Goal: Transaction & Acquisition: Purchase product/service

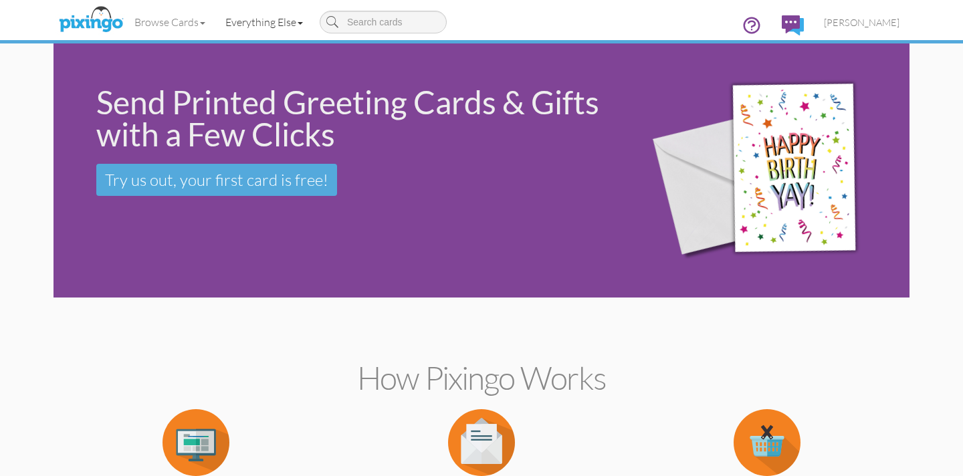
click at [257, 23] on link "Everything Else" at bounding box center [264, 21] width 98 height 33
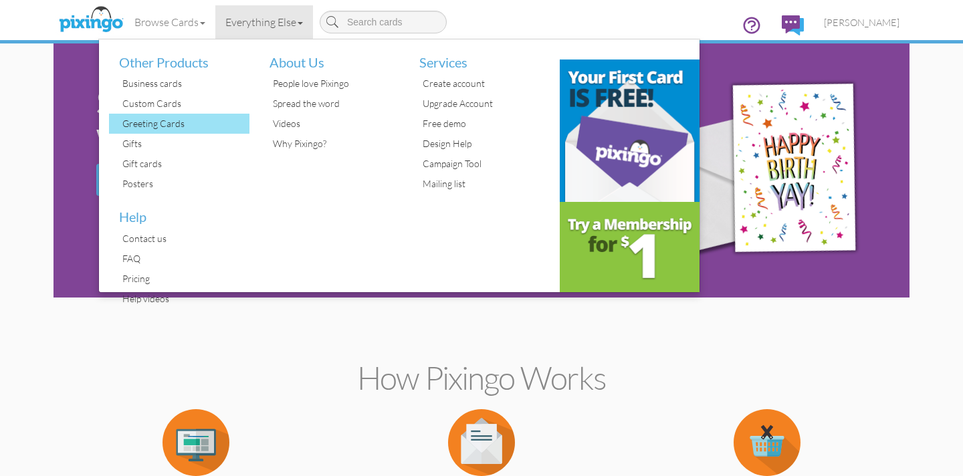
click at [156, 124] on div "Greeting Cards" at bounding box center [184, 124] width 130 height 20
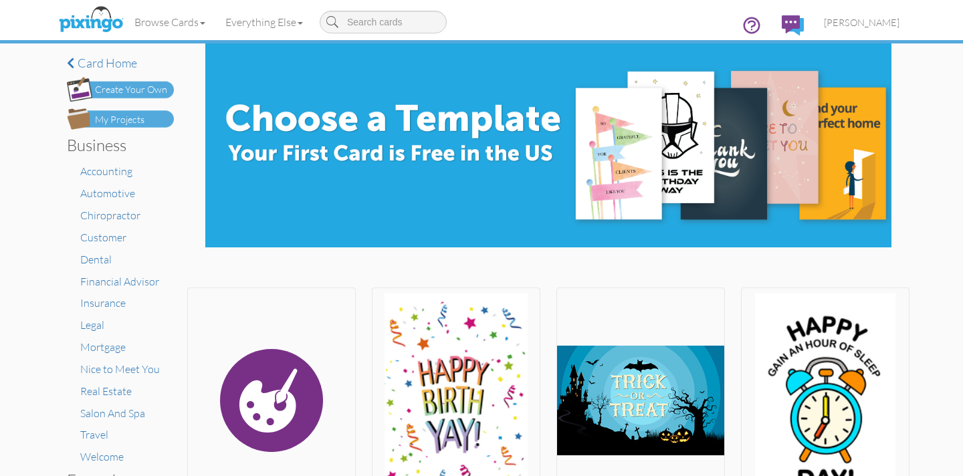
click at [123, 119] on div "My Projects" at bounding box center [119, 120] width 49 height 14
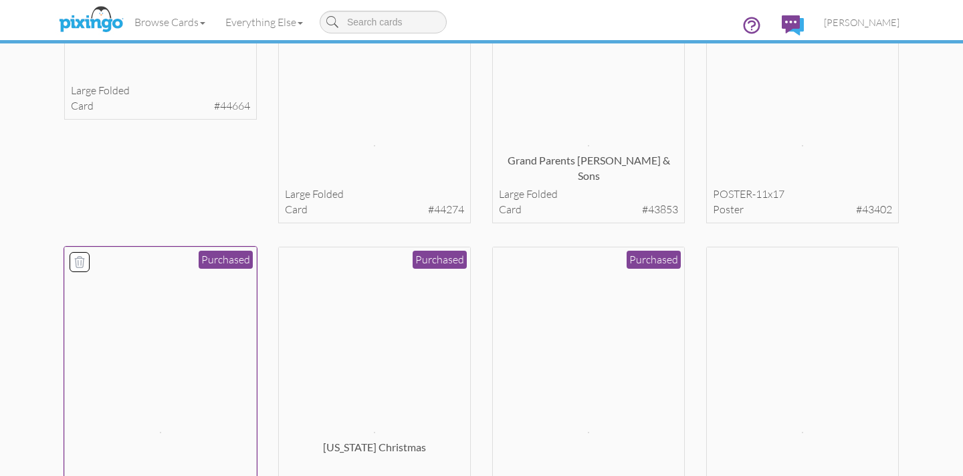
scroll to position [6763, 0]
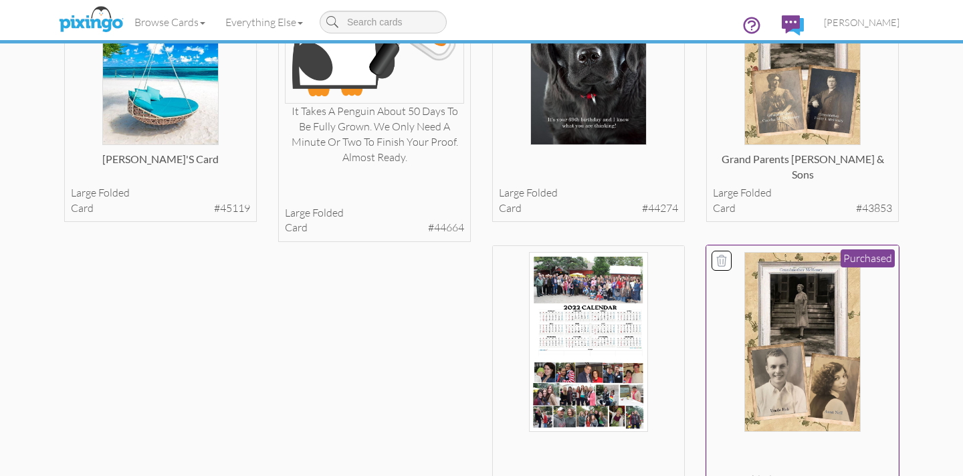
click at [780, 361] on img at bounding box center [802, 342] width 116 height 180
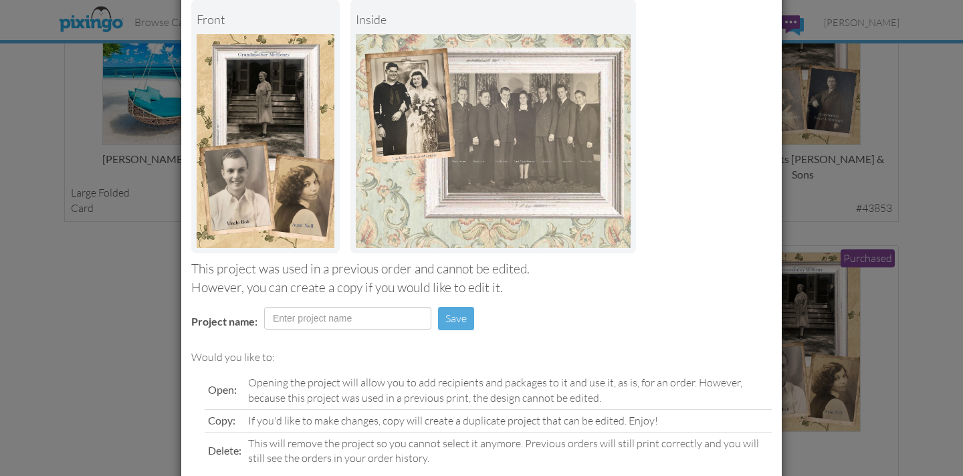
scroll to position [150, 0]
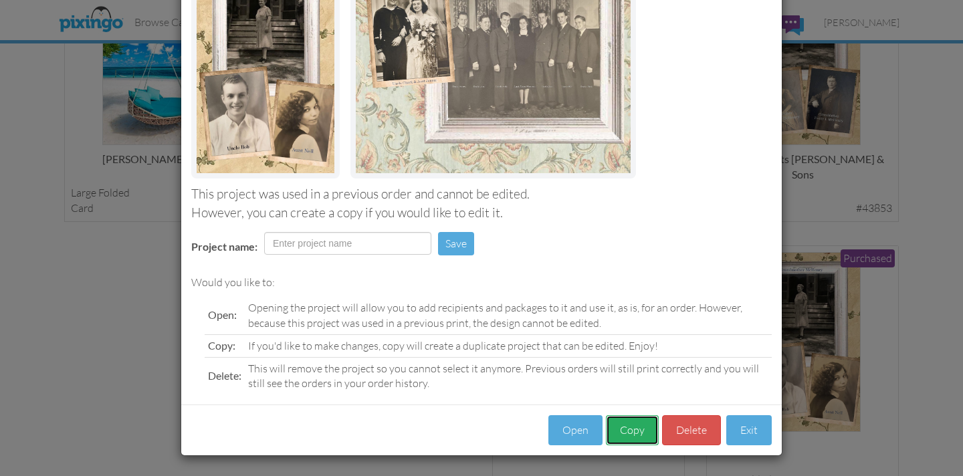
click at [622, 429] on button "Copy" at bounding box center [632, 430] width 53 height 30
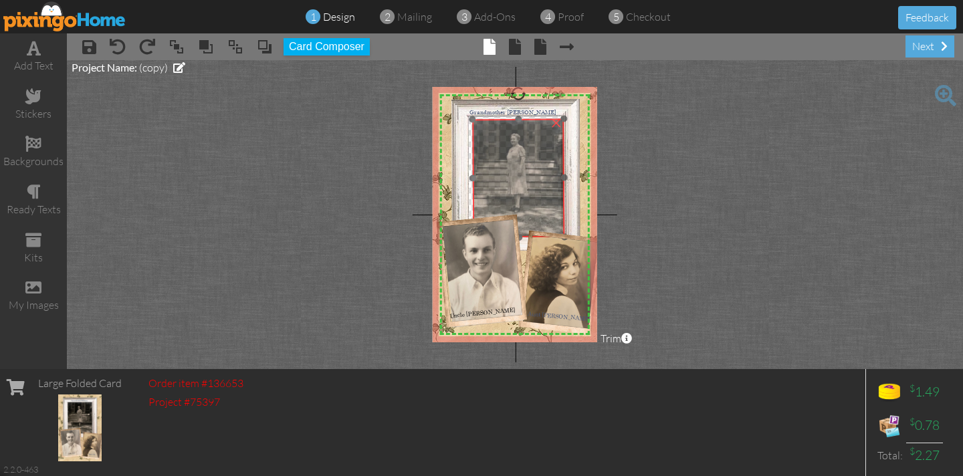
click at [516, 166] on img at bounding box center [535, 143] width 252 height 335
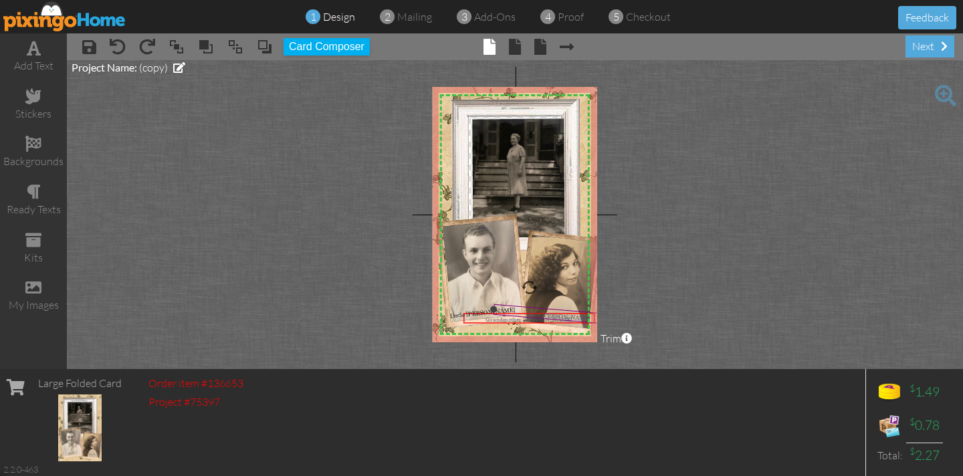
drag, startPoint x: 530, startPoint y: 112, endPoint x: 544, endPoint y: 314, distance: 202.4
click at [546, 319] on div "X X X X X X X X X X X X X X X X X X X X X X X X X X X X X X X X X X X X X X X X…" at bounding box center [515, 214] width 164 height 255
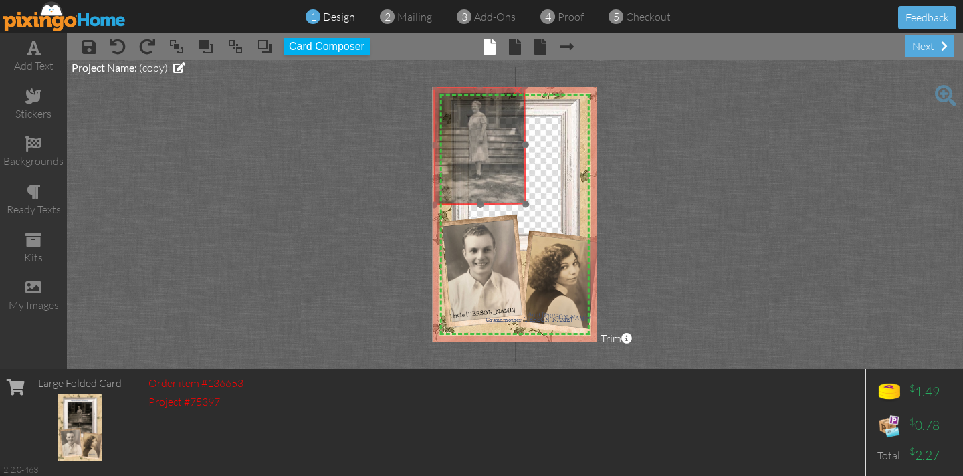
drag, startPoint x: 526, startPoint y: 160, endPoint x: 487, endPoint y: 128, distance: 50.8
click at [487, 128] on img at bounding box center [496, 110] width 252 height 335
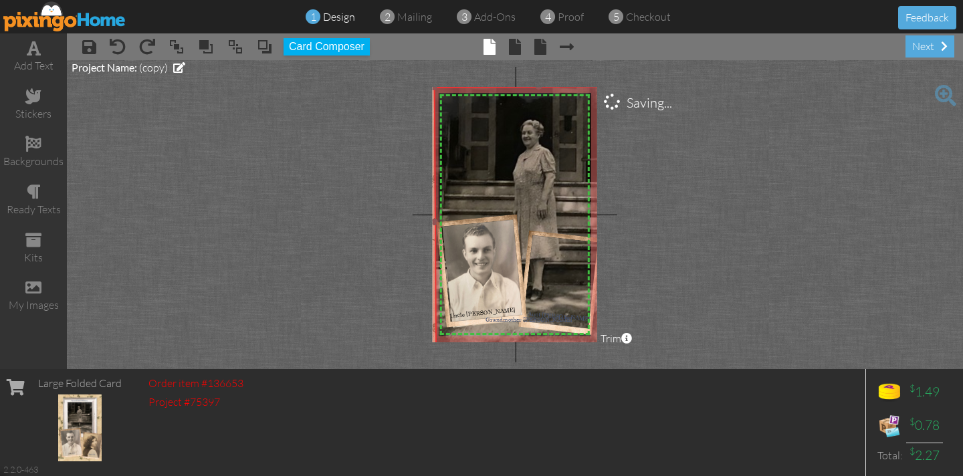
drag, startPoint x: 526, startPoint y: 203, endPoint x: 561, endPoint y: 353, distance: 153.7
click at [568, 355] on project-studio-wrapper "X X X X X X X X X X X X X X X X X X X X X X X X X X X X X X X X X X X X X X X X…" at bounding box center [515, 214] width 896 height 309
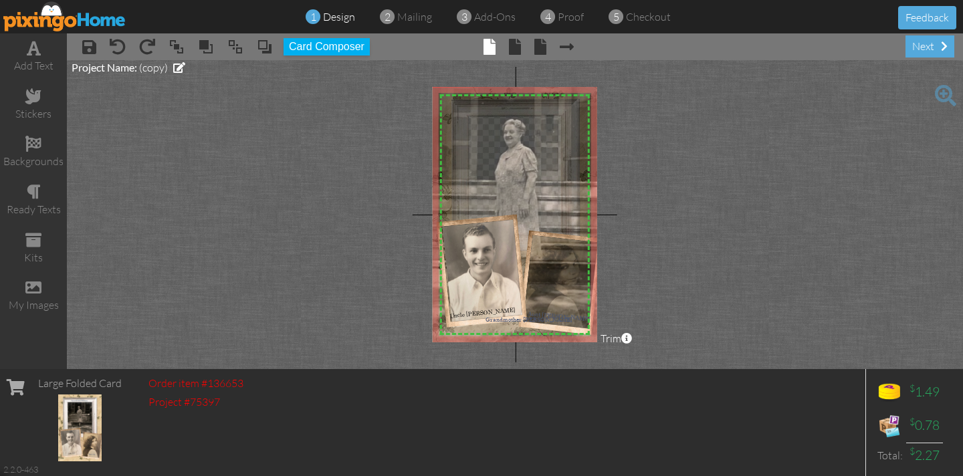
drag, startPoint x: 524, startPoint y: 134, endPoint x: 506, endPoint y: 134, distance: 18.1
click at [506, 134] on img at bounding box center [558, 141] width 577 height 767
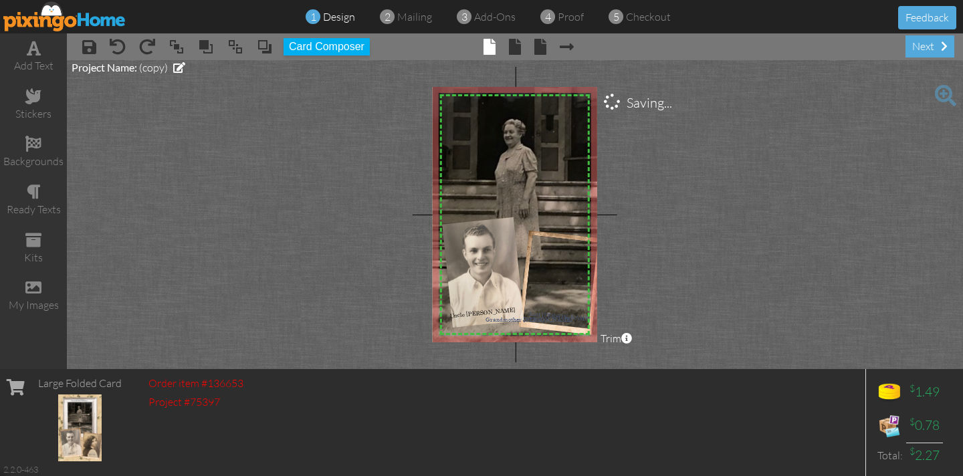
drag, startPoint x: 493, startPoint y: 247, endPoint x: 709, endPoint y: 207, distance: 219.1
click at [709, 207] on project-studio-wrapper "X X X X X X X X X X X X X X X X X X X X X X X X X X X X X X X X X X X X X X X X…" at bounding box center [515, 214] width 896 height 309
drag, startPoint x: 549, startPoint y: 280, endPoint x: 597, endPoint y: 267, distance: 49.8
click at [701, 266] on project-studio-wrapper "X X X X X X X X X X X X X X X X X X X X X X X X X X X X X X X X X X X X X X X X…" at bounding box center [515, 214] width 896 height 309
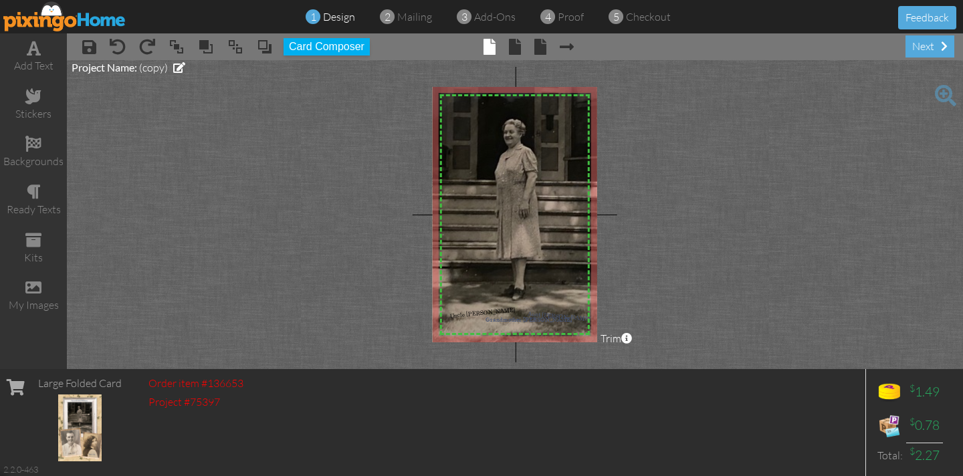
drag, startPoint x: 503, startPoint y: 273, endPoint x: 733, endPoint y: 257, distance: 231.3
click at [753, 263] on project-studio-wrapper "X X X X X X X X X X X X X X X X X X X X X X X X X X X X X X X X X X X X X X X X…" at bounding box center [515, 214] width 896 height 309
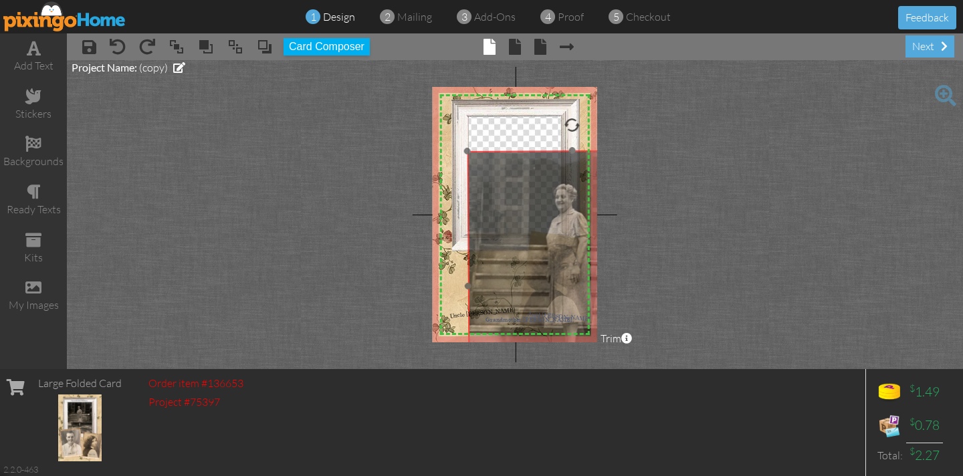
drag, startPoint x: 511, startPoint y: 203, endPoint x: 551, endPoint y: 247, distance: 59.2
click at [563, 267] on img at bounding box center [610, 206] width 577 height 767
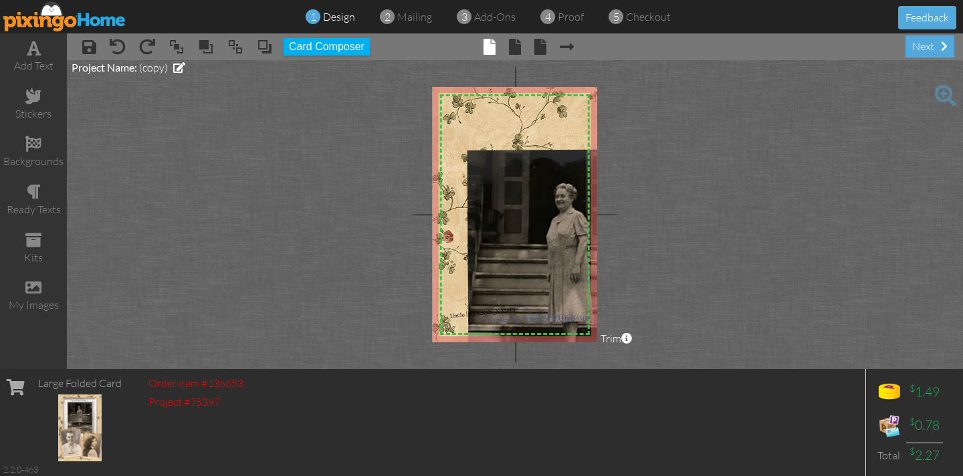
drag, startPoint x: 465, startPoint y: 121, endPoint x: 374, endPoint y: 146, distance: 93.8
click at [239, 117] on project-studio-wrapper "X X X X X X X X X X X X X X X X X X X X X X X X X X X X X X X X X X X X X X X X…" at bounding box center [515, 214] width 896 height 309
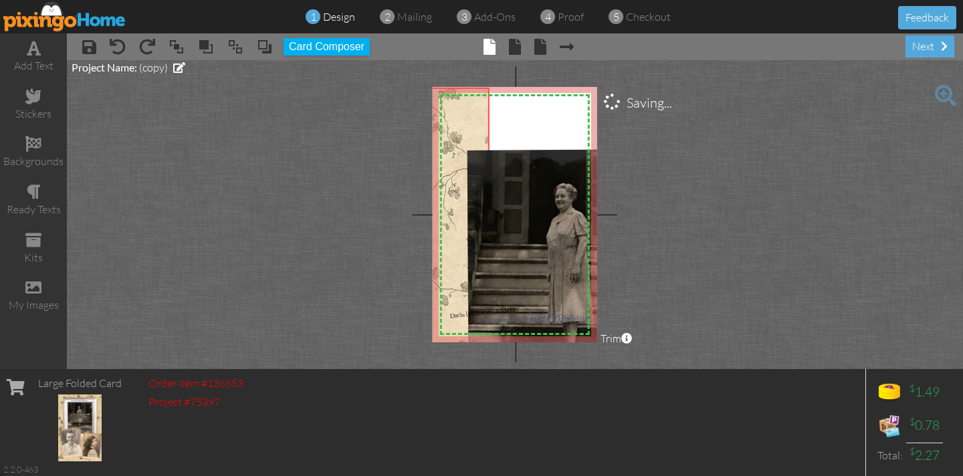
drag, startPoint x: 489, startPoint y: 121, endPoint x: 328, endPoint y: 138, distance: 162.1
click at [255, 128] on project-studio-wrapper "X X X X X X X X X X X X X X X X X X X X X X X X X X X X X X X X X X X X X X X X…" at bounding box center [515, 214] width 896 height 309
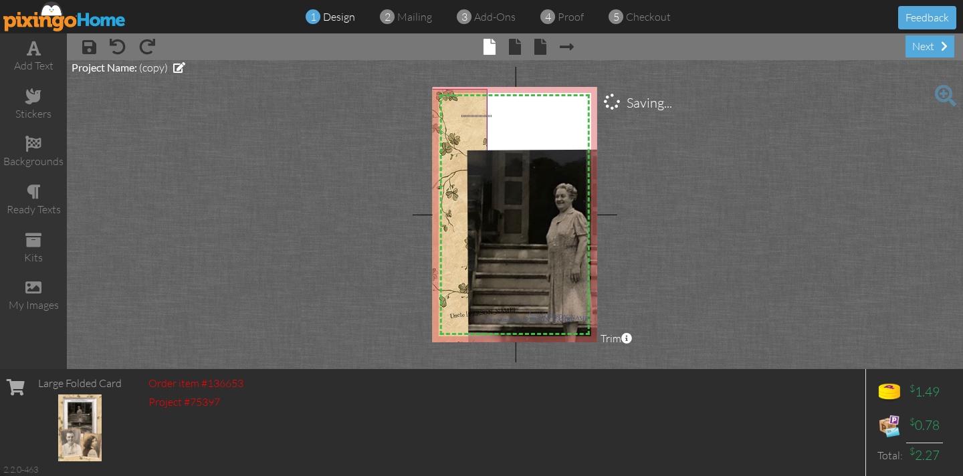
drag, startPoint x: 489, startPoint y: 117, endPoint x: 467, endPoint y: 119, distance: 22.8
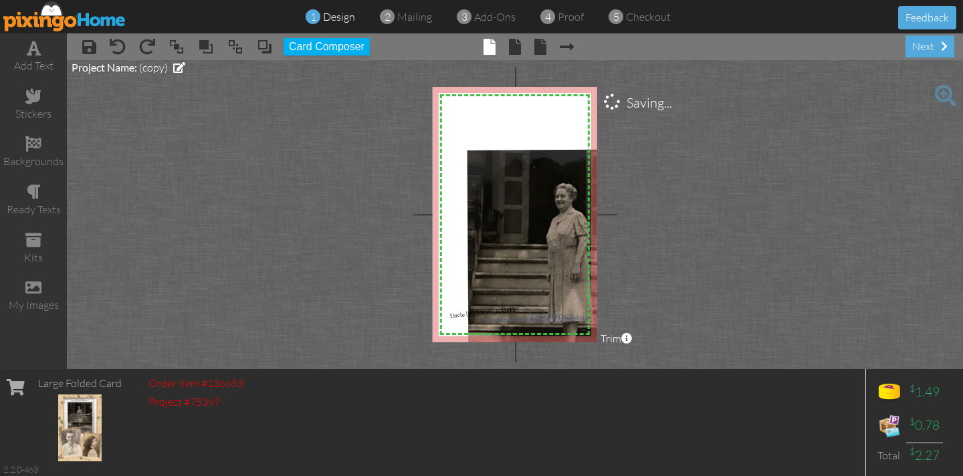
drag, startPoint x: 462, startPoint y: 129, endPoint x: 404, endPoint y: 149, distance: 61.5
click at [383, 129] on project-studio-wrapper "X X X X X X X X X X X X X X X X X X X X X X X X X X X X X X X X X X X X X X X X…" at bounding box center [515, 214] width 896 height 309
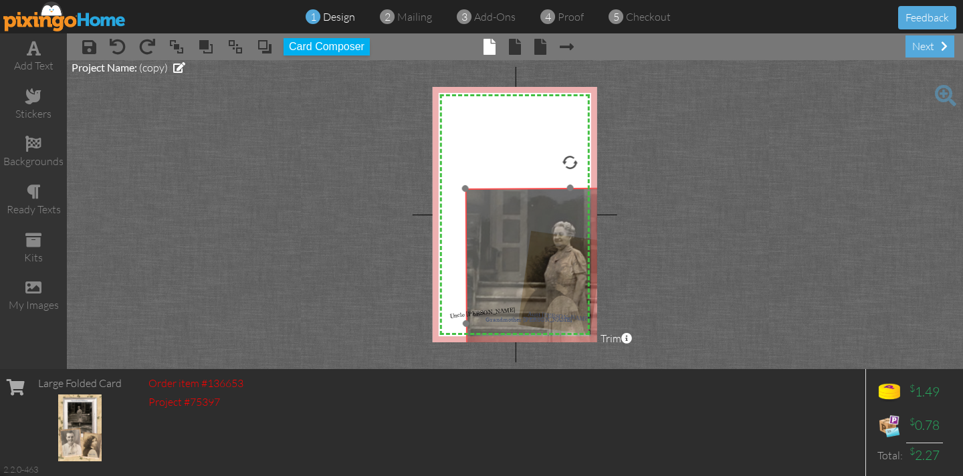
drag, startPoint x: 496, startPoint y: 164, endPoint x: 494, endPoint y: 203, distance: 38.8
click at [495, 203] on img at bounding box center [608, 243] width 577 height 767
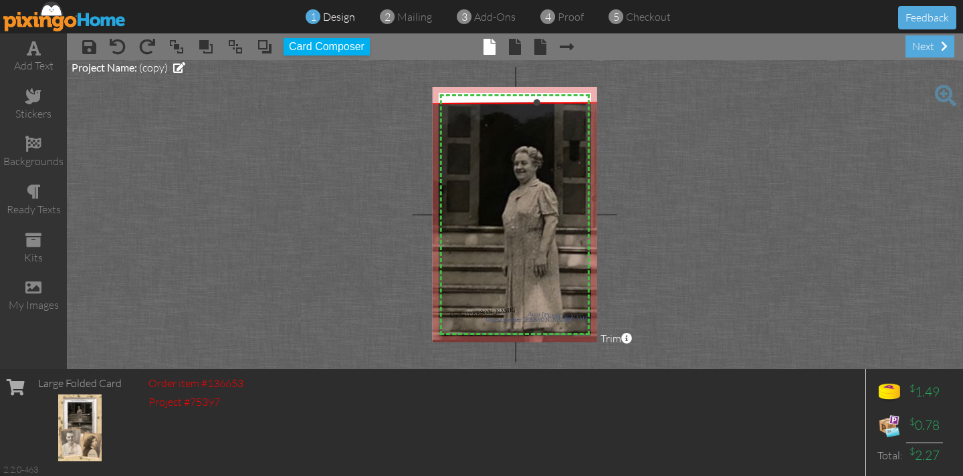
drag, startPoint x: 463, startPoint y: 189, endPoint x: 414, endPoint y: 107, distance: 95.4
click at [416, 104] on project-studio-wrapper "X X X X X X X X X X X X X X X X X X X X X X X X X X X X X X X X X X X X X X X X…" at bounding box center [515, 214] width 896 height 309
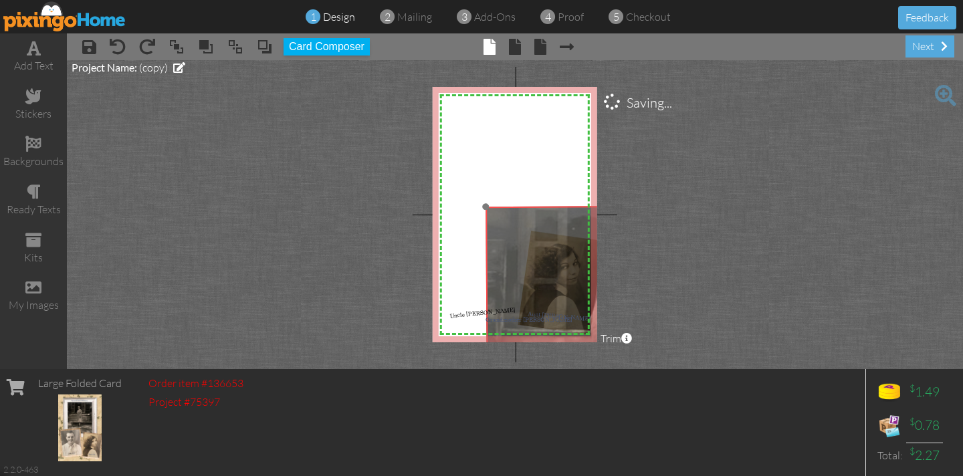
drag, startPoint x: 478, startPoint y: 164, endPoint x: 517, endPoint y: 238, distance: 83.7
click at [566, 267] on img at bounding box center [674, 279] width 759 height 1008
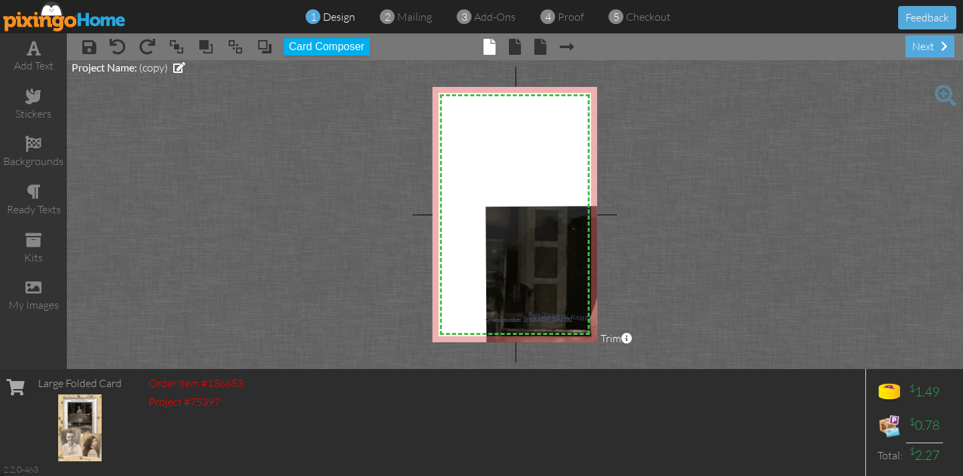
drag, startPoint x: 471, startPoint y: 314, endPoint x: 334, endPoint y: 271, distance: 143.8
click at [310, 271] on project-studio-wrapper "X X X X X X X X X X X X X X X X X X X X X X X X X X X X X X X X X X X X X X X X…" at bounding box center [515, 214] width 896 height 309
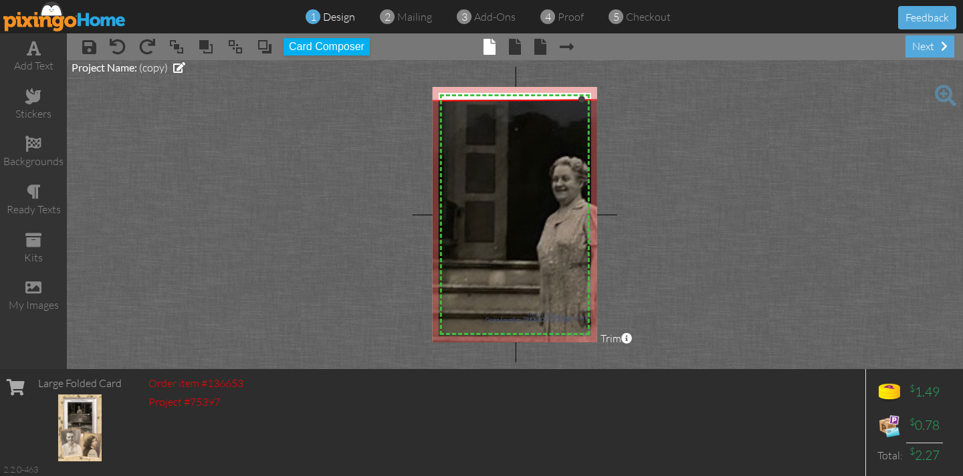
drag, startPoint x: 486, startPoint y: 207, endPoint x: 346, endPoint y: 103, distance: 174.5
click at [345, 101] on project-studio-wrapper "X X X X X X X X X X X X X X X X X X X X X X X X X X X X X X X X X X X X X X X X…" at bounding box center [515, 214] width 896 height 309
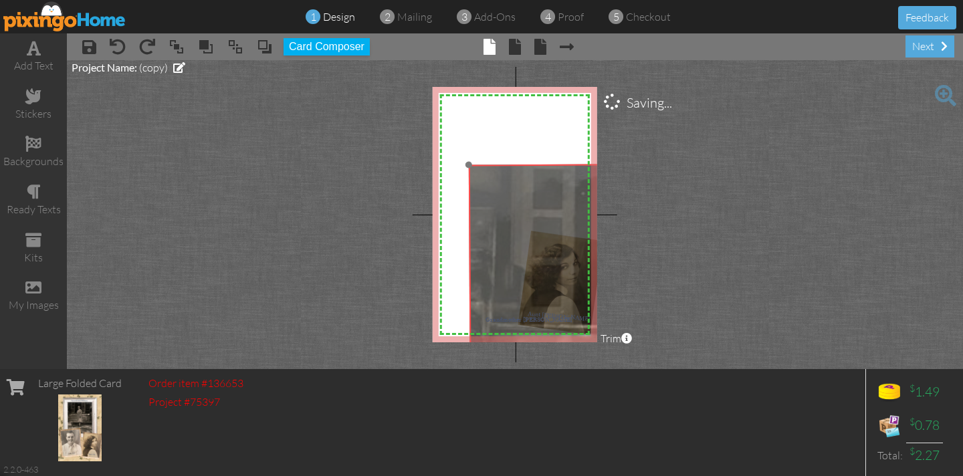
drag, startPoint x: 502, startPoint y: 178, endPoint x: 568, endPoint y: 240, distance: 90.8
click at [570, 243] on img at bounding box center [714, 259] width 986 height 1311
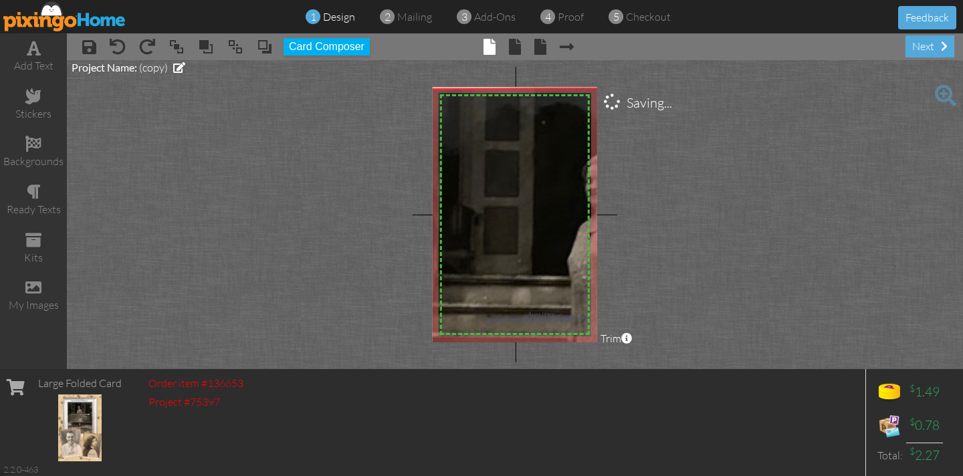
drag, startPoint x: 470, startPoint y: 166, endPoint x: 320, endPoint y: 93, distance: 166.8
click at [318, 90] on project-studio-wrapper "X X X X X X X X X X X X X X X X X X X X X X X X X X X X X X X X X X X X X X X X…" at bounding box center [515, 214] width 896 height 309
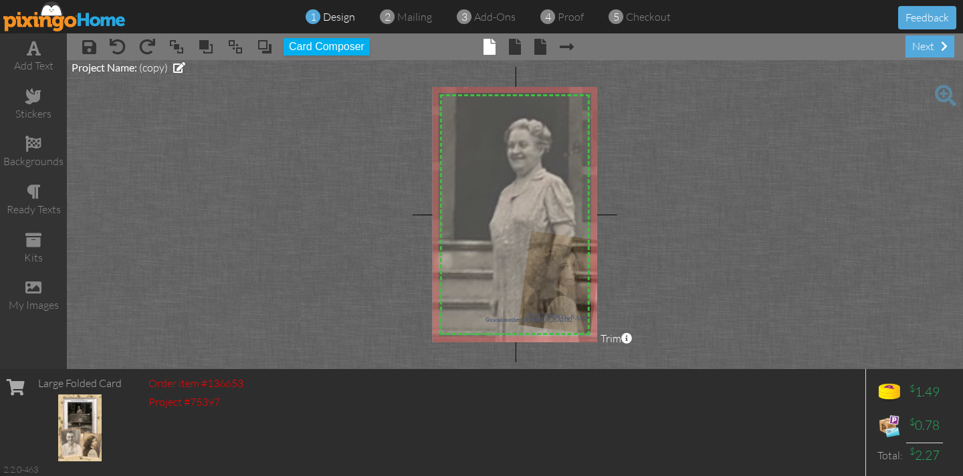
drag, startPoint x: 501, startPoint y: 174, endPoint x: 508, endPoint y: 202, distance: 28.2
click at [424, 139] on project-studio-wrapper "X X X X X X X X X X X X X X X X X X X X X X X X X X X X X X X X X X X X X X X X…" at bounding box center [515, 214] width 896 height 309
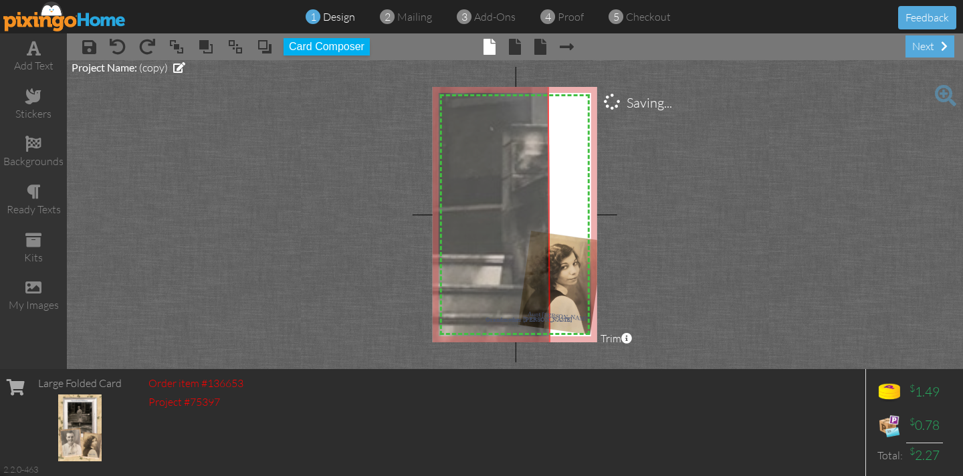
drag, startPoint x: 564, startPoint y: 271, endPoint x: 408, endPoint y: 295, distance: 158.3
click at [364, 282] on project-studio-wrapper "X X X X X X X X X X X X X X X X X X X X X X X X X X X X X X X X X X X X X X X X…" at bounding box center [515, 214] width 896 height 309
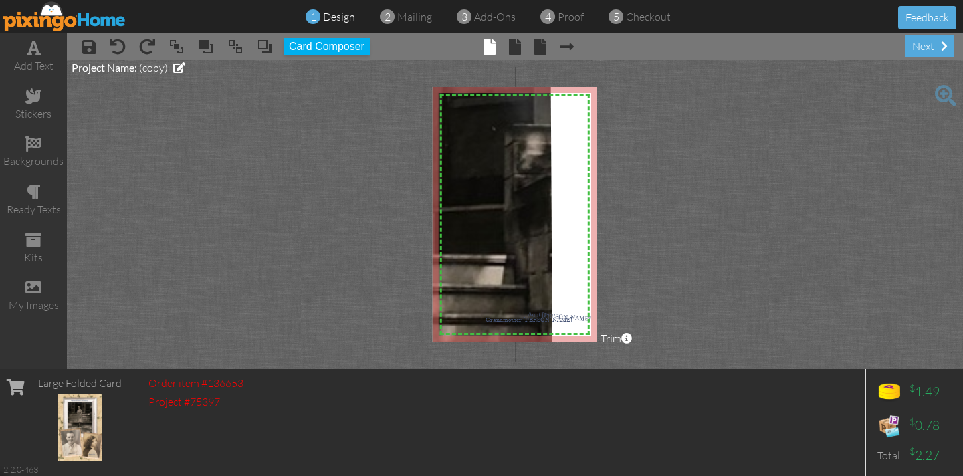
drag, startPoint x: 575, startPoint y: 277, endPoint x: 691, endPoint y: 306, distance: 119.7
click at [797, 283] on project-studio-wrapper "X X X X X X X X X X X X X X X X X X X X X X X X X X X X X X X X X X X X X X X X…" at bounding box center [515, 214] width 896 height 309
drag, startPoint x: 574, startPoint y: 320, endPoint x: 738, endPoint y: 316, distance: 164.5
click at [738, 316] on project-studio-wrapper "X X X X X X X X X X X X X X X X X X X X X X X X X X X X X X X X X X X X X X X X…" at bounding box center [515, 214] width 896 height 309
drag, startPoint x: 560, startPoint y: 322, endPoint x: 830, endPoint y: 298, distance: 270.5
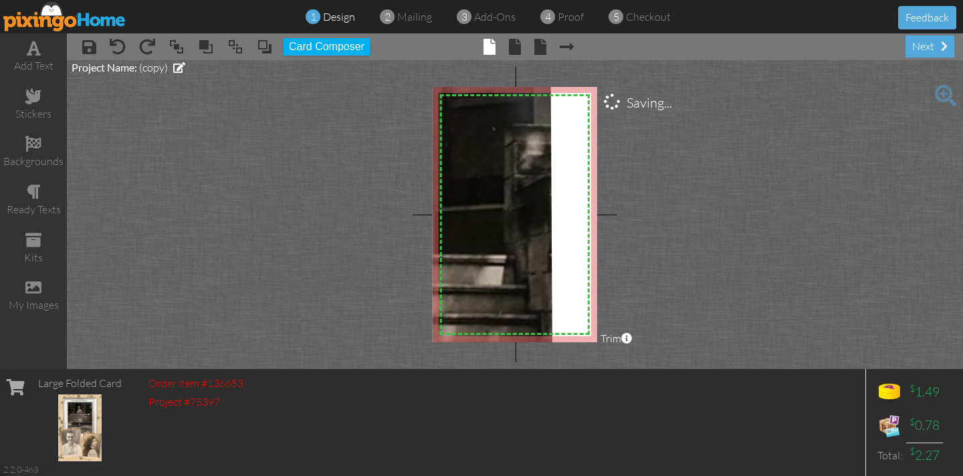
click at [838, 304] on project-studio-wrapper "X X X X X X X X X X X X X X X X X X X X X X X X X X X X X X X X X X X X X X X X…" at bounding box center [515, 214] width 896 height 309
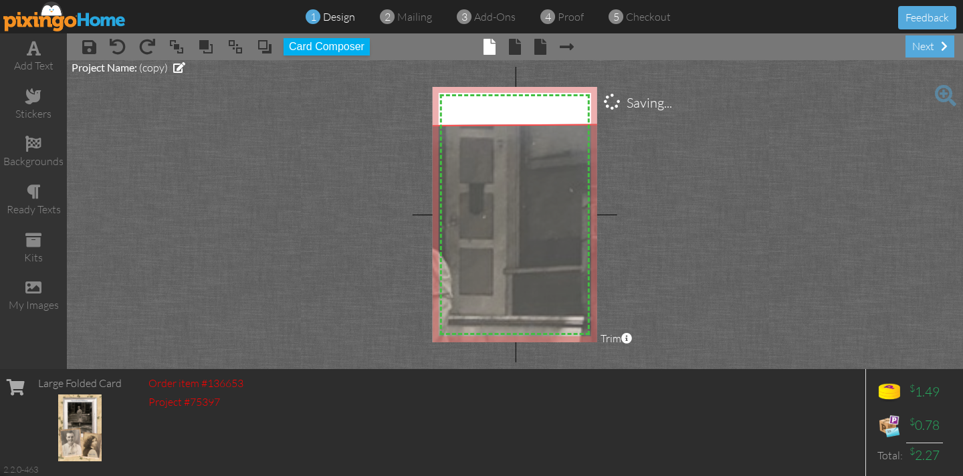
drag, startPoint x: 485, startPoint y: 263, endPoint x: 562, endPoint y: 324, distance: 99.0
click at [562, 324] on img at bounding box center [495, 236] width 1152 height 1532
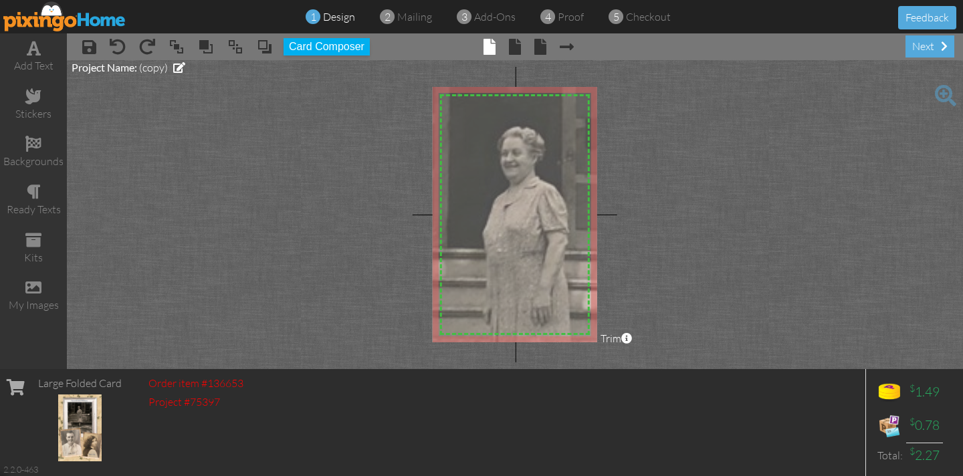
drag, startPoint x: 506, startPoint y: 281, endPoint x: 622, endPoint y: 217, distance: 133.2
click at [622, 217] on project-studio-wrapper "X X X X X X X X X X X X X X X X X X X X X X X X X X X X X X X X X X X X X X X X…" at bounding box center [515, 214] width 896 height 309
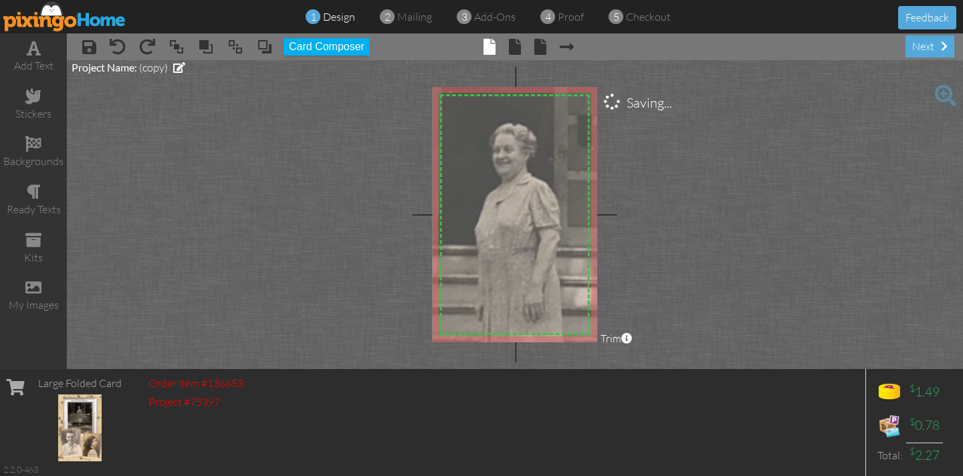
drag, startPoint x: 556, startPoint y: 207, endPoint x: 548, endPoint y: 204, distance: 8.7
click at [548, 204] on img at bounding box center [603, 168] width 1152 height 1532
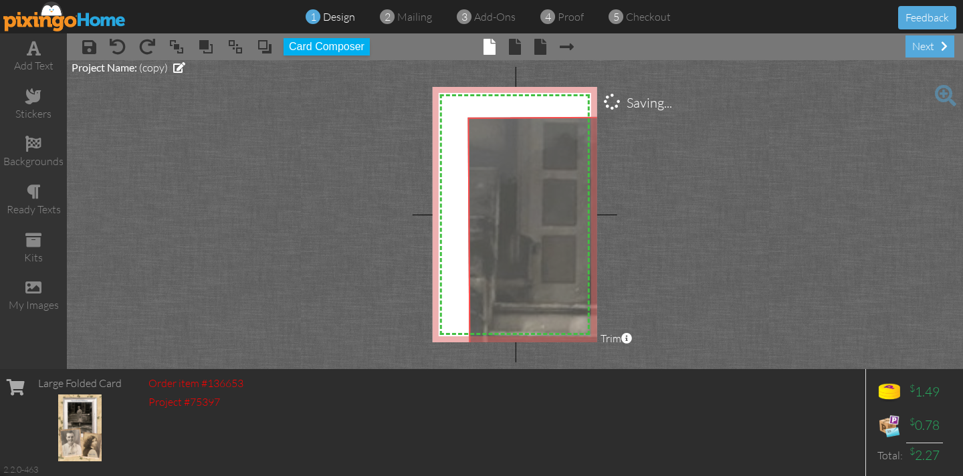
drag, startPoint x: 548, startPoint y: 213, endPoint x: 697, endPoint y: 273, distance: 160.5
click at [698, 273] on project-studio-wrapper "X X X X X X X X X X X X X X X X X X X X X X X X X X X X X X X X X X X X X X X X…" at bounding box center [515, 214] width 896 height 309
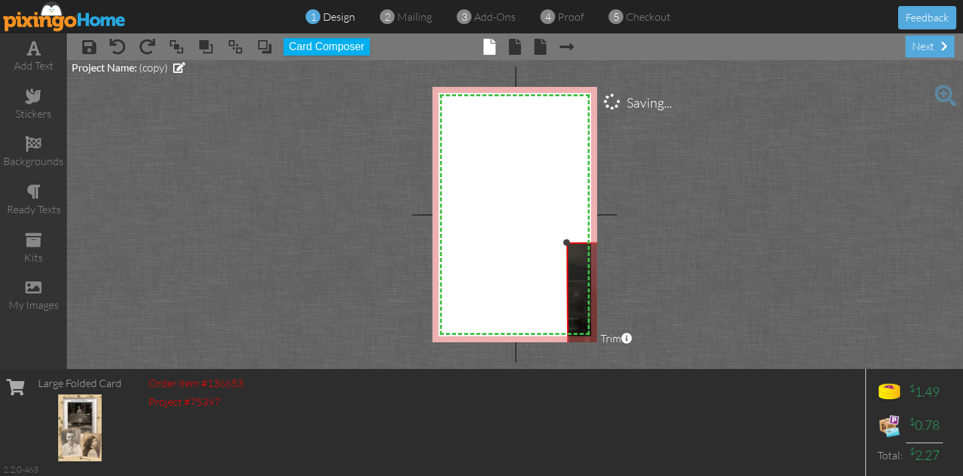
drag, startPoint x: 467, startPoint y: 117, endPoint x: 533, endPoint y: 241, distance: 140.0
click at [533, 241] on div "X X X X X X X X X X X X X X X X X X X X X X X X X X X X X X X X X X X X X X X X…" at bounding box center [515, 214] width 164 height 255
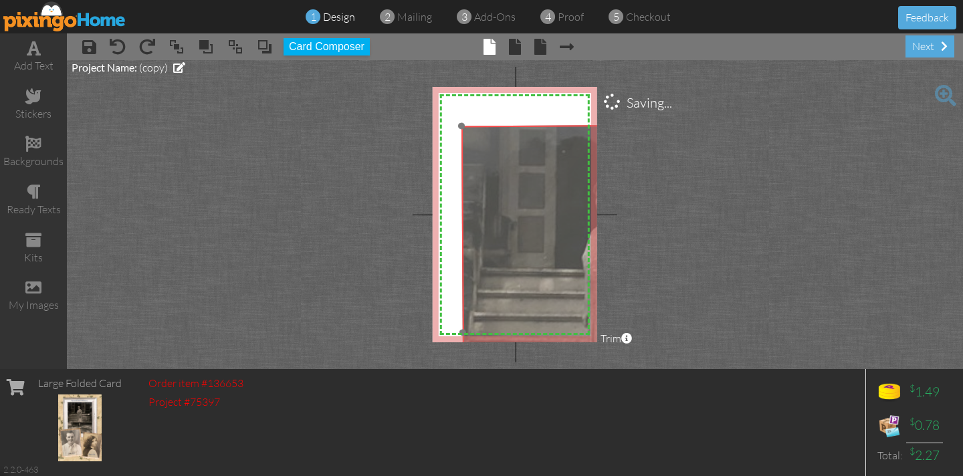
drag, startPoint x: 570, startPoint y: 255, endPoint x: 469, endPoint y: 141, distance: 152.5
click at [469, 141] on img at bounding box center [680, 210] width 883 height 1173
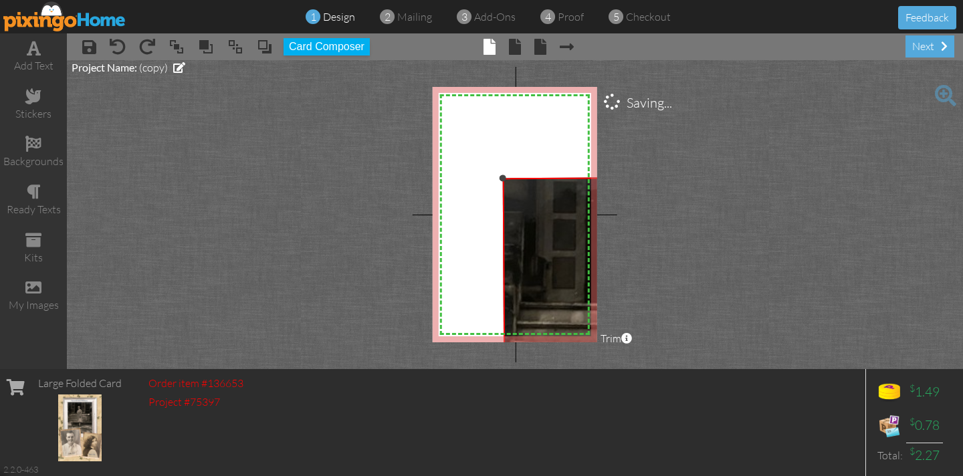
drag, startPoint x: 459, startPoint y: 127, endPoint x: 503, endPoint y: 180, distance: 69.3
click at [502, 179] on div at bounding box center [502, 177] width 7 height 7
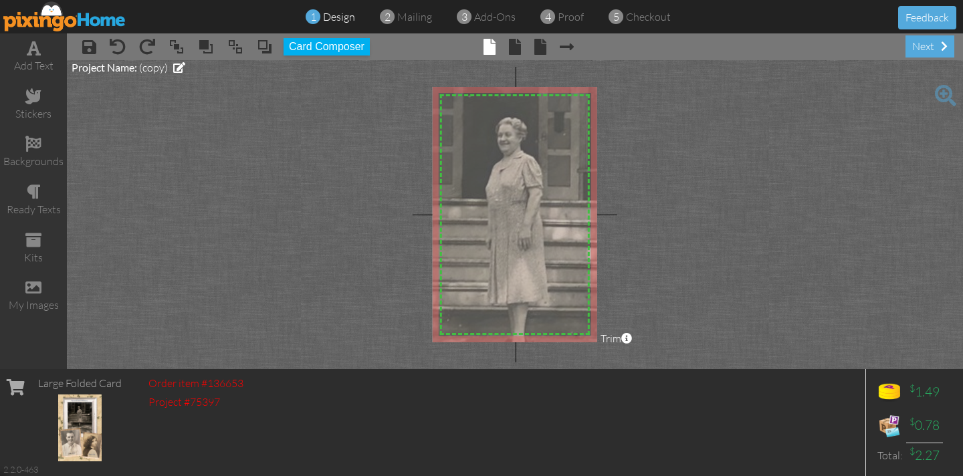
drag, startPoint x: 532, startPoint y: 204, endPoint x: 410, endPoint y: 100, distance: 160.3
click at [409, 100] on project-studio-wrapper "X X X X X X X X X X X X X X X X X X X X X X X X X X X X X X X X X X X X X X X X…" at bounding box center [515, 214] width 896 height 309
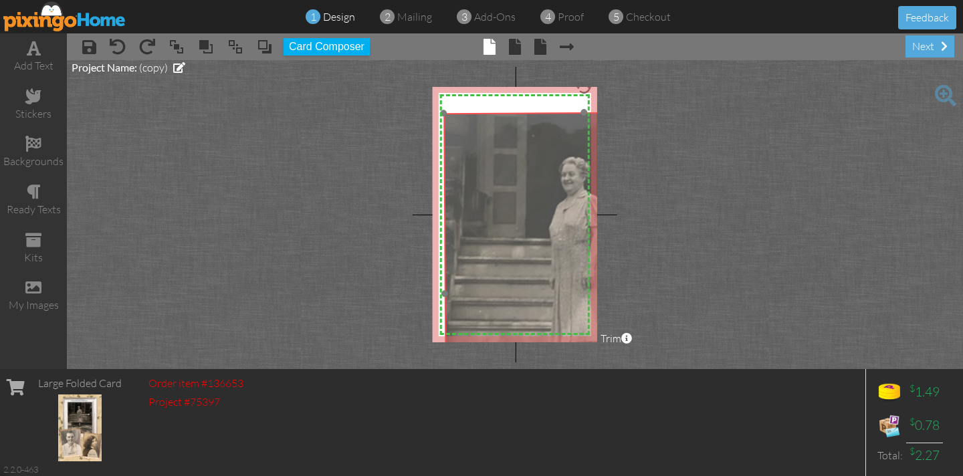
drag, startPoint x: 455, startPoint y: 114, endPoint x: 516, endPoint y: 152, distance: 72.7
click at [519, 153] on img at bounding box center [634, 186] width 771 height 1025
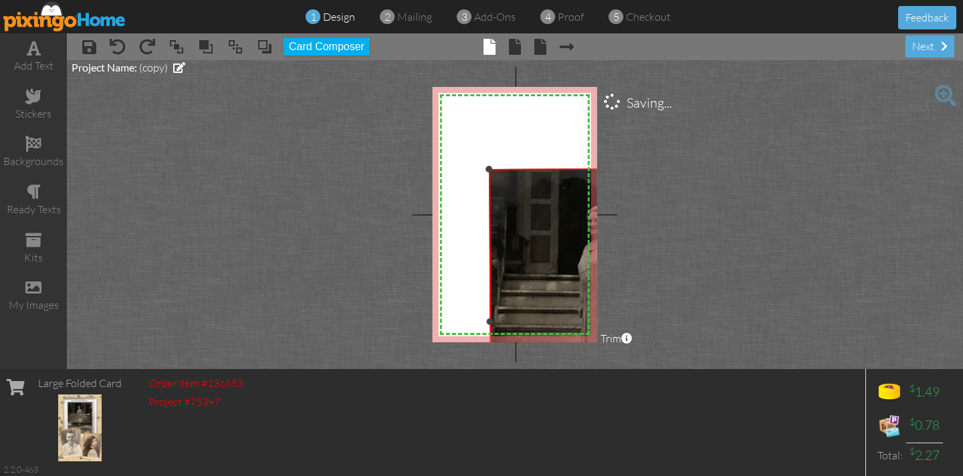
drag, startPoint x: 447, startPoint y: 112, endPoint x: 496, endPoint y: 170, distance: 75.9
click at [495, 169] on div "×" at bounding box center [608, 321] width 239 height 306
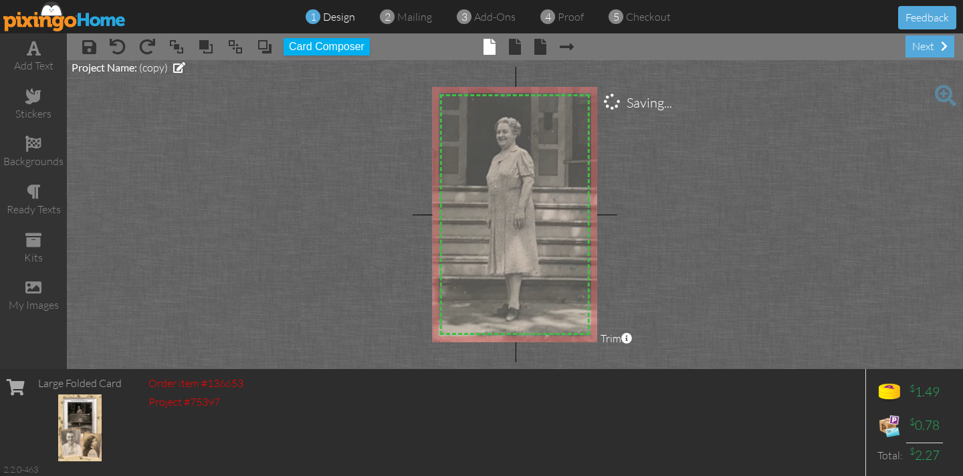
drag, startPoint x: 505, startPoint y: 186, endPoint x: 414, endPoint y: 96, distance: 128.1
click at [414, 96] on project-studio-wrapper "X X X X X X X X X X X X X X X X X X X X X X X X X X X X X X X X X X X X X X X X…" at bounding box center [515, 214] width 896 height 309
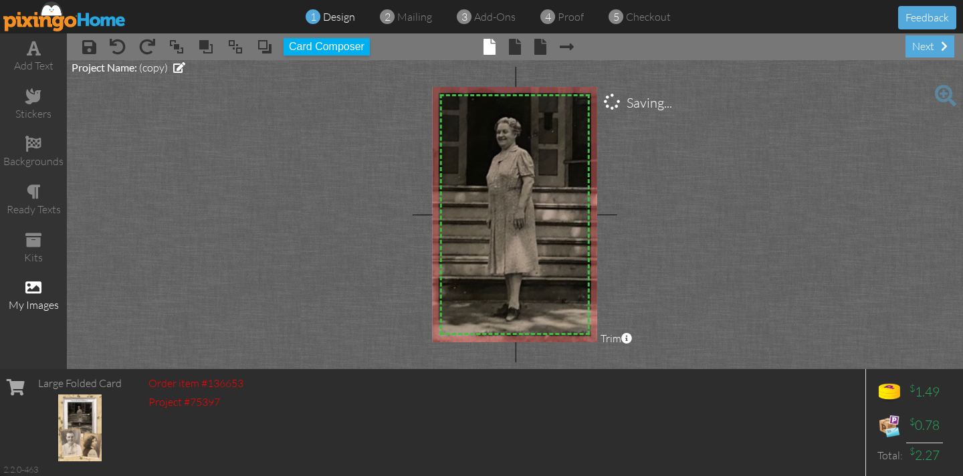
click at [39, 289] on span at bounding box center [33, 287] width 16 height 16
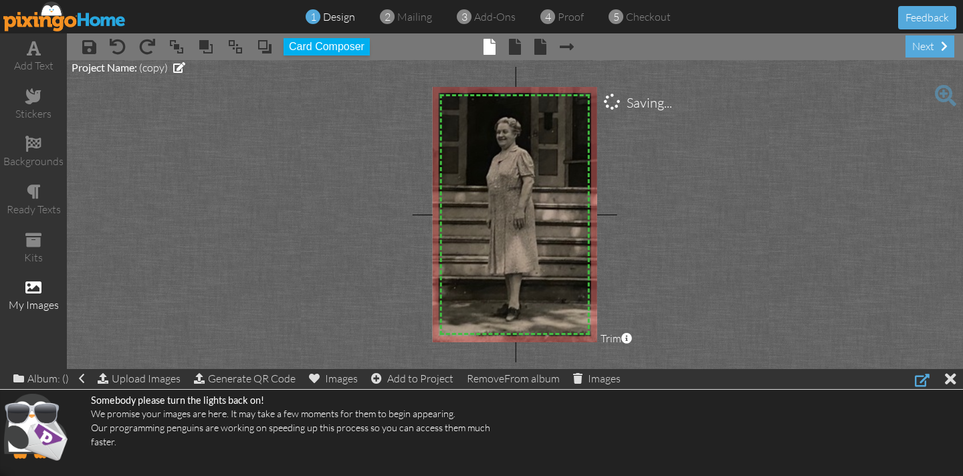
click at [922, 382] on div at bounding box center [922, 380] width 15 height 16
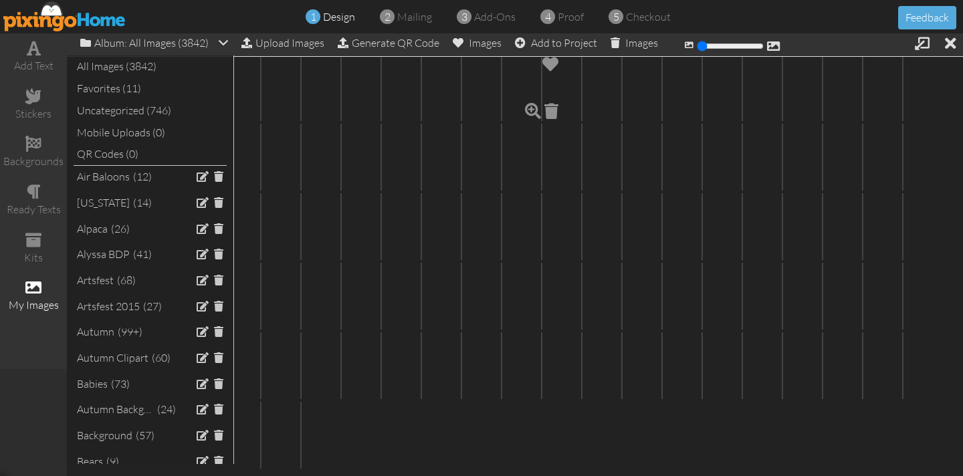
scroll to position [13555, 0]
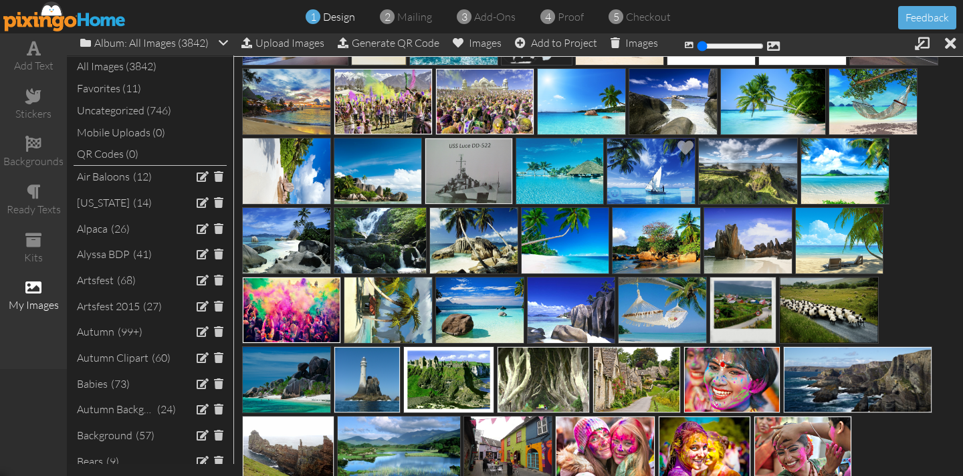
click at [614, 191] on span at bounding box center [616, 194] width 23 height 23
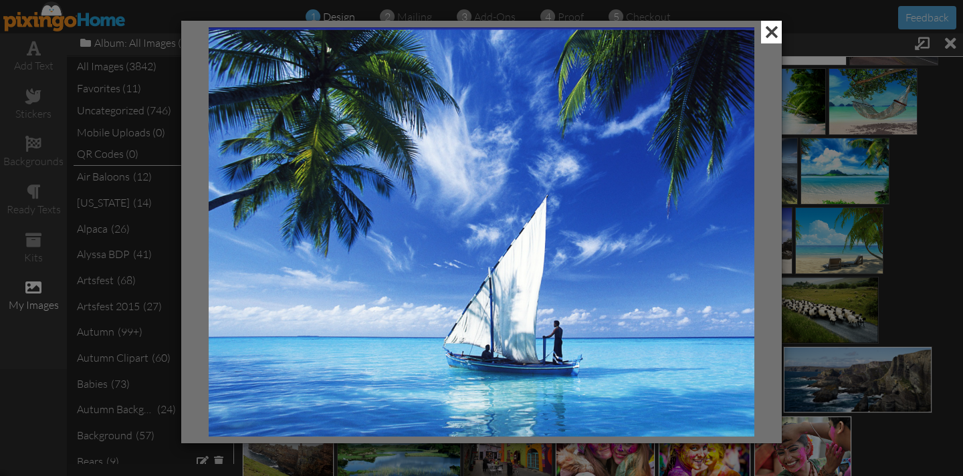
click at [776, 31] on span at bounding box center [771, 32] width 21 height 23
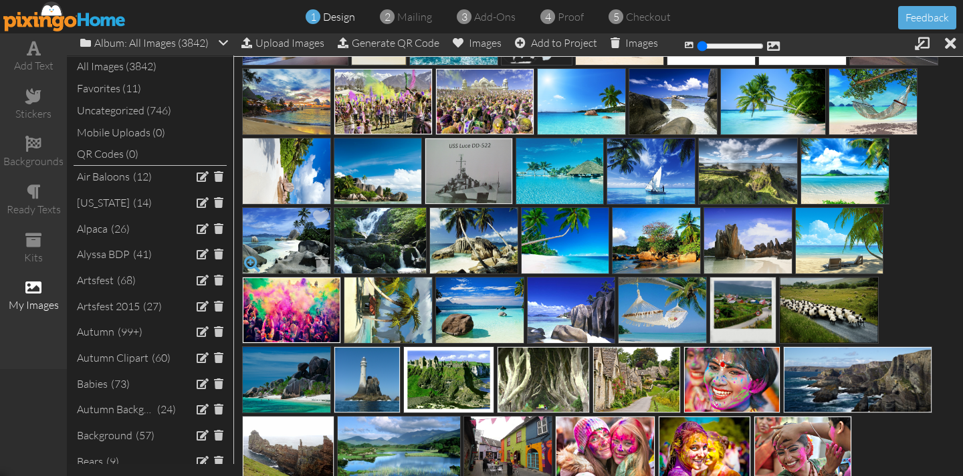
click at [253, 260] on span at bounding box center [252, 264] width 23 height 23
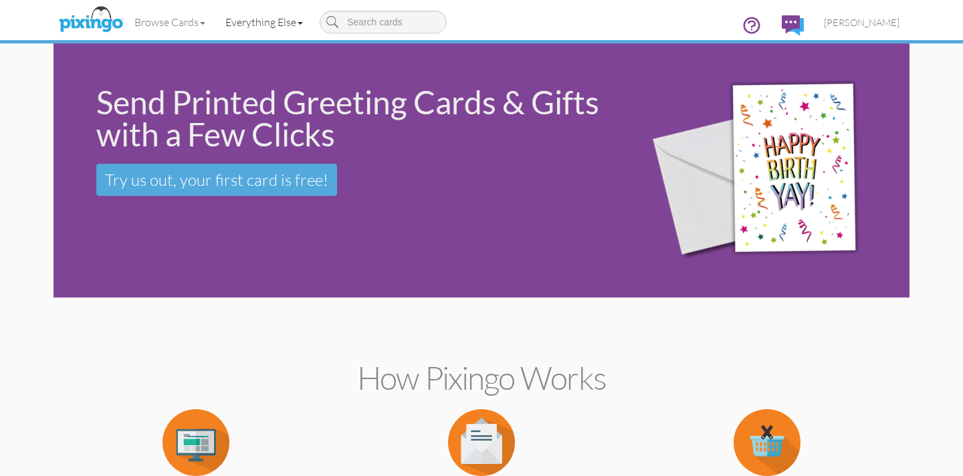
click at [267, 26] on link "Everything Else" at bounding box center [264, 21] width 98 height 33
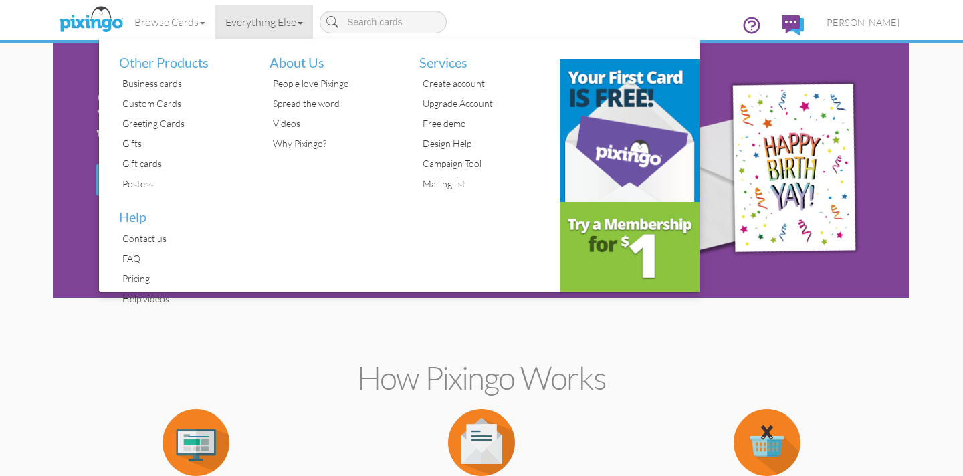
click at [184, 120] on div "Greeting Cards" at bounding box center [184, 124] width 130 height 20
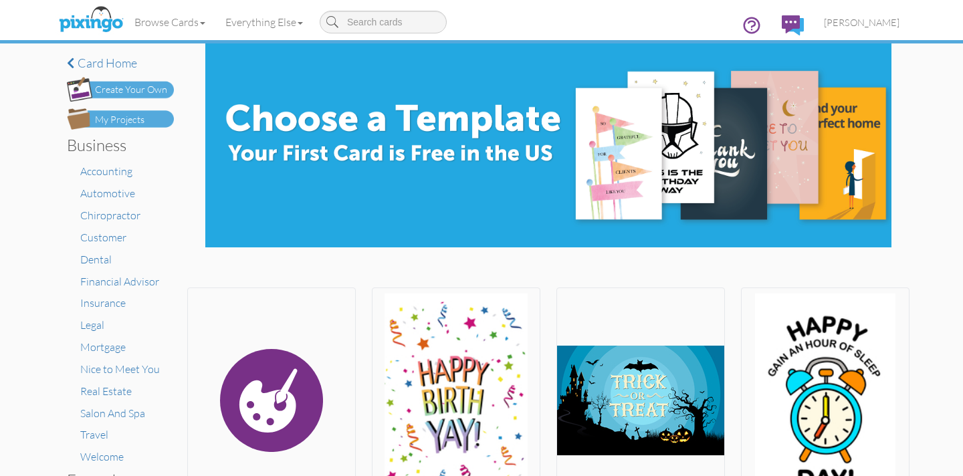
click at [141, 94] on div "Create Your Own" at bounding box center [131, 90] width 72 height 14
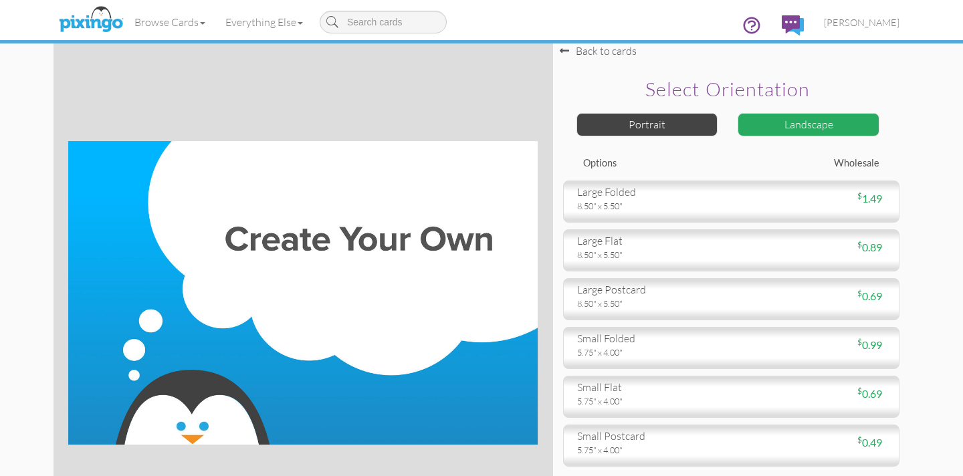
click at [691, 197] on div "large folded" at bounding box center [649, 192] width 144 height 15
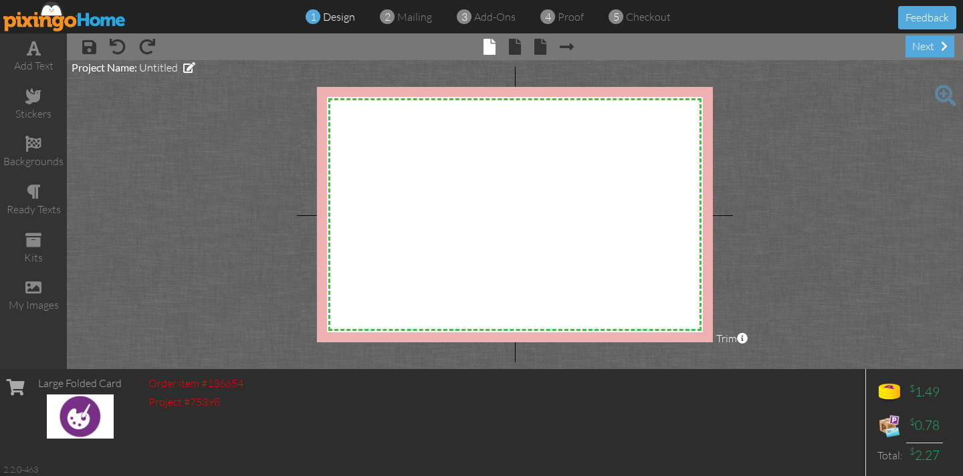
click at [30, 21] on img at bounding box center [64, 16] width 123 height 30
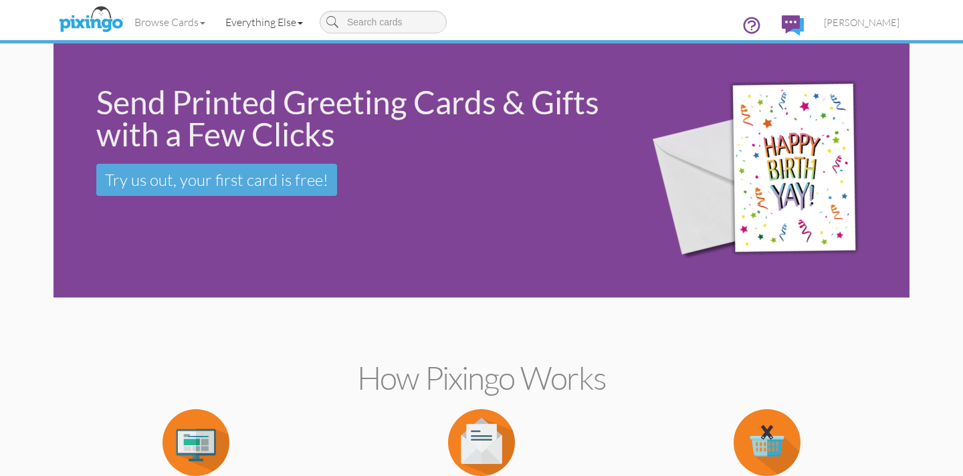
click at [281, 23] on link "Everything Else" at bounding box center [264, 21] width 98 height 33
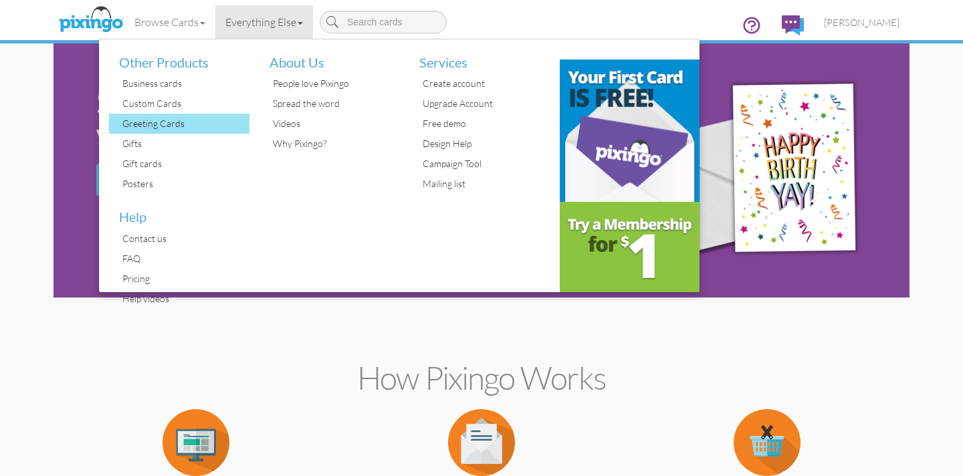
click at [170, 121] on div "Greeting Cards" at bounding box center [184, 124] width 130 height 20
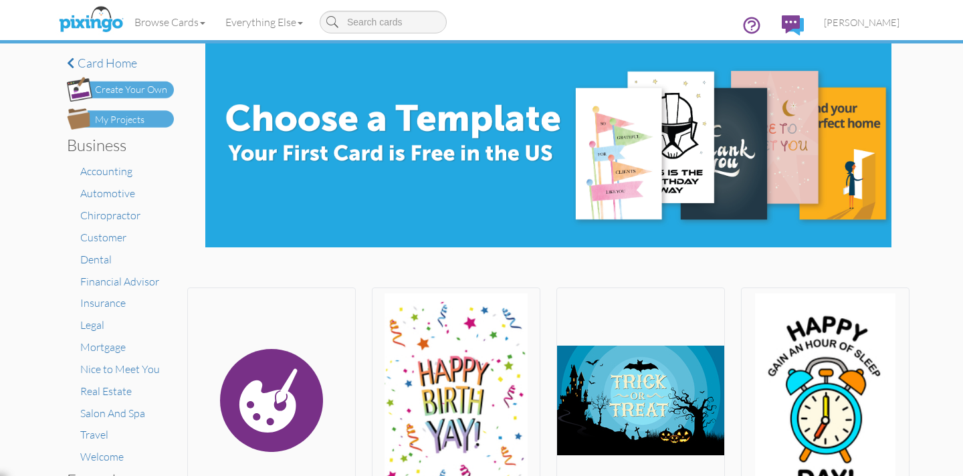
click at [130, 88] on div "Create Your Own" at bounding box center [131, 90] width 72 height 14
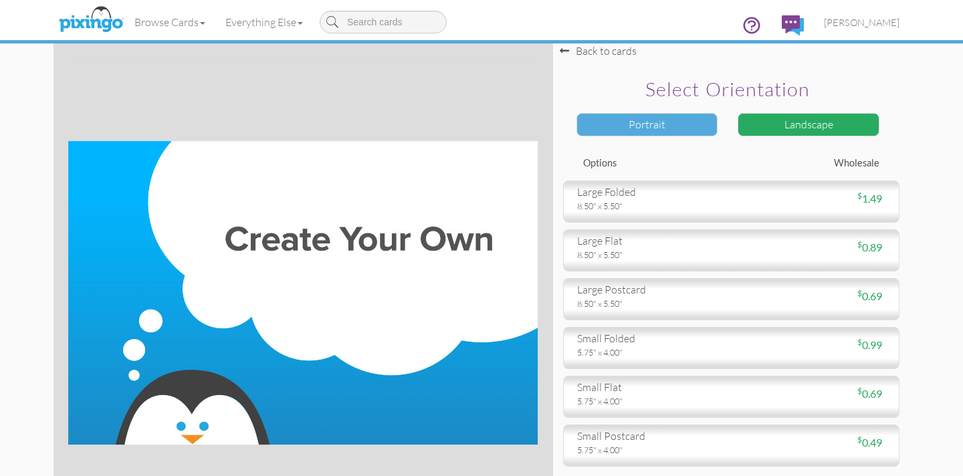
click at [664, 132] on div "Portrait" at bounding box center [647, 124] width 142 height 23
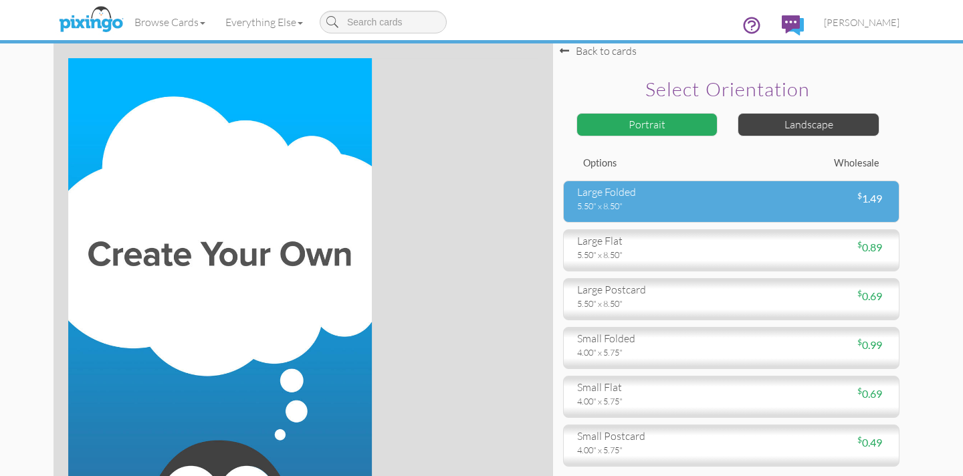
click at [684, 204] on div "5.50" x 8.50"" at bounding box center [649, 206] width 144 height 12
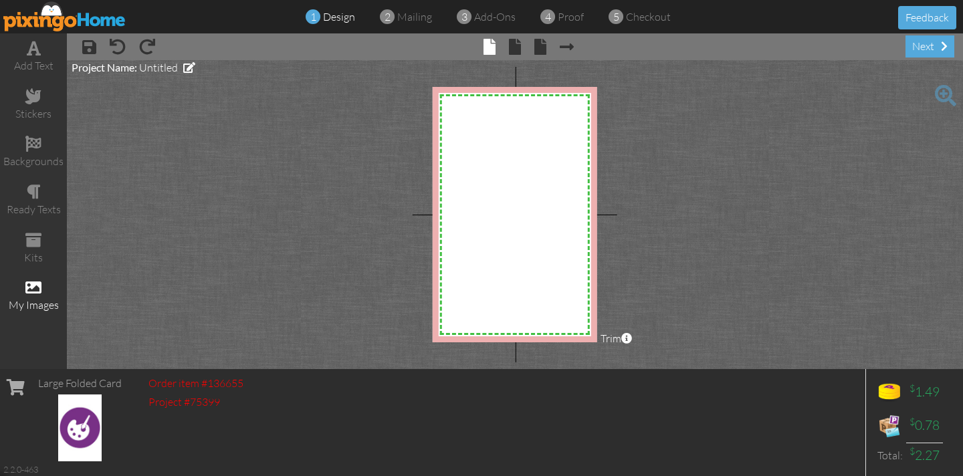
click at [33, 288] on span at bounding box center [33, 287] width 16 height 16
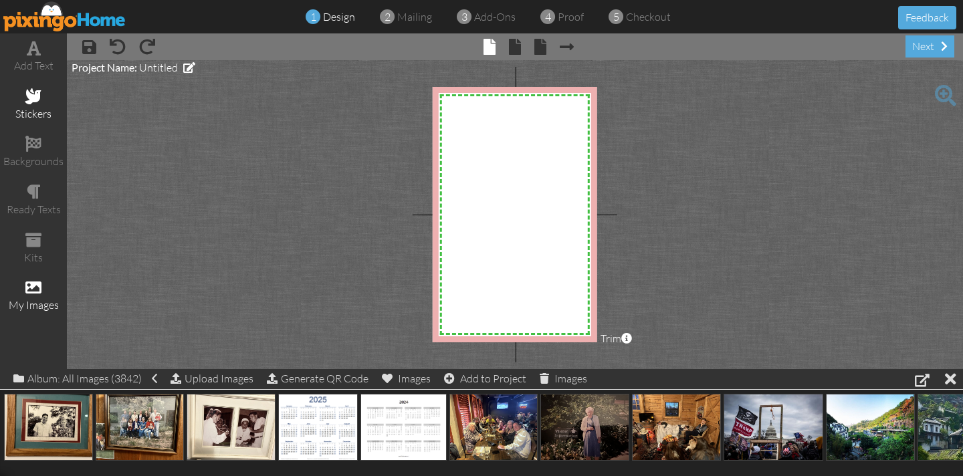
click at [31, 99] on span at bounding box center [33, 96] width 16 height 16
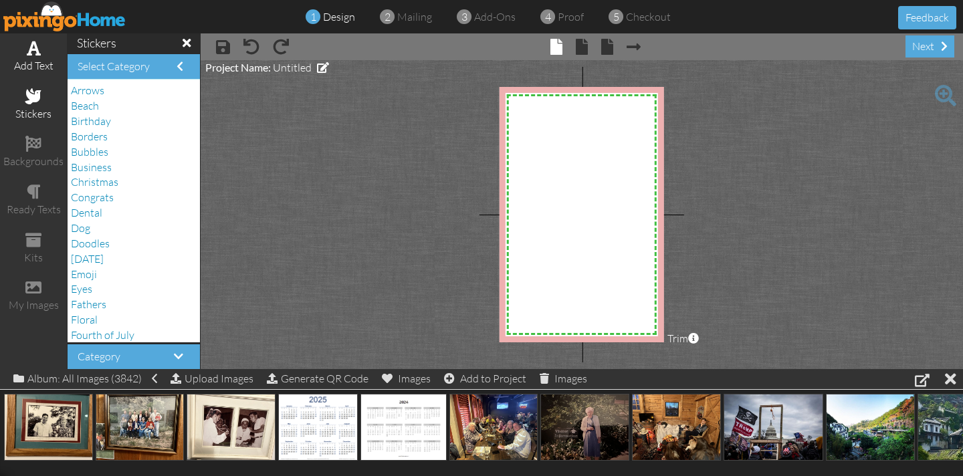
click at [35, 53] on span at bounding box center [34, 48] width 14 height 16
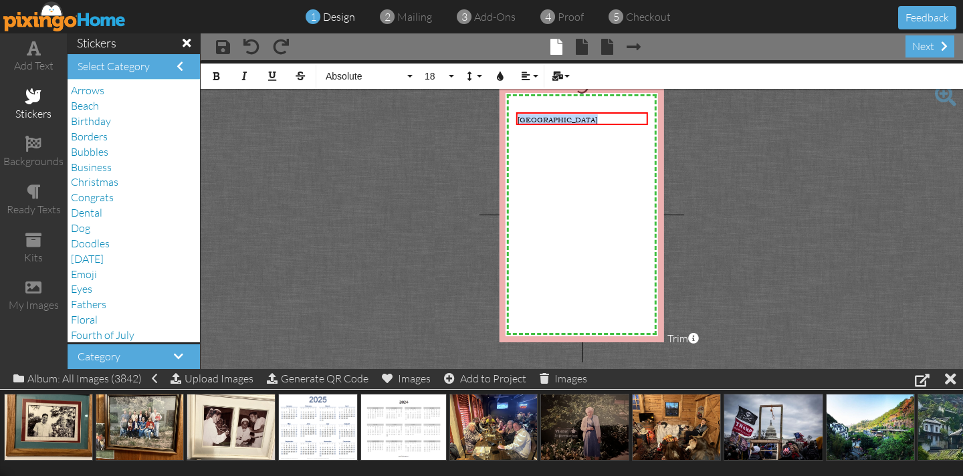
drag, startPoint x: 592, startPoint y: 119, endPoint x: 501, endPoint y: 122, distance: 91.0
click at [501, 121] on div "X X X X X X X X X X X X X X X X X X X X X X X X X X X X X X X X X X X X X X X X…" at bounding box center [581, 214] width 164 height 255
click at [446, 77] on button "18" at bounding box center [437, 76] width 39 height 25
click at [449, 76] on button "18" at bounding box center [437, 76] width 39 height 25
click at [452, 77] on button "18" at bounding box center [437, 76] width 39 height 25
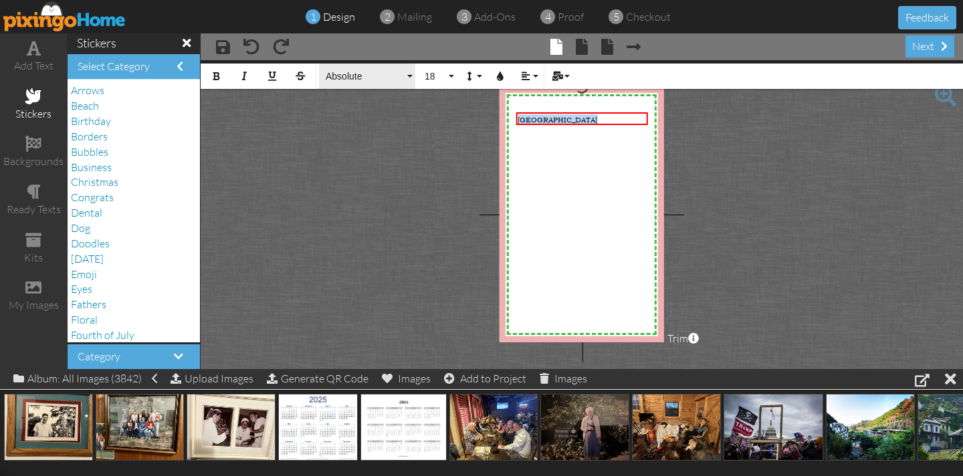
click at [409, 79] on button "Absolute" at bounding box center [367, 76] width 96 height 25
click at [411, 76] on button "Absolute" at bounding box center [367, 76] width 96 height 25
click at [370, 80] on span "Absolute" at bounding box center [364, 76] width 80 height 11
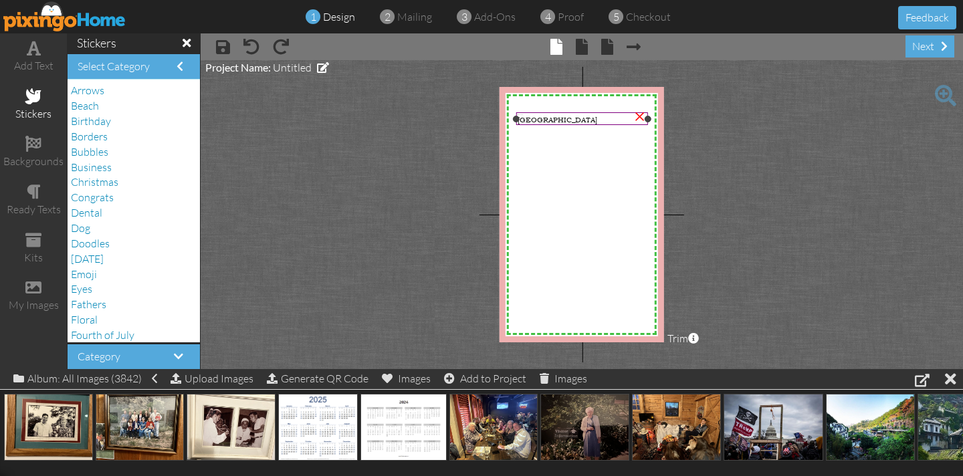
click at [622, 116] on div "[GEOGRAPHIC_DATA]" at bounding box center [581, 119] width 128 height 10
click at [560, 122] on span "[GEOGRAPHIC_DATA]" at bounding box center [557, 119] width 80 height 10
click at [556, 118] on span "[GEOGRAPHIC_DATA]" at bounding box center [557, 119] width 80 height 10
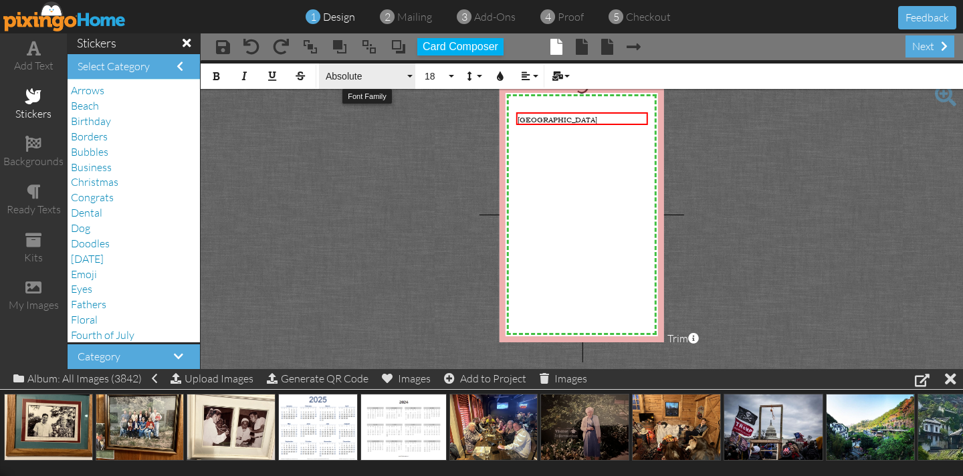
click at [410, 78] on button "Absolute" at bounding box center [367, 76] width 96 height 25
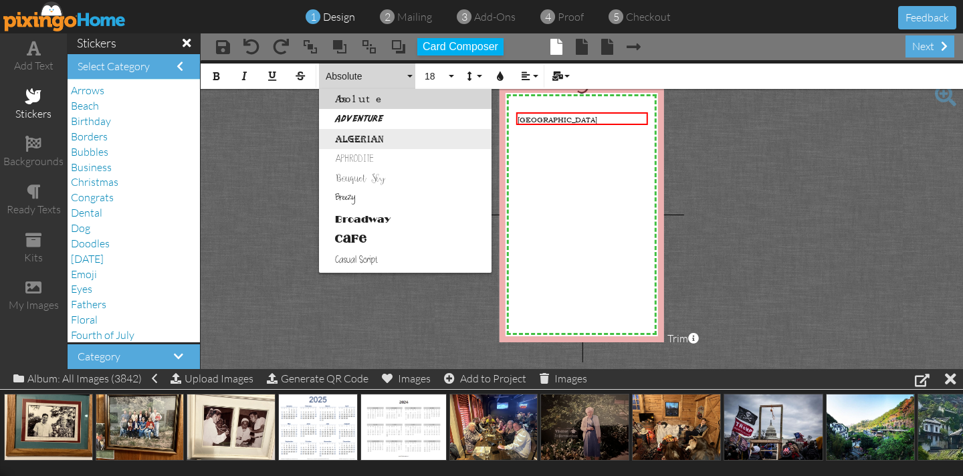
click at [384, 139] on link "Algerian" at bounding box center [405, 139] width 172 height 20
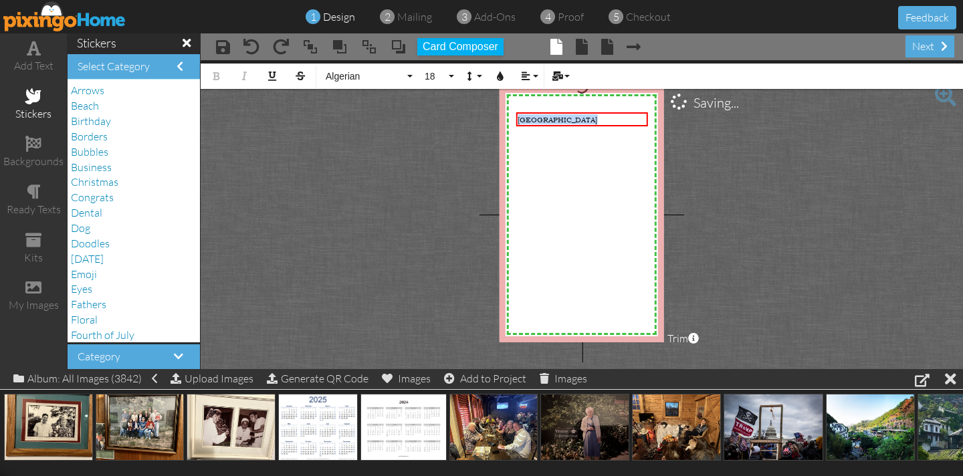
drag, startPoint x: 590, startPoint y: 122, endPoint x: 461, endPoint y: 115, distance: 128.5
click at [479, 116] on project-studio-wrapper "X X X X X X X X X X X X X X X X X X X X X X X X X X X X X X X X X X X X X X X X…" at bounding box center [582, 214] width 762 height 309
click at [523, 77] on icon "button" at bounding box center [525, 76] width 9 height 9
click at [503, 74] on icon "button" at bounding box center [499, 76] width 9 height 9
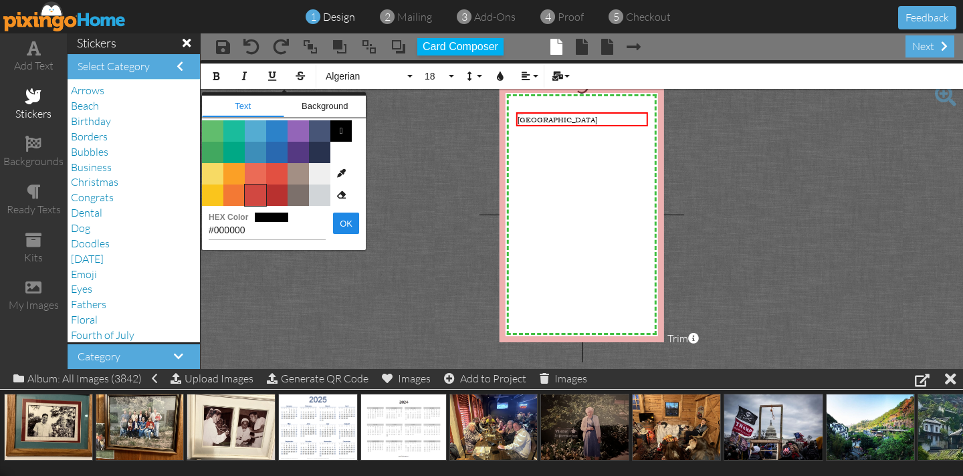
click at [261, 197] on span "Color #D14841" at bounding box center [255, 195] width 21 height 21
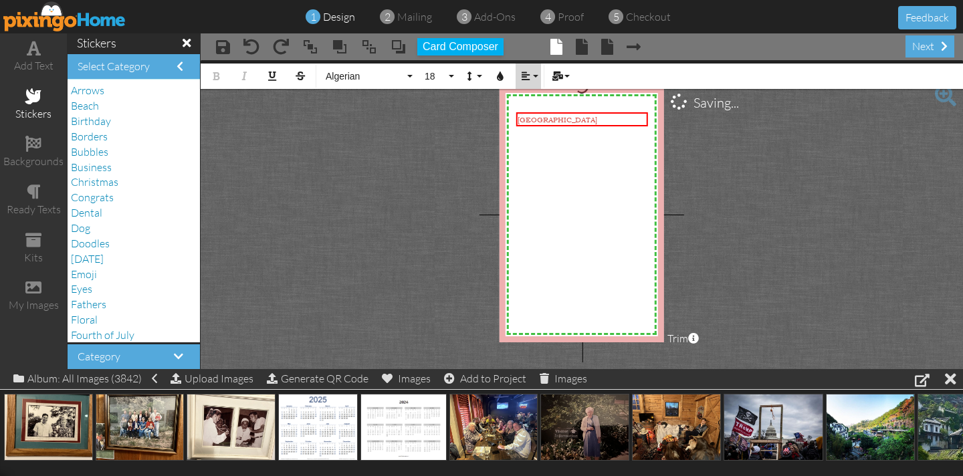
click at [521, 77] on icon "button" at bounding box center [525, 76] width 9 height 9
click at [535, 117] on icon at bounding box center [536, 119] width 9 height 10
click at [451, 77] on button "18" at bounding box center [437, 76] width 39 height 25
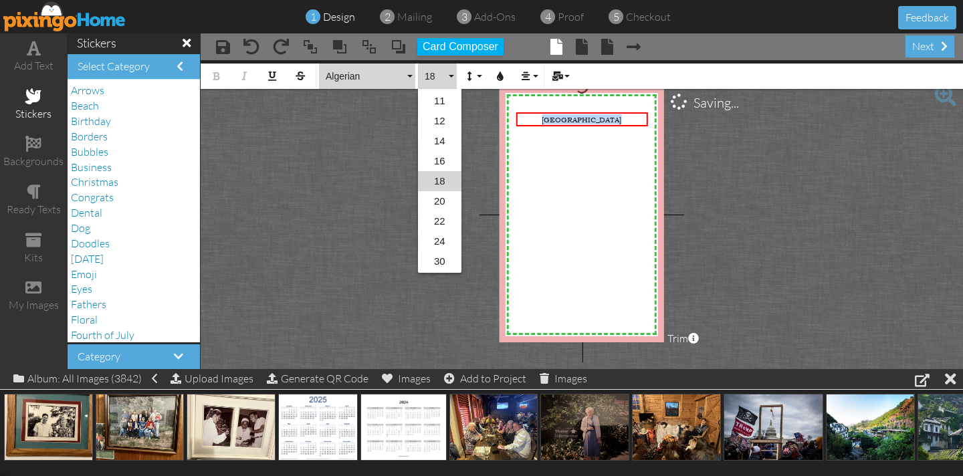
click at [411, 76] on button "Algerian" at bounding box center [367, 76] width 96 height 25
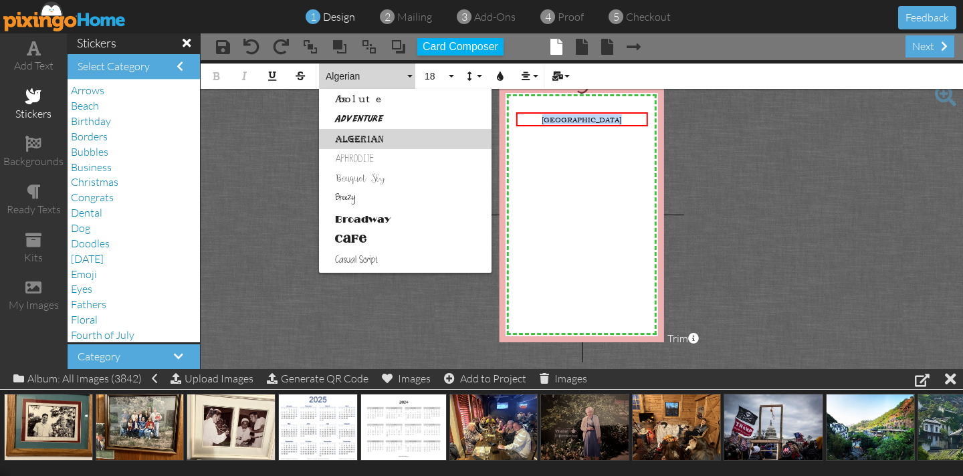
click at [372, 138] on link "Algerian" at bounding box center [405, 139] width 172 height 20
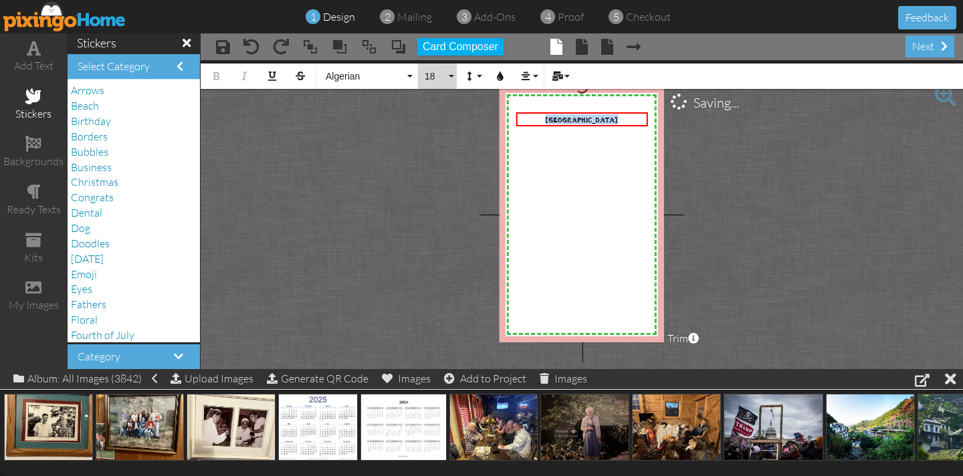
click at [434, 78] on span "18" at bounding box center [434, 76] width 23 height 11
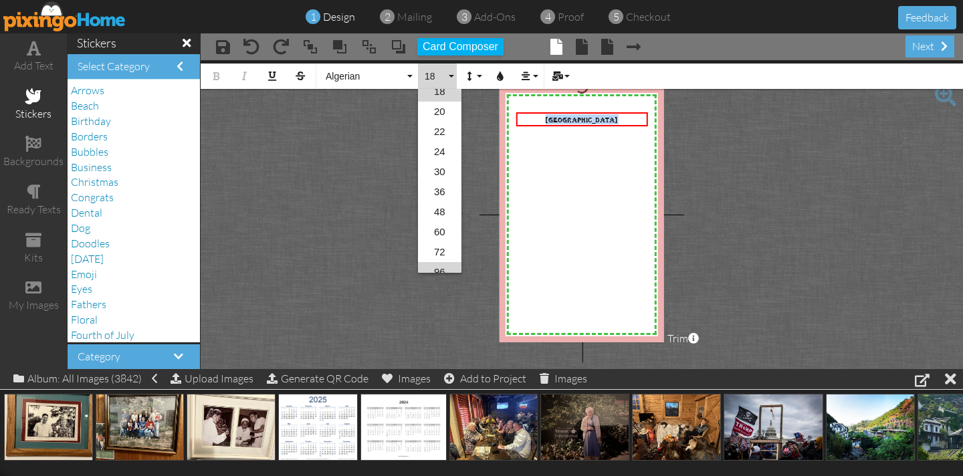
scroll to position [209, 0]
click at [440, 261] on link "96" at bounding box center [439, 271] width 43 height 20
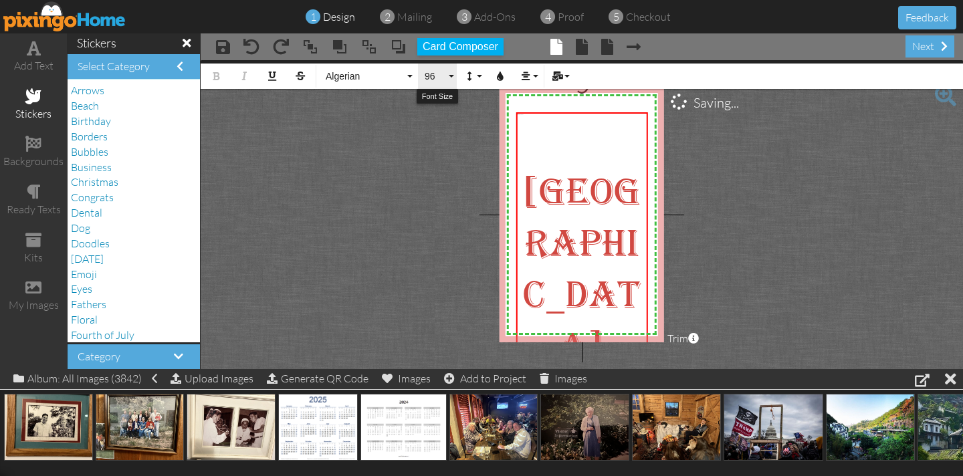
click at [455, 80] on button "96" at bounding box center [437, 76] width 39 height 25
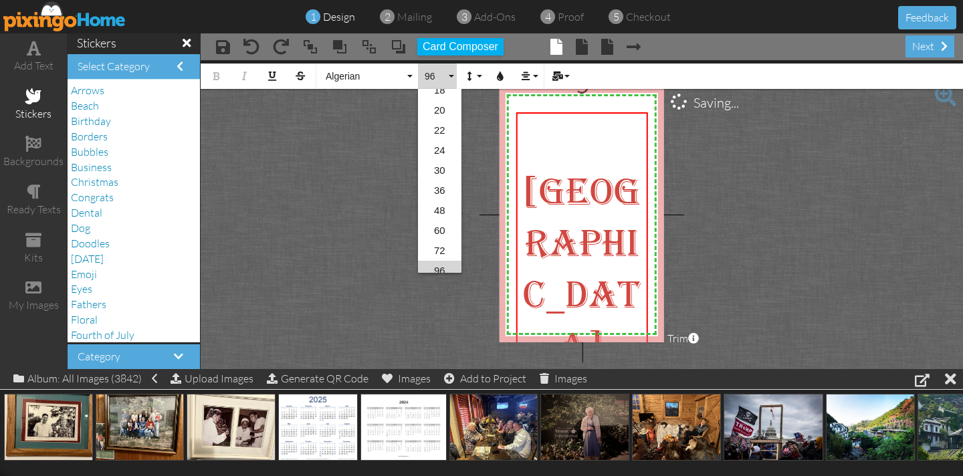
scroll to position [217, 0]
click at [438, 201] on link "48" at bounding box center [439, 203] width 43 height 20
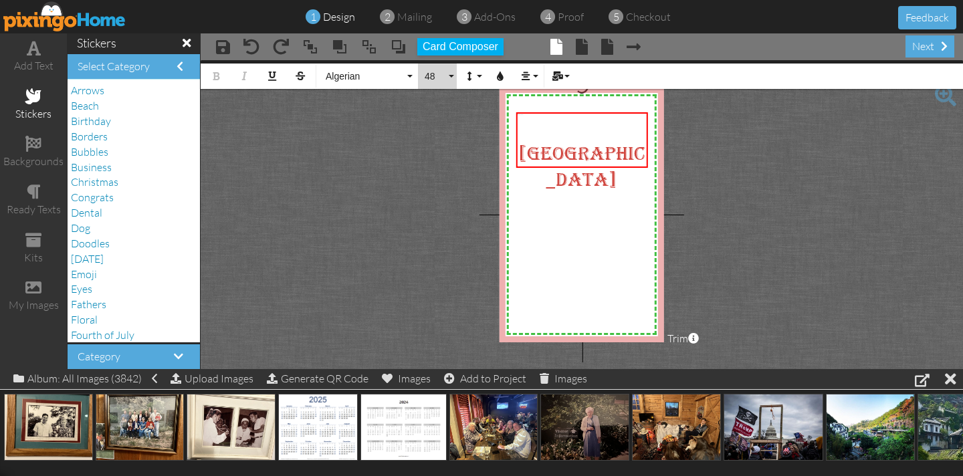
click at [453, 78] on button "48" at bounding box center [437, 76] width 39 height 25
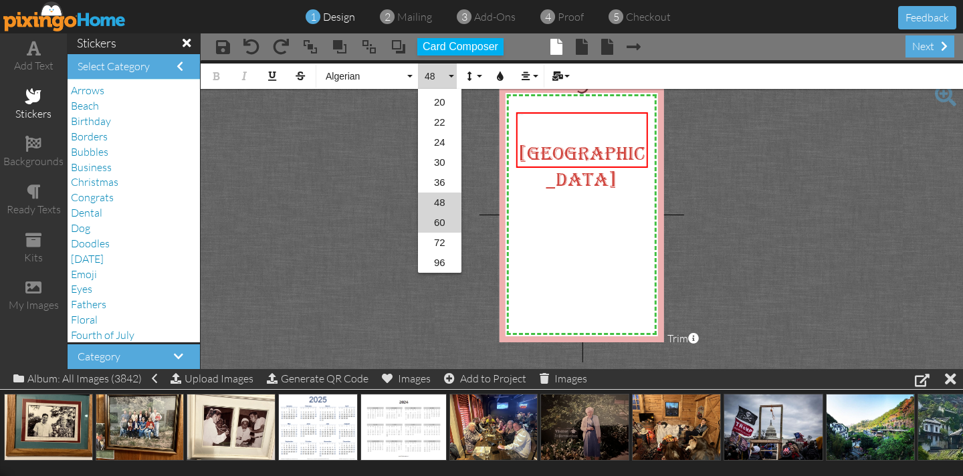
click at [438, 225] on link "60" at bounding box center [439, 223] width 43 height 20
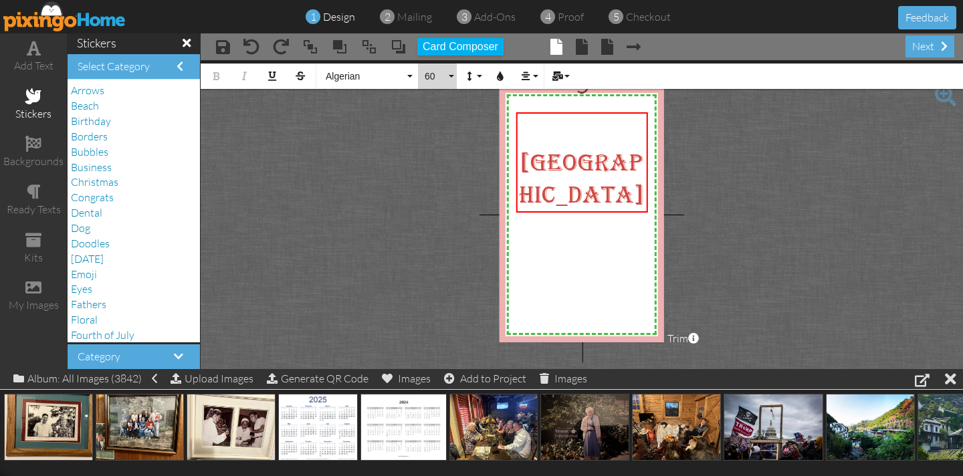
click at [449, 76] on button "60" at bounding box center [437, 76] width 39 height 25
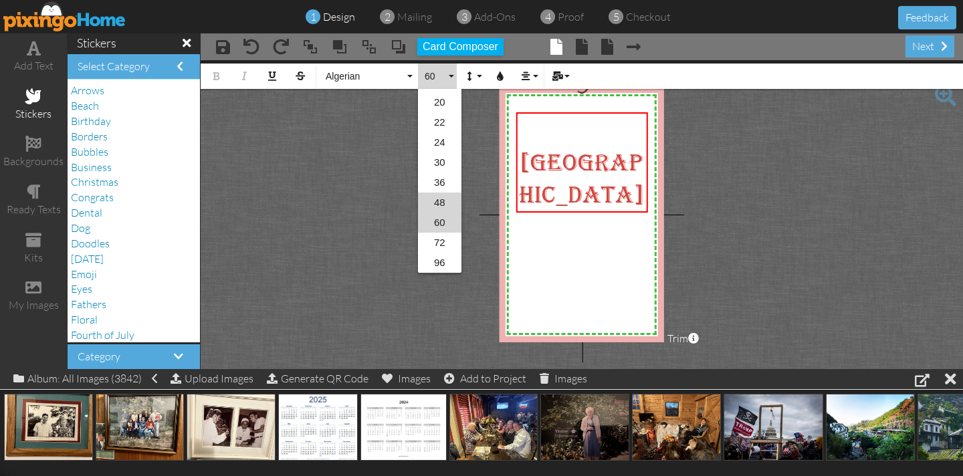
click at [442, 201] on link "48" at bounding box center [439, 203] width 43 height 20
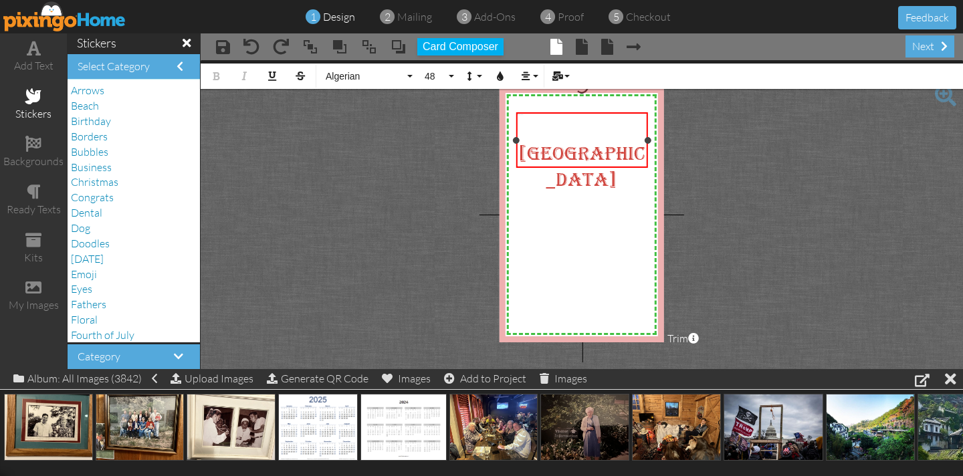
click at [584, 112] on div "​ Seychelle Islands" at bounding box center [581, 153] width 132 height 82
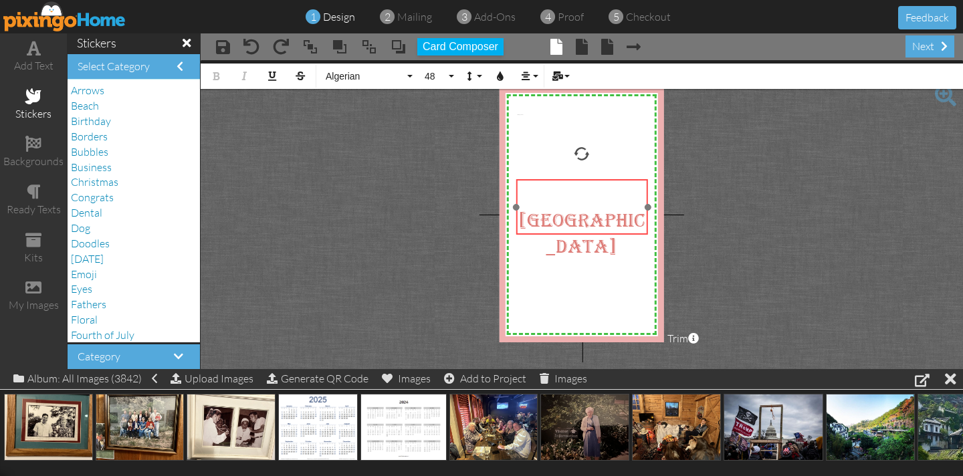
drag, startPoint x: 583, startPoint y: 167, endPoint x: 582, endPoint y: 234, distance: 66.9
click at [582, 234] on div "​ ​ Seychelle Islands ​" at bounding box center [581, 220] width 132 height 82
click at [400, 176] on project-studio-wrapper "X X X X X X X X X X X X X X X X X X X X X X X X X X X X X X X X X X X X X X X X…" at bounding box center [582, 214] width 762 height 309
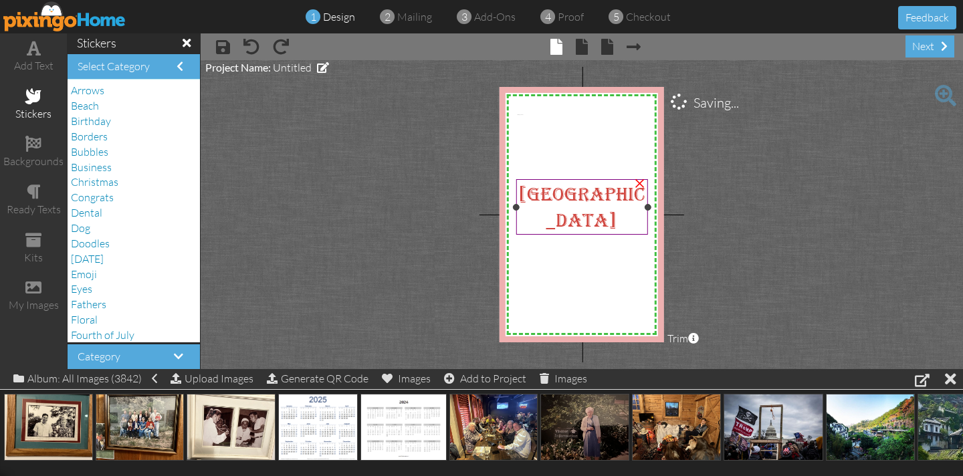
click at [620, 221] on div "[GEOGRAPHIC_DATA]" at bounding box center [581, 207] width 128 height 52
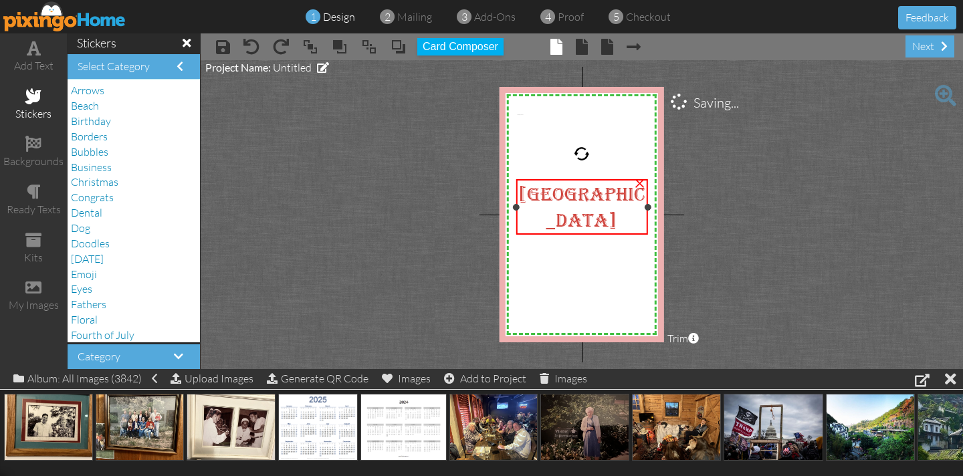
click at [620, 221] on div "[GEOGRAPHIC_DATA]" at bounding box center [581, 207] width 128 height 52
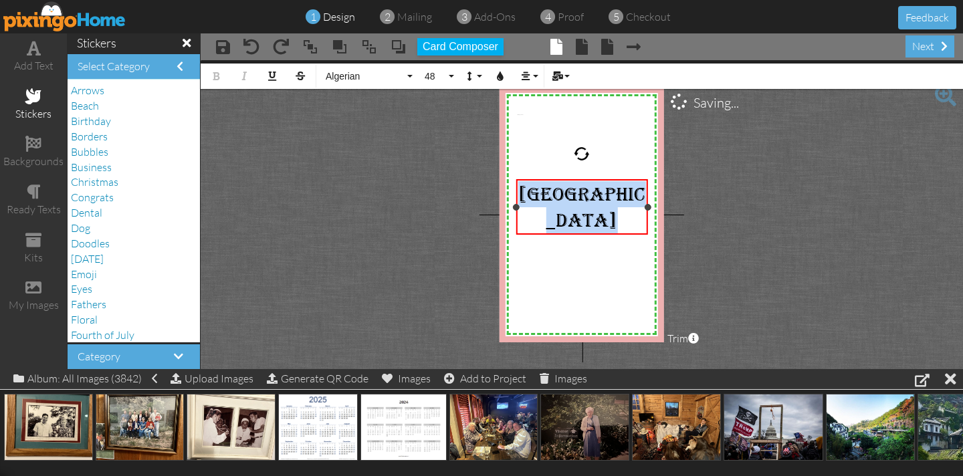
drag, startPoint x: 620, startPoint y: 221, endPoint x: 516, endPoint y: 183, distance: 110.8
click at [520, 183] on div "[GEOGRAPHIC_DATA]" at bounding box center [581, 207] width 128 height 52
click at [407, 76] on button "Algerian" at bounding box center [367, 76] width 96 height 25
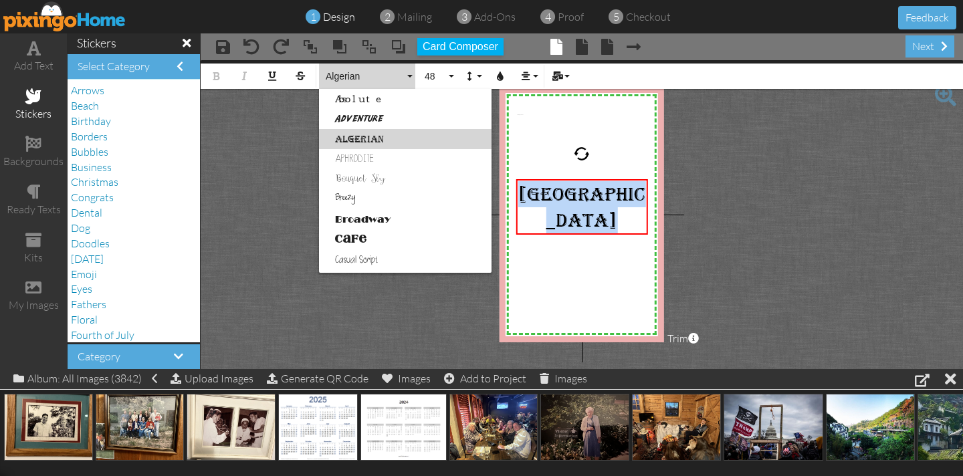
click at [350, 237] on link "Cafe" at bounding box center [405, 239] width 172 height 20
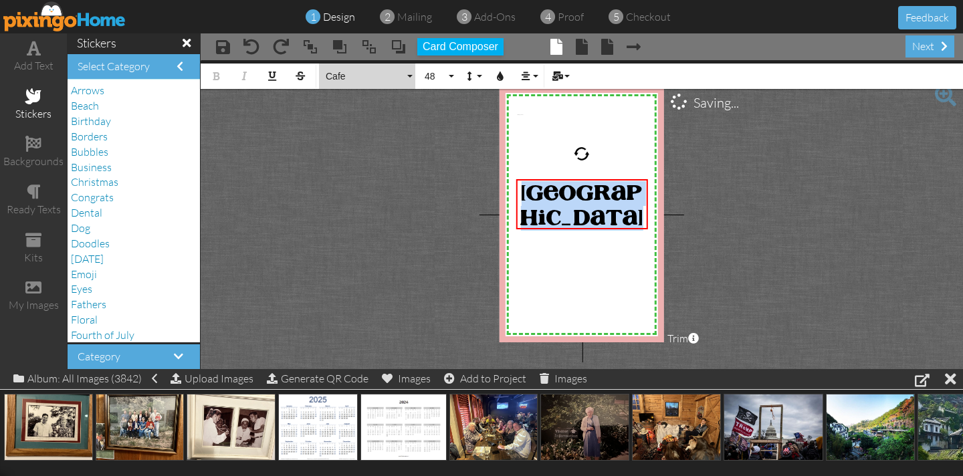
click at [414, 76] on button "Cafe" at bounding box center [367, 76] width 96 height 25
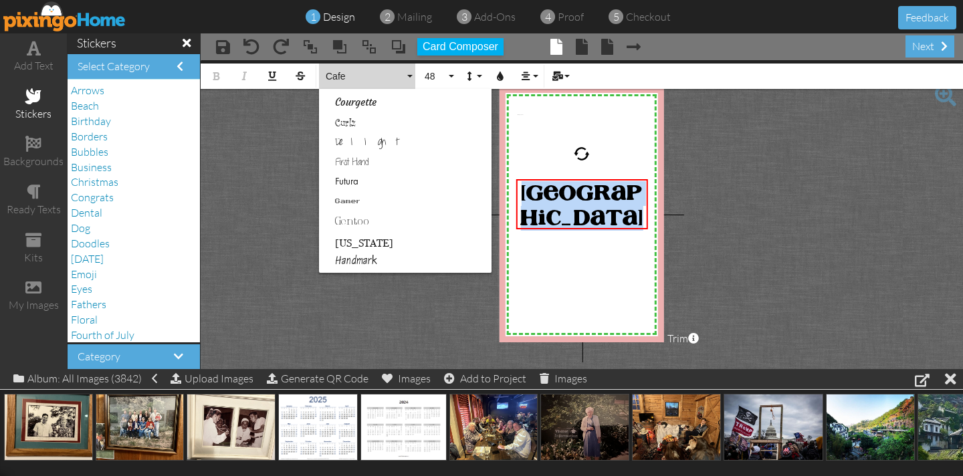
scroll to position [240, 0]
click at [370, 104] on link "Courgette" at bounding box center [405, 100] width 172 height 20
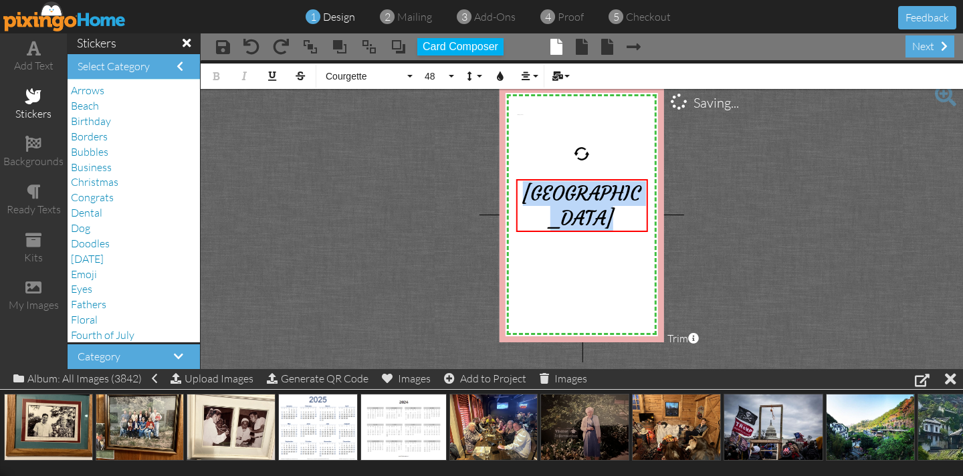
click at [370, 104] on project-studio-wrapper "X X X X X X X X X X X X X X X X X X X X X X X X X X X X X X X X X X X X X X X X…" at bounding box center [582, 214] width 762 height 309
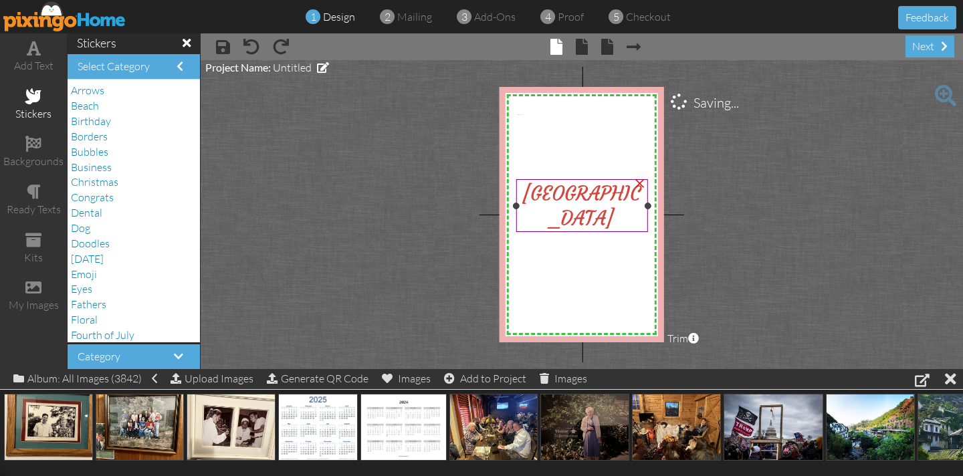
click at [550, 194] on span "[GEOGRAPHIC_DATA]" at bounding box center [581, 206] width 118 height 49
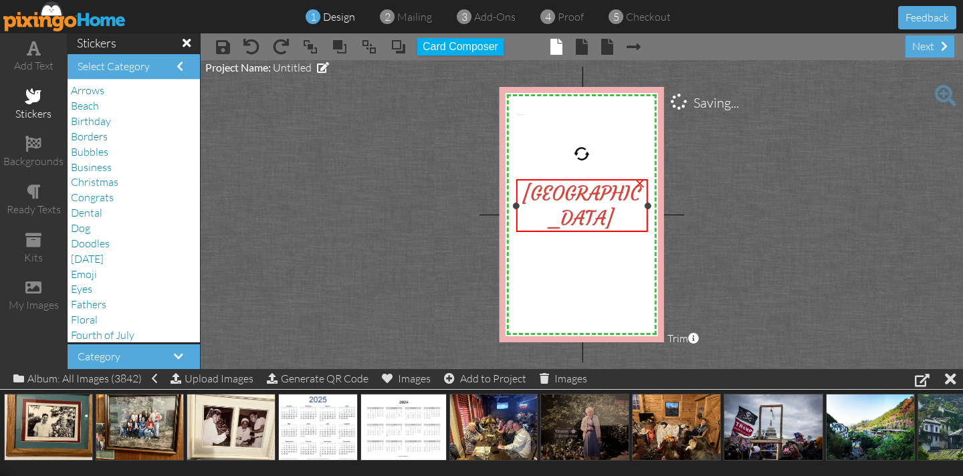
click at [550, 194] on span "[GEOGRAPHIC_DATA]" at bounding box center [581, 206] width 118 height 49
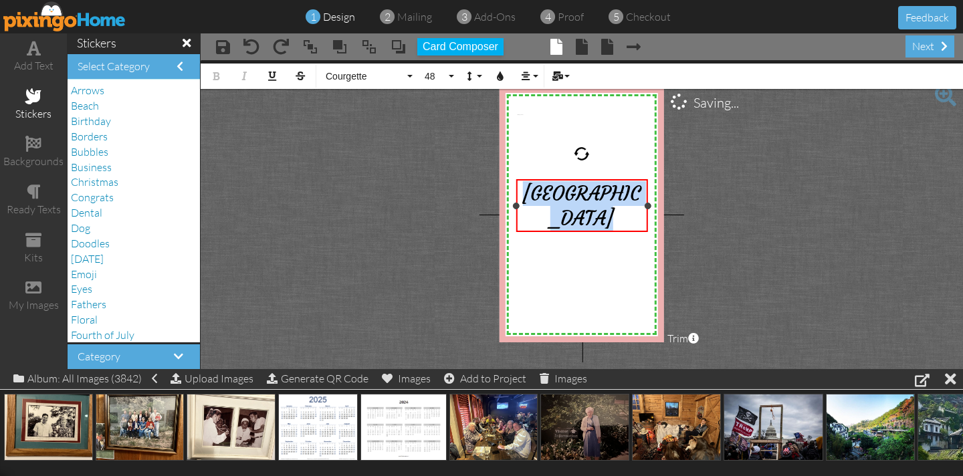
click at [550, 194] on span "[GEOGRAPHIC_DATA]" at bounding box center [581, 206] width 118 height 49
click at [409, 74] on button "Courgette" at bounding box center [367, 76] width 96 height 25
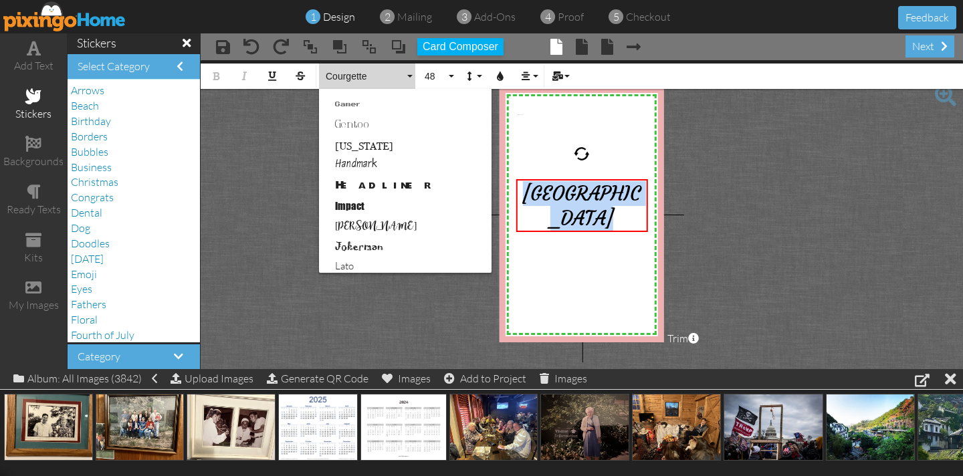
scroll to position [337, 0]
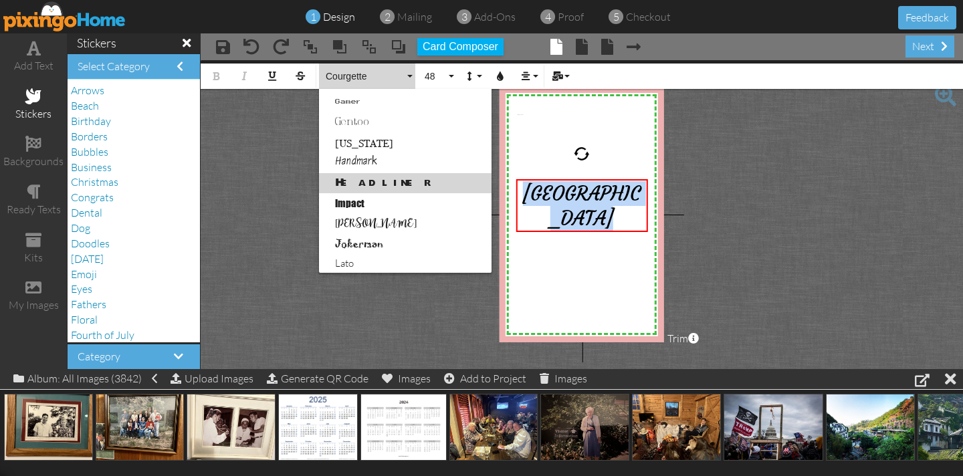
click at [382, 181] on link "Headliner" at bounding box center [405, 183] width 172 height 20
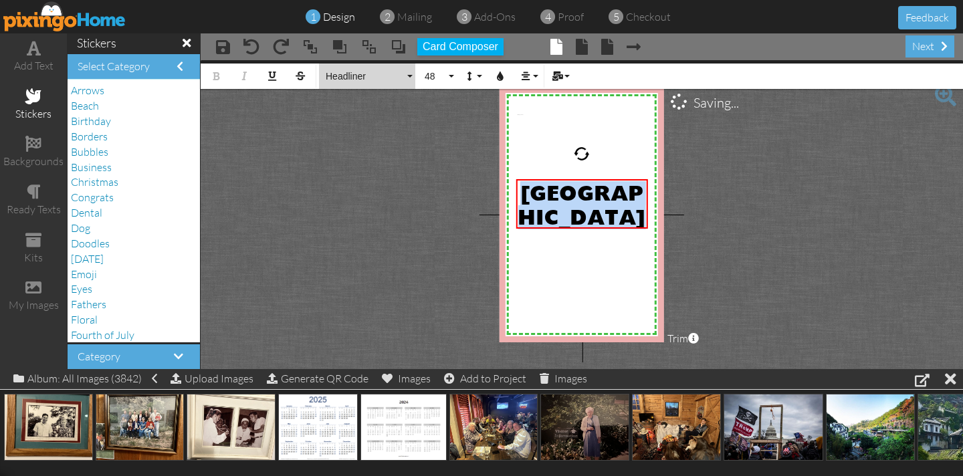
click at [410, 78] on button "Headliner" at bounding box center [367, 76] width 96 height 25
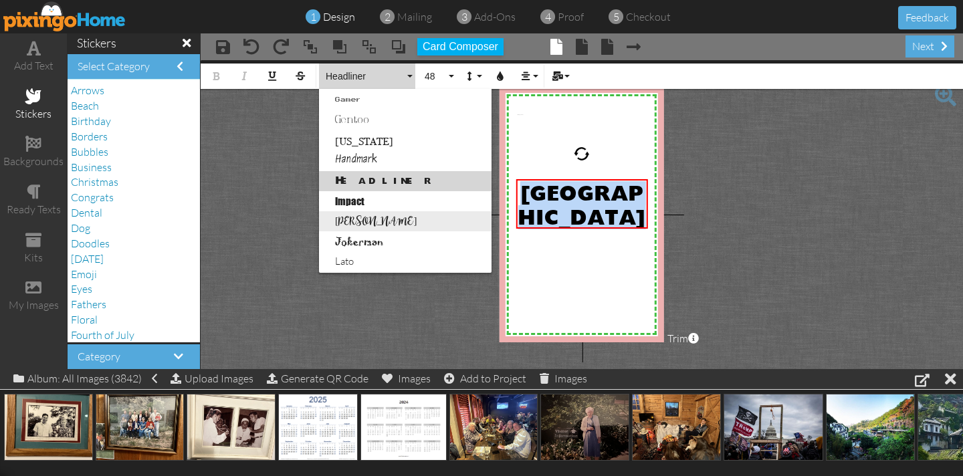
click at [356, 221] on link "[PERSON_NAME]" at bounding box center [405, 221] width 172 height 20
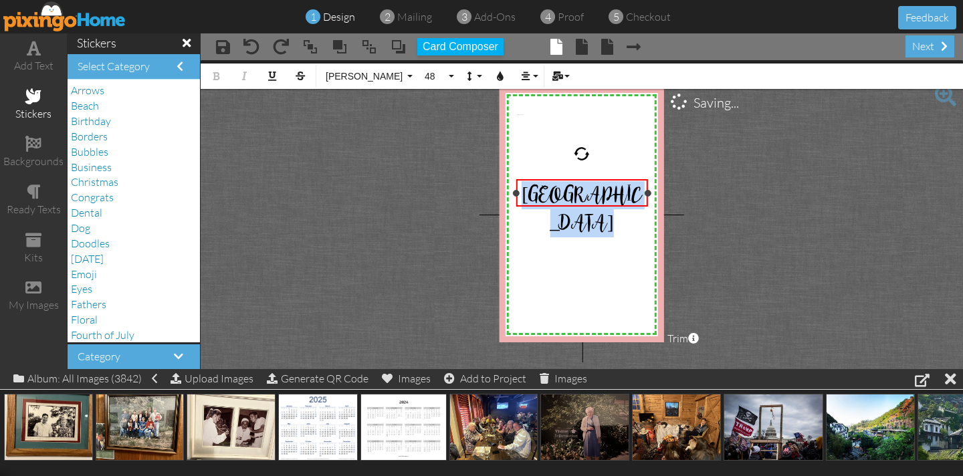
click at [591, 193] on span "[GEOGRAPHIC_DATA]" at bounding box center [581, 209] width 120 height 56
click at [590, 193] on span "[GEOGRAPHIC_DATA]" at bounding box center [581, 209] width 120 height 56
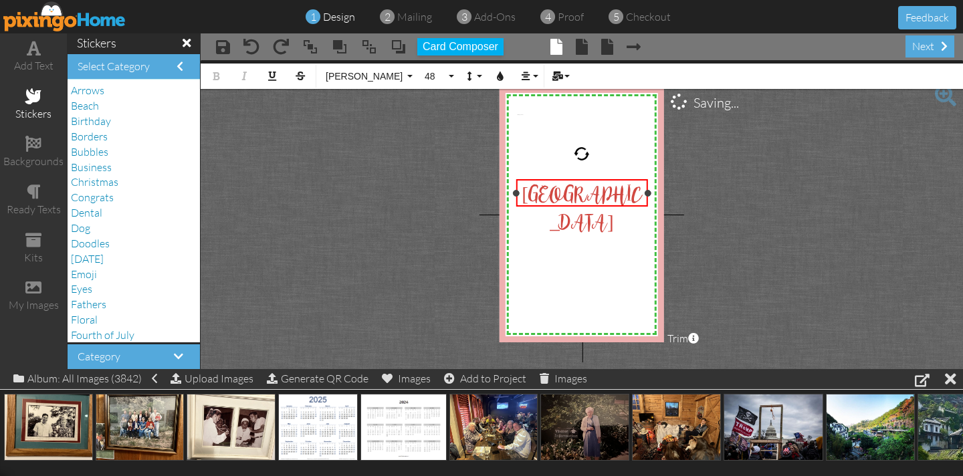
click at [590, 193] on span "[GEOGRAPHIC_DATA]" at bounding box center [581, 209] width 120 height 56
click at [546, 191] on div "Seychelle" at bounding box center [581, 195] width 128 height 28
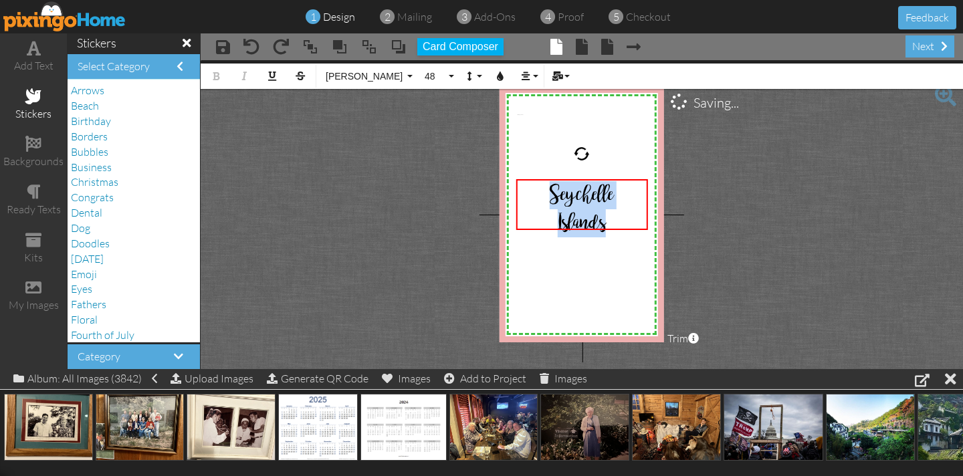
drag, startPoint x: 545, startPoint y: 189, endPoint x: 515, endPoint y: 248, distance: 66.7
click at [611, 238] on div "X X X X X X X X X X X X X X X X X X X X X X X X X X X X X X X X X X X X X X X X…" at bounding box center [581, 214] width 164 height 255
click at [451, 75] on button "48" at bounding box center [437, 76] width 39 height 25
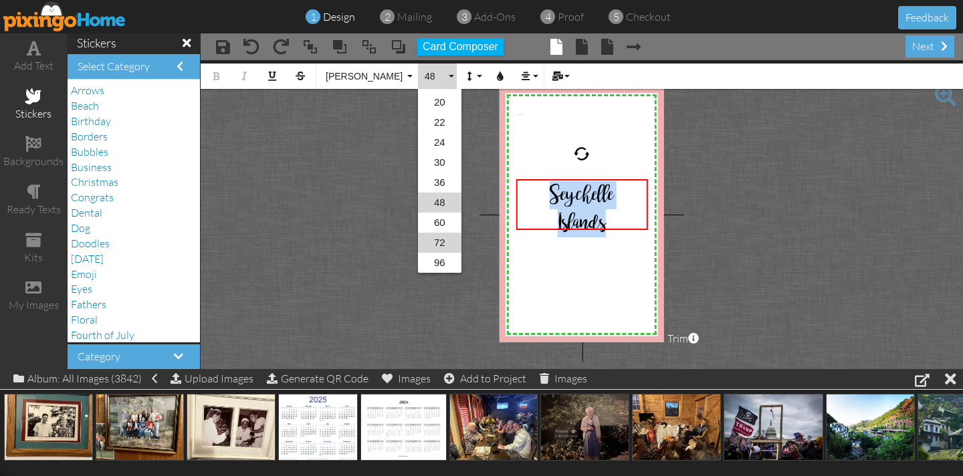
click at [439, 239] on link "72" at bounding box center [439, 243] width 43 height 20
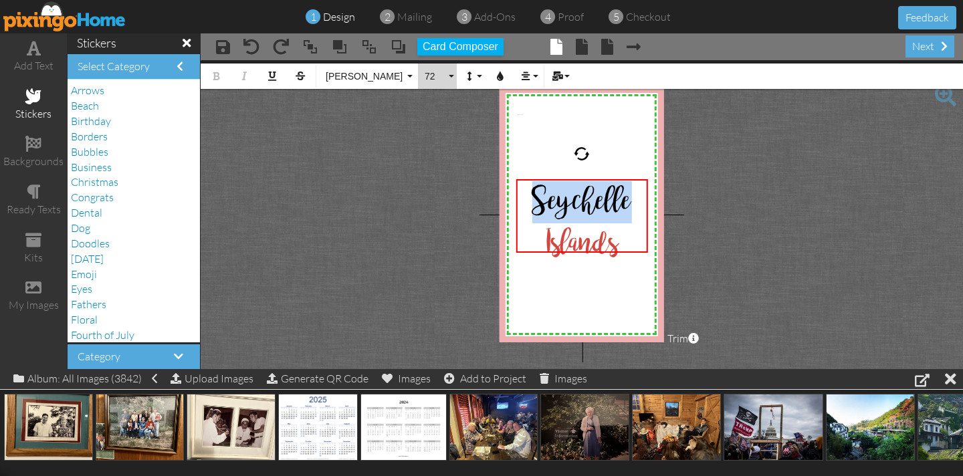
click at [449, 77] on button "72" at bounding box center [437, 76] width 39 height 25
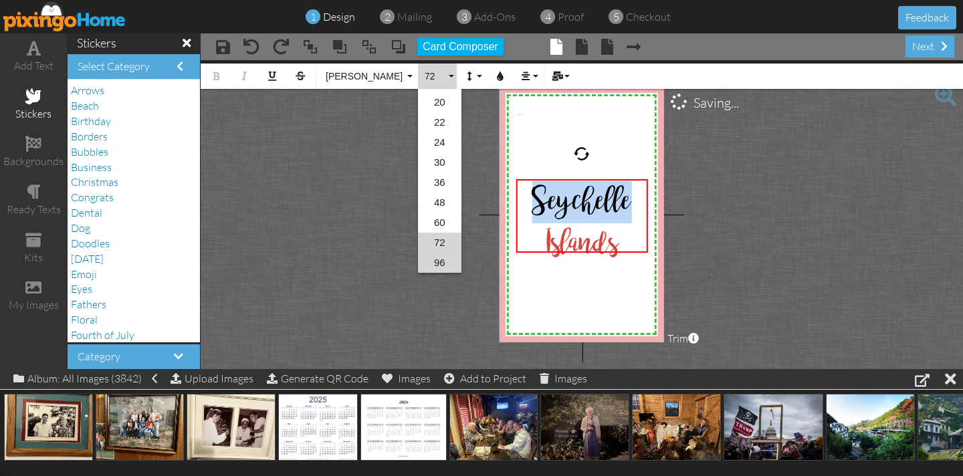
click at [440, 260] on link "96" at bounding box center [439, 263] width 43 height 20
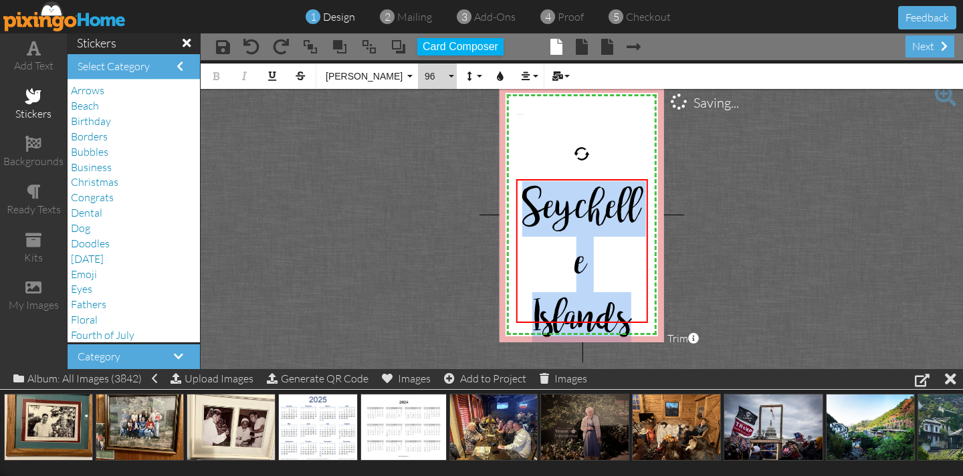
click at [454, 74] on button "96" at bounding box center [437, 76] width 39 height 25
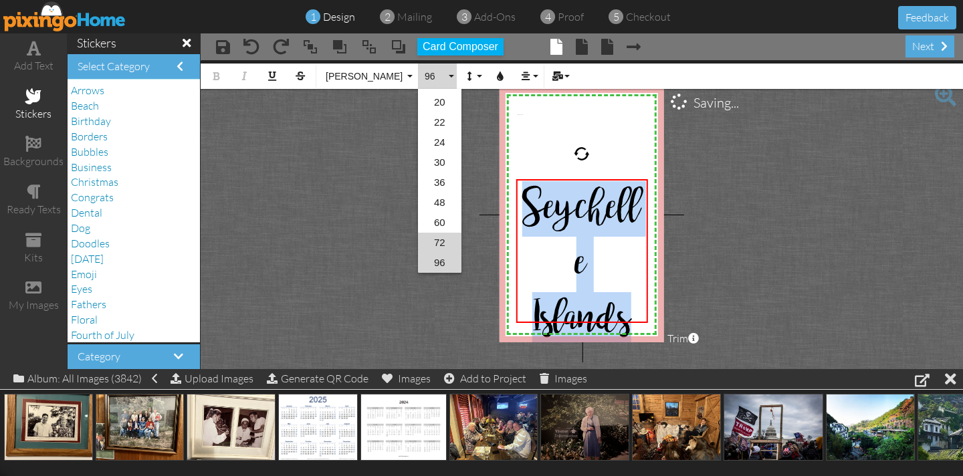
click at [437, 239] on link "72" at bounding box center [439, 243] width 43 height 20
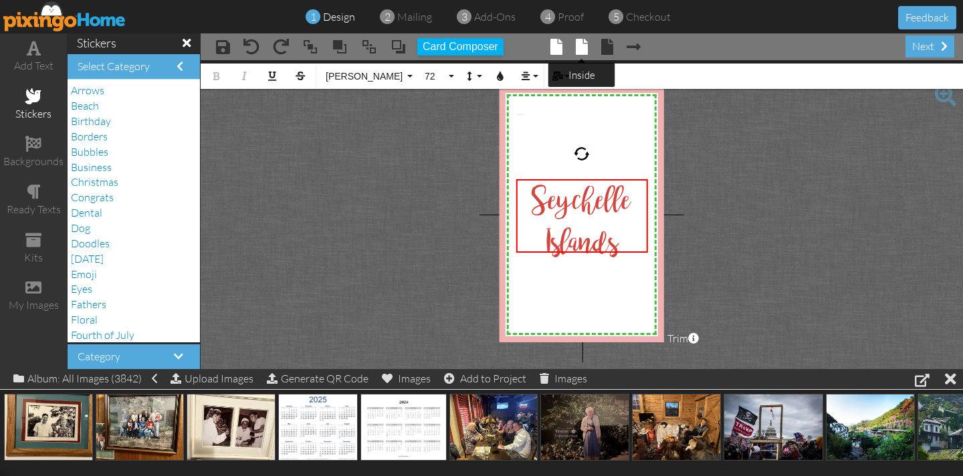
click at [582, 44] on span at bounding box center [582, 47] width 12 height 16
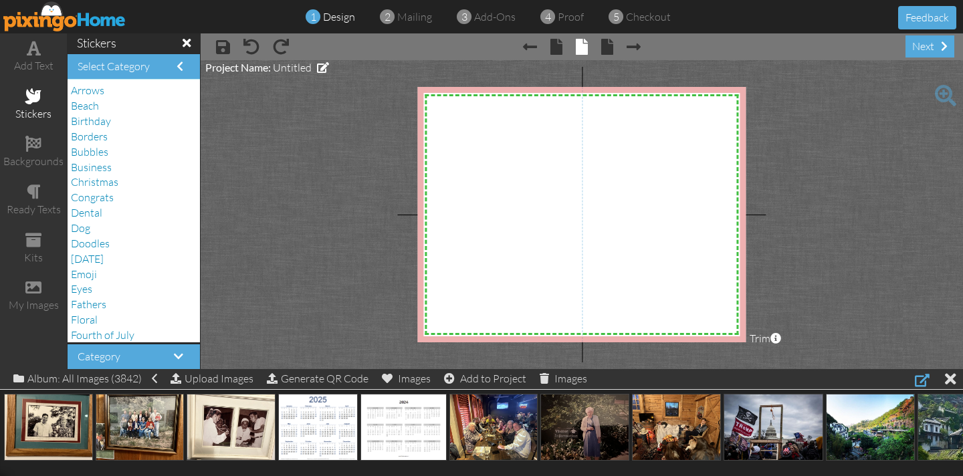
click at [917, 380] on div at bounding box center [922, 380] width 15 height 16
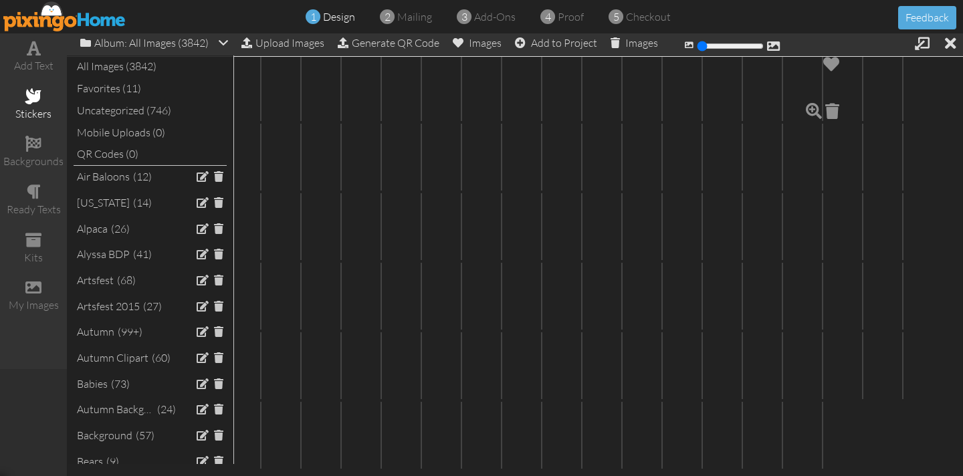
scroll to position [13415, 0]
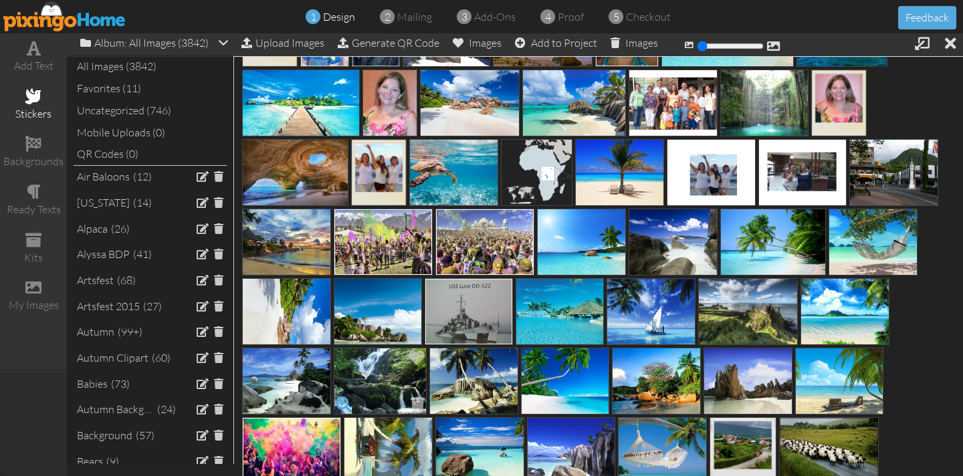
click at [345, 406] on span at bounding box center [343, 404] width 23 height 23
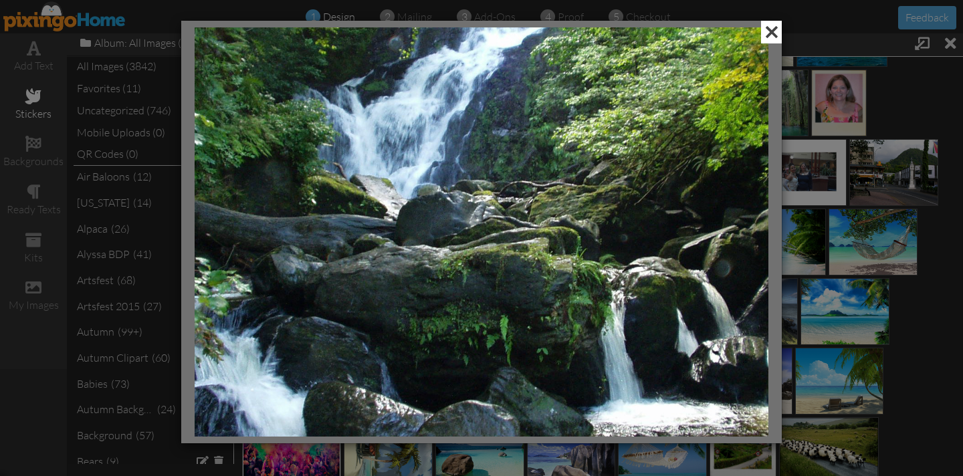
click at [770, 33] on span at bounding box center [771, 32] width 21 height 23
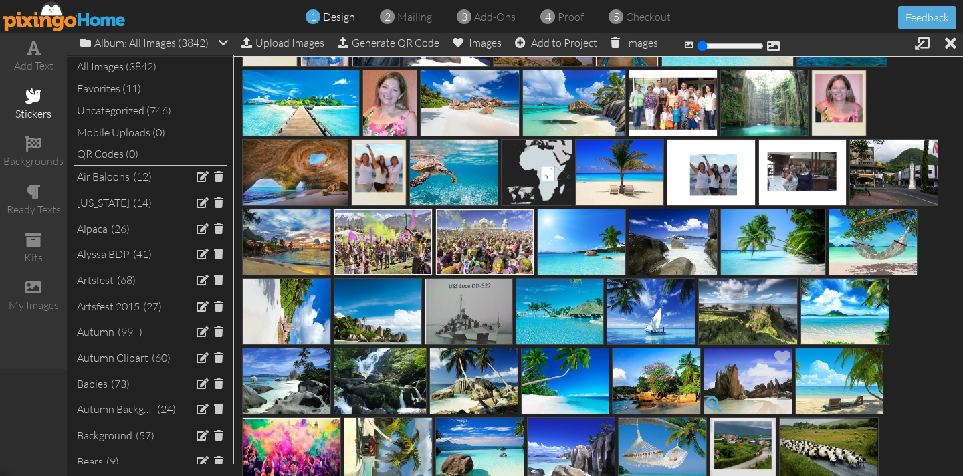
click at [712, 405] on span at bounding box center [713, 404] width 23 height 23
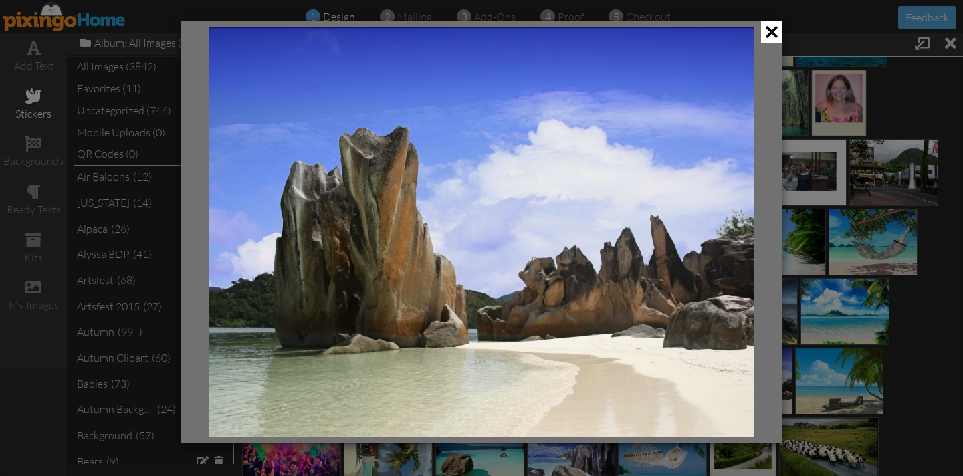
click at [625, 227] on img at bounding box center [482, 231] width 546 height 409
click at [767, 39] on span at bounding box center [771, 32] width 21 height 23
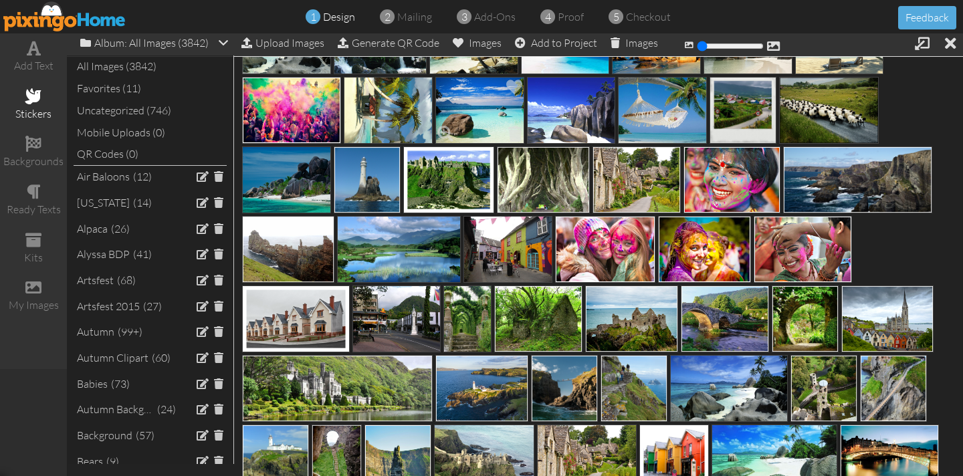
scroll to position [13758, 0]
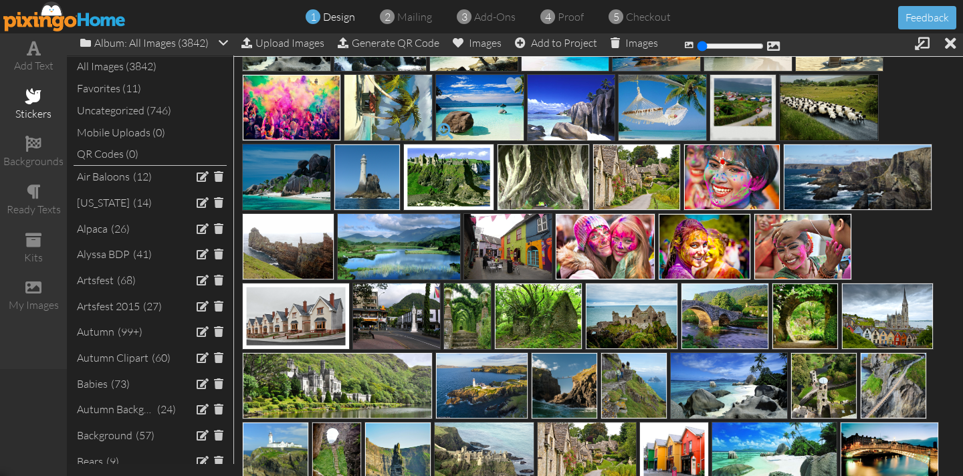
click at [441, 129] on span at bounding box center [445, 131] width 23 height 23
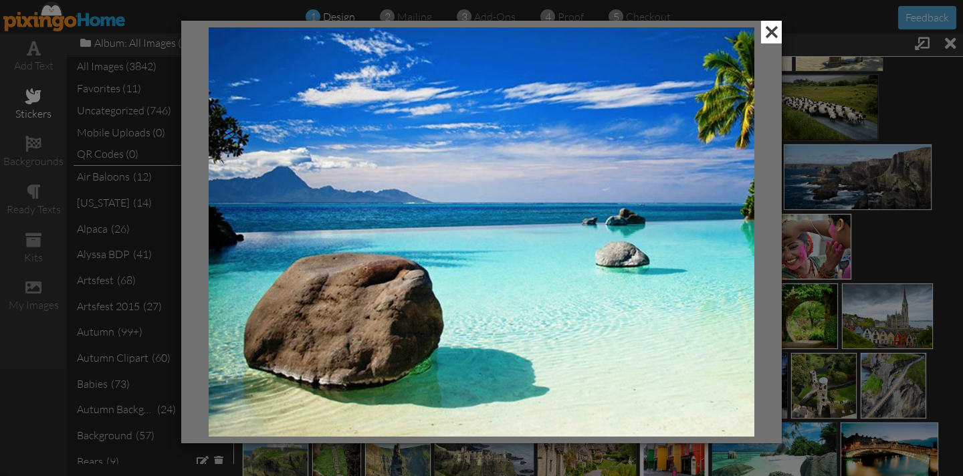
click at [767, 36] on span at bounding box center [771, 32] width 21 height 23
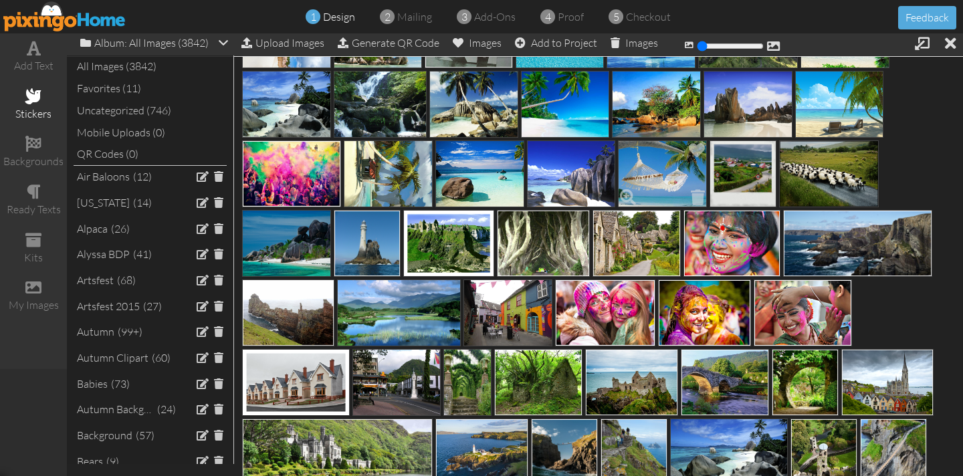
scroll to position [13680, 0]
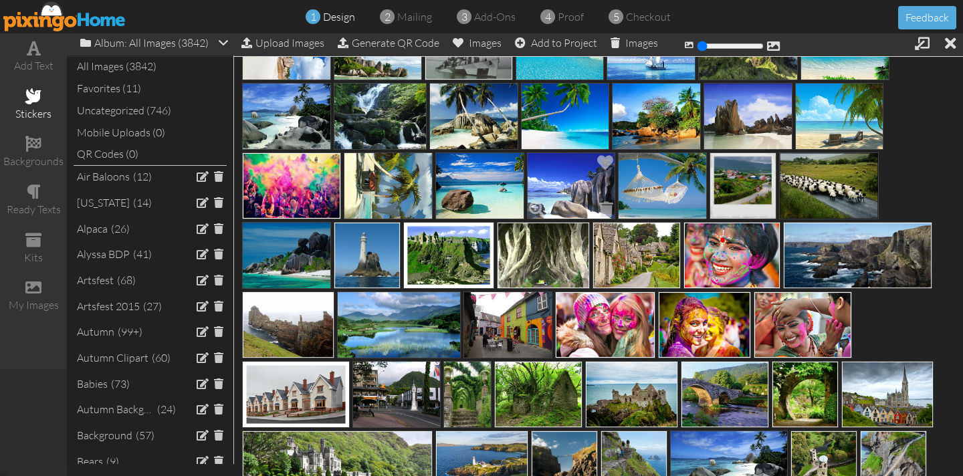
click at [582, 194] on img at bounding box center [571, 185] width 89 height 67
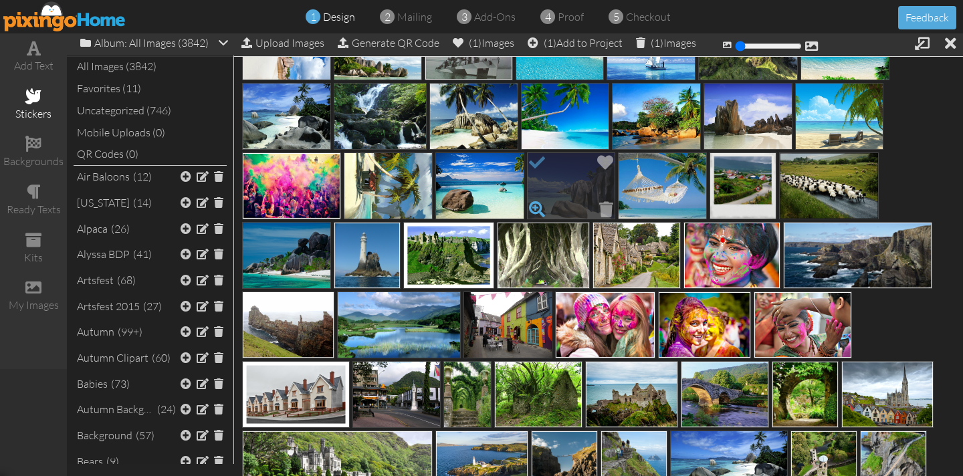
click at [539, 204] on span at bounding box center [537, 209] width 23 height 23
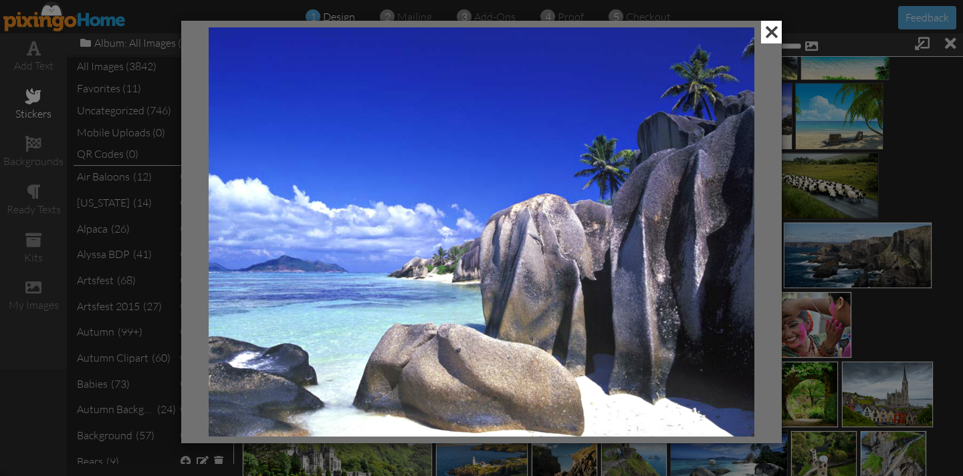
click at [770, 28] on span at bounding box center [771, 32] width 21 height 23
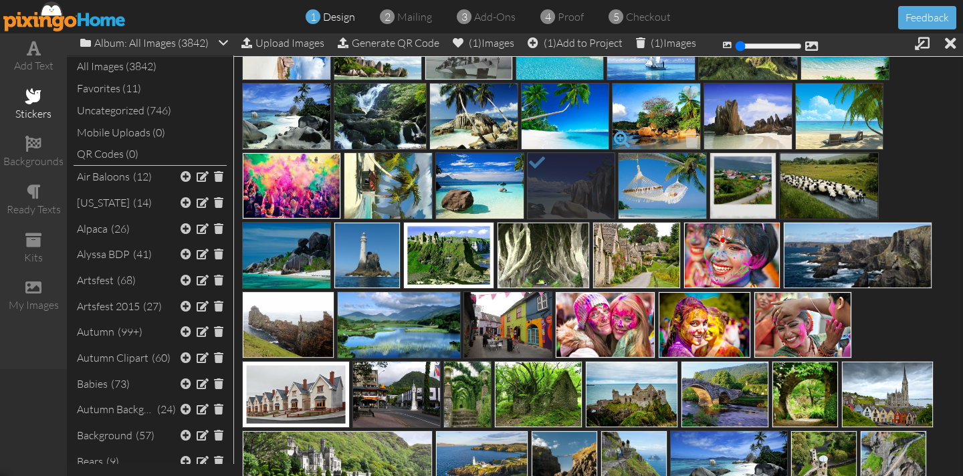
click at [619, 137] on span at bounding box center [621, 139] width 23 height 23
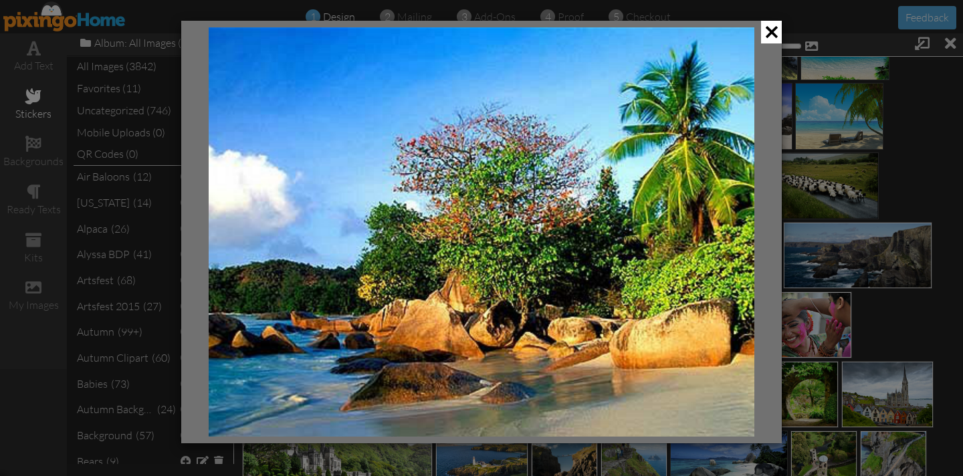
click at [773, 32] on span at bounding box center [771, 32] width 21 height 23
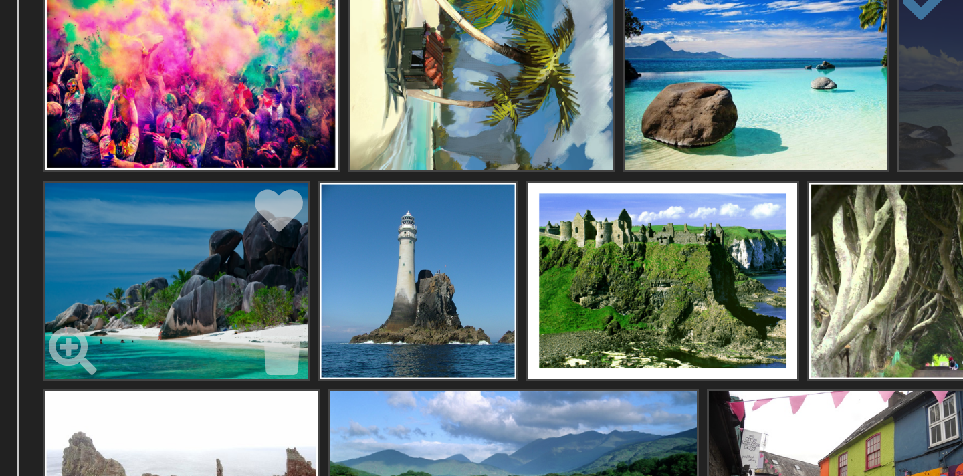
scroll to position [13743, 0]
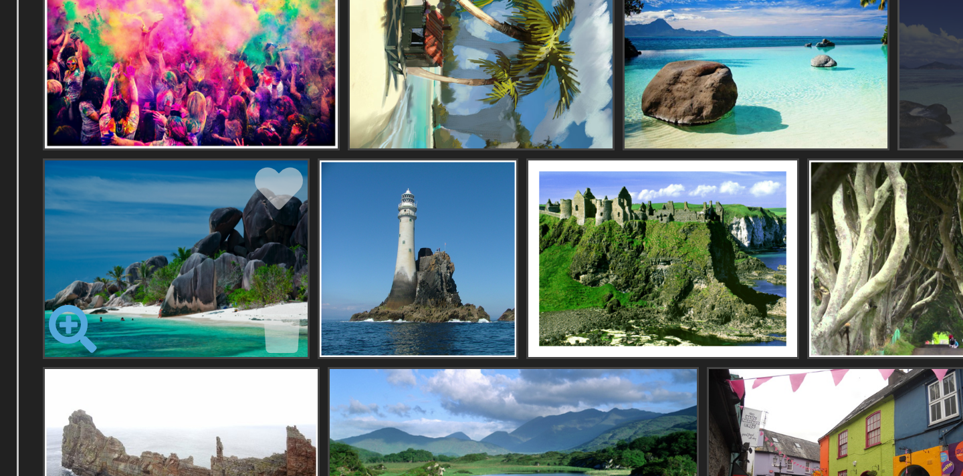
click at [249, 212] on span at bounding box center [252, 215] width 23 height 23
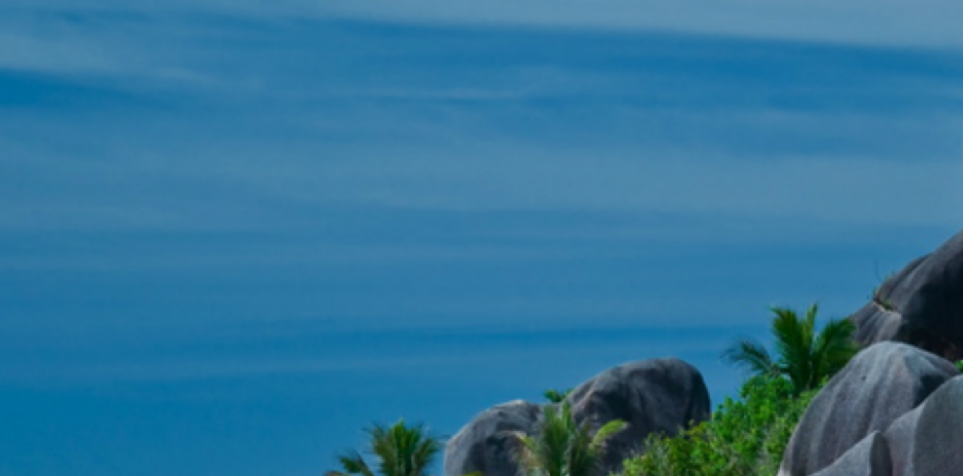
click at [359, 220] on img at bounding box center [482, 231] width 546 height 409
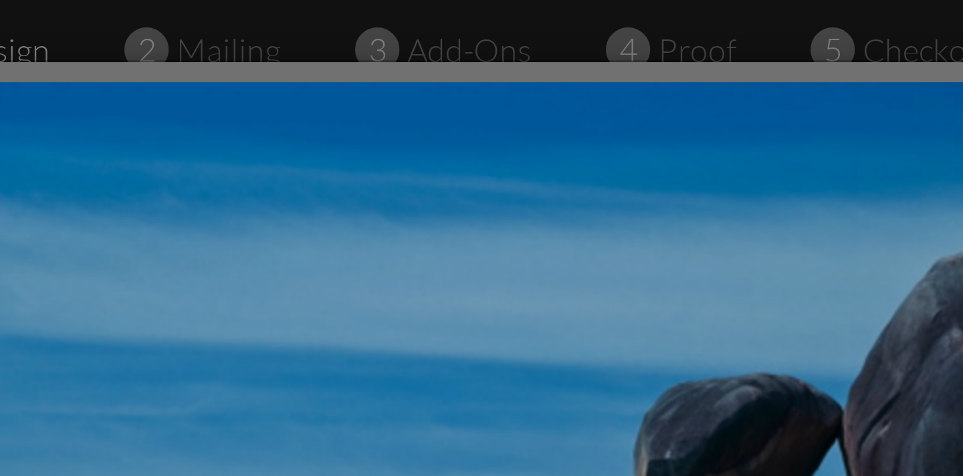
click at [395, 84] on img at bounding box center [482, 231] width 546 height 409
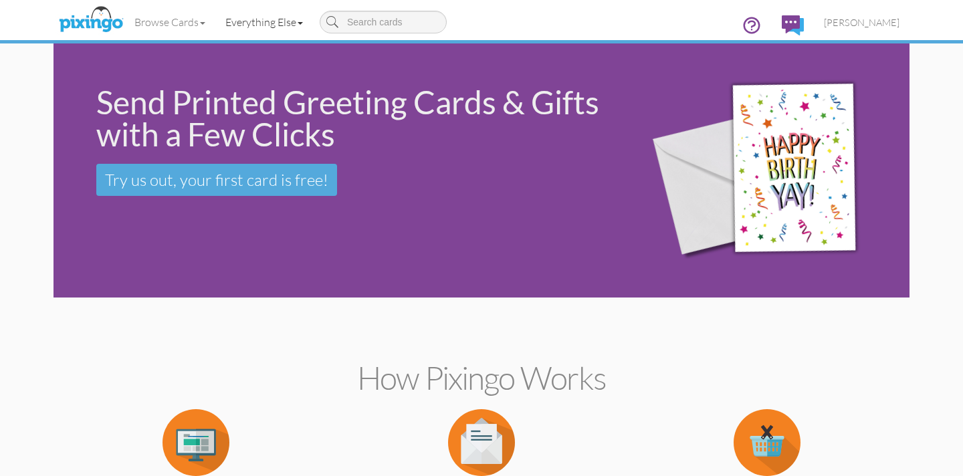
click at [280, 21] on link "Everything Else" at bounding box center [264, 21] width 98 height 33
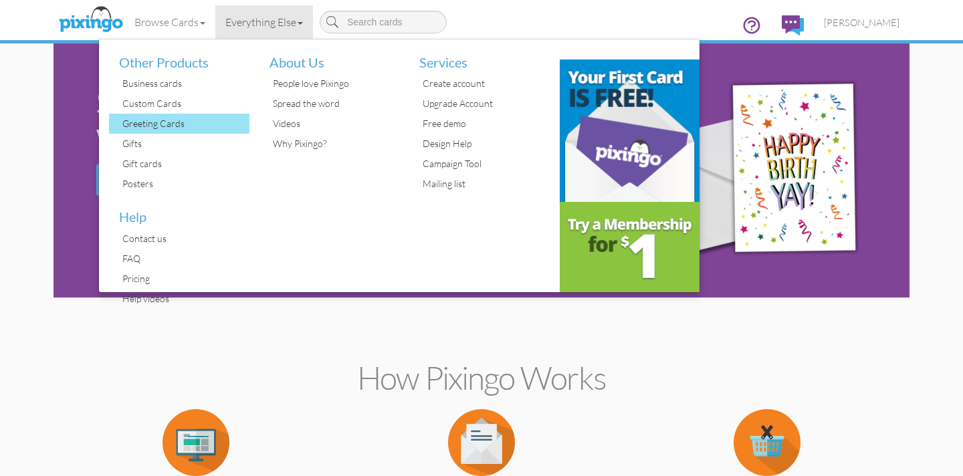
click at [149, 123] on div "Greeting Cards" at bounding box center [184, 124] width 130 height 20
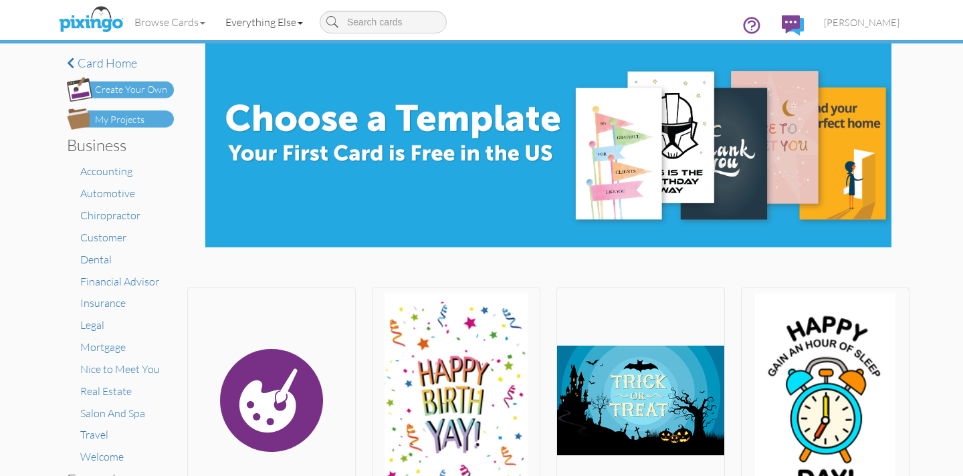
click at [263, 25] on link "Everything Else" at bounding box center [264, 21] width 98 height 33
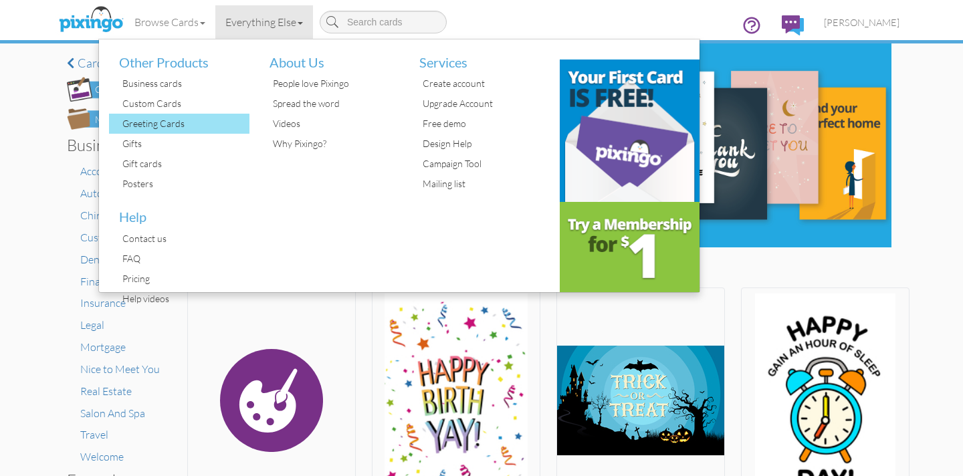
click at [177, 127] on div "Greeting Cards" at bounding box center [184, 124] width 130 height 20
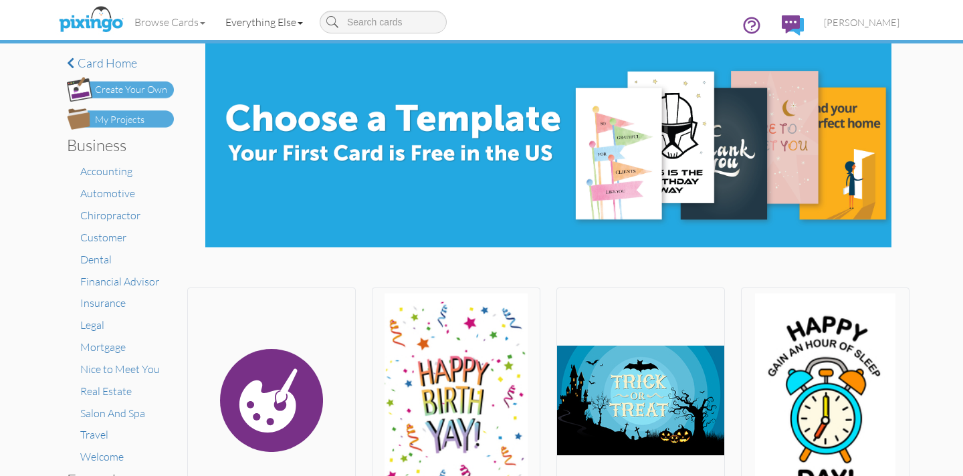
click at [281, 25] on link "Everything Else" at bounding box center [264, 21] width 98 height 33
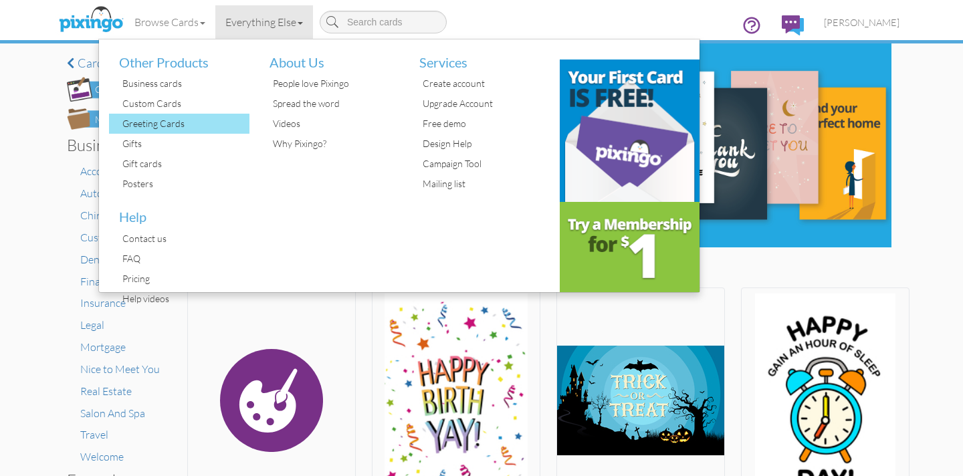
click at [177, 128] on div "Greeting Cards" at bounding box center [184, 124] width 130 height 20
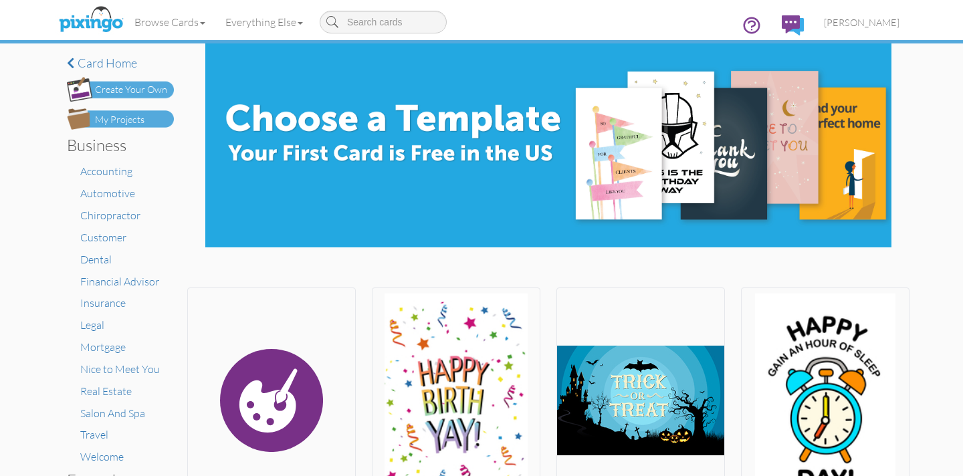
click at [148, 84] on div "Create Your Own" at bounding box center [131, 90] width 72 height 14
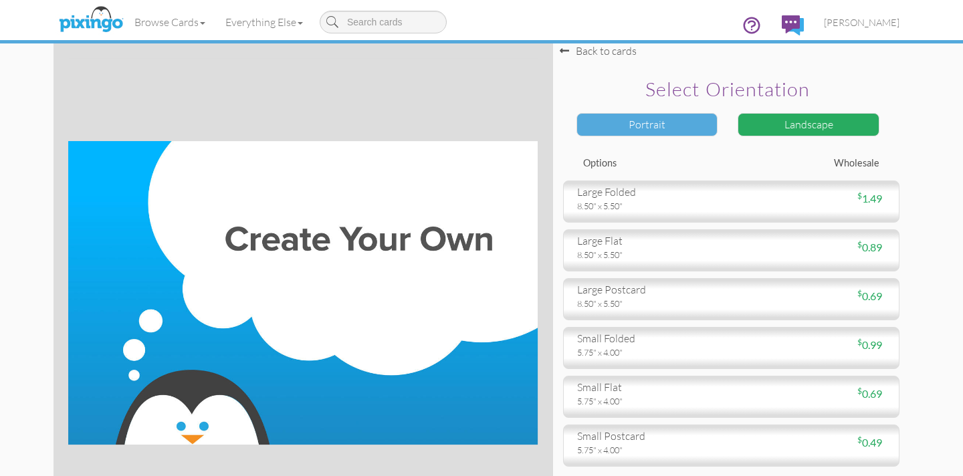
click at [632, 124] on div "Portrait" at bounding box center [647, 124] width 142 height 23
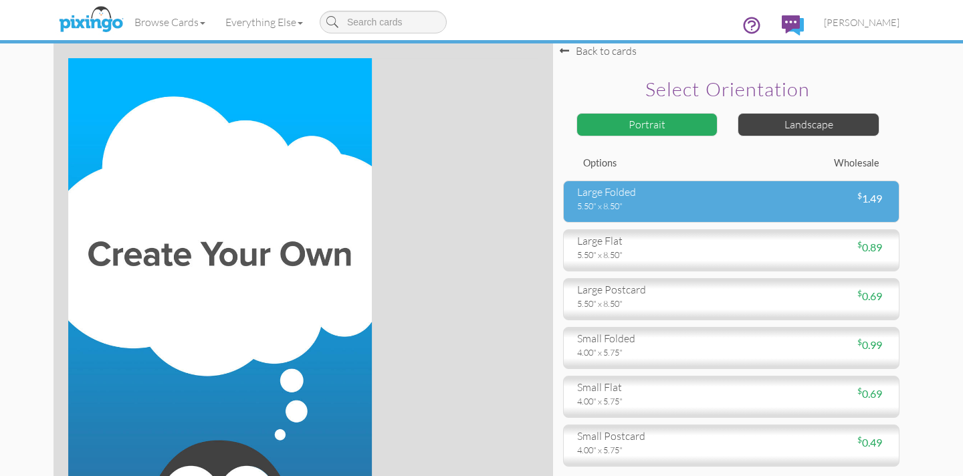
click at [661, 195] on div "large folded" at bounding box center [649, 192] width 144 height 15
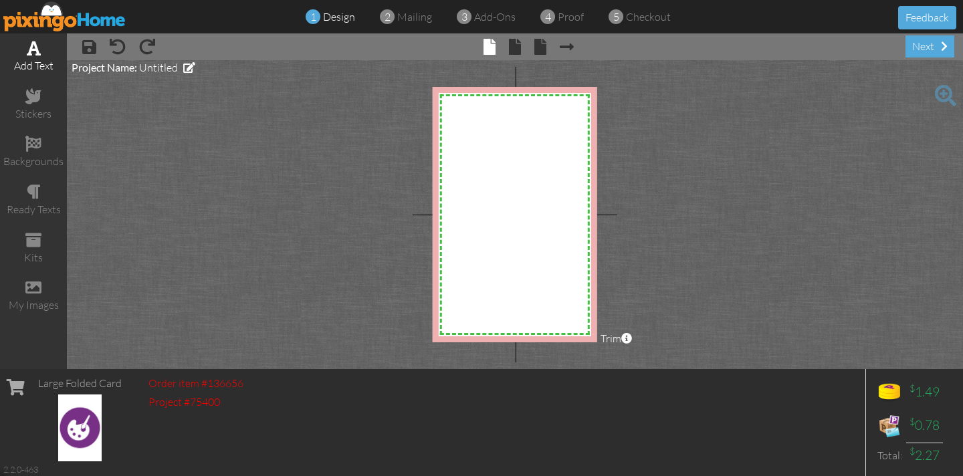
click at [33, 56] on div "add text" at bounding box center [33, 56] width 67 height 47
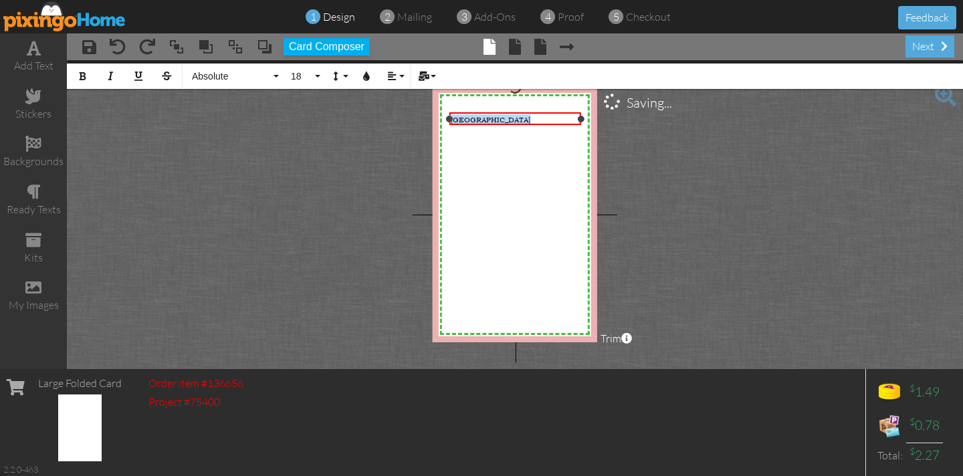
drag, startPoint x: 517, startPoint y: 120, endPoint x: 447, endPoint y: 116, distance: 71.0
click at [451, 116] on div "[GEOGRAPHIC_DATA] ×" at bounding box center [515, 118] width 132 height 13
click at [314, 78] on button "18" at bounding box center [303, 76] width 39 height 25
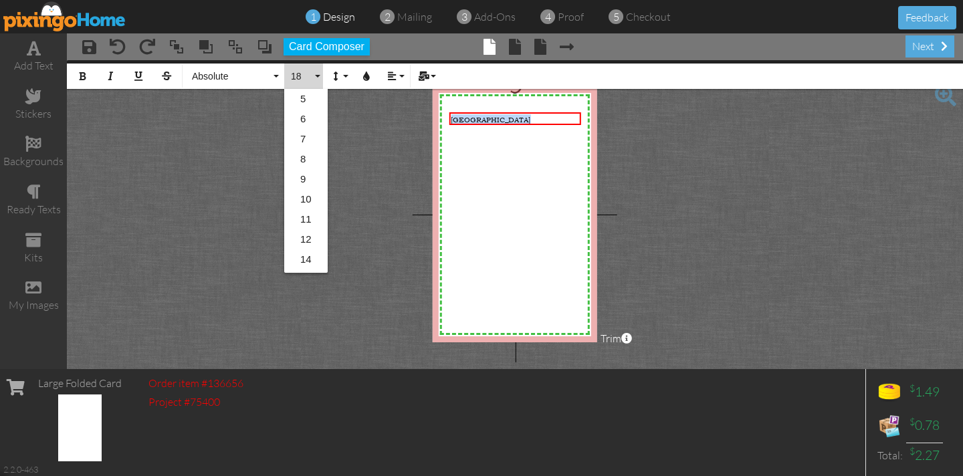
scroll to position [118, 0]
click at [274, 76] on button "Absolute" at bounding box center [233, 76] width 96 height 25
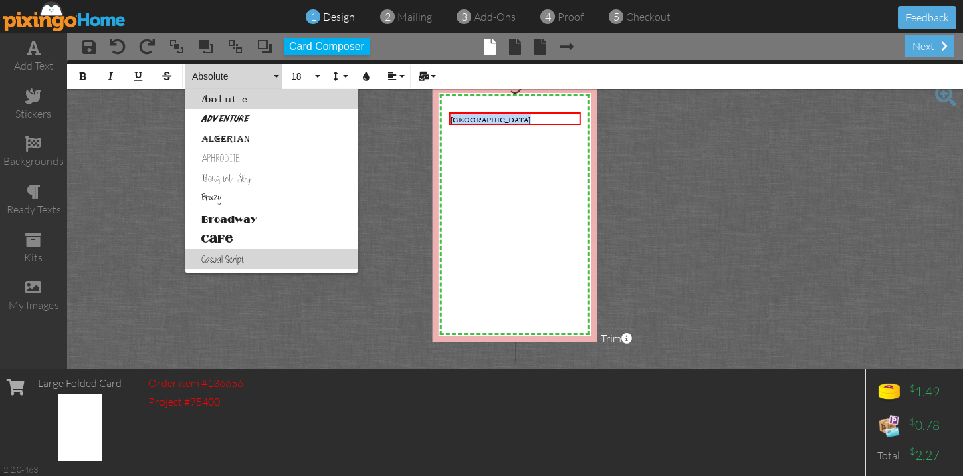
click at [222, 260] on link "Casual Script" at bounding box center [271, 259] width 172 height 20
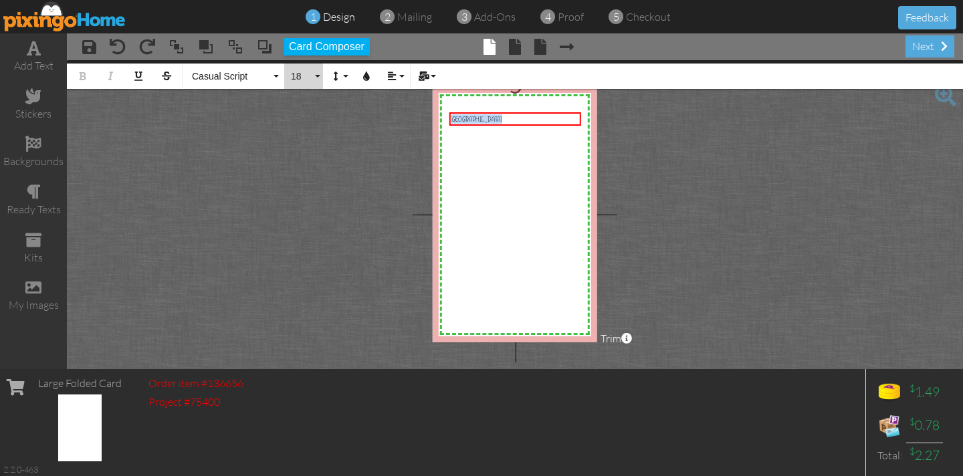
click at [317, 78] on button "18" at bounding box center [303, 76] width 39 height 25
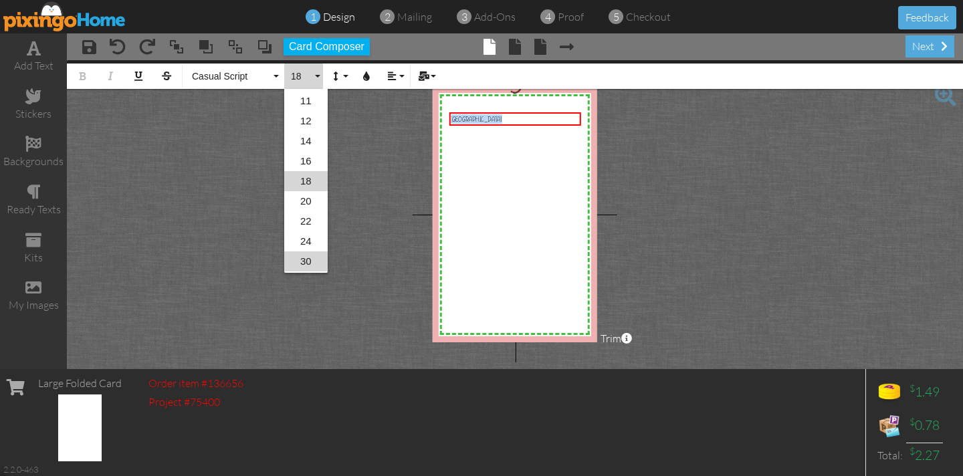
click at [302, 261] on link "30" at bounding box center [305, 261] width 43 height 20
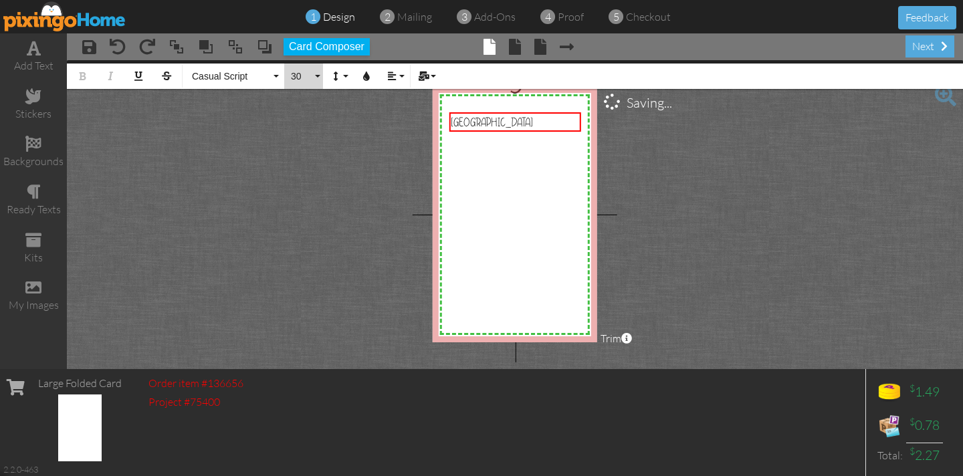
click at [319, 75] on button "30" at bounding box center [303, 76] width 39 height 25
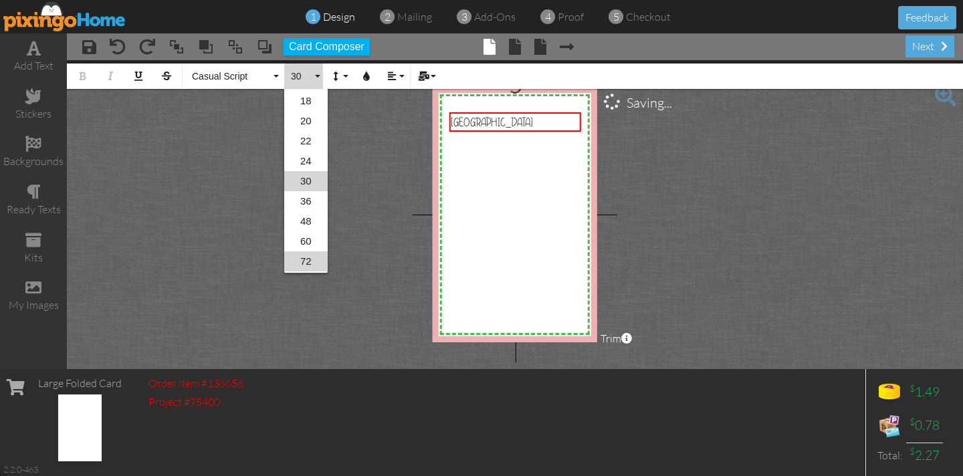
click at [307, 260] on link "72" at bounding box center [305, 261] width 43 height 20
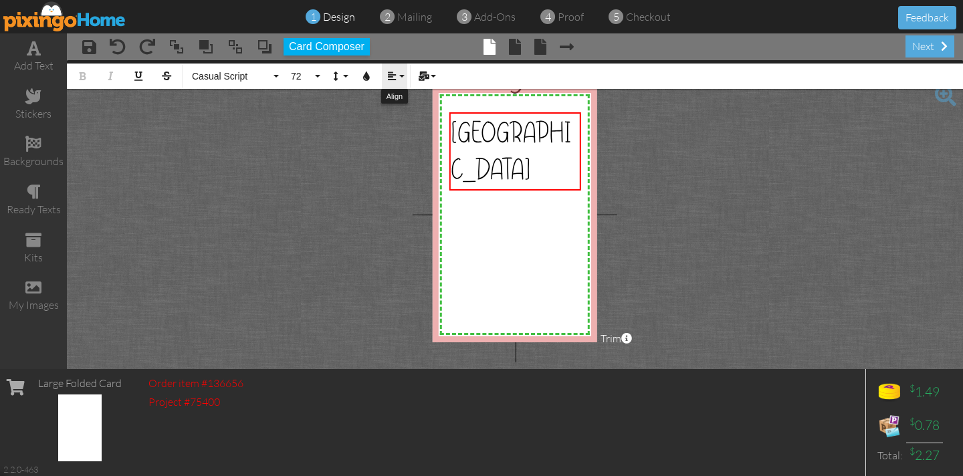
click at [395, 81] on button "Align" at bounding box center [394, 76] width 25 height 25
click at [396, 122] on link "[GEOGRAPHIC_DATA]" at bounding box center [402, 126] width 41 height 20
click at [316, 80] on button "72" at bounding box center [303, 76] width 39 height 25
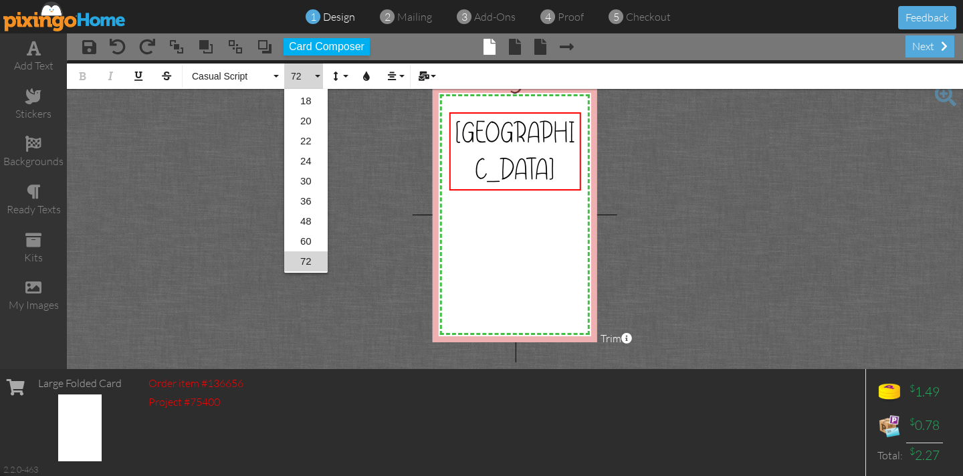
scroll to position [217, 0]
click at [306, 262] on link "96" at bounding box center [305, 263] width 43 height 20
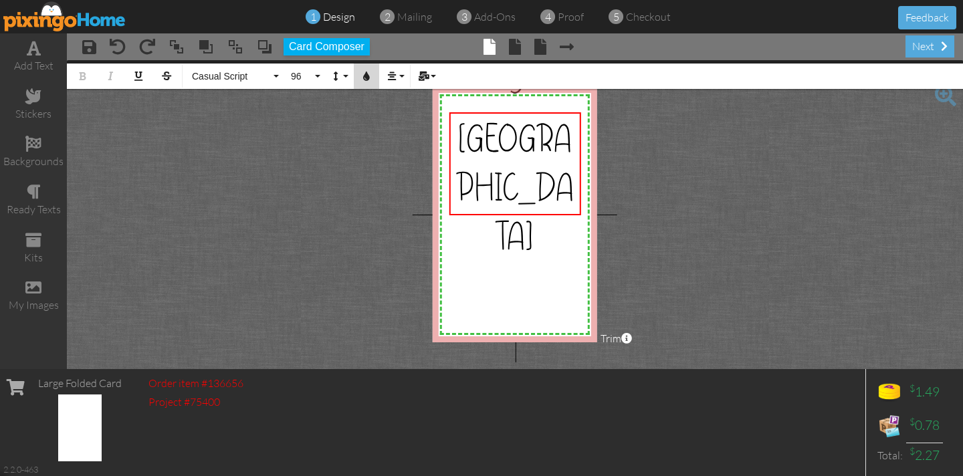
click at [367, 72] on icon "button" at bounding box center [366, 76] width 9 height 9
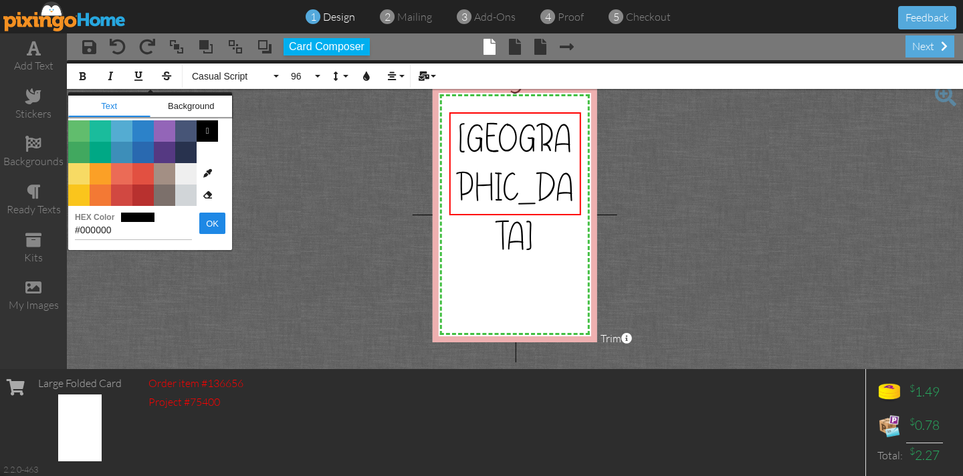
click at [76, 154] on span "Color #41A85F" at bounding box center [78, 152] width 21 height 21
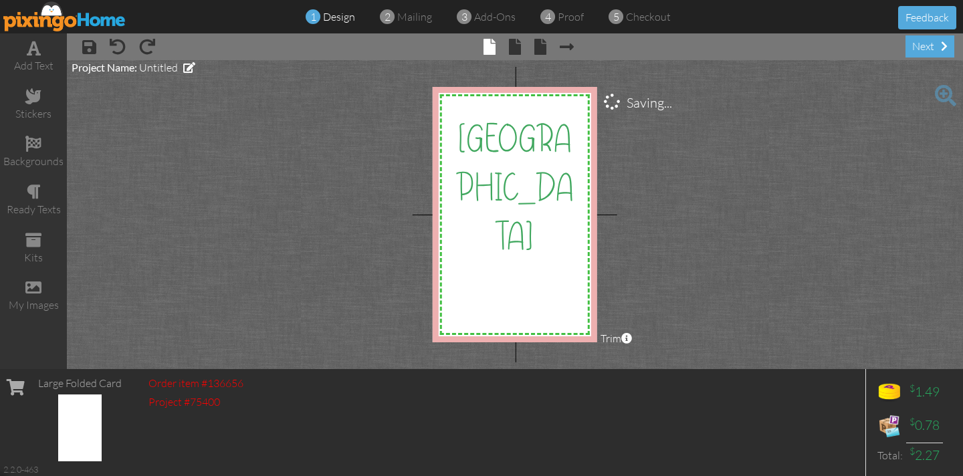
click at [199, 177] on project-studio-wrapper "X X X X X X X X X X X X X X X X X X X X X X X X X X X X X X X X X X X X X X X X…" at bounding box center [515, 214] width 896 height 309
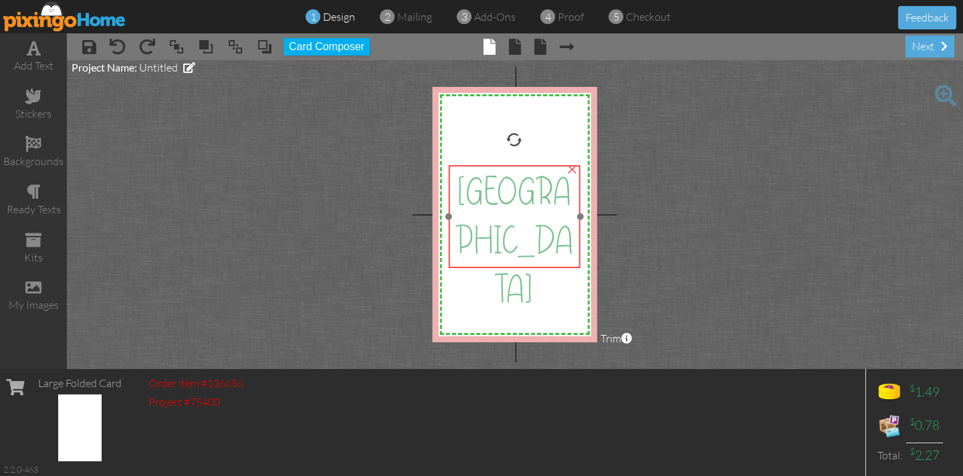
drag, startPoint x: 476, startPoint y: 116, endPoint x: 475, endPoint y: 168, distance: 52.8
click at [475, 168] on span "[GEOGRAPHIC_DATA]" at bounding box center [514, 240] width 118 height 146
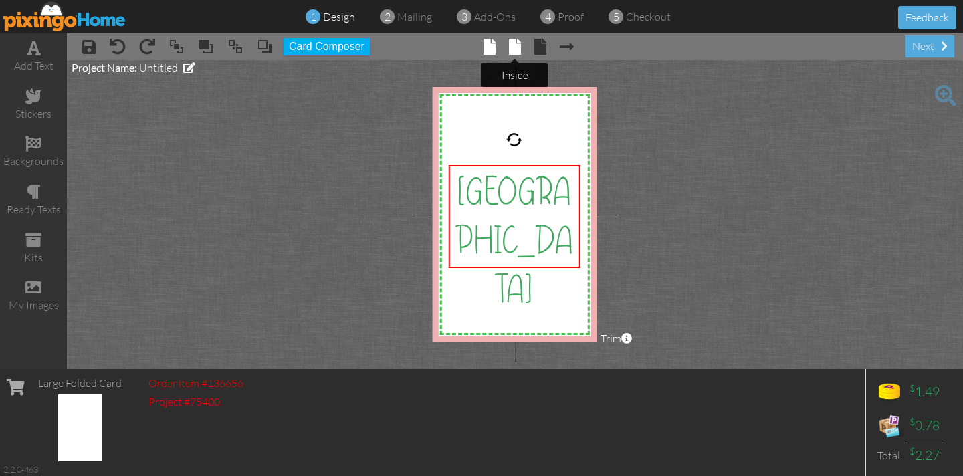
click at [513, 52] on span at bounding box center [515, 47] width 12 height 16
click at [515, 49] on span at bounding box center [515, 47] width 12 height 16
click at [514, 44] on span at bounding box center [515, 47] width 12 height 16
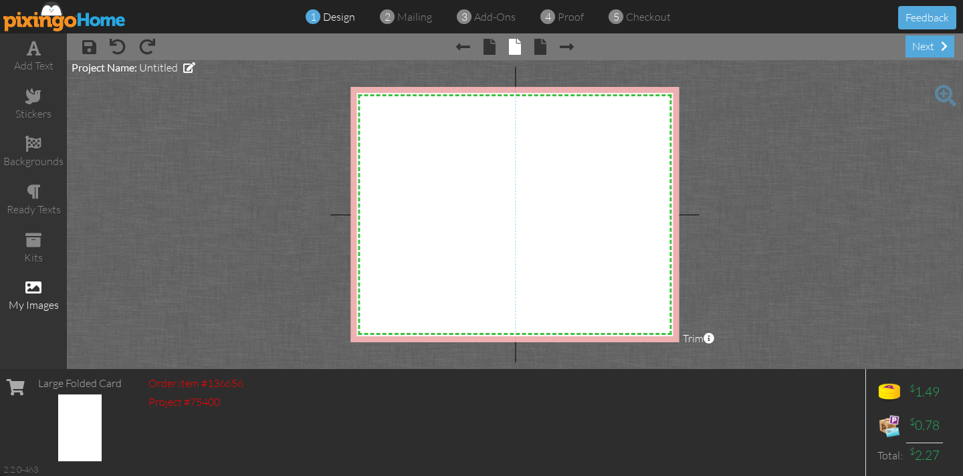
click at [31, 290] on span at bounding box center [33, 287] width 16 height 16
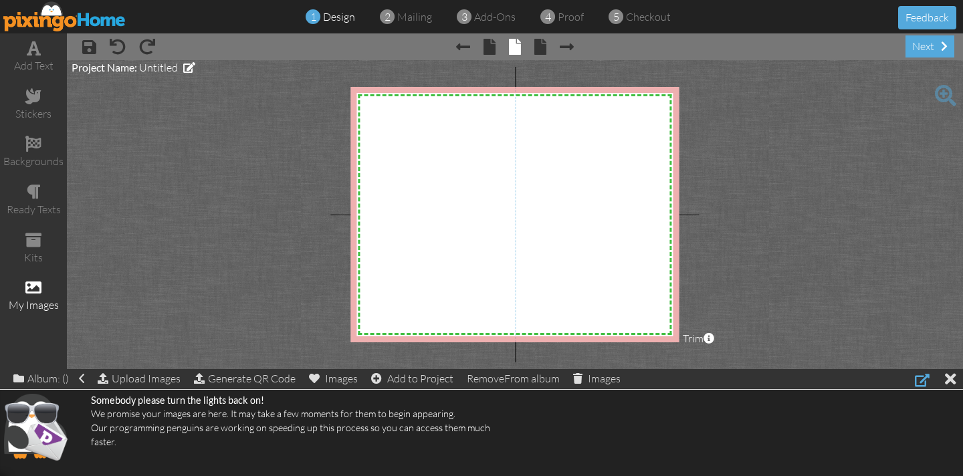
click at [921, 376] on div at bounding box center [922, 380] width 15 height 16
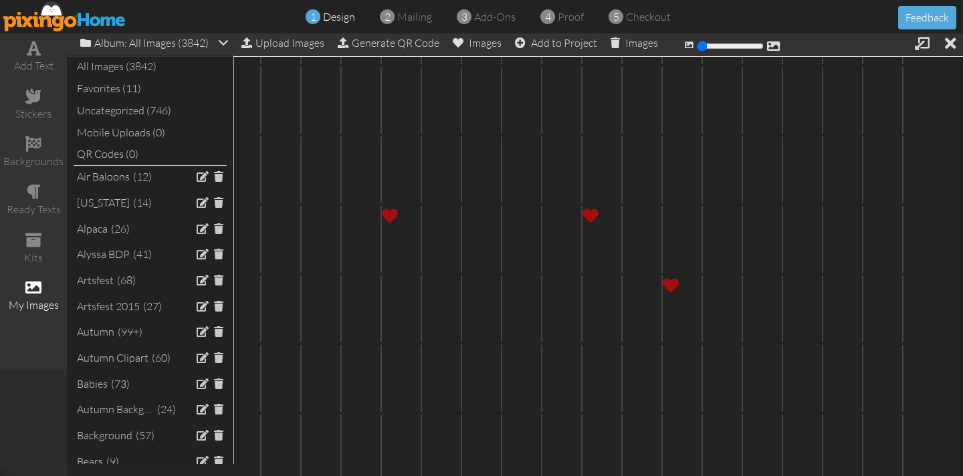
scroll to position [764, 0]
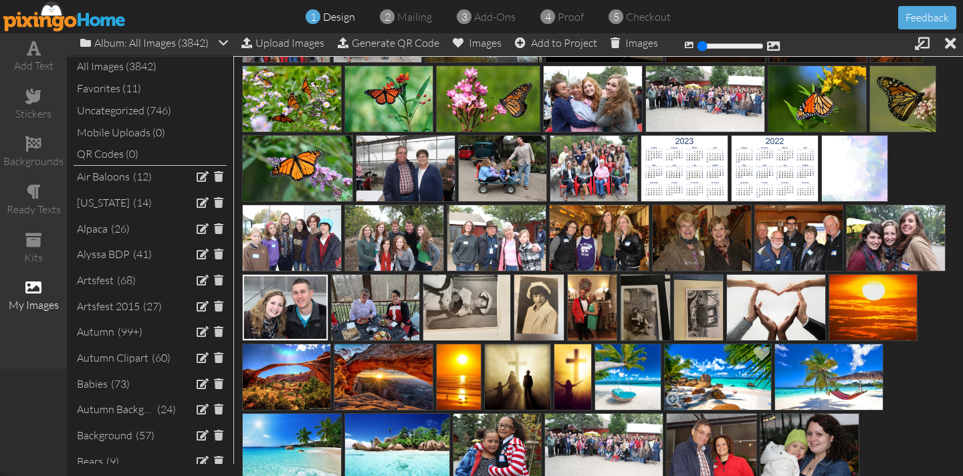
click at [713, 392] on img at bounding box center [718, 377] width 108 height 67
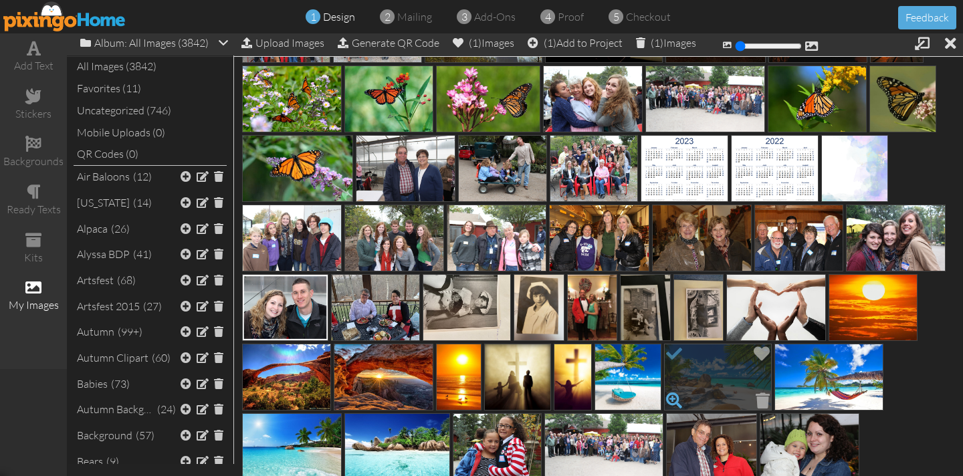
click at [675, 397] on span at bounding box center [674, 400] width 23 height 23
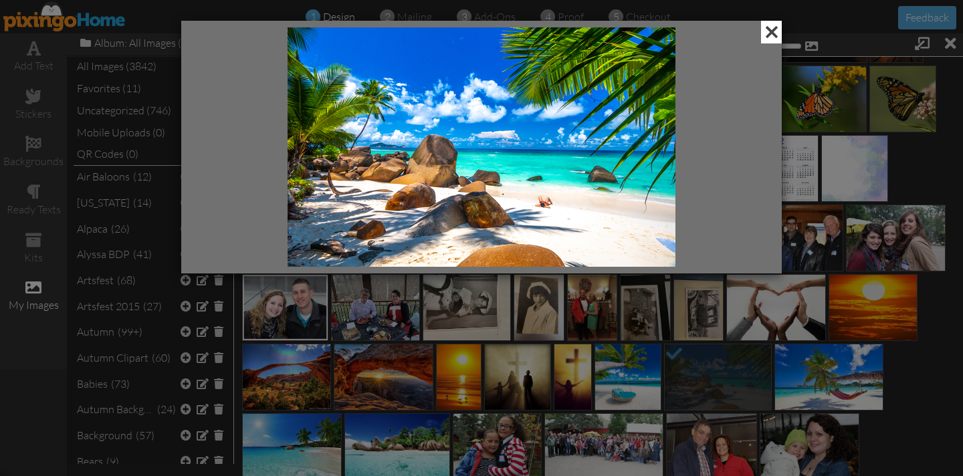
click at [774, 33] on span at bounding box center [771, 32] width 21 height 23
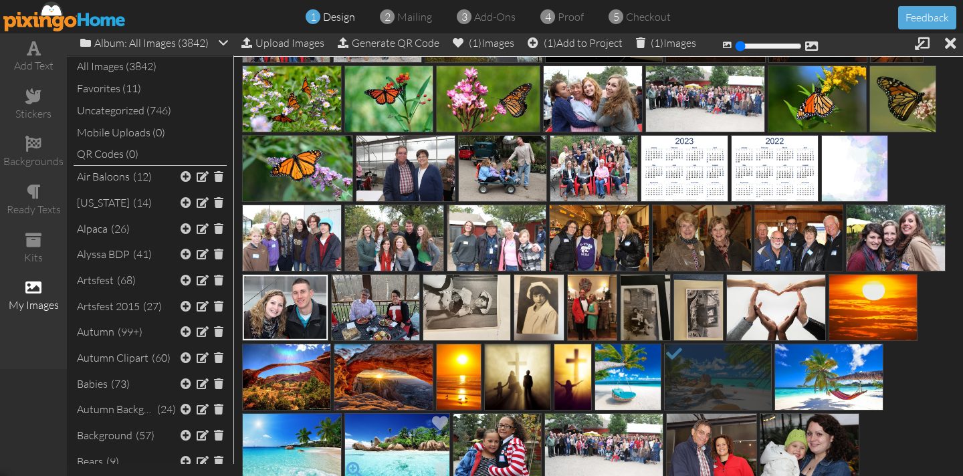
click at [355, 466] on span at bounding box center [354, 470] width 23 height 23
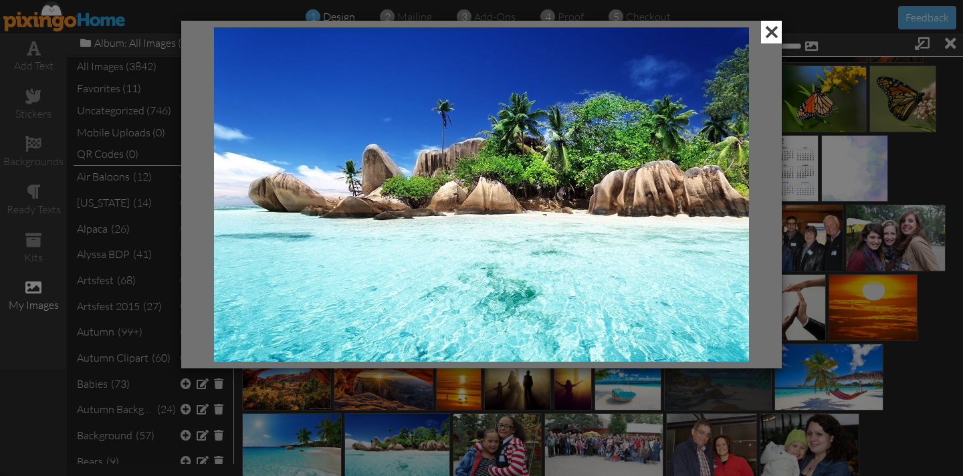
click at [774, 34] on span at bounding box center [771, 32] width 21 height 23
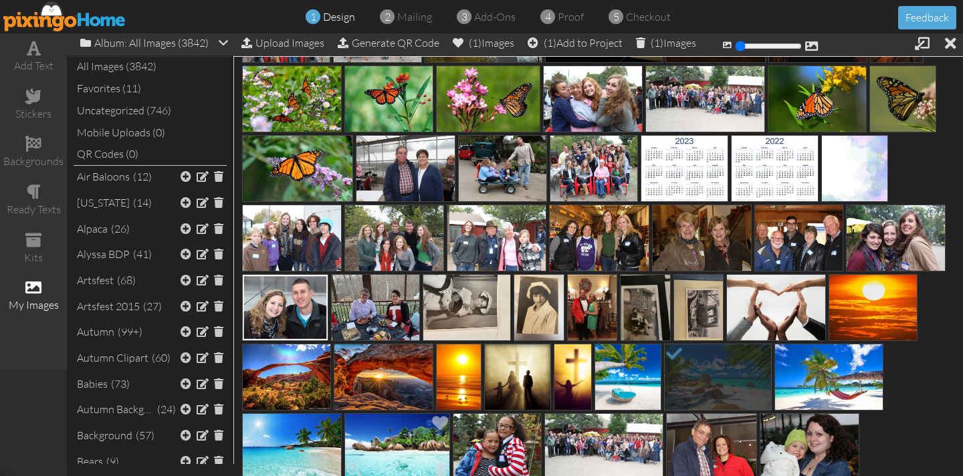
click at [404, 444] on img at bounding box center [397, 446] width 106 height 67
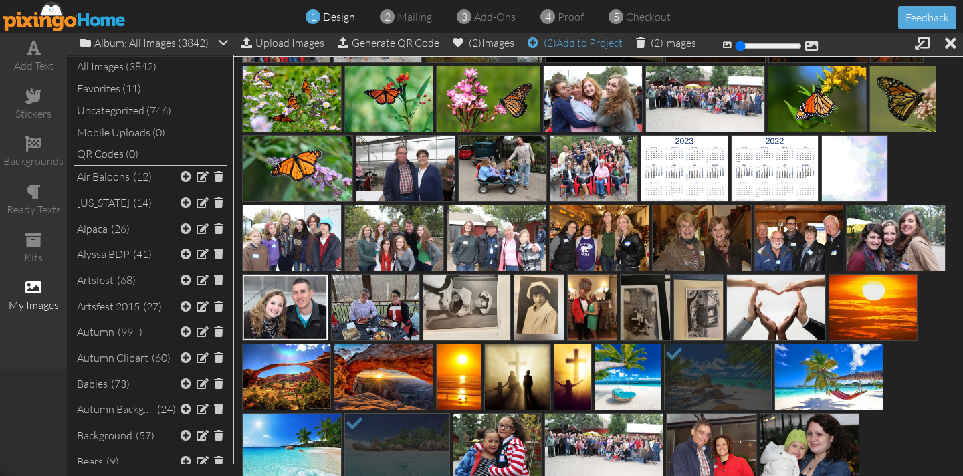
click at [578, 41] on div "(2) Add to Project" at bounding box center [575, 42] width 95 height 19
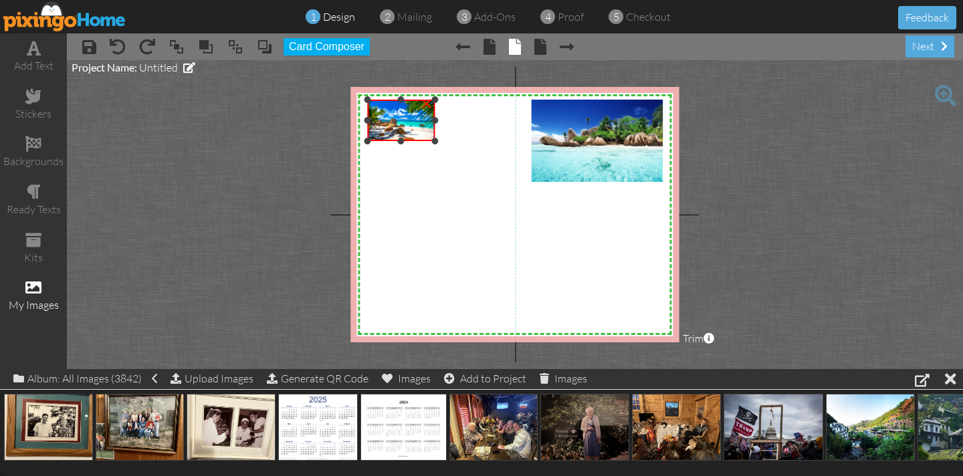
drag, startPoint x: 497, startPoint y: 181, endPoint x: 341, endPoint y: 139, distance: 162.0
click at [341, 138] on project-studio-wrapper "X X X X X X X X X X X X X X X X X X X X X X X X X X X X X X X X X X X X X X X X…" at bounding box center [515, 214] width 896 height 309
click at [614, 139] on img at bounding box center [597, 141] width 131 height 82
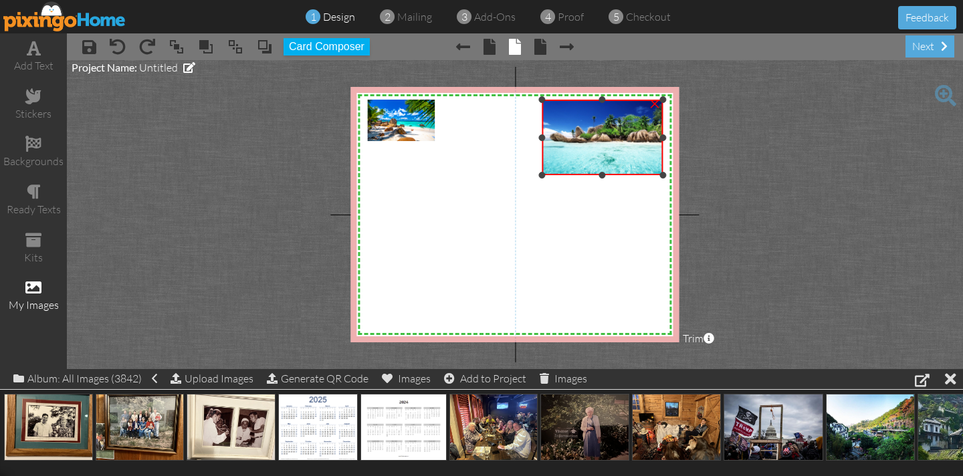
drag, startPoint x: 532, startPoint y: 179, endPoint x: 559, endPoint y: 170, distance: 28.8
click at [560, 171] on div "×" at bounding box center [602, 138] width 120 height 76
click at [654, 108] on div "×" at bounding box center [654, 102] width 21 height 21
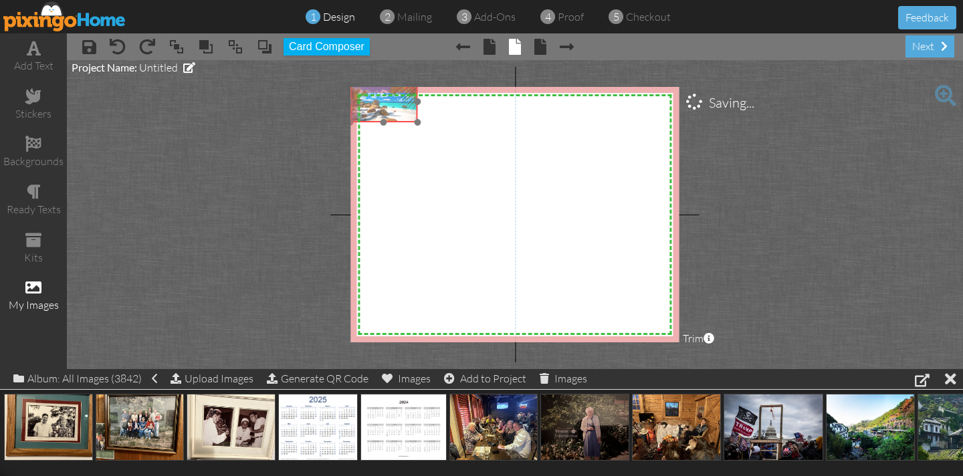
drag, startPoint x: 398, startPoint y: 136, endPoint x: 382, endPoint y: 120, distance: 21.7
click at [381, 118] on img at bounding box center [384, 101] width 68 height 41
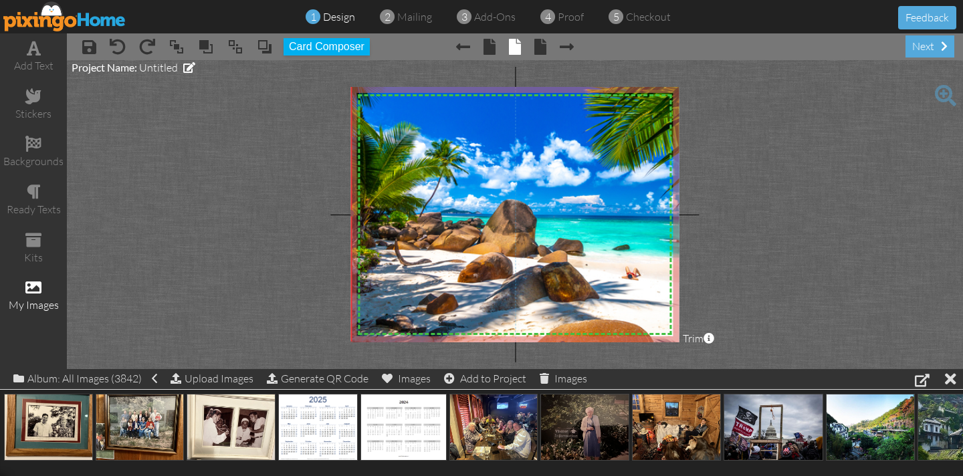
drag, startPoint x: 418, startPoint y: 123, endPoint x: 511, endPoint y: 344, distance: 239.7
click at [511, 344] on project-studio-wrapper "X X X X X X X X X X X X X X X X X X X X X X X X X X X X X X X X X X X X X X X X…" at bounding box center [515, 214] width 896 height 309
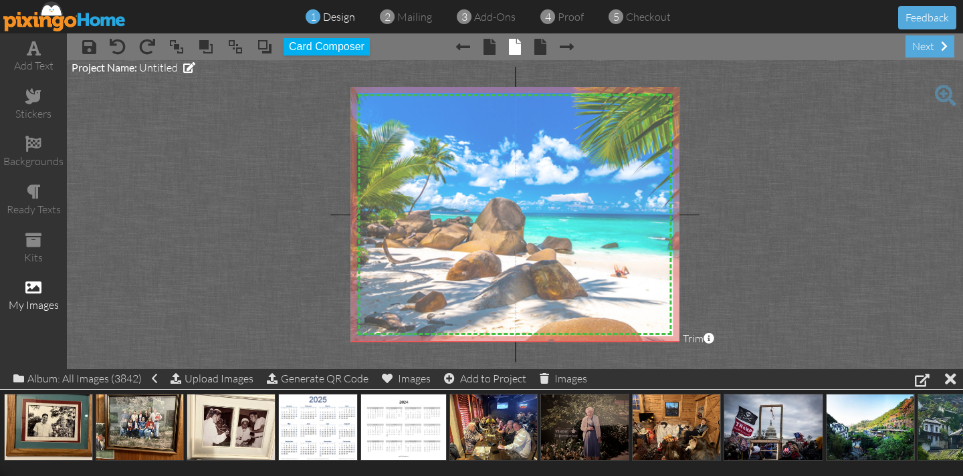
drag, startPoint x: 515, startPoint y: 282, endPoint x: 503, endPoint y: 280, distance: 11.5
click at [503, 280] on img at bounding box center [551, 211] width 425 height 262
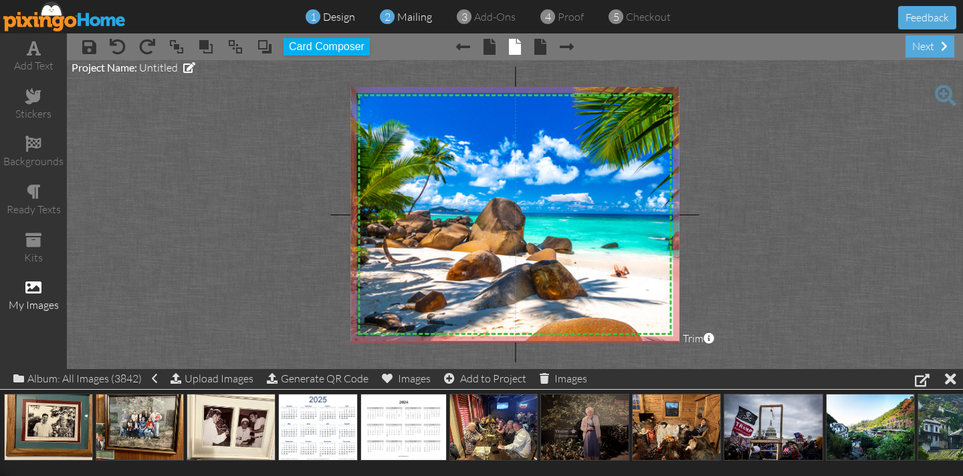
click at [392, 17] on span at bounding box center [387, 17] width 15 height 26
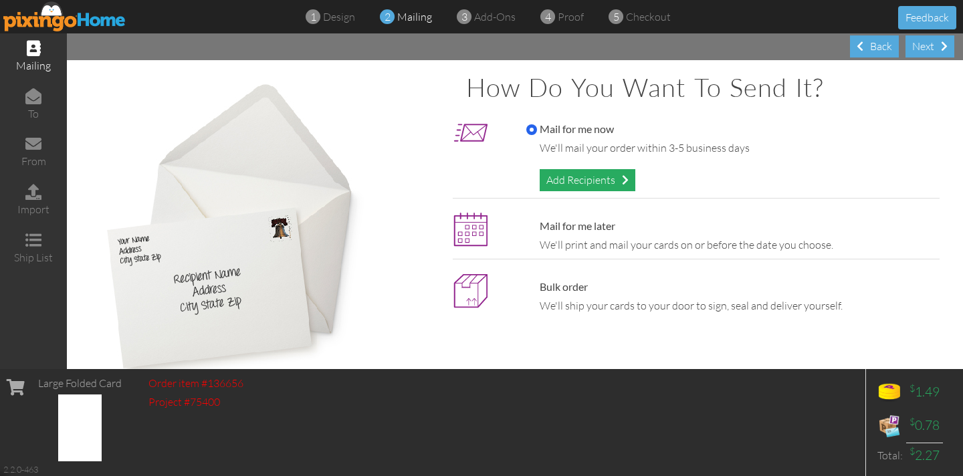
click at [577, 185] on div "Add Recipients" at bounding box center [588, 180] width 96 height 22
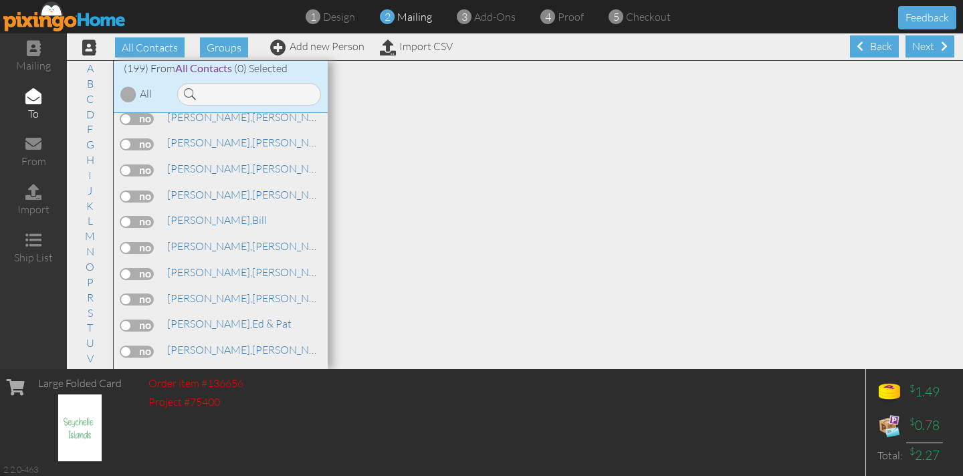
scroll to position [2496, 0]
click at [148, 344] on label at bounding box center [136, 350] width 33 height 12
click at [0, 0] on input "checkbox" at bounding box center [0, 0] width 0 height 0
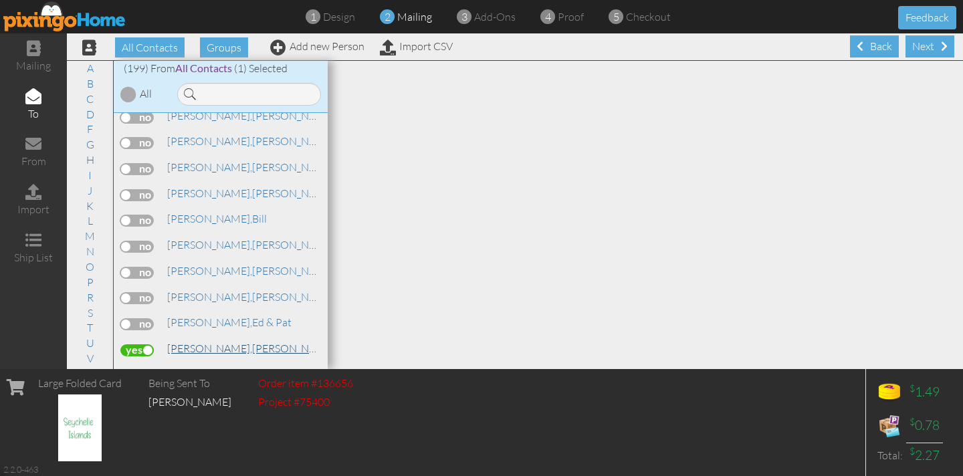
click at [186, 342] on span "[PERSON_NAME]," at bounding box center [209, 348] width 85 height 13
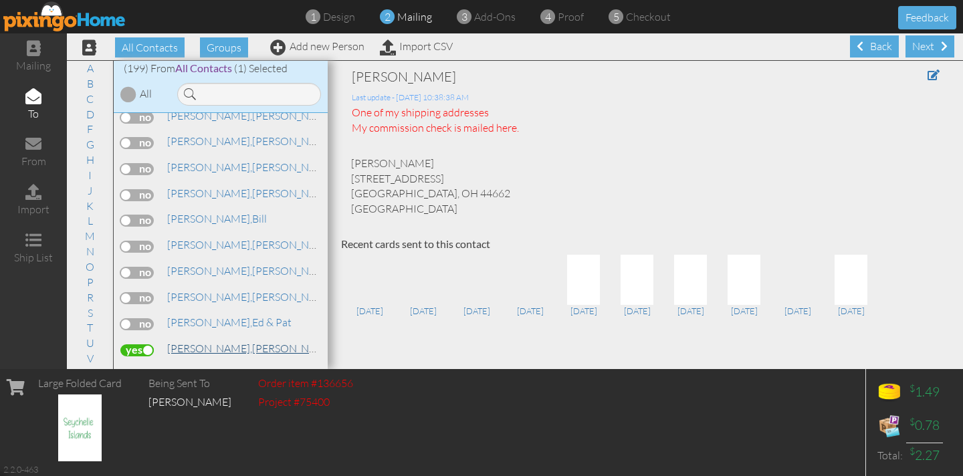
scroll to position [2495, 0]
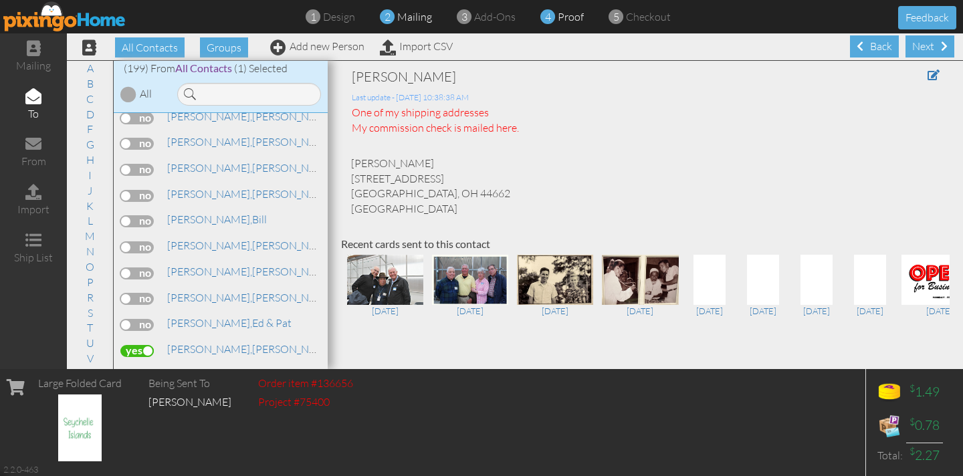
click at [554, 17] on div "4 proof" at bounding box center [566, 16] width 36 height 15
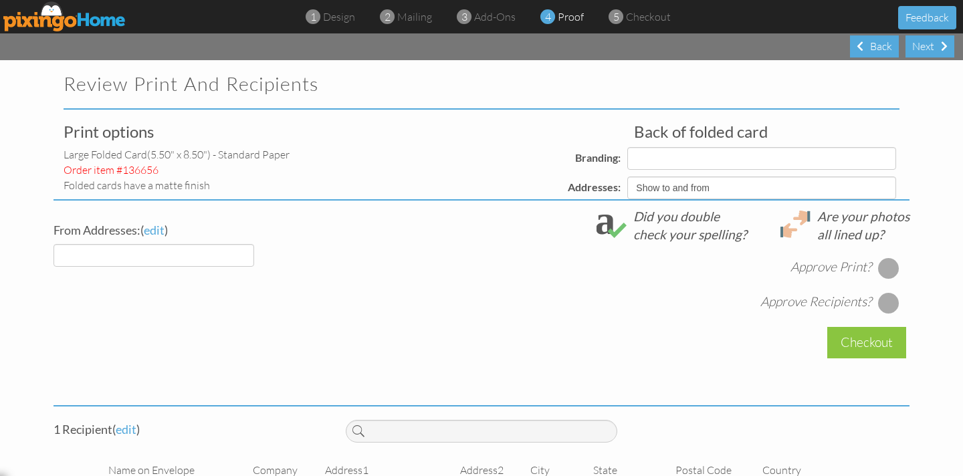
select select "object:2794"
select select "object:2796"
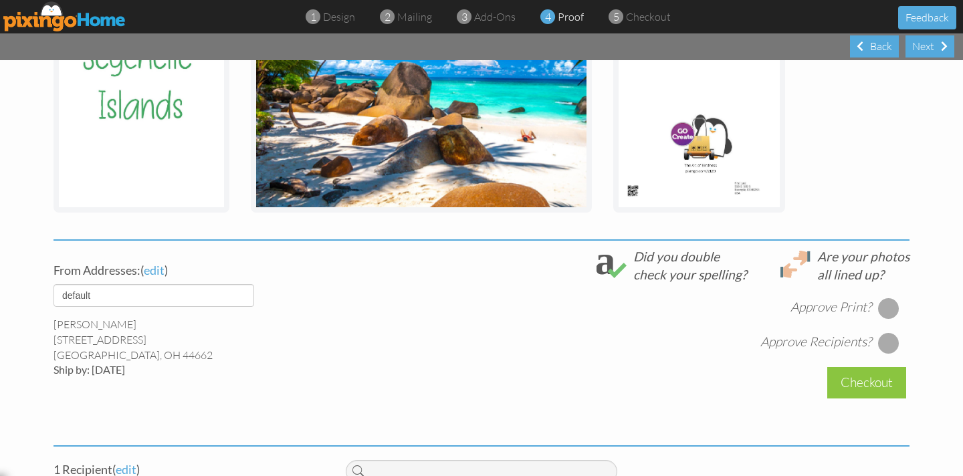
scroll to position [319, 0]
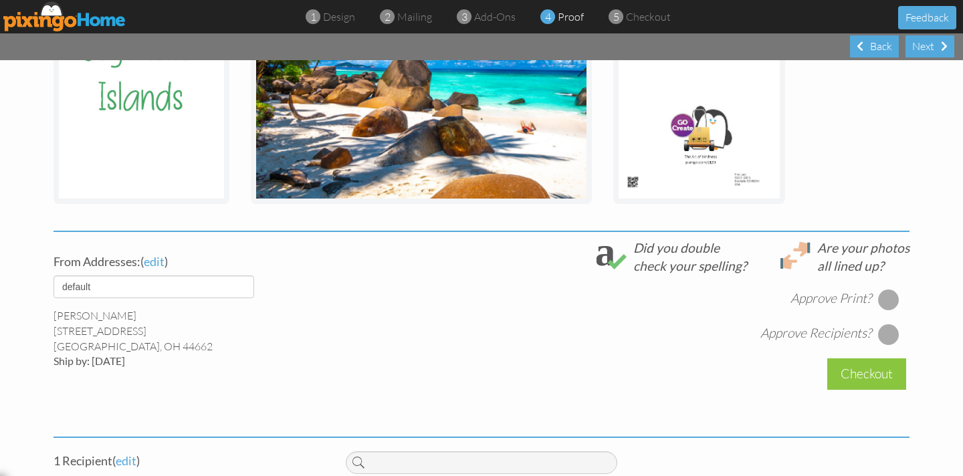
click at [895, 293] on div at bounding box center [888, 299] width 21 height 21
click at [885, 338] on div at bounding box center [888, 334] width 21 height 21
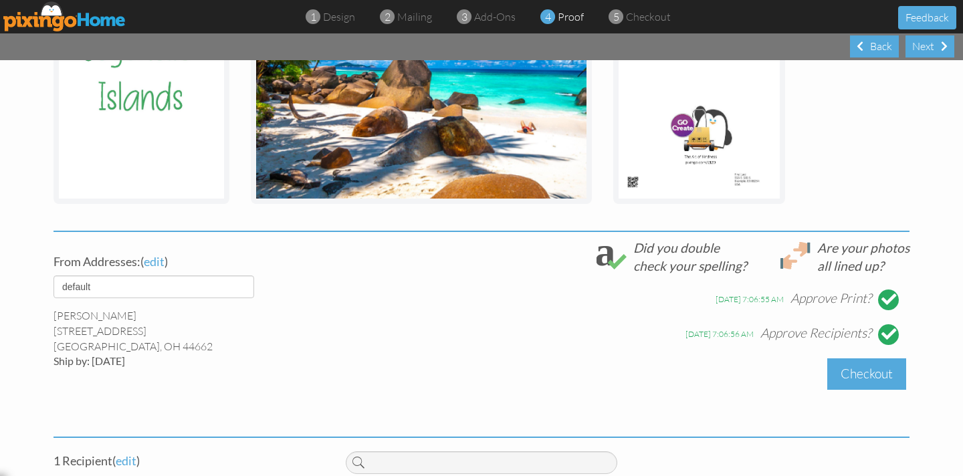
click at [866, 372] on div "Checkout" at bounding box center [866, 373] width 79 height 31
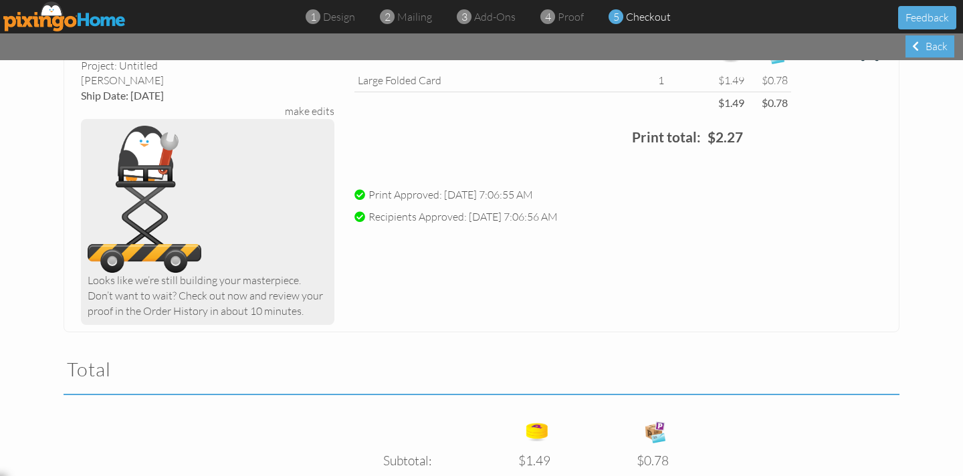
scroll to position [318, 0]
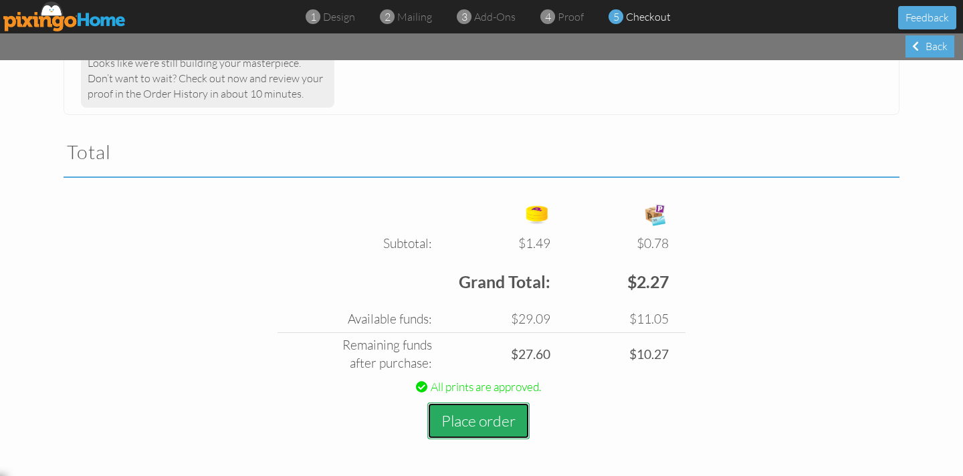
click at [486, 422] on tbody "Subtotal: $1.49 $0.78 Free card: $0.00 $0.00 $1.49 $0.78 Grand Total: $2.27 Ava…" at bounding box center [481, 336] width 408 height 211
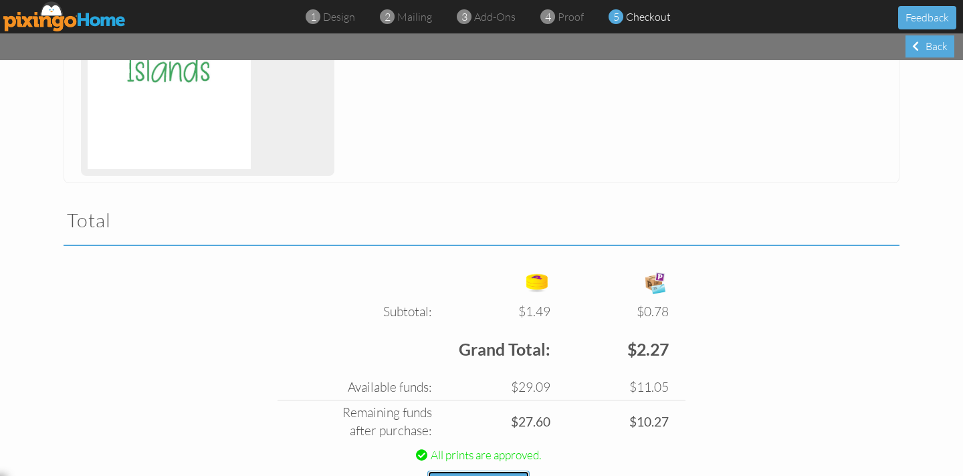
scroll to position [386, 0]
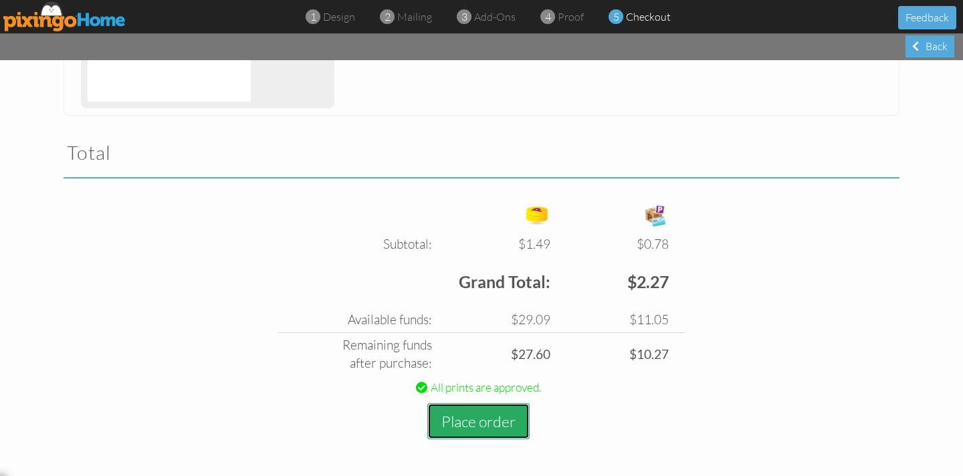
click at [482, 417] on button "Place order" at bounding box center [478, 421] width 102 height 37
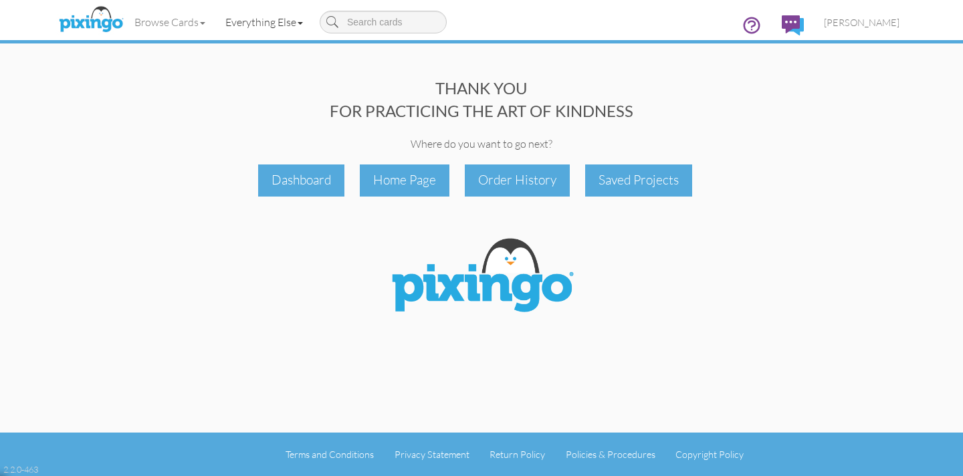
click at [249, 22] on link "Everything Else" at bounding box center [264, 21] width 98 height 33
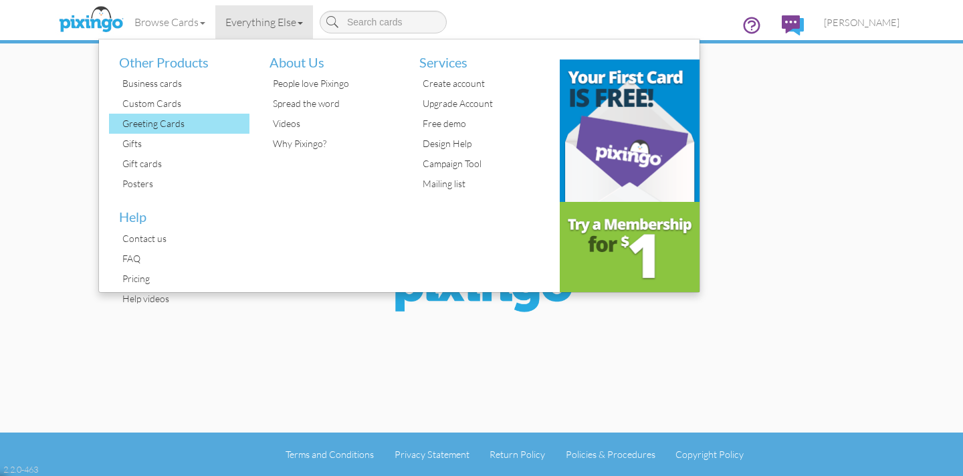
click at [148, 122] on div "Greeting Cards" at bounding box center [184, 124] width 130 height 20
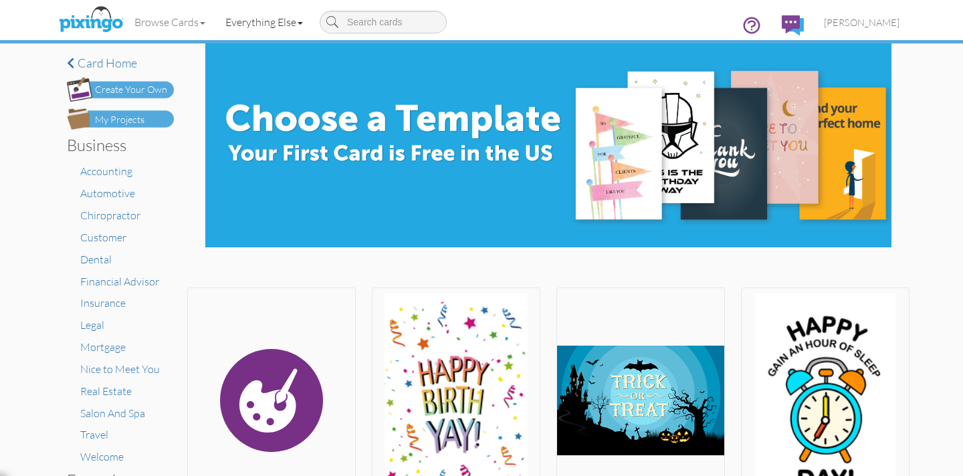
click at [251, 19] on link "Everything Else" at bounding box center [264, 21] width 98 height 33
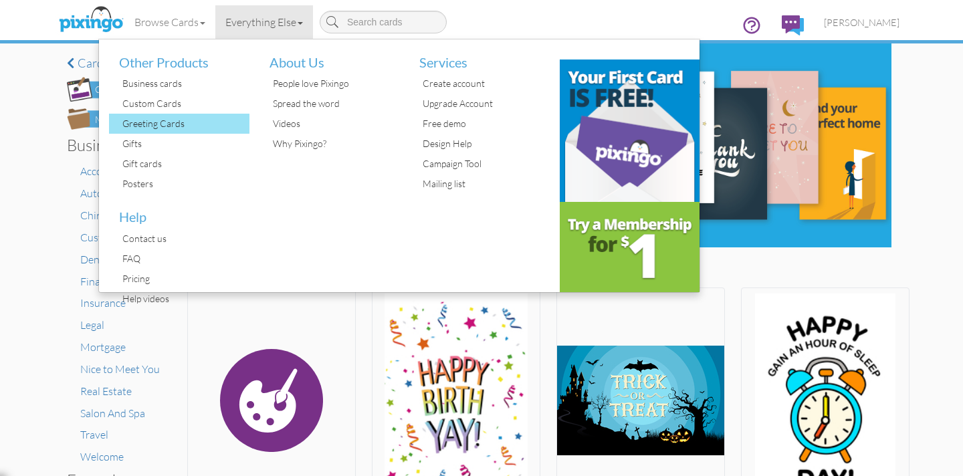
click at [156, 124] on div "Greeting Cards" at bounding box center [184, 124] width 130 height 20
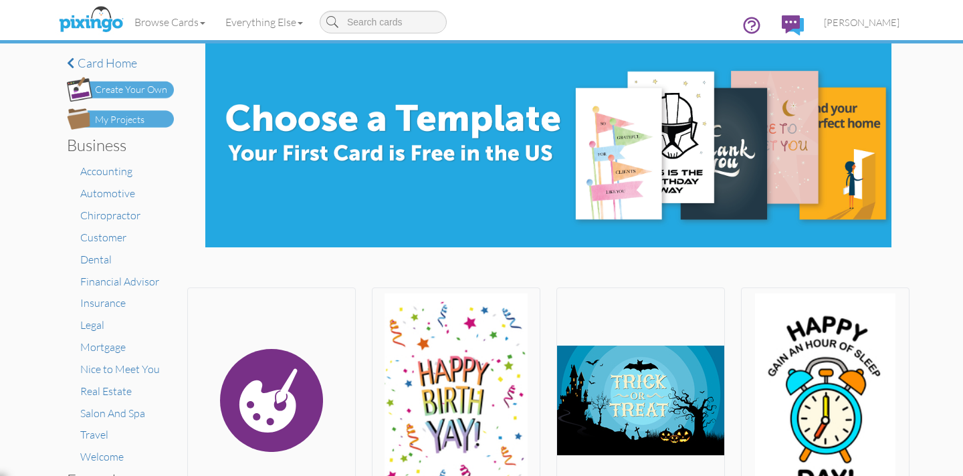
click at [142, 87] on div "Create Your Own" at bounding box center [131, 90] width 72 height 14
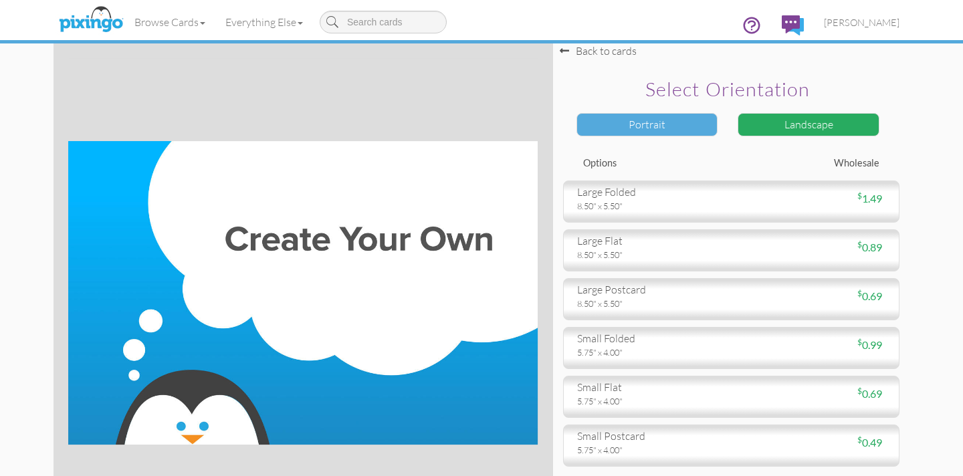
scroll to position [1, 0]
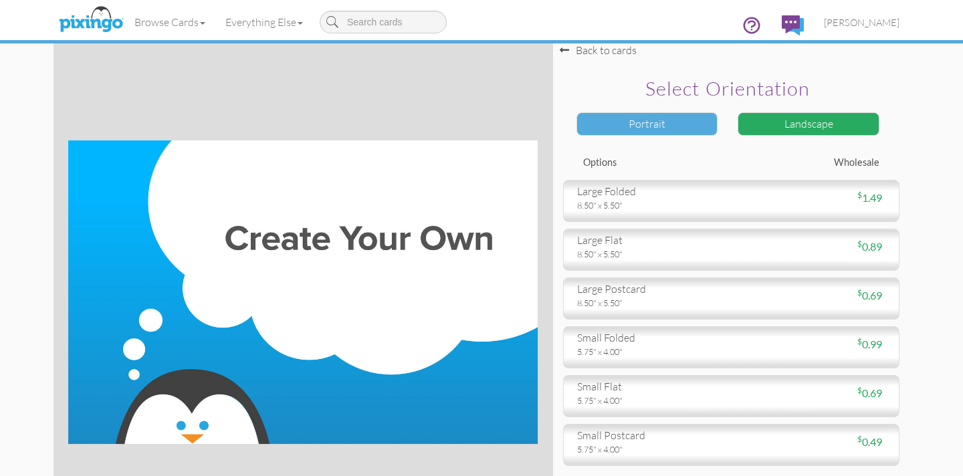
click at [650, 126] on div "Portrait" at bounding box center [647, 123] width 142 height 23
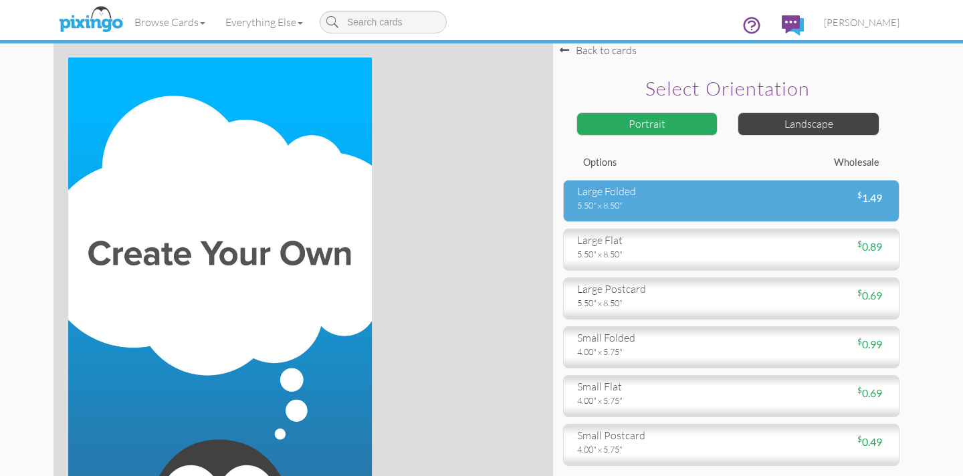
click at [638, 201] on div "5.50" x 8.50"" at bounding box center [649, 205] width 144 height 12
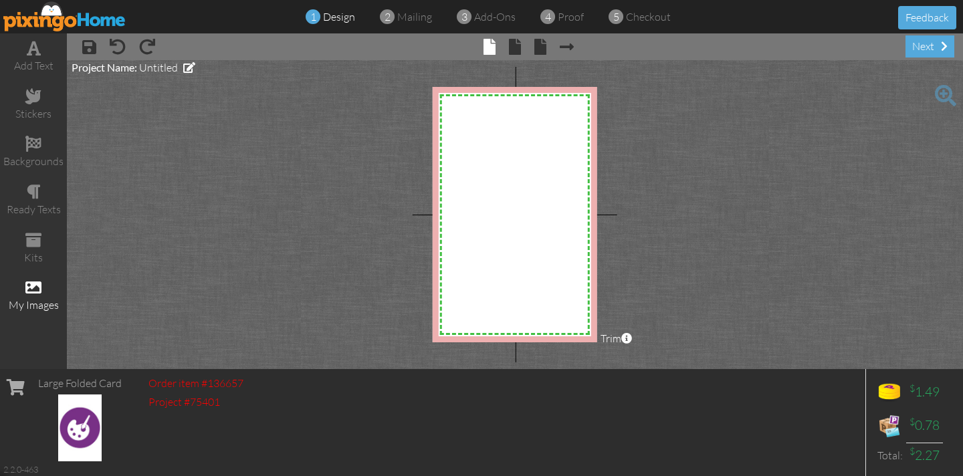
click at [37, 288] on span at bounding box center [33, 287] width 16 height 16
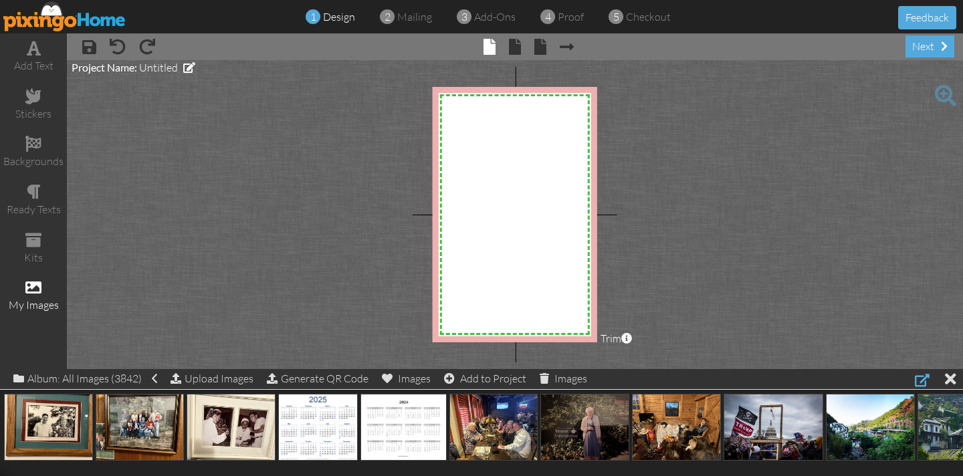
click at [921, 381] on div at bounding box center [922, 380] width 15 height 16
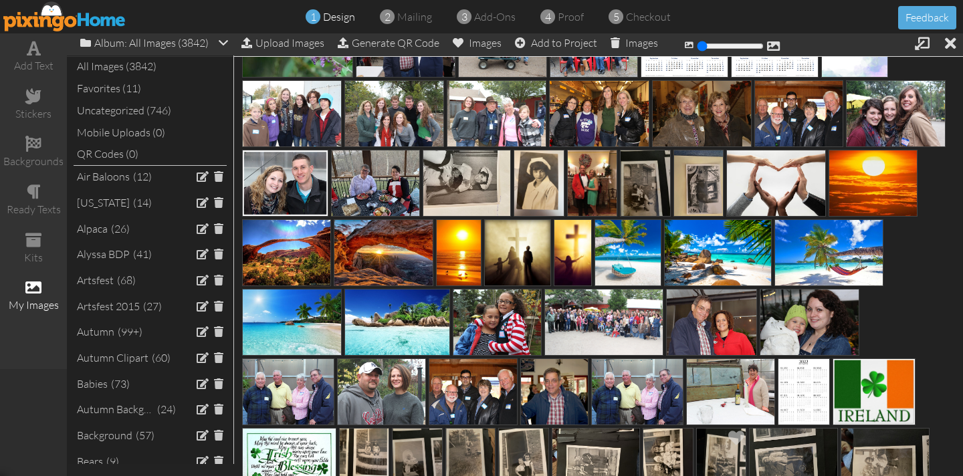
scroll to position [891, 0]
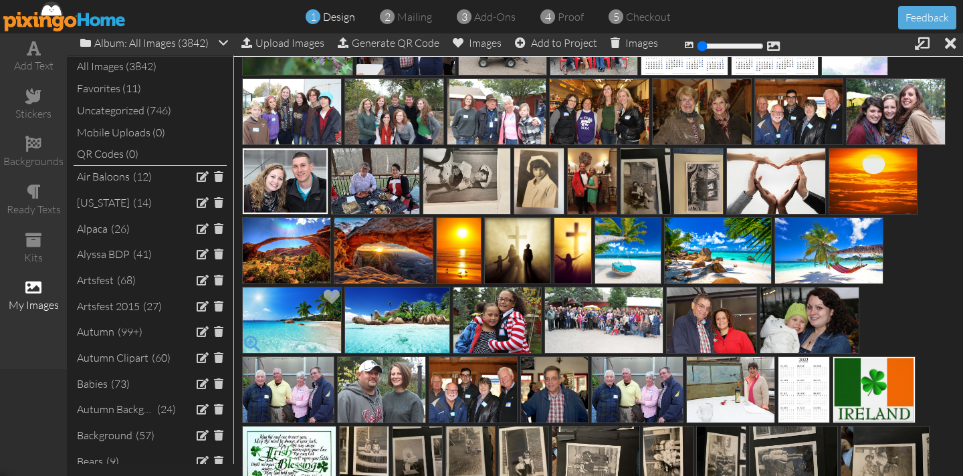
click at [251, 340] on span at bounding box center [252, 343] width 23 height 23
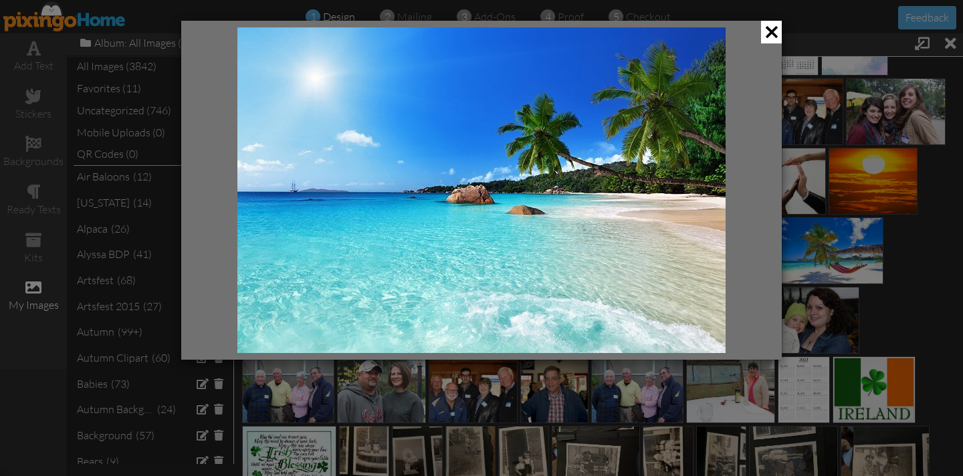
click at [779, 33] on span at bounding box center [771, 32] width 21 height 23
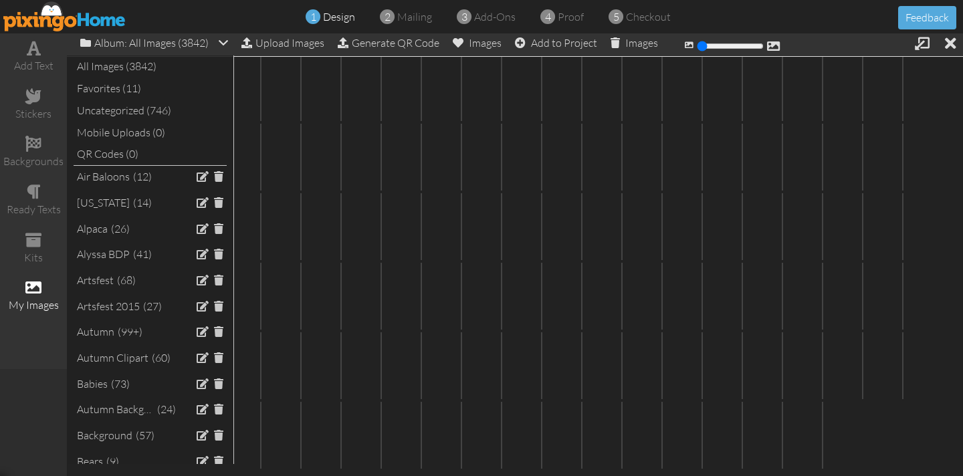
scroll to position [12834, 0]
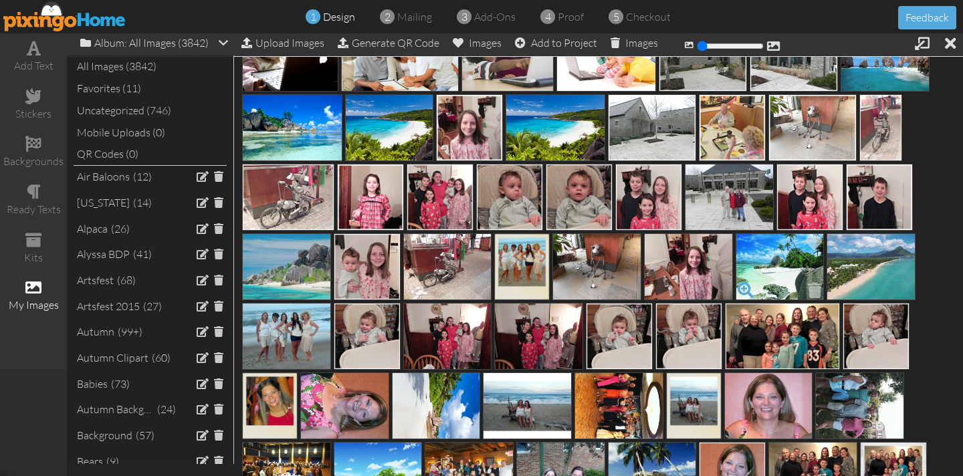
click at [741, 287] on span at bounding box center [745, 290] width 23 height 23
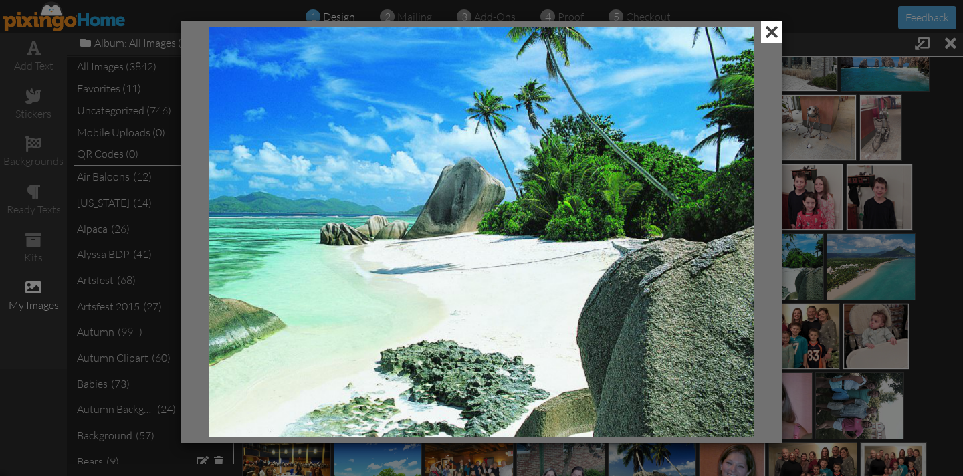
click at [772, 36] on span at bounding box center [771, 32] width 21 height 23
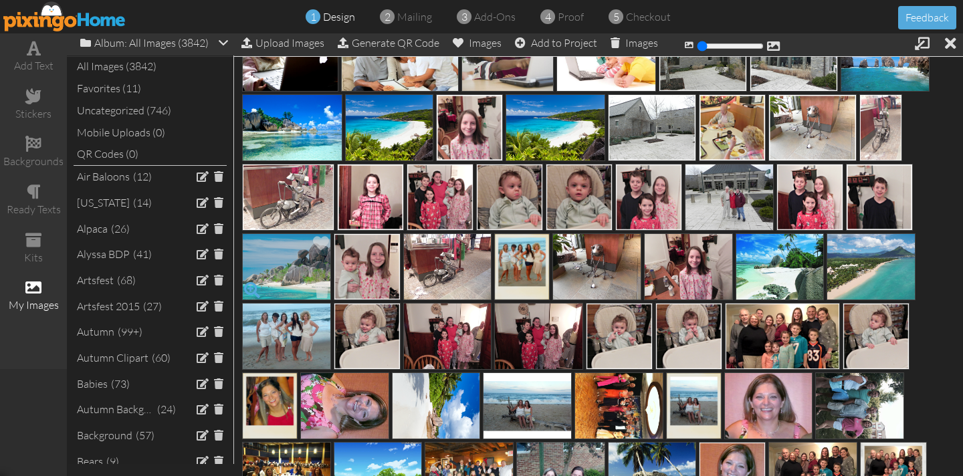
click at [253, 286] on span at bounding box center [252, 290] width 23 height 23
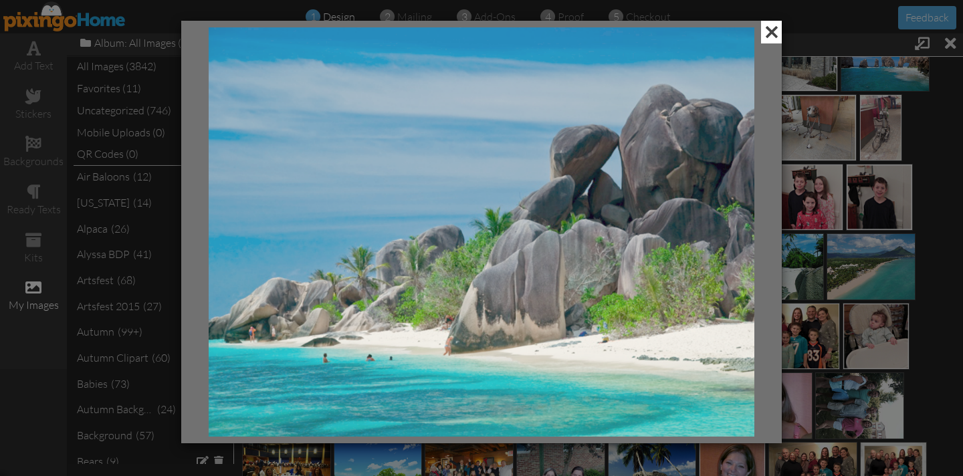
click at [770, 36] on span at bounding box center [771, 32] width 21 height 23
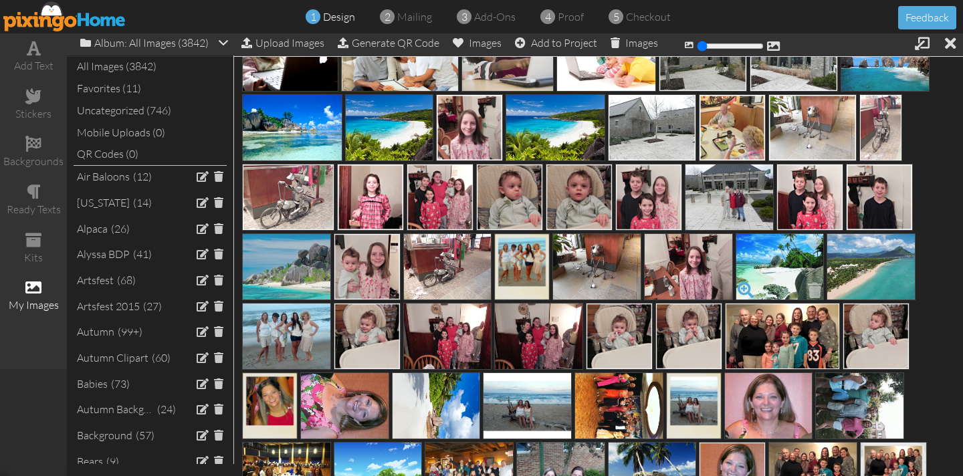
click at [743, 287] on span at bounding box center [745, 290] width 23 height 23
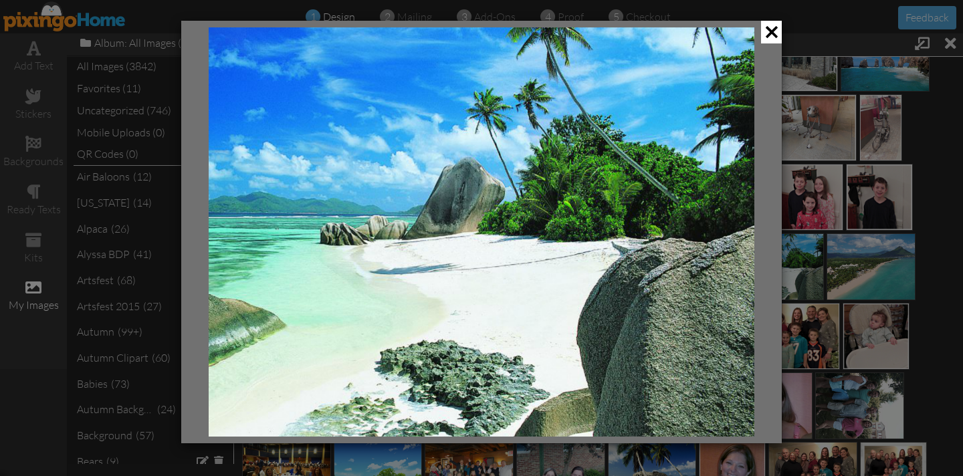
click at [695, 256] on img at bounding box center [482, 231] width 546 height 409
click at [768, 34] on span at bounding box center [771, 32] width 21 height 23
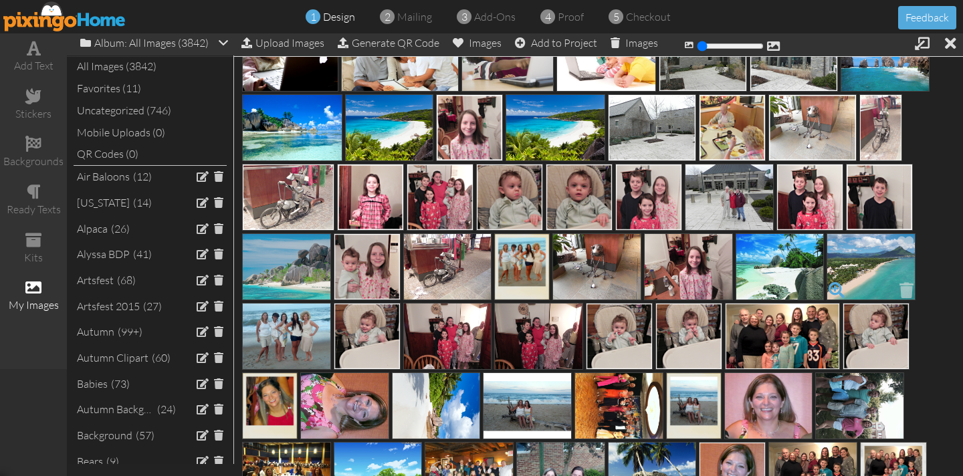
click at [833, 287] on span at bounding box center [836, 290] width 23 height 23
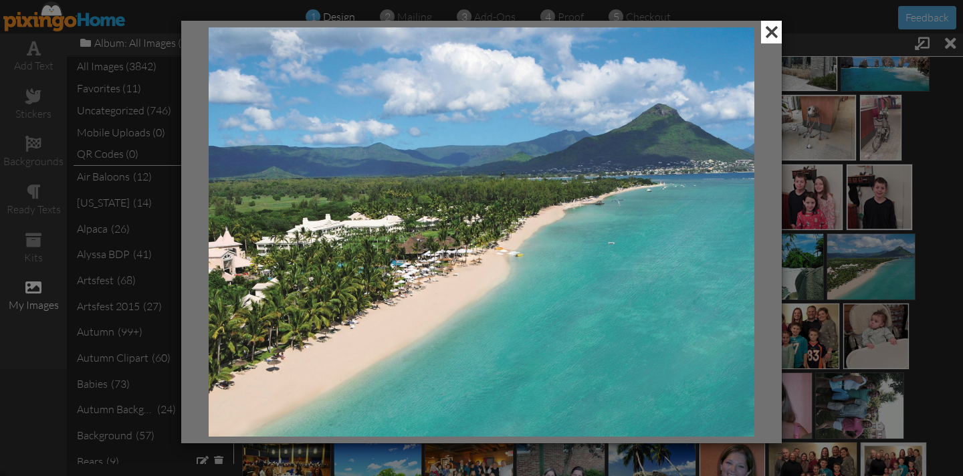
click at [770, 37] on span at bounding box center [771, 32] width 21 height 23
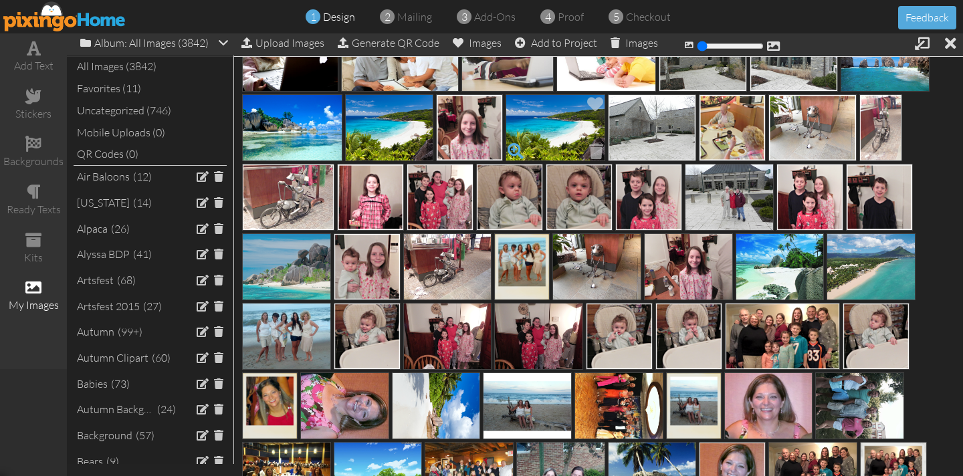
click at [516, 150] on span at bounding box center [515, 151] width 23 height 23
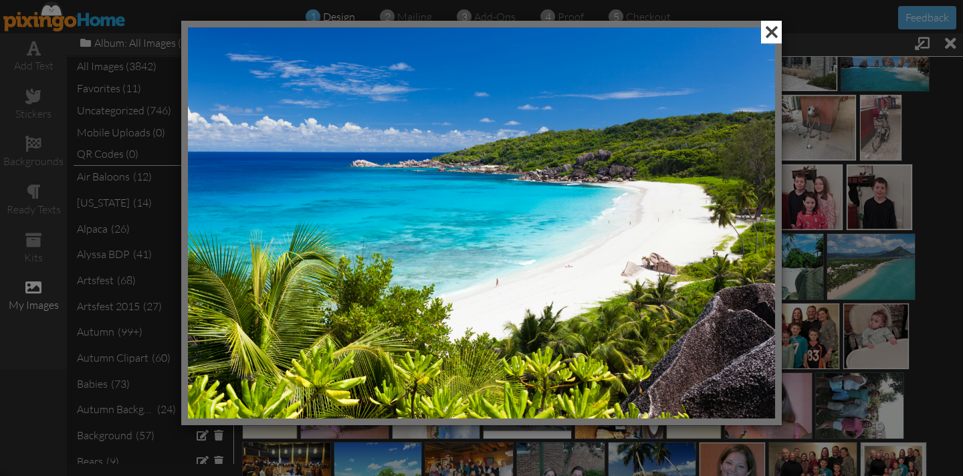
click at [772, 40] on span at bounding box center [771, 32] width 21 height 23
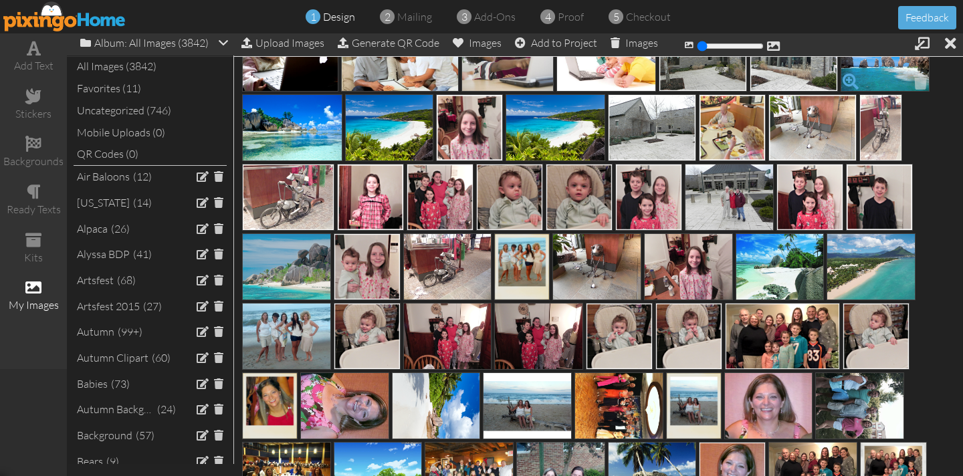
click at [850, 79] on span at bounding box center [850, 81] width 23 height 23
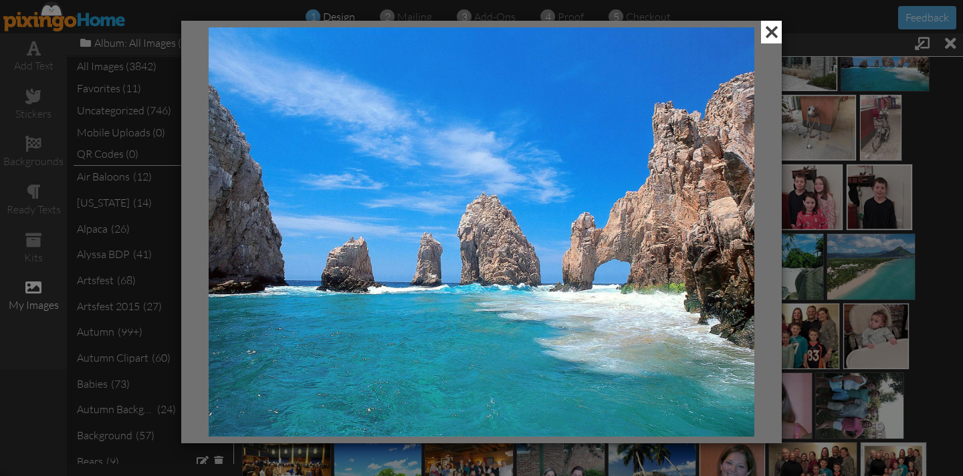
click at [768, 35] on span at bounding box center [771, 32] width 21 height 23
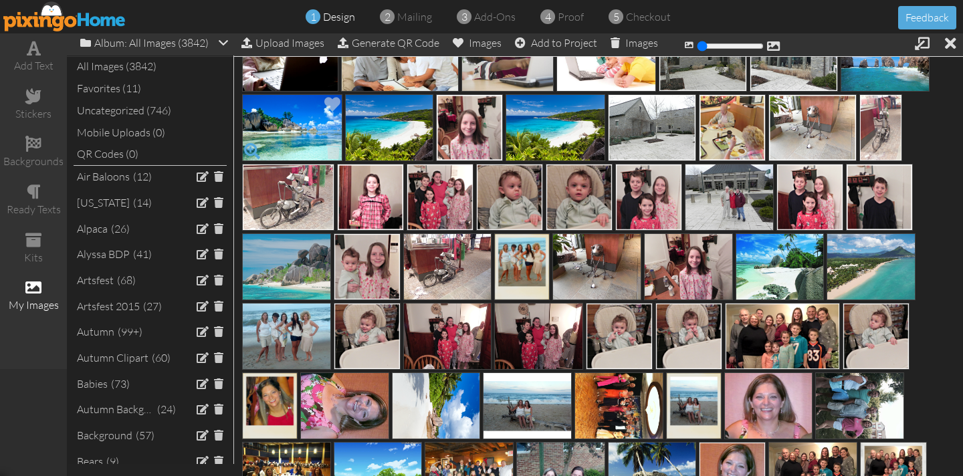
click at [253, 146] on span at bounding box center [252, 151] width 23 height 23
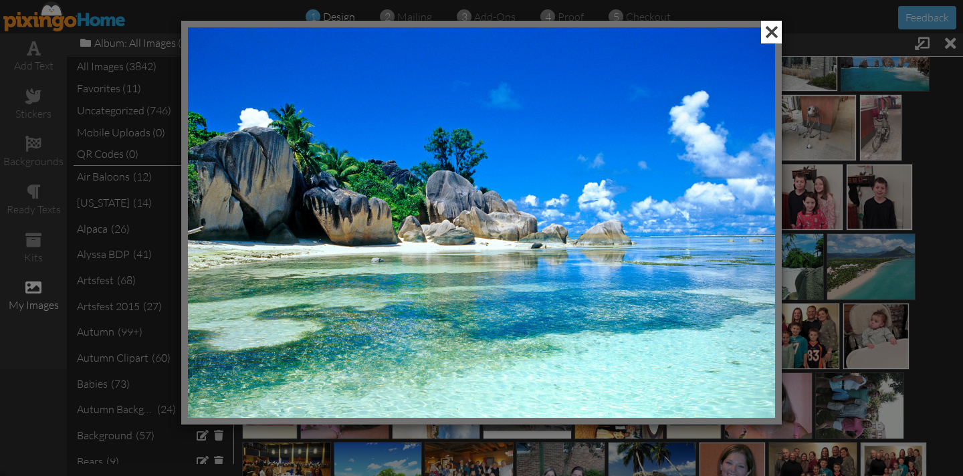
click at [776, 34] on span at bounding box center [771, 32] width 21 height 23
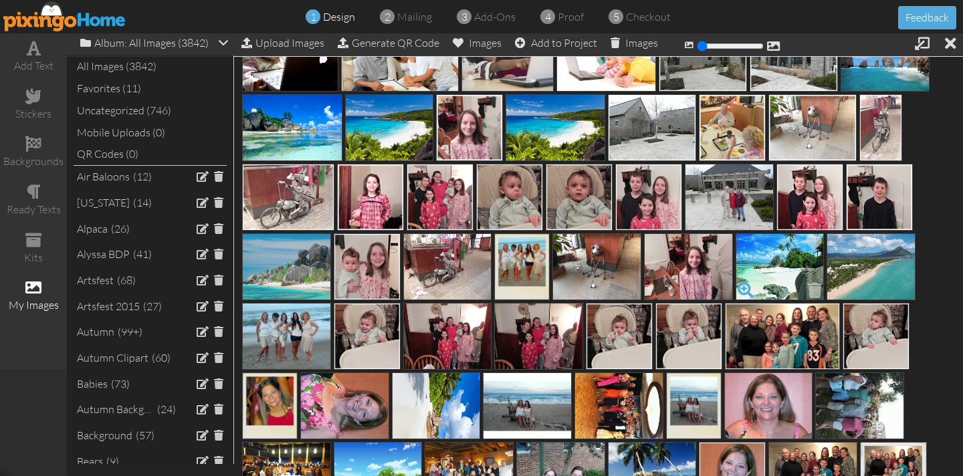
click at [742, 287] on span at bounding box center [745, 290] width 23 height 23
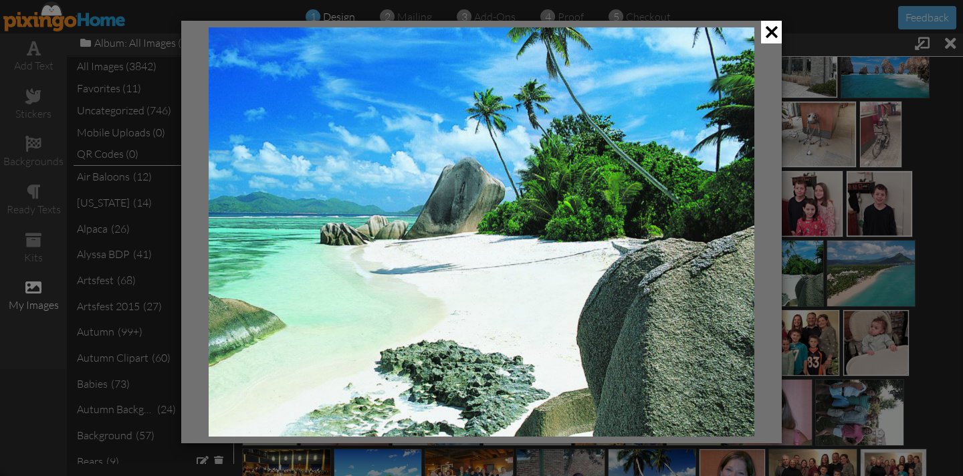
scroll to position [12826, 0]
click at [757, 34] on div at bounding box center [481, 232] width 600 height 423
click at [770, 37] on span at bounding box center [771, 32] width 21 height 23
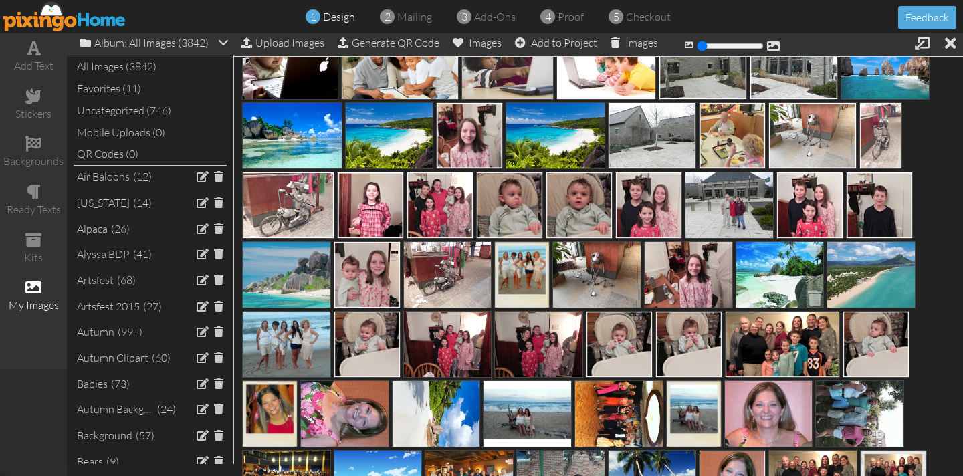
click at [772, 271] on img at bounding box center [779, 274] width 89 height 67
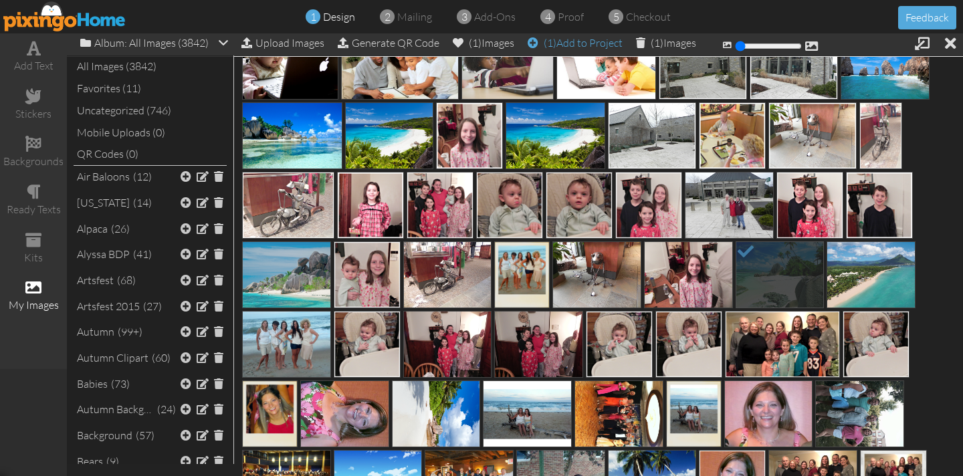
click at [585, 43] on div "(1) Add to Project" at bounding box center [575, 42] width 95 height 19
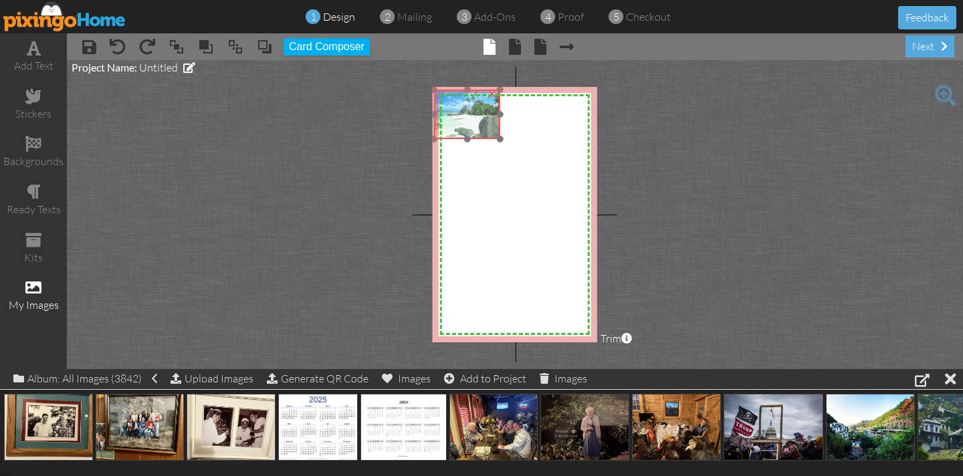
drag, startPoint x: 489, startPoint y: 130, endPoint x: 482, endPoint y: 120, distance: 12.1
click at [481, 120] on img at bounding box center [467, 114] width 66 height 49
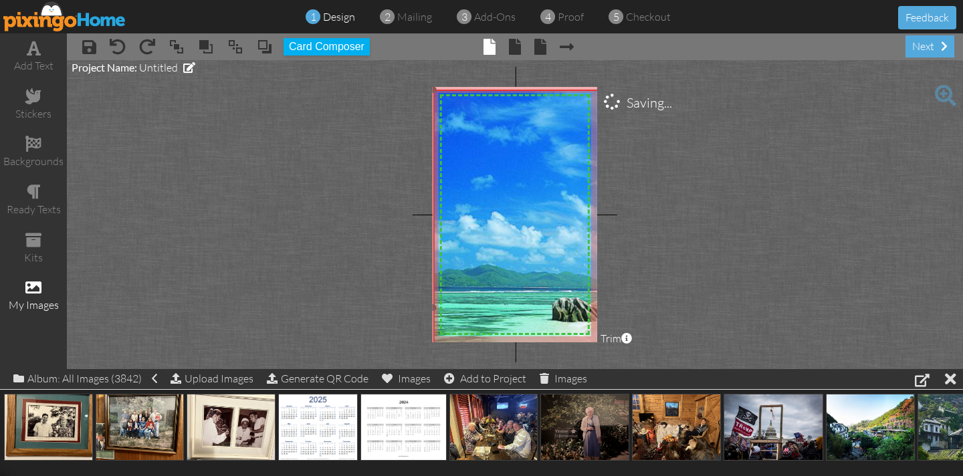
drag, startPoint x: 503, startPoint y: 144, endPoint x: 655, endPoint y: 526, distance: 411.4
click at [655, 475] on html "1 design 2 mailing 3 add-ons 4 proof 5 checkout Feedback add text stickers back…" at bounding box center [481, 238] width 963 height 476
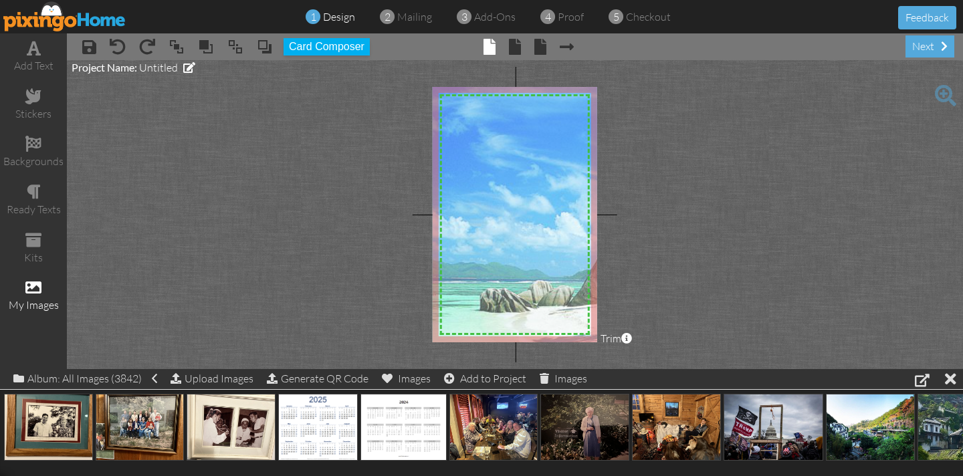
drag, startPoint x: 498, startPoint y: 227, endPoint x: 428, endPoint y: 223, distance: 70.3
click at [425, 220] on project-studio-wrapper "X X X X X X X X X X X X X X X X X X X X X X X X X X X X X X X X X X X X X X X X…" at bounding box center [515, 214] width 896 height 309
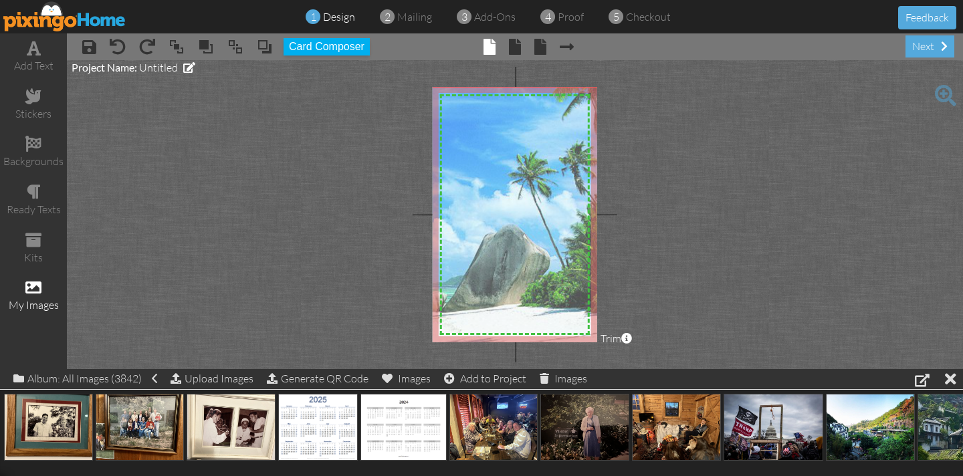
drag, startPoint x: 554, startPoint y: 236, endPoint x: 436, endPoint y: 242, distance: 118.5
click at [429, 240] on project-studio-wrapper "X X X X X X X X X X X X X X X X X X X X X X X X X X X X X X X X X X X X X X X X…" at bounding box center [515, 214] width 896 height 309
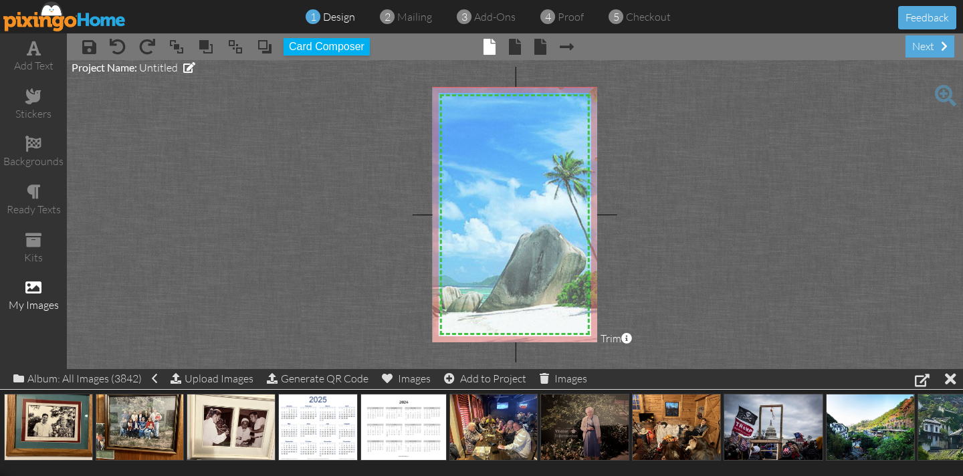
drag, startPoint x: 519, startPoint y: 237, endPoint x: 554, endPoint y: 237, distance: 34.8
click at [554, 237] on img at bounding box center [560, 304] width 581 height 436
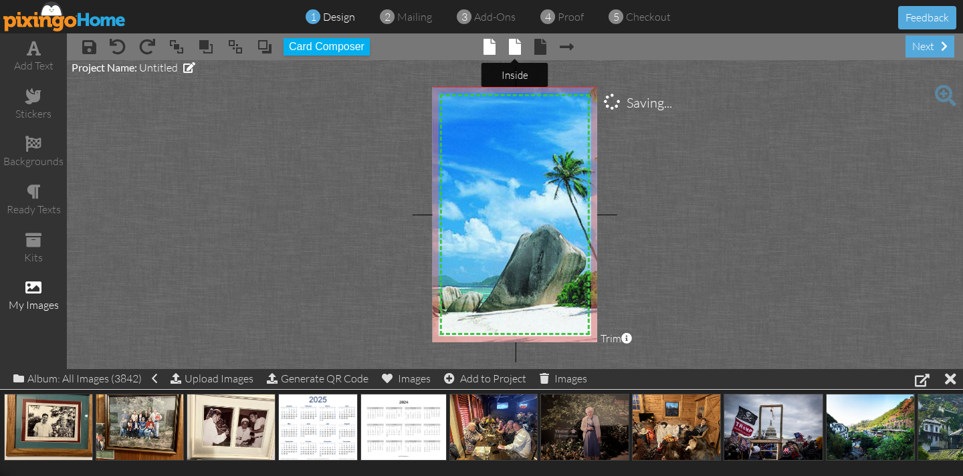
click at [511, 43] on span at bounding box center [515, 47] width 12 height 16
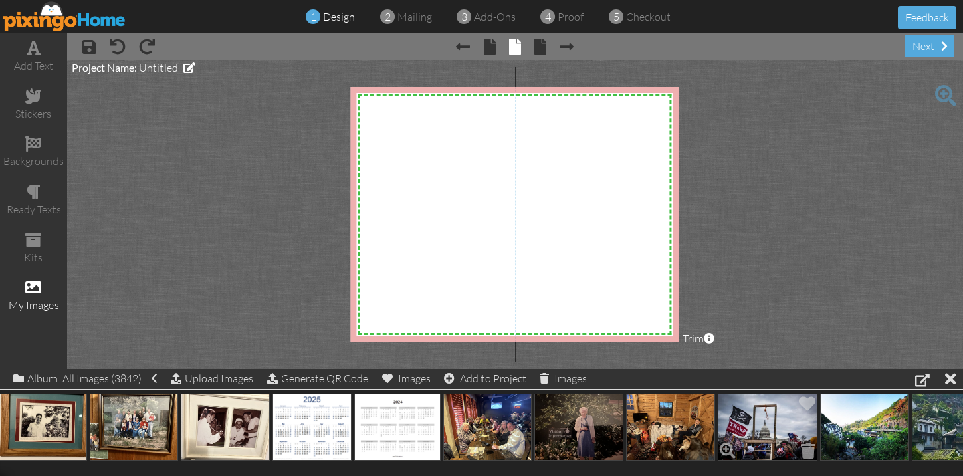
scroll to position [0, 5]
click at [916, 379] on div at bounding box center [922, 380] width 15 height 16
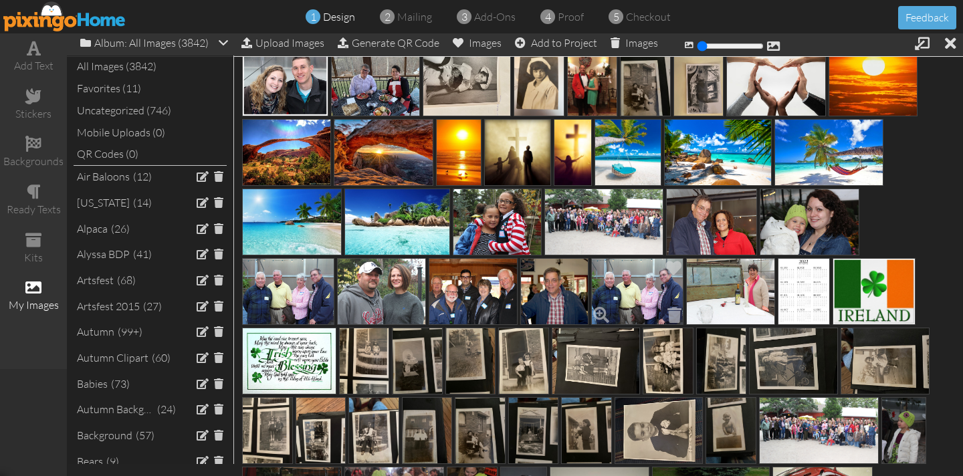
scroll to position [995, 0]
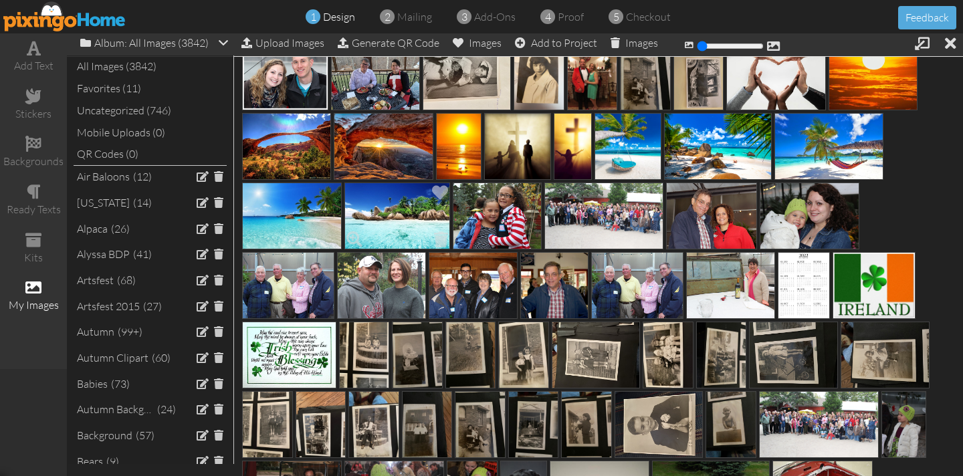
click at [402, 211] on img at bounding box center [397, 216] width 106 height 67
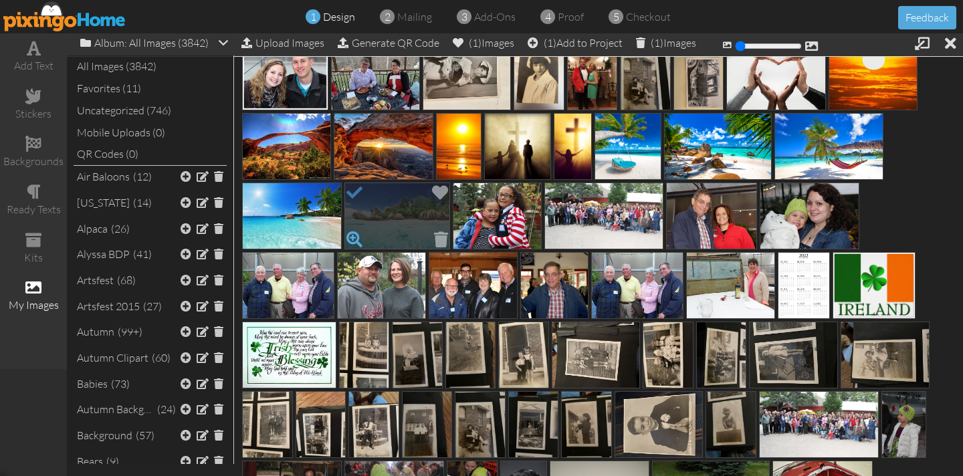
click at [355, 235] on span at bounding box center [354, 239] width 23 height 23
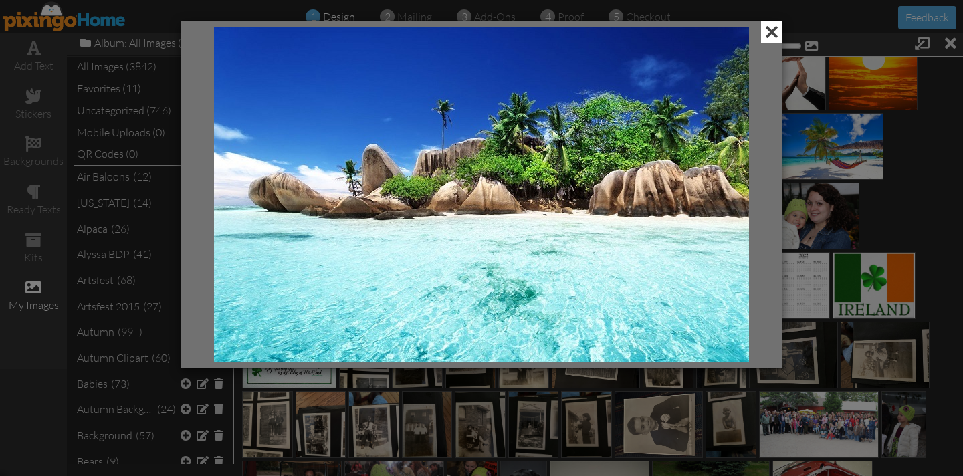
click at [766, 33] on span at bounding box center [771, 32] width 21 height 23
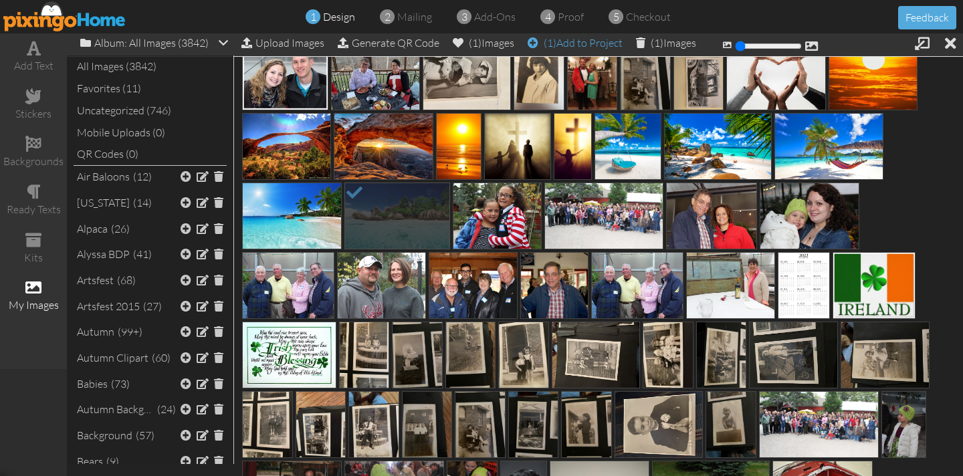
click at [587, 43] on div "(1) Add to Project" at bounding box center [575, 42] width 95 height 19
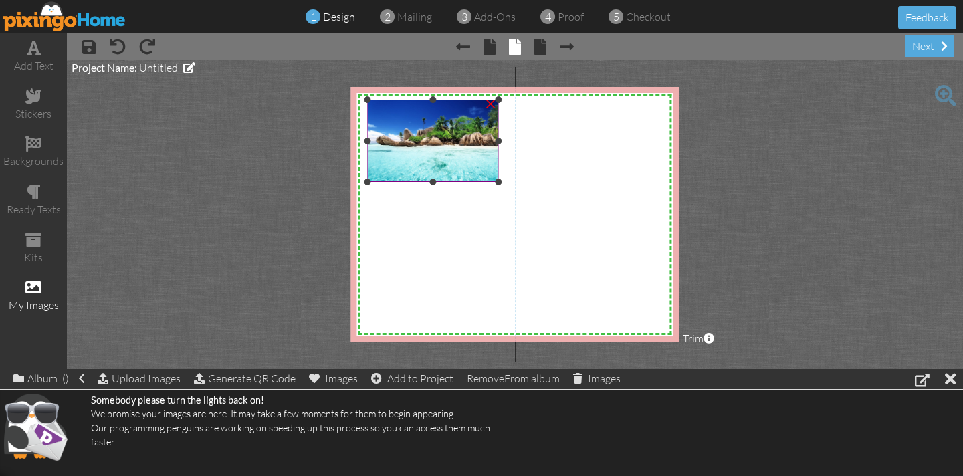
click at [452, 179] on img at bounding box center [432, 141] width 131 height 82
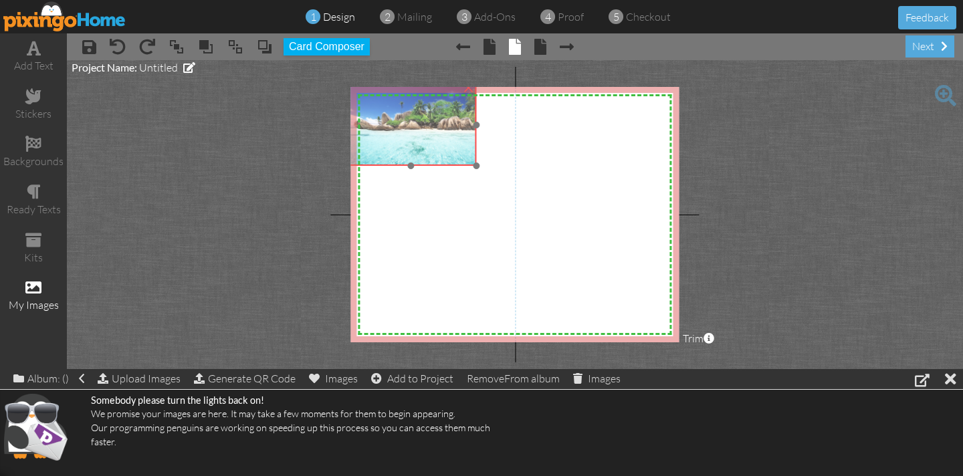
drag, startPoint x: 451, startPoint y: 175, endPoint x: 430, endPoint y: 160, distance: 26.0
click at [430, 160] on img at bounding box center [410, 125] width 131 height 82
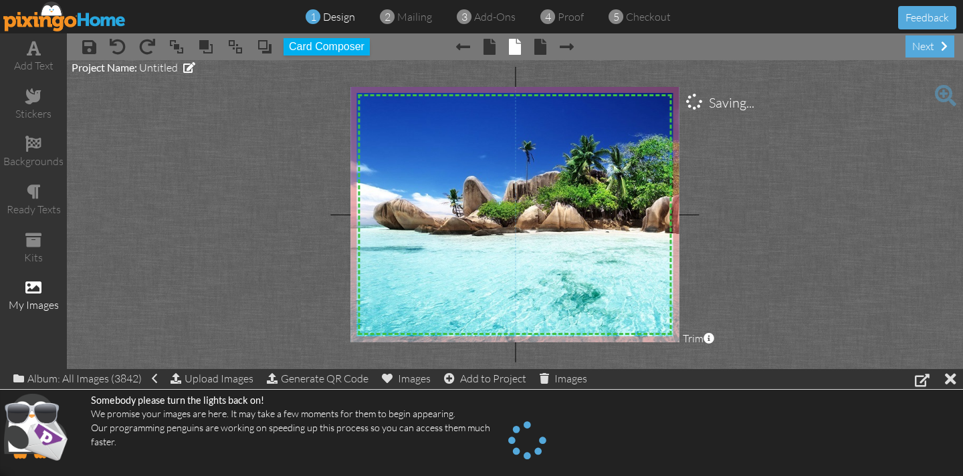
drag, startPoint x: 477, startPoint y: 165, endPoint x: 632, endPoint y: 348, distance: 240.0
click at [632, 348] on project-studio-wrapper "X X X X X X X X X X X X X X X X X X X X X X X X X X X X X X X X X X X X X X X X…" at bounding box center [515, 214] width 896 height 309
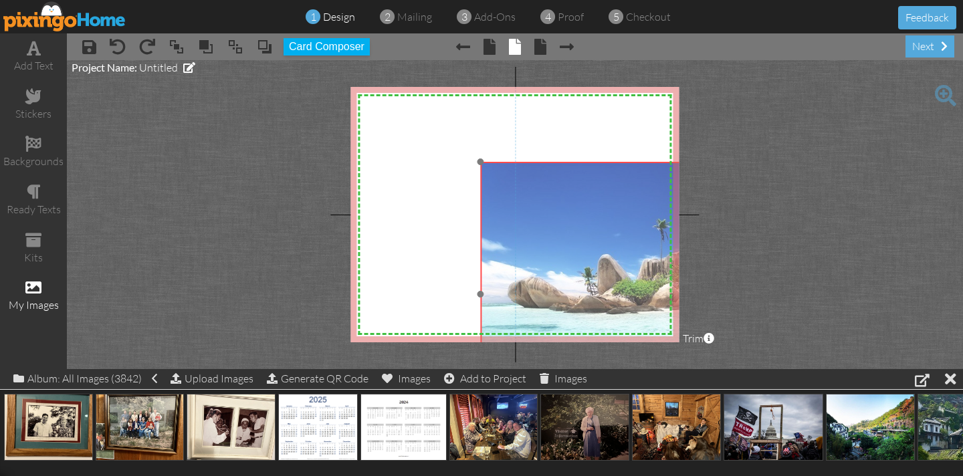
drag, startPoint x: 535, startPoint y: 211, endPoint x: 673, endPoint y: 290, distance: 158.7
click at [673, 290] on img at bounding box center [691, 294] width 423 height 265
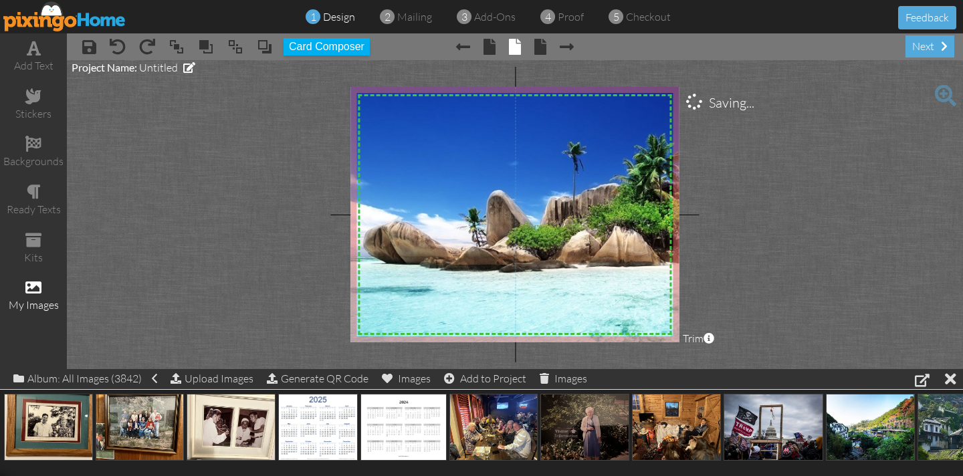
drag, startPoint x: 484, startPoint y: 162, endPoint x: 144, endPoint y: 76, distance: 350.4
click at [132, 64] on project-studio-wrapper "X X X X X X X X X X X X X X X X X X X X X X X X X X X X X X X X X X X X X X X X…" at bounding box center [515, 214] width 896 height 309
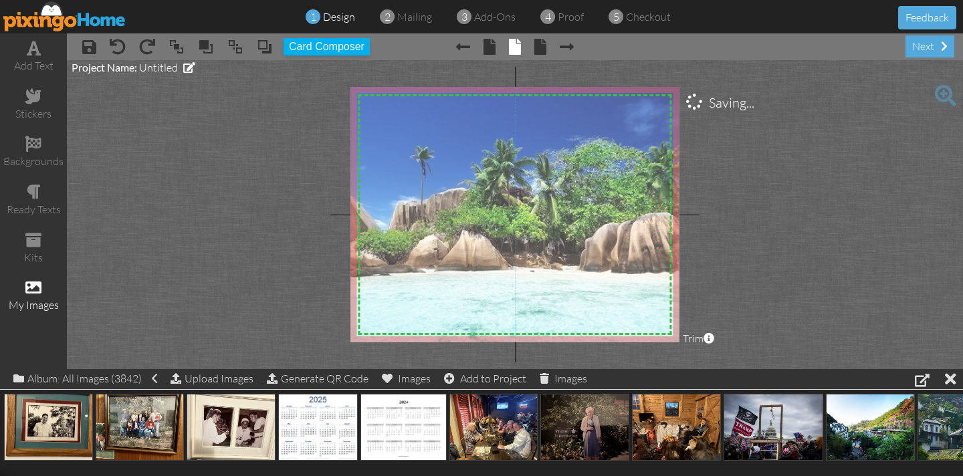
drag, startPoint x: 490, startPoint y: 193, endPoint x: 384, endPoint y: 210, distance: 107.7
click at [338, 197] on project-studio-wrapper "X X X X X X X X X X X X X X X X X X X X X X X X X X X X X X X X X X X X X X X X…" at bounding box center [515, 214] width 896 height 309
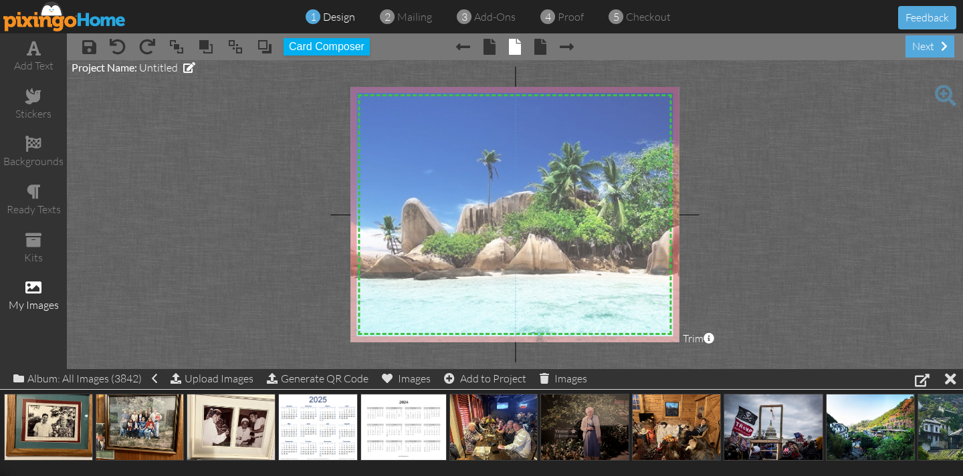
drag, startPoint x: 467, startPoint y: 220, endPoint x: 534, endPoint y: 223, distance: 66.9
click at [534, 224] on img at bounding box center [530, 253] width 579 height 362
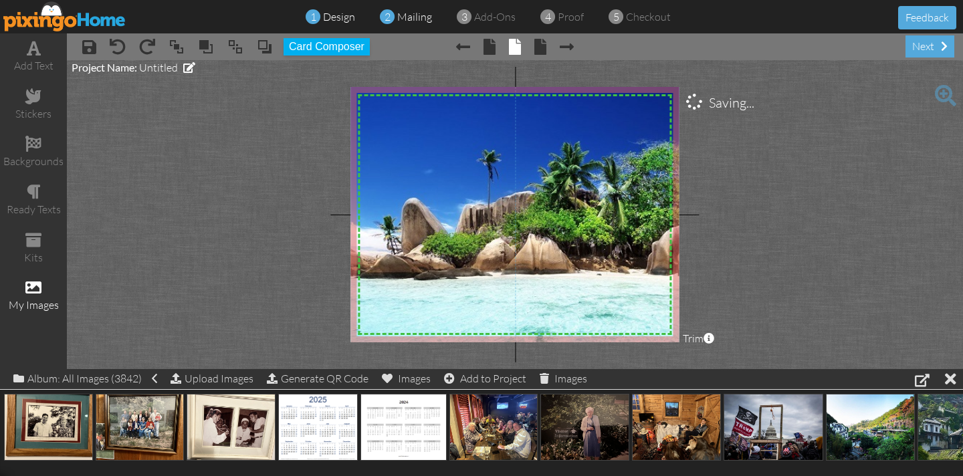
click at [418, 21] on span "mailing" at bounding box center [414, 16] width 35 height 13
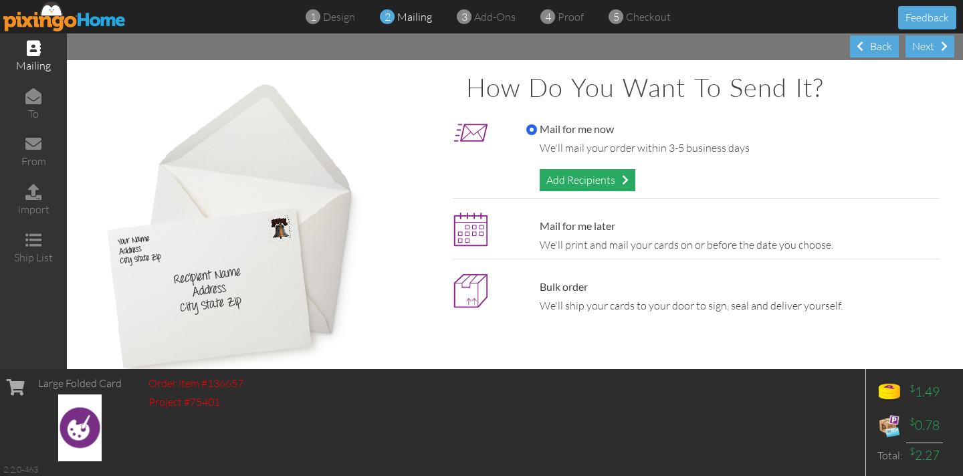
click at [556, 181] on div "Add Recipients" at bounding box center [588, 180] width 96 height 22
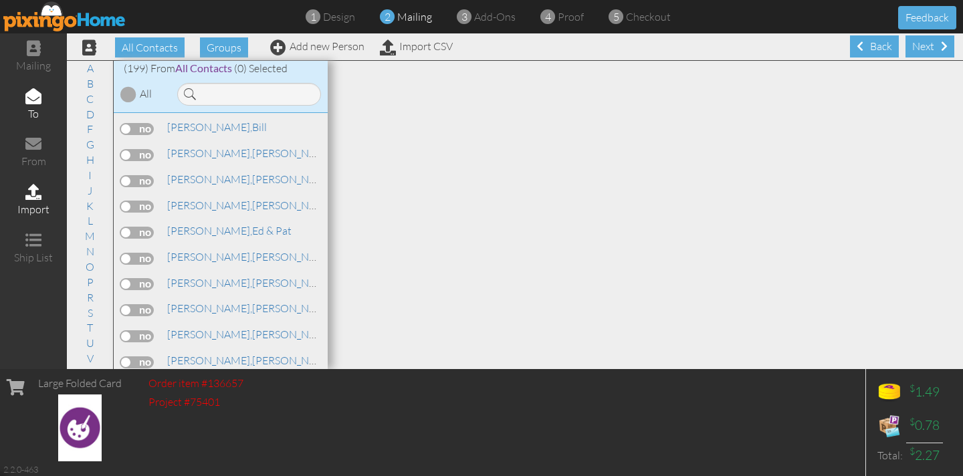
scroll to position [2582, 0]
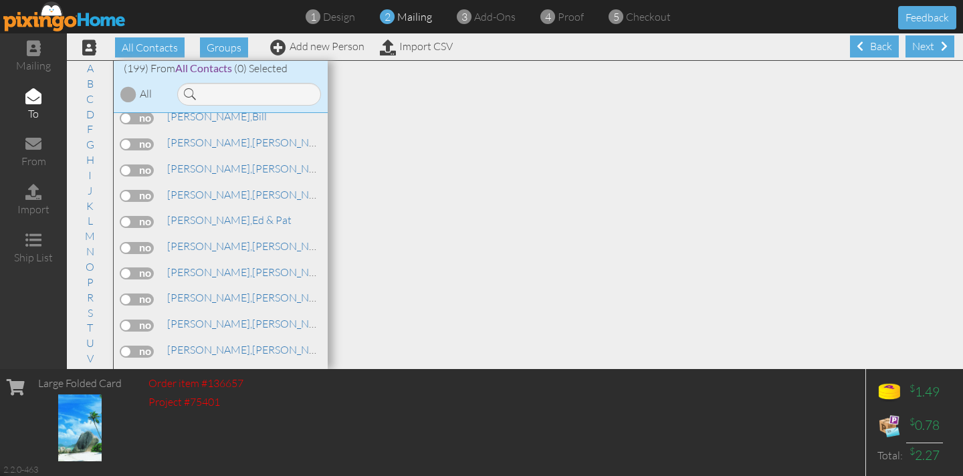
click at [132, 234] on div "A [PERSON_NAME], [PERSON_NAME], [PERSON_NAME][GEOGRAPHIC_DATA]," at bounding box center [221, 241] width 214 height 257
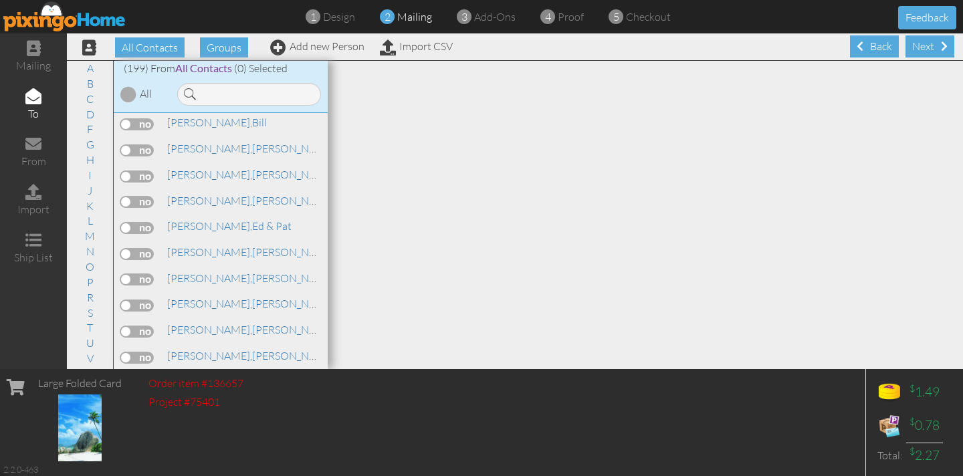
click at [148, 248] on label at bounding box center [136, 254] width 33 height 12
click at [0, 0] on input "checkbox" at bounding box center [0, 0] width 0 height 0
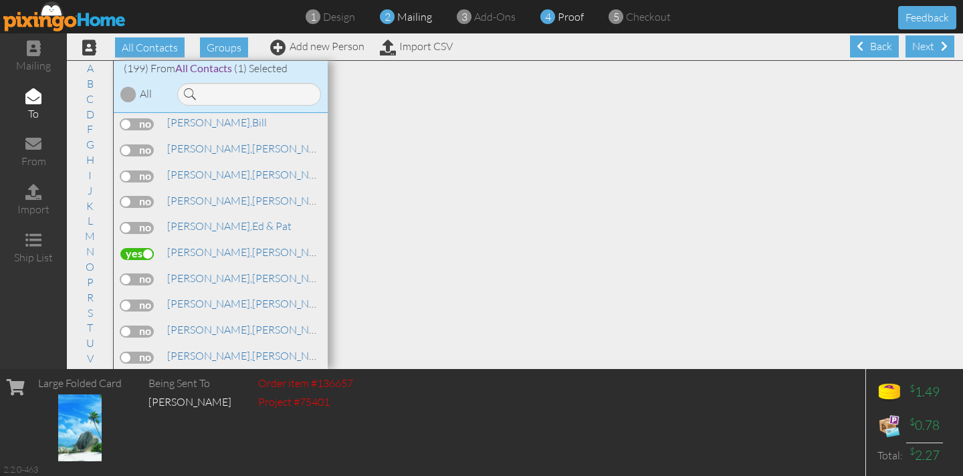
click at [566, 16] on span "proof" at bounding box center [571, 16] width 26 height 13
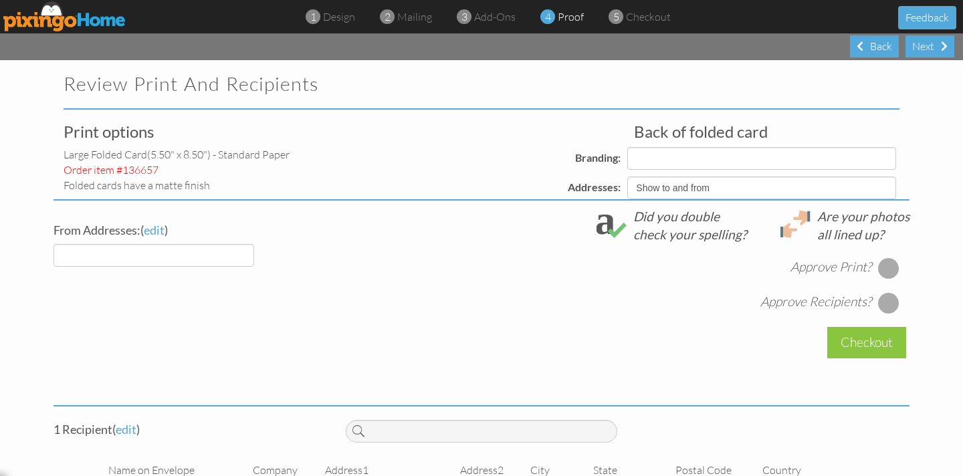
select select "object:7647"
select select "object:7658"
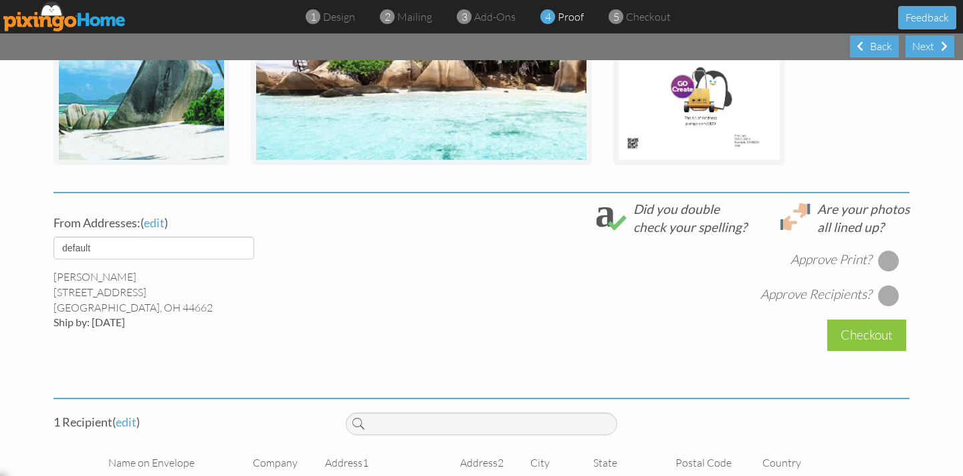
scroll to position [368, 0]
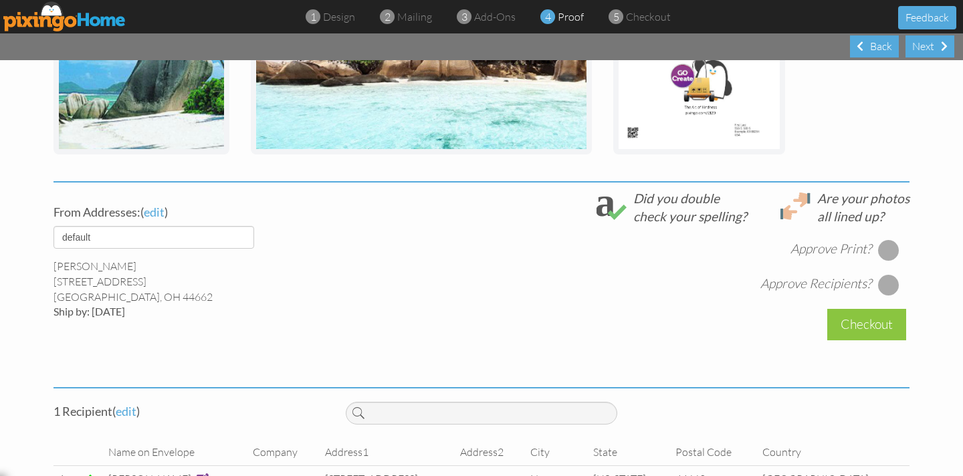
click at [885, 251] on div at bounding box center [888, 249] width 21 height 21
click at [887, 283] on div at bounding box center [888, 284] width 21 height 21
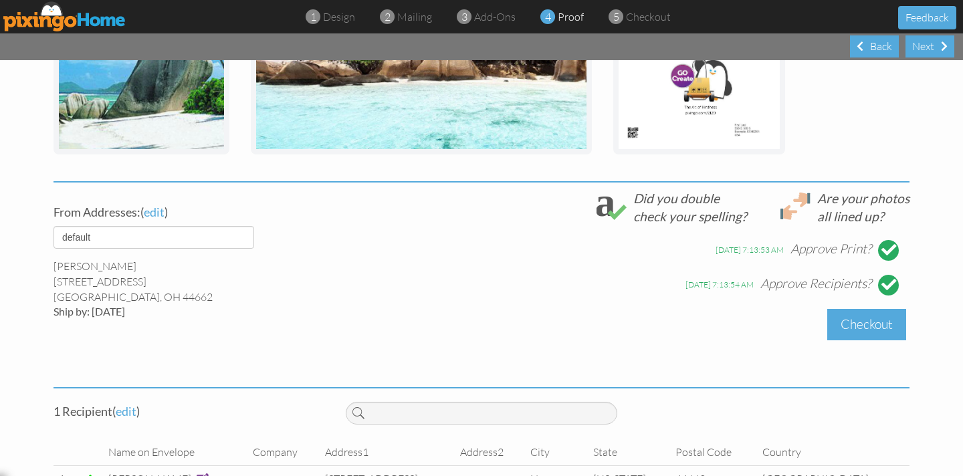
click at [871, 317] on div "Checkout" at bounding box center [866, 324] width 79 height 31
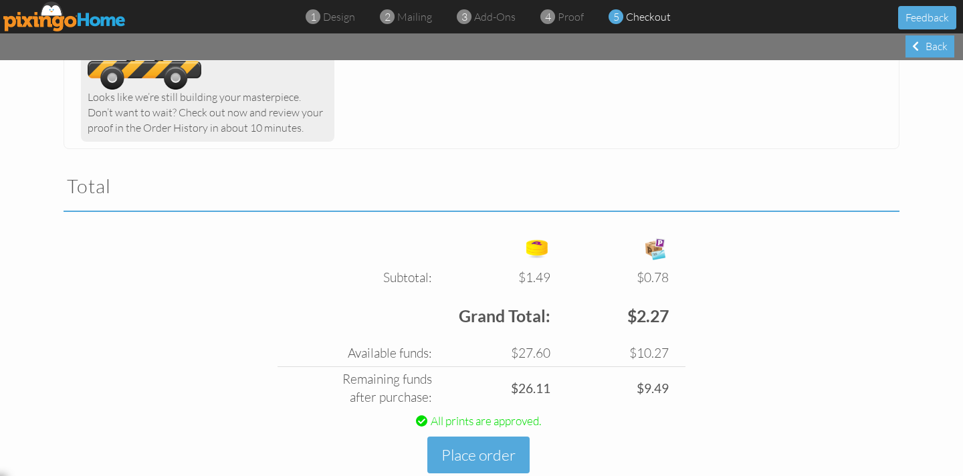
scroll to position [318, 0]
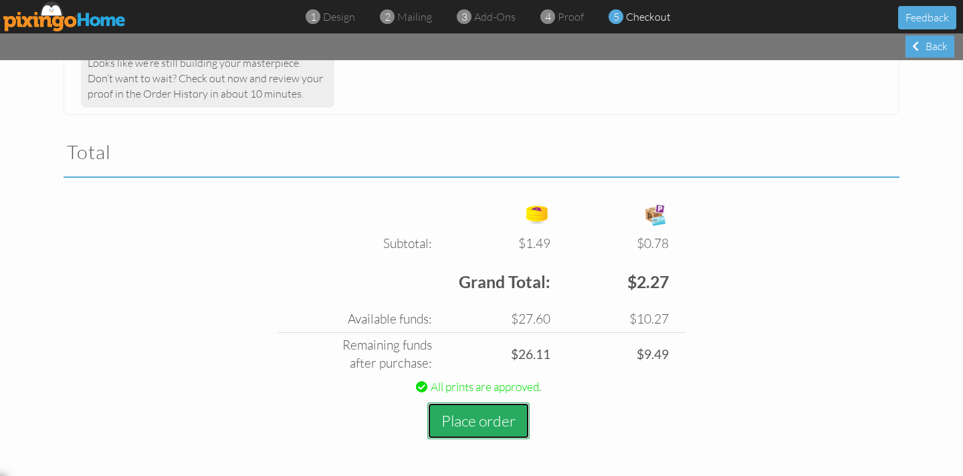
click at [483, 422] on button "Place order" at bounding box center [478, 420] width 102 height 37
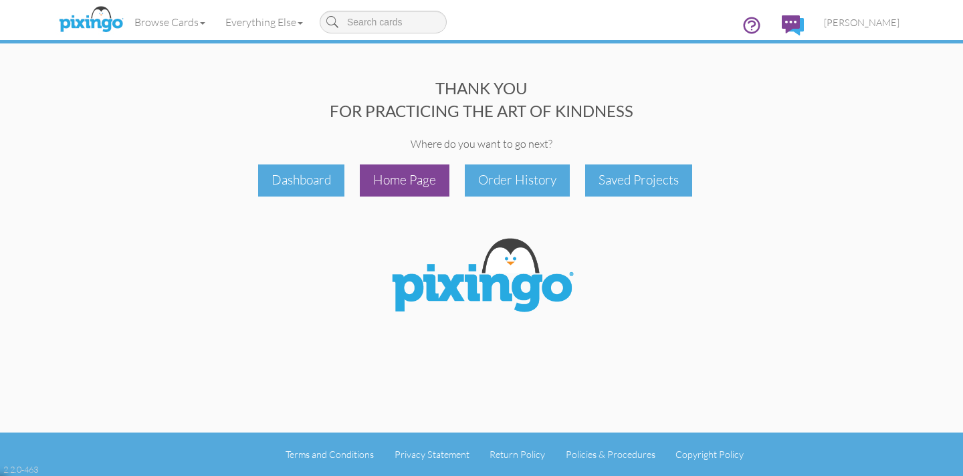
click at [386, 181] on div "Home Page" at bounding box center [405, 179] width 90 height 31
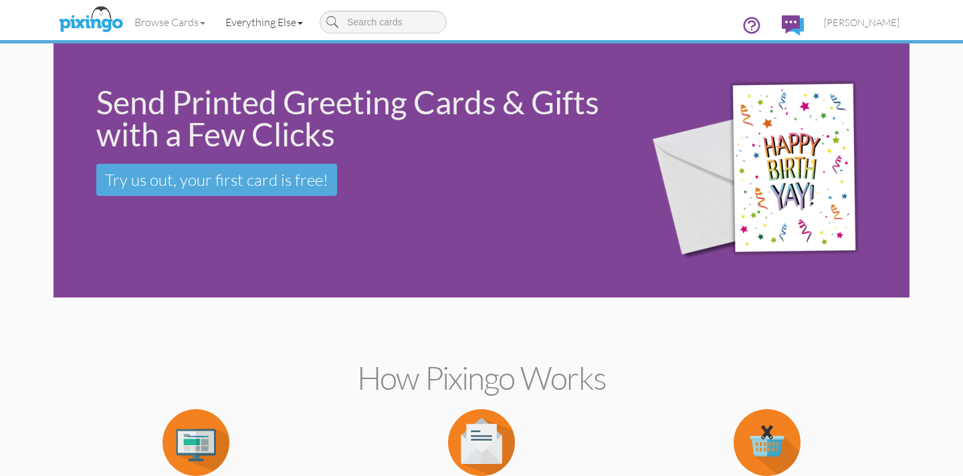
click at [271, 22] on link "Everything Else" at bounding box center [264, 21] width 98 height 33
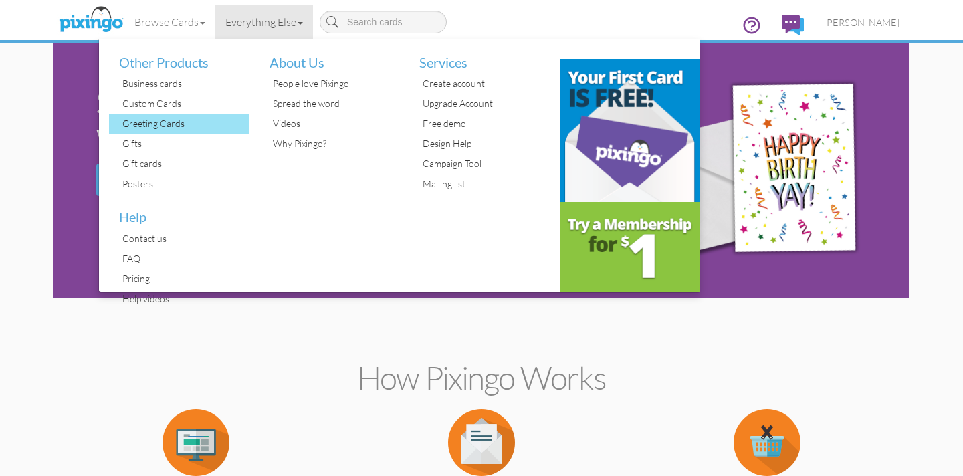
click at [162, 125] on div "Greeting Cards" at bounding box center [184, 124] width 130 height 20
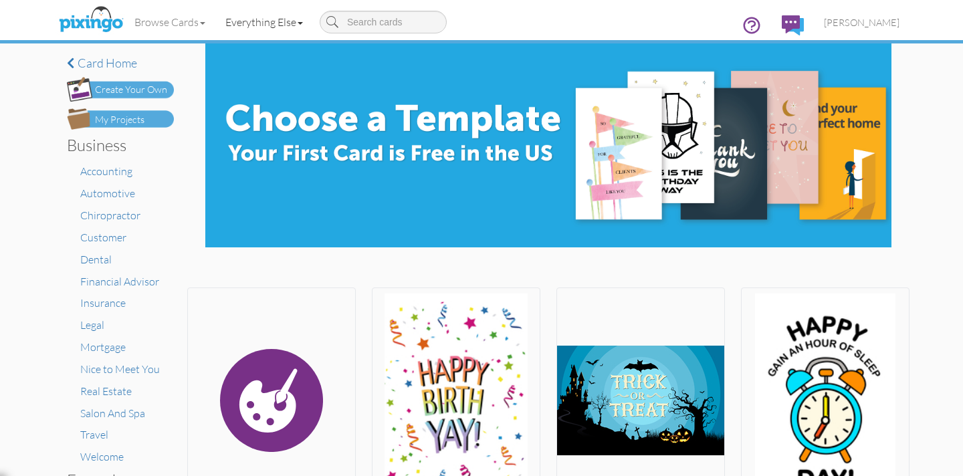
click at [262, 21] on link "Everything Else" at bounding box center [264, 21] width 98 height 33
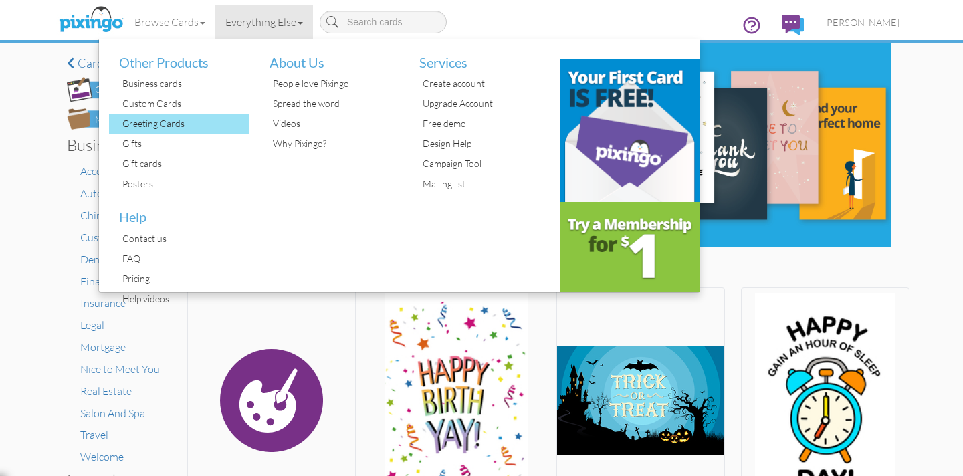
click at [169, 124] on div "Greeting Cards" at bounding box center [184, 124] width 130 height 20
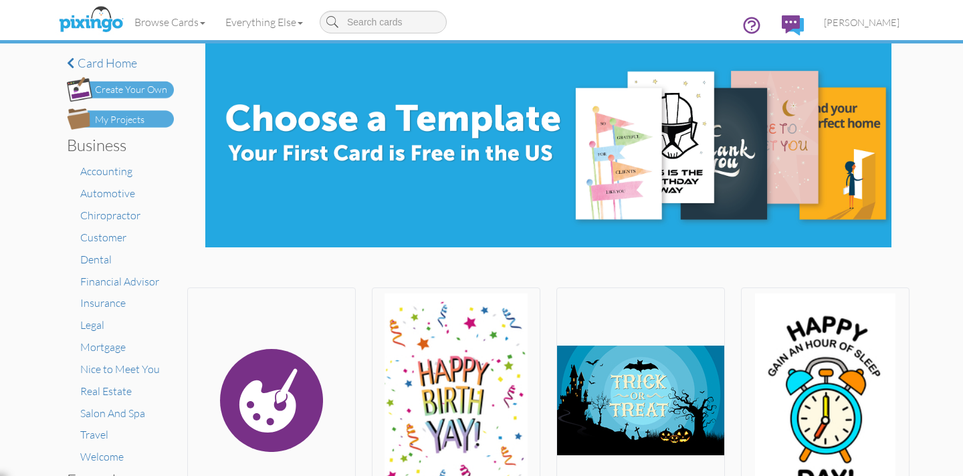
click at [124, 87] on div "Create Your Own" at bounding box center [131, 90] width 72 height 14
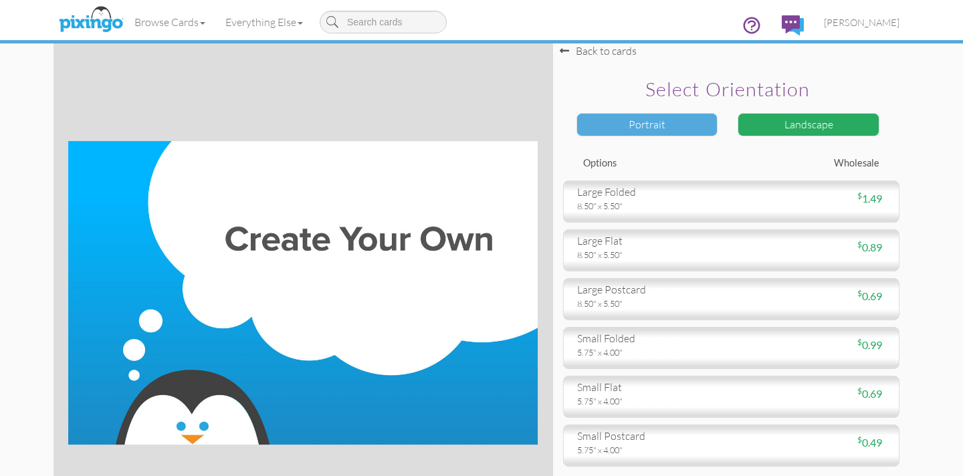
click at [667, 126] on div "Portrait" at bounding box center [647, 124] width 142 height 23
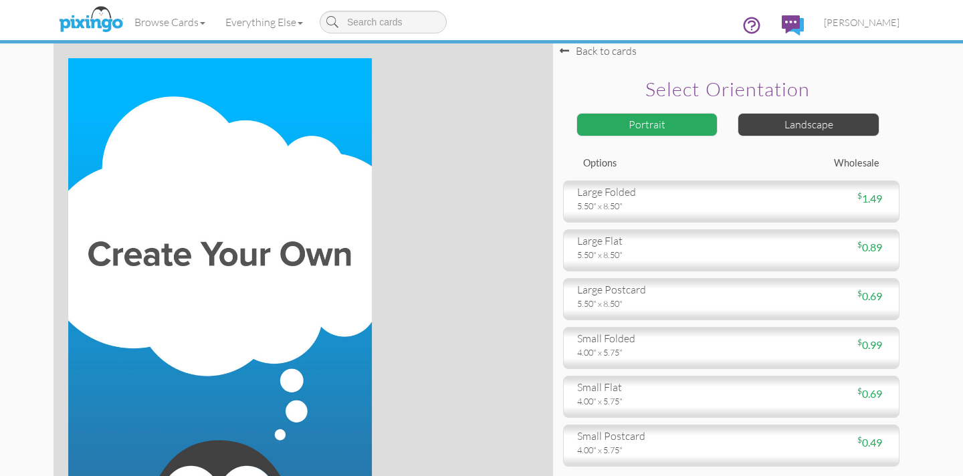
scroll to position [1, 0]
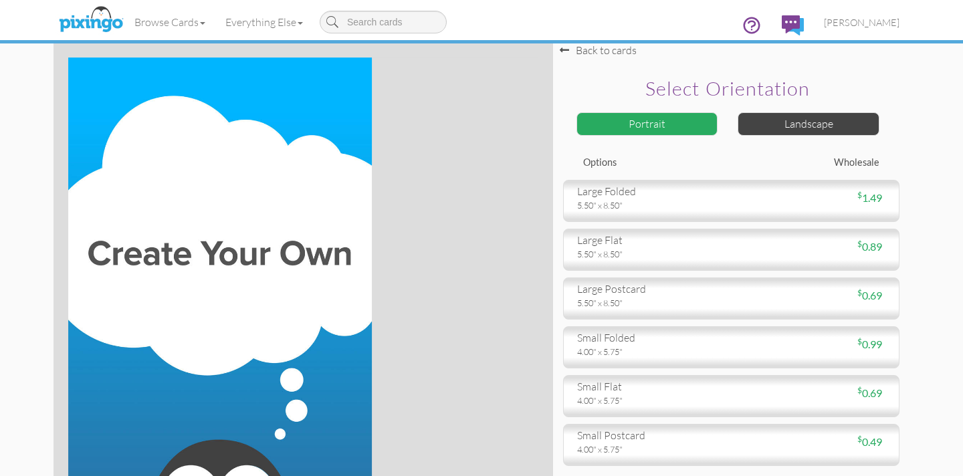
click at [471, 201] on div at bounding box center [302, 291] width 469 height 469
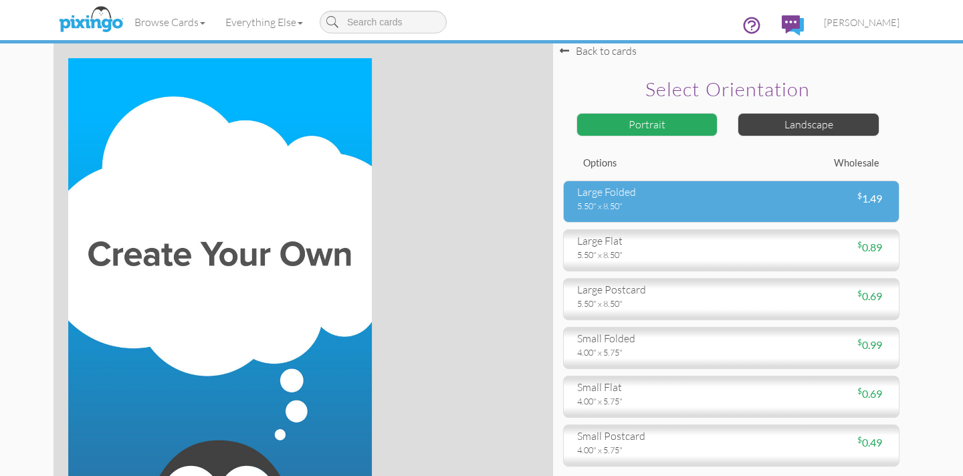
click at [634, 196] on div "large folded" at bounding box center [649, 192] width 144 height 15
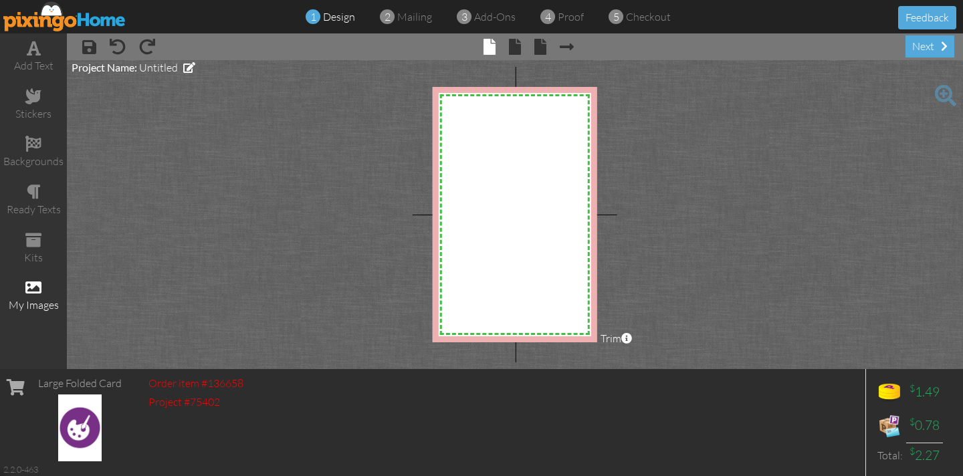
click at [30, 285] on span at bounding box center [33, 287] width 16 height 16
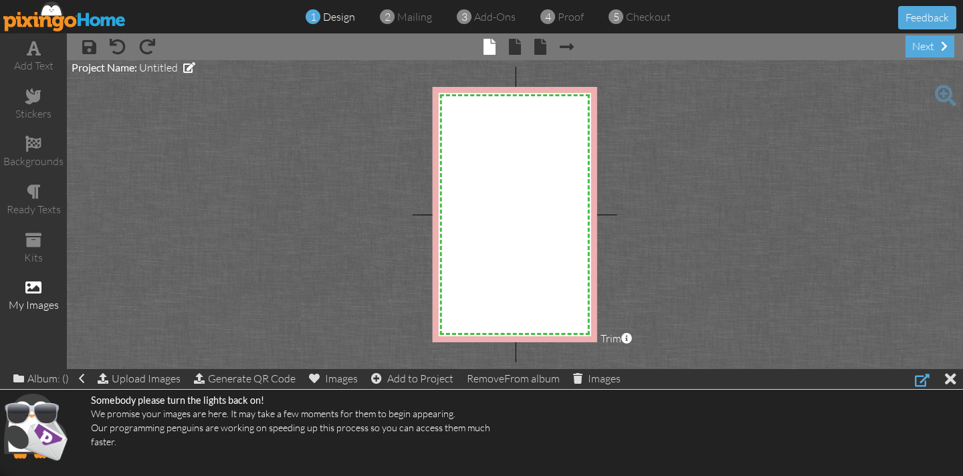
click at [919, 380] on div at bounding box center [922, 380] width 15 height 16
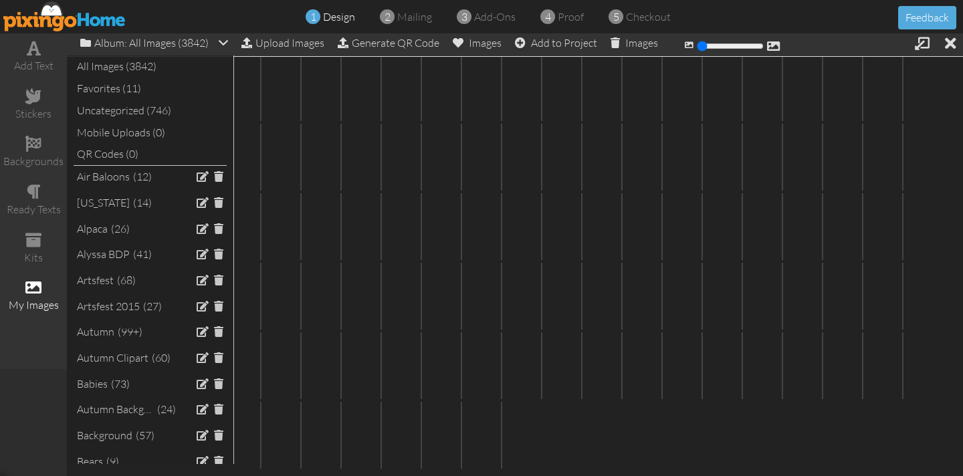
scroll to position [18608, 0]
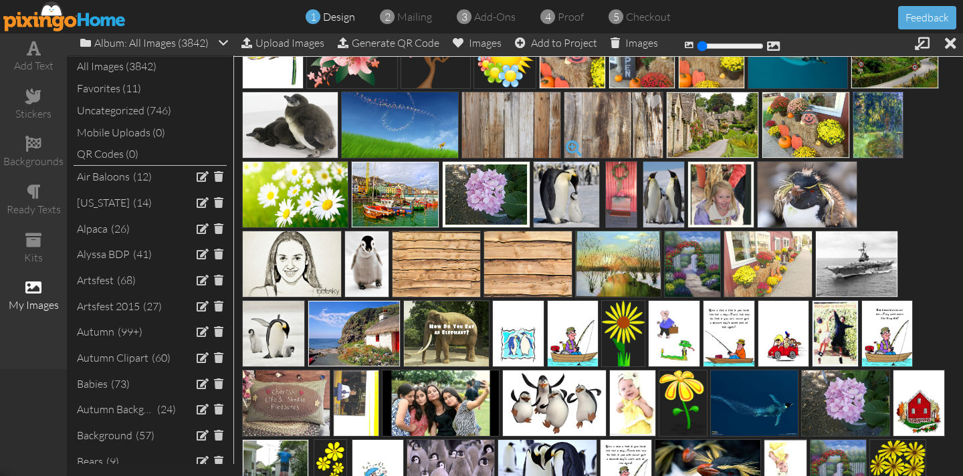
click at [570, 146] on span at bounding box center [573, 148] width 23 height 23
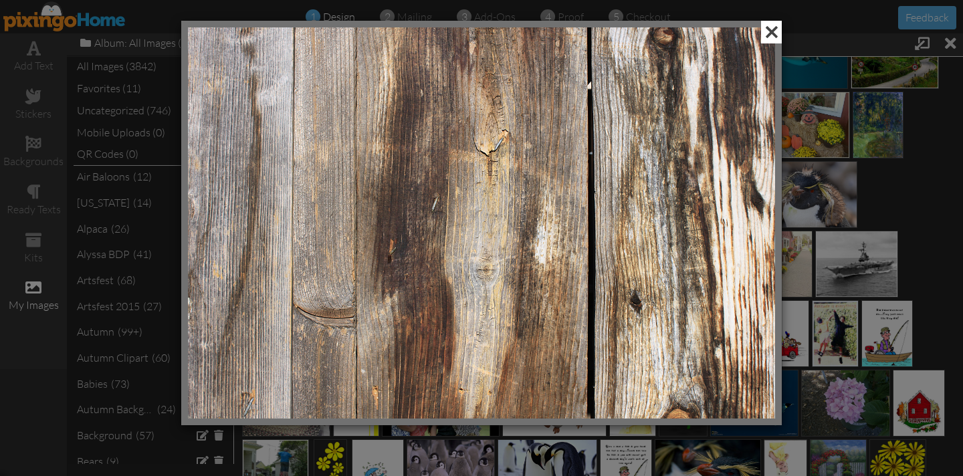
click at [772, 34] on span at bounding box center [771, 32] width 21 height 23
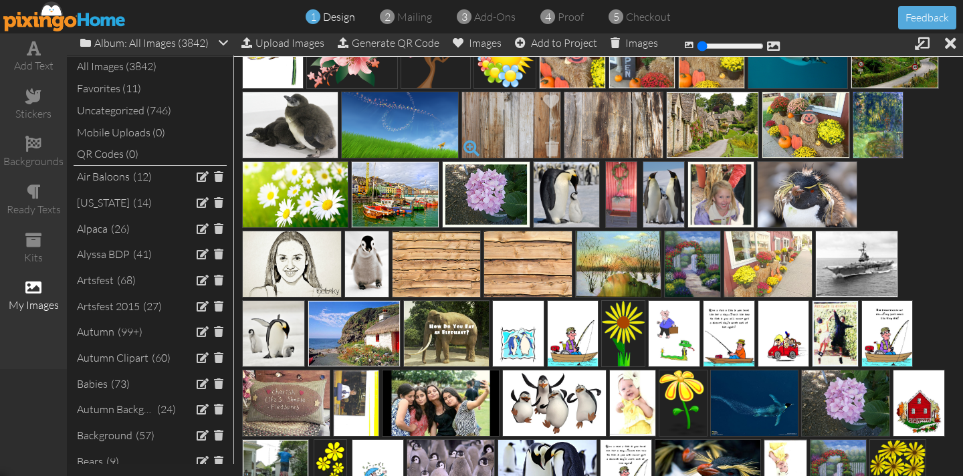
click at [470, 147] on span at bounding box center [471, 148] width 23 height 23
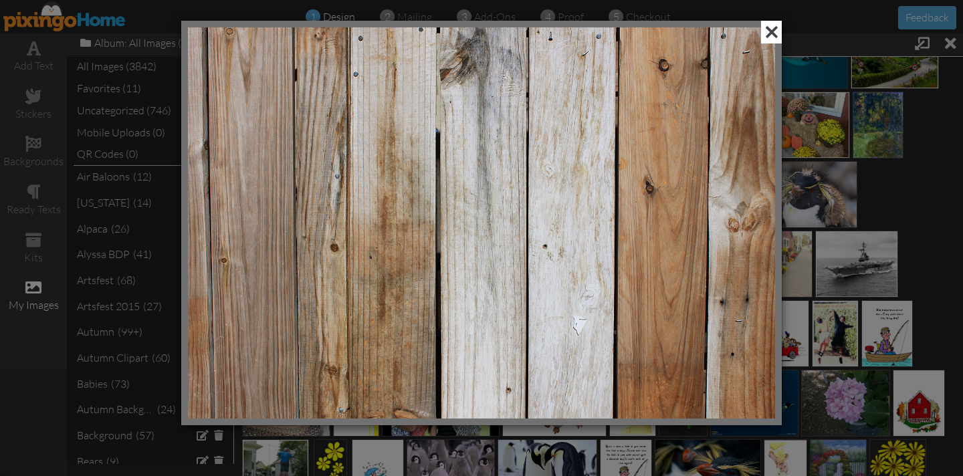
click at [768, 37] on span at bounding box center [771, 32] width 21 height 23
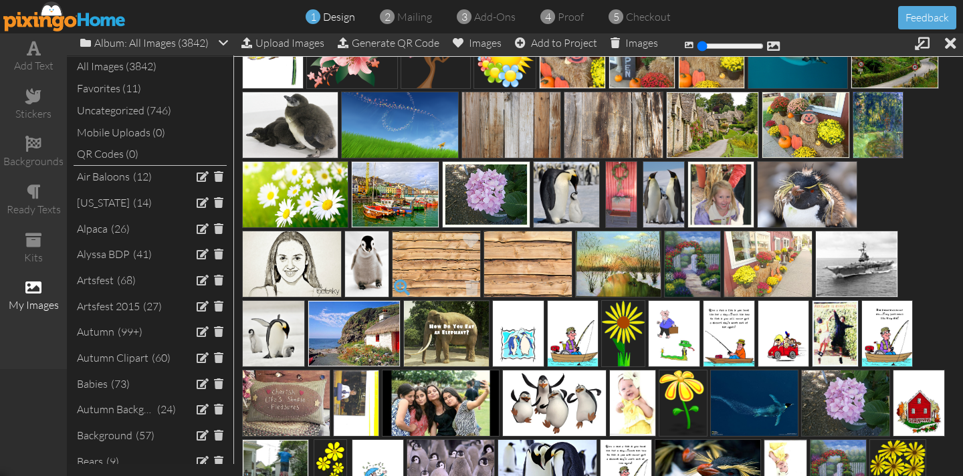
click at [402, 289] on span at bounding box center [401, 287] width 23 height 23
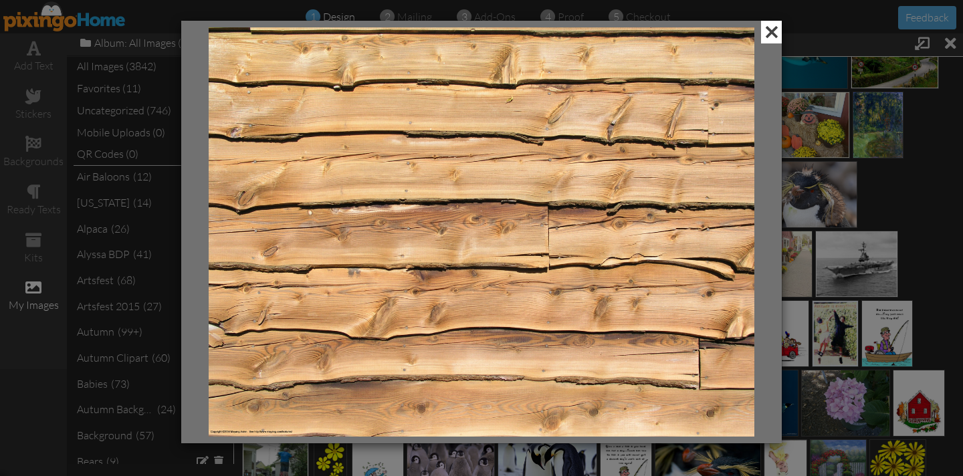
click at [770, 37] on span at bounding box center [771, 32] width 21 height 23
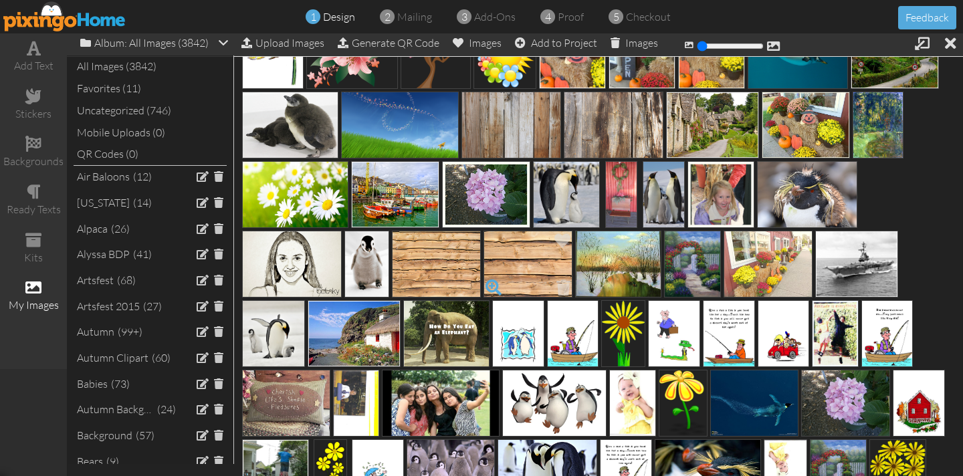
click at [491, 282] on span at bounding box center [493, 287] width 23 height 23
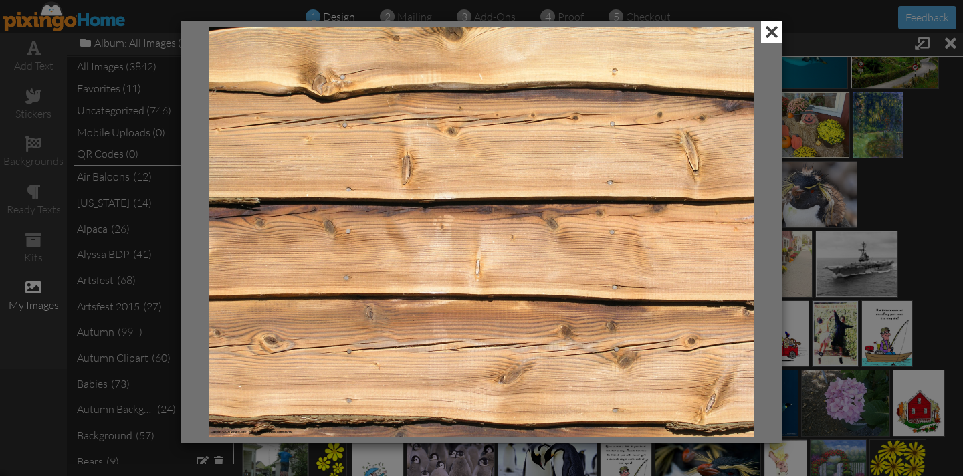
click at [776, 34] on span at bounding box center [771, 32] width 21 height 23
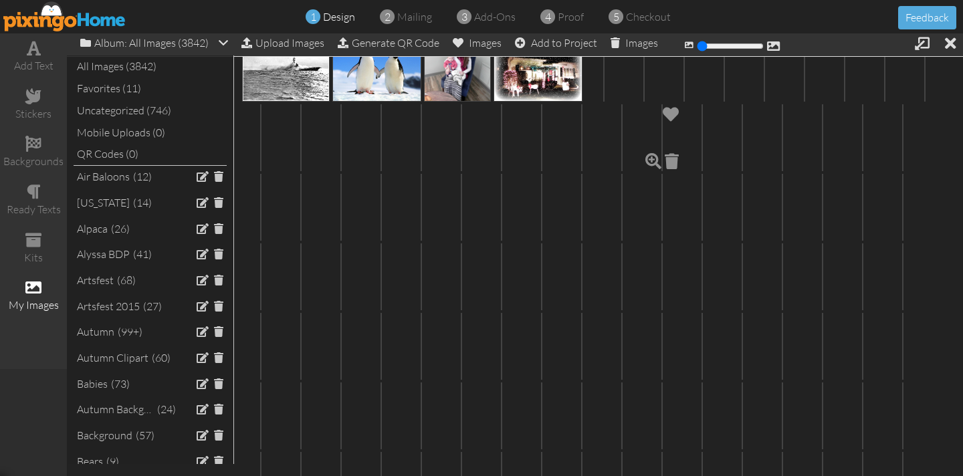
scroll to position [19920, 0]
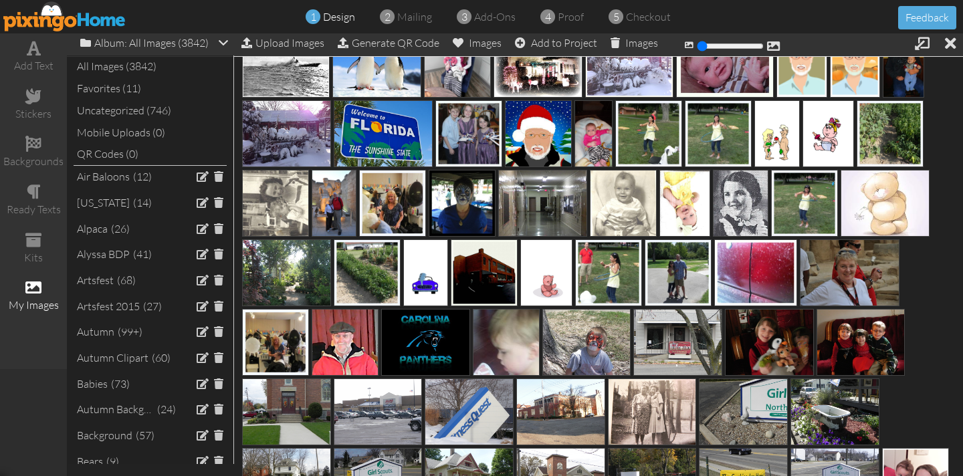
click at [51, 17] on img at bounding box center [64, 16] width 123 height 30
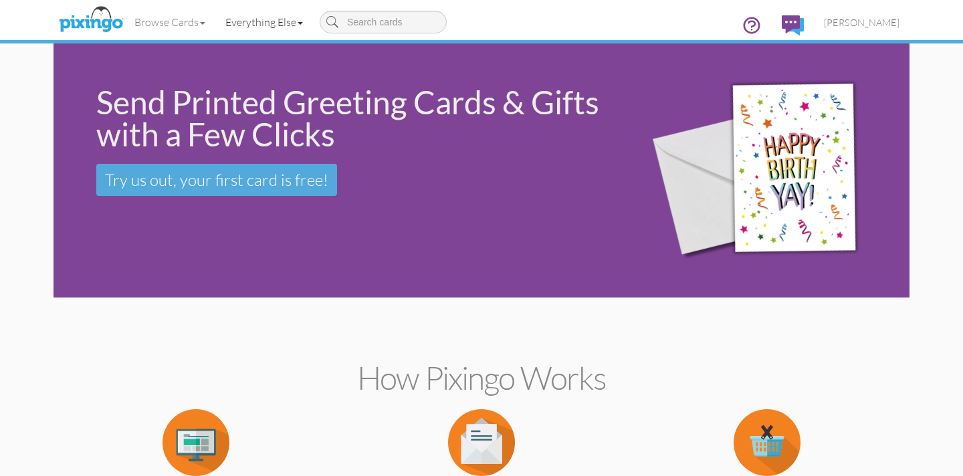
click at [275, 21] on link "Everything Else" at bounding box center [264, 21] width 98 height 33
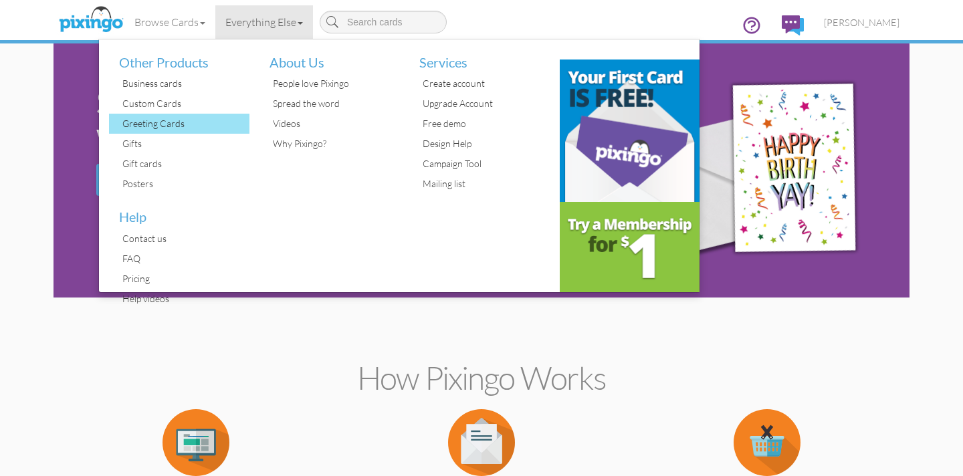
click at [155, 122] on div "Greeting Cards" at bounding box center [184, 124] width 130 height 20
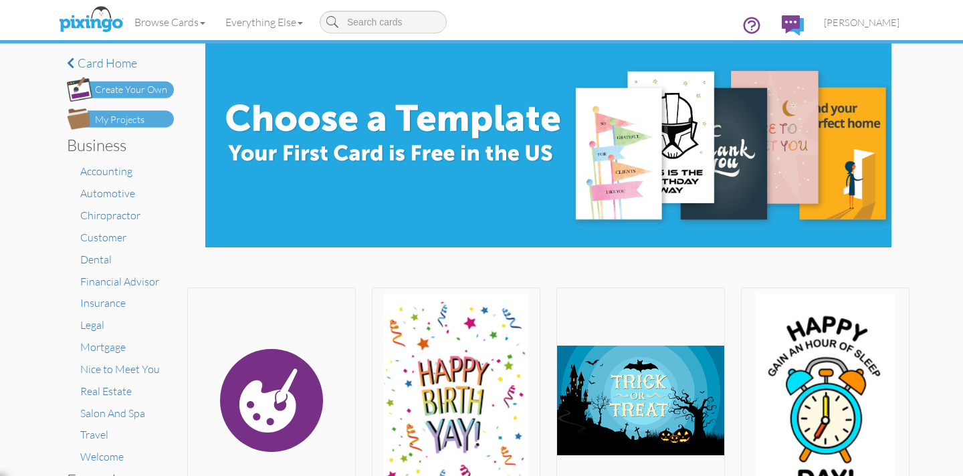
click at [137, 86] on div "Create Your Own" at bounding box center [131, 90] width 72 height 14
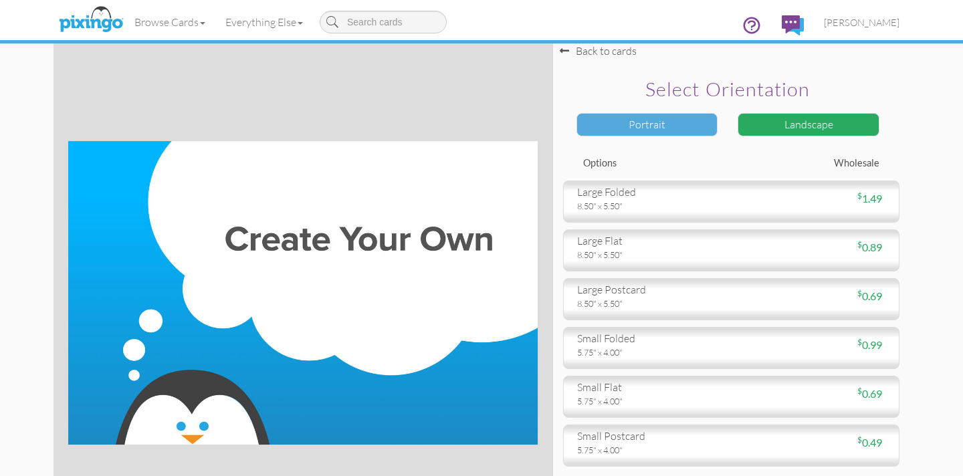
click at [638, 123] on div "Portrait" at bounding box center [647, 124] width 142 height 23
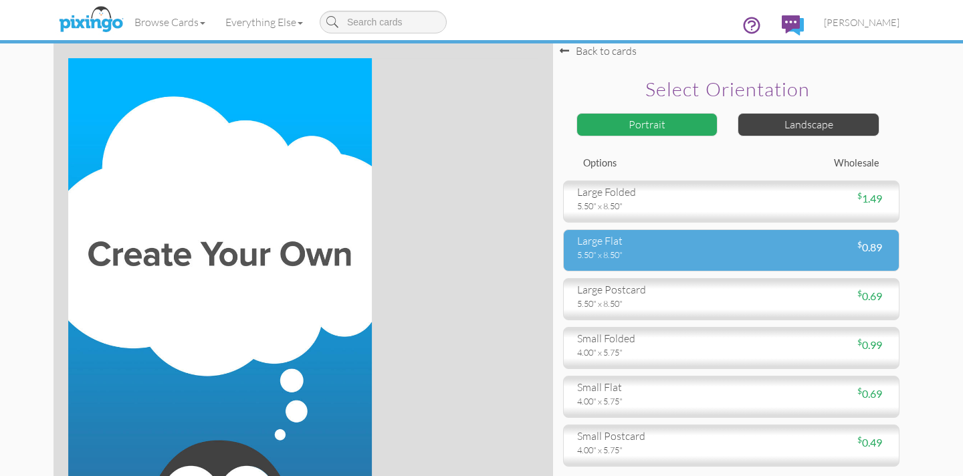
click at [609, 243] on div "large flat" at bounding box center [649, 240] width 144 height 15
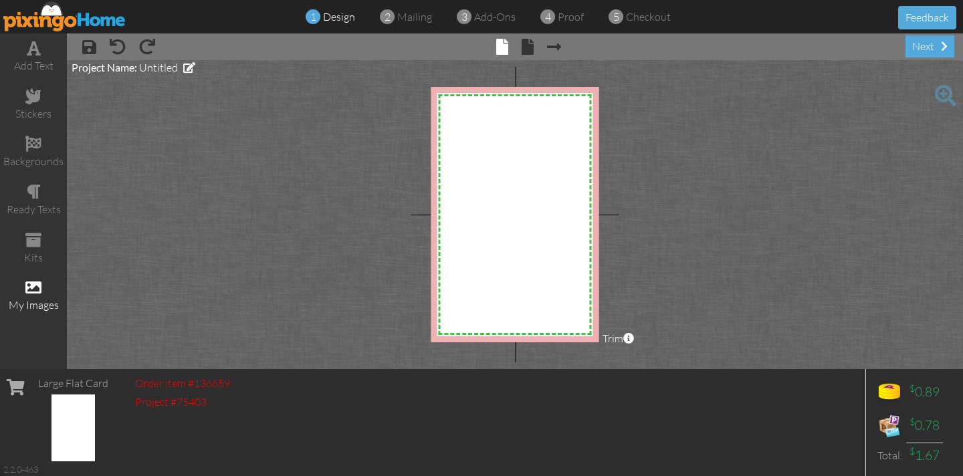
click at [35, 285] on span at bounding box center [33, 287] width 16 height 16
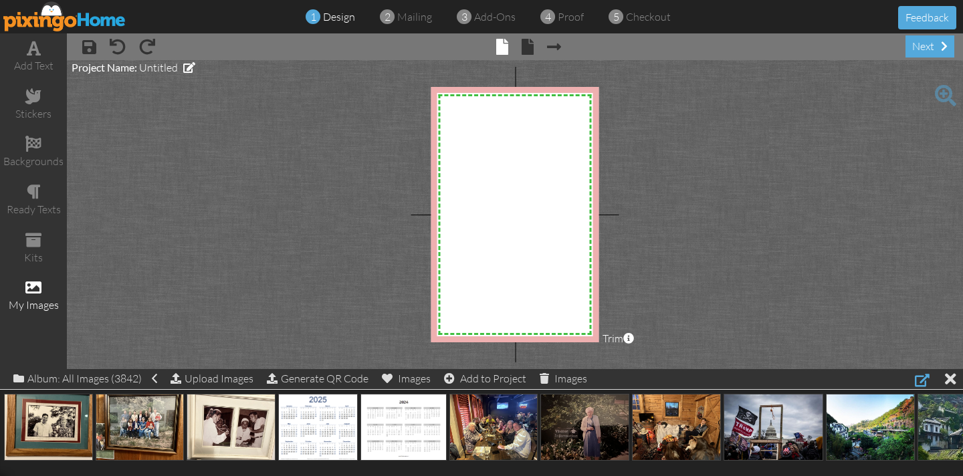
click at [921, 380] on div at bounding box center [922, 380] width 15 height 16
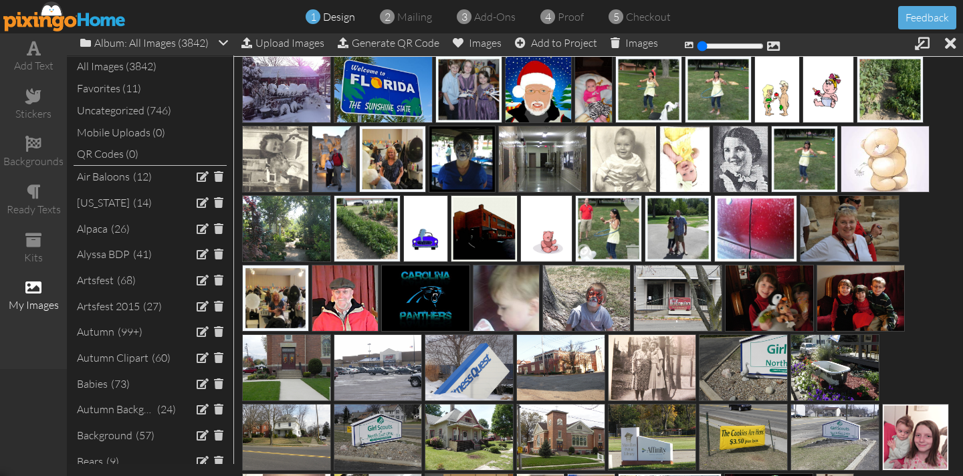
scroll to position [19962, 0]
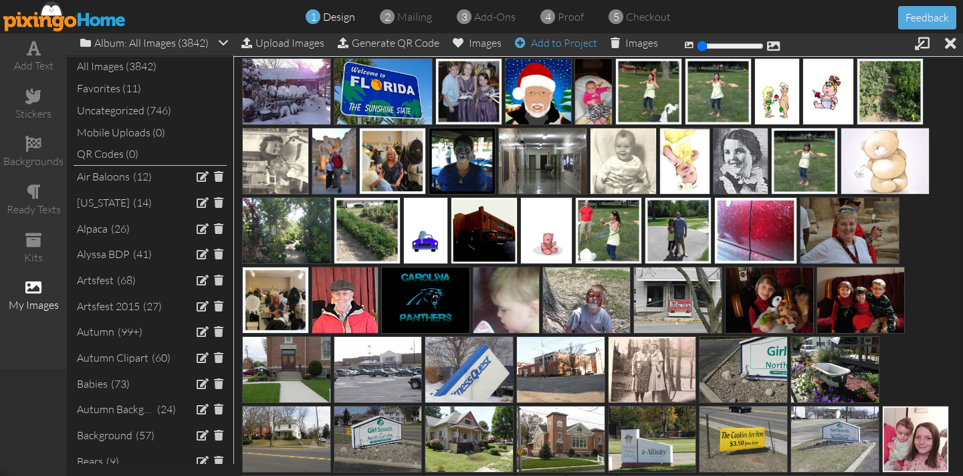
click at [550, 44] on div "Add to Project" at bounding box center [556, 42] width 82 height 19
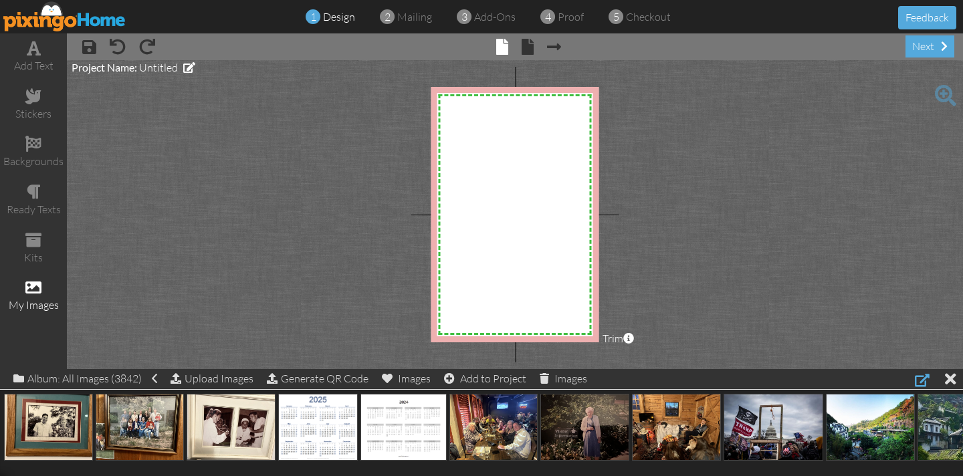
click at [921, 377] on div at bounding box center [922, 380] width 15 height 16
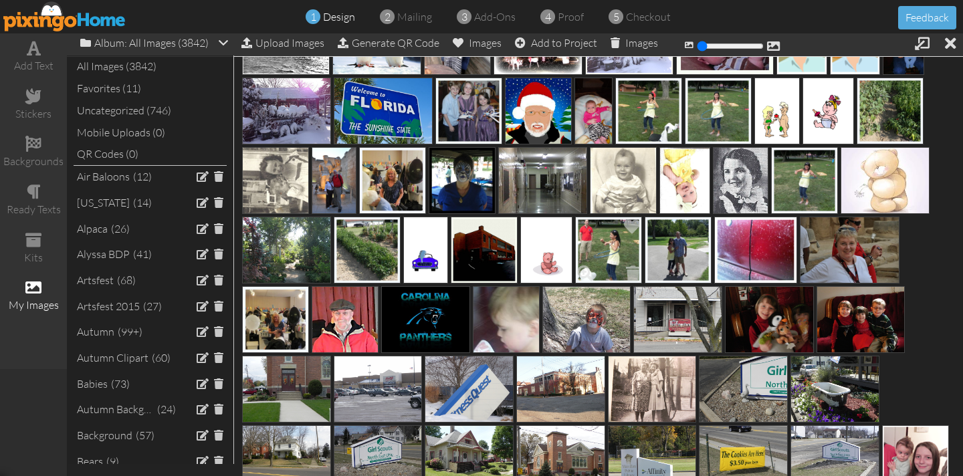
scroll to position [19941, 0]
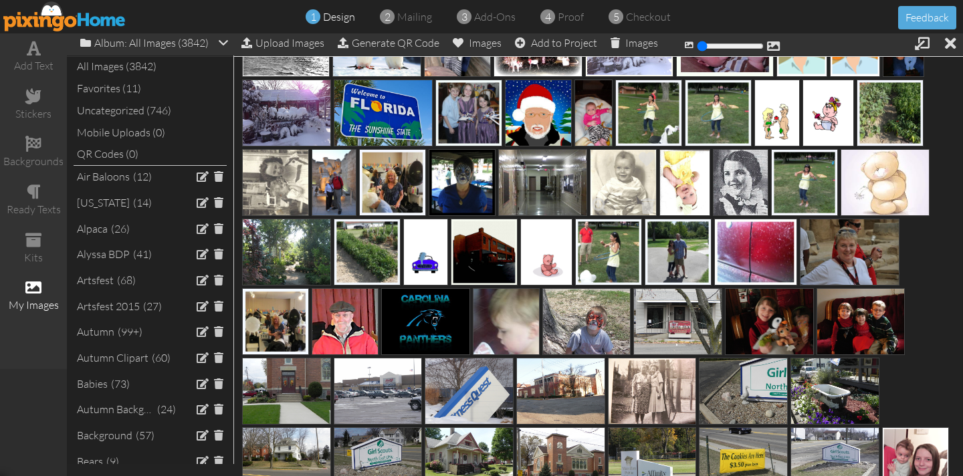
click at [619, 179] on img at bounding box center [623, 182] width 67 height 67
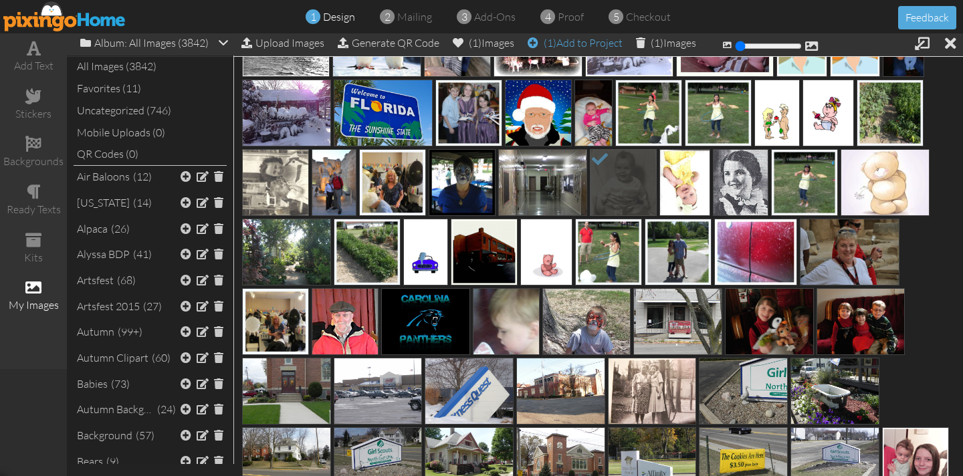
click at [591, 46] on div "(1) Add to Project" at bounding box center [575, 42] width 95 height 19
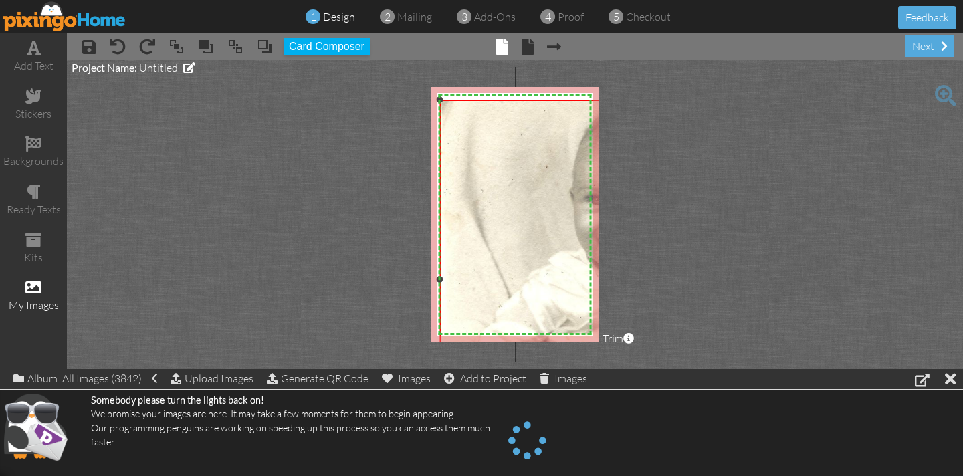
drag, startPoint x: 505, startPoint y: 164, endPoint x: 660, endPoint y: 447, distance: 322.6
click at [666, 369] on div "add text stickers backgrounds ready texts kits my images × save × undo × redo ×…" at bounding box center [481, 201] width 963 height 336
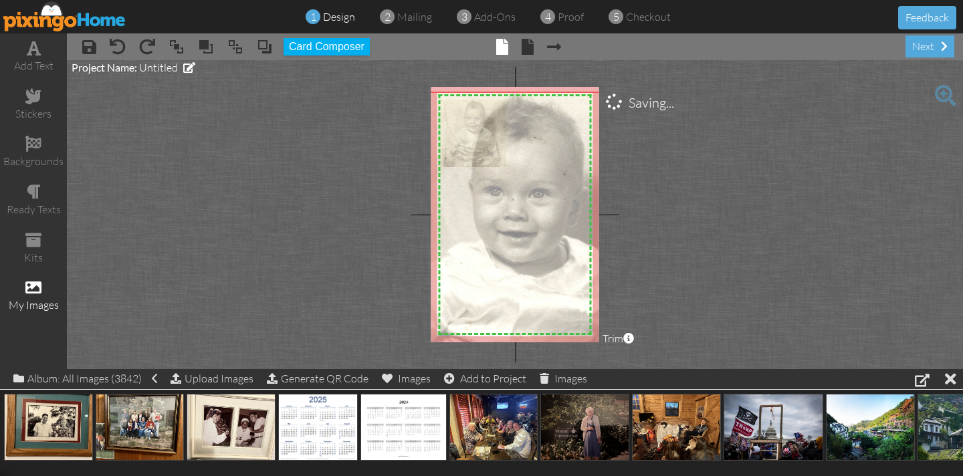
drag, startPoint x: 487, startPoint y: 215, endPoint x: 434, endPoint y: 203, distance: 54.8
click at [408, 211] on project-studio-wrapper "X X X X X X X X X X X X X X X X X X X X X X X X X X X X X X X X X X X X X X X X…" at bounding box center [515, 214] width 896 height 309
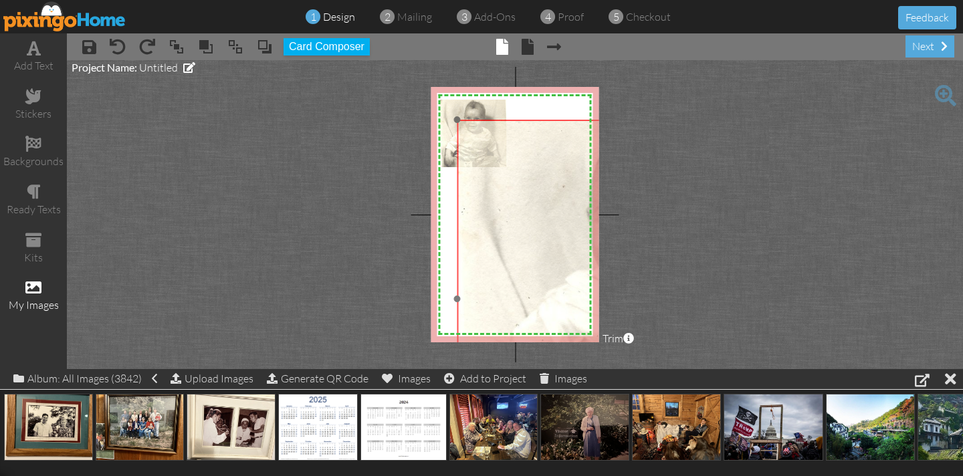
drag, startPoint x: 479, startPoint y: 161, endPoint x: 600, endPoint y: 189, distance: 124.7
click at [602, 189] on project-studio-wrapper "X X X X X X X X X X X X X X X X X X X X X X X X X X X X X X X X X X X X X X X X…" at bounding box center [515, 214] width 896 height 309
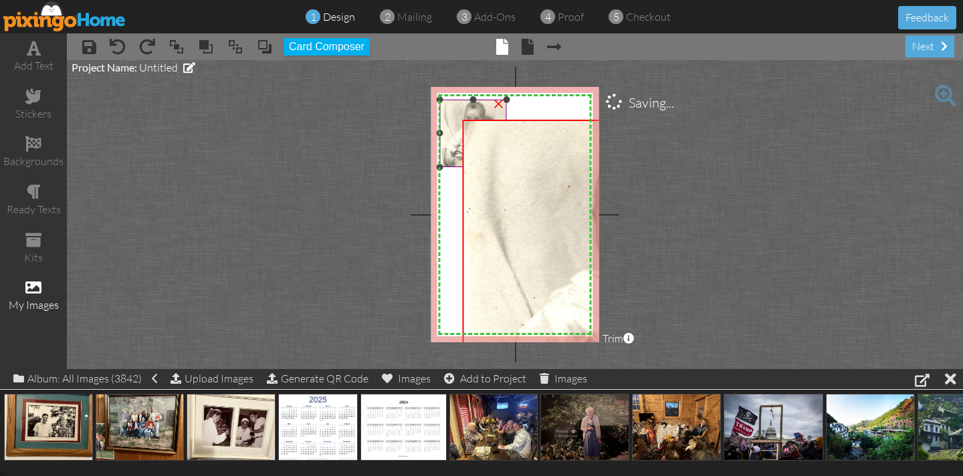
click at [497, 100] on div "×" at bounding box center [497, 102] width 21 height 21
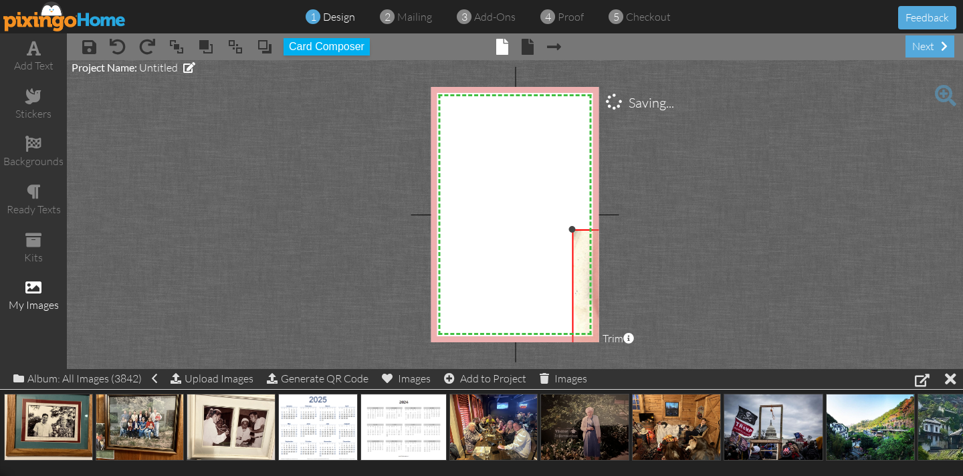
drag, startPoint x: 463, startPoint y: 120, endPoint x: 548, endPoint y: 229, distance: 138.7
click at [548, 229] on div "X X X X X X X X X X X X X X X X X X X X X X X X X X X X X X X X X X X X X X X X…" at bounding box center [515, 214] width 168 height 255
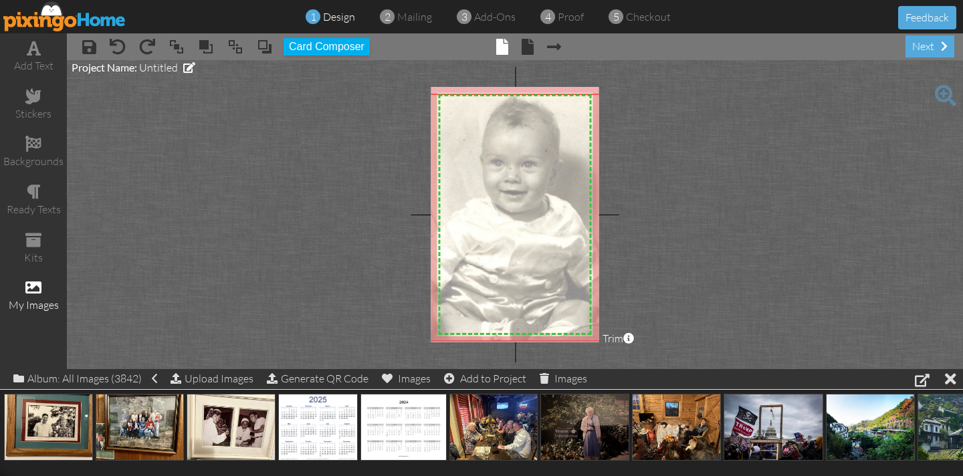
drag, startPoint x: 578, startPoint y: 245, endPoint x: 395, endPoint y: 109, distance: 227.5
click at [396, 109] on project-studio-wrapper "X X X X X X X X X X X X X X X X X X X X X X X X X X X X X X X X X X X X X X X X…" at bounding box center [515, 214] width 896 height 309
click at [468, 118] on img at bounding box center [512, 217] width 248 height 248
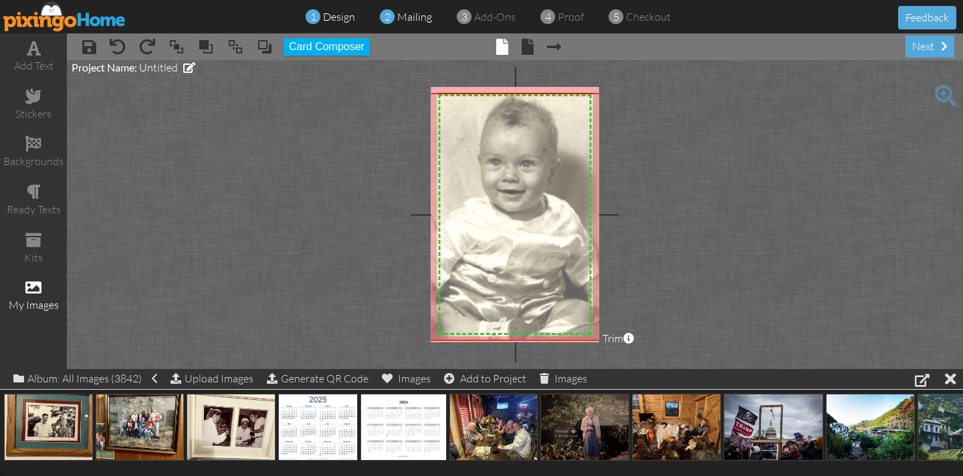
click at [424, 16] on span "mailing" at bounding box center [414, 16] width 35 height 13
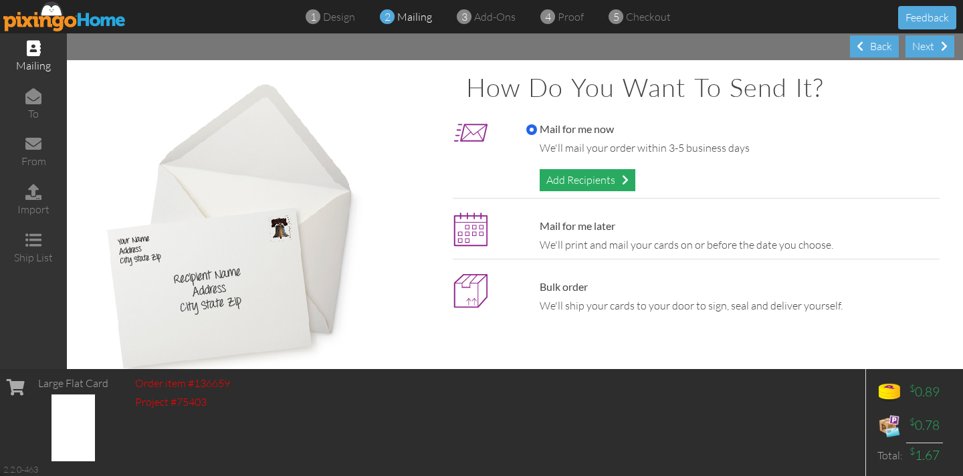
click at [567, 182] on div "Add Recipients" at bounding box center [588, 180] width 96 height 22
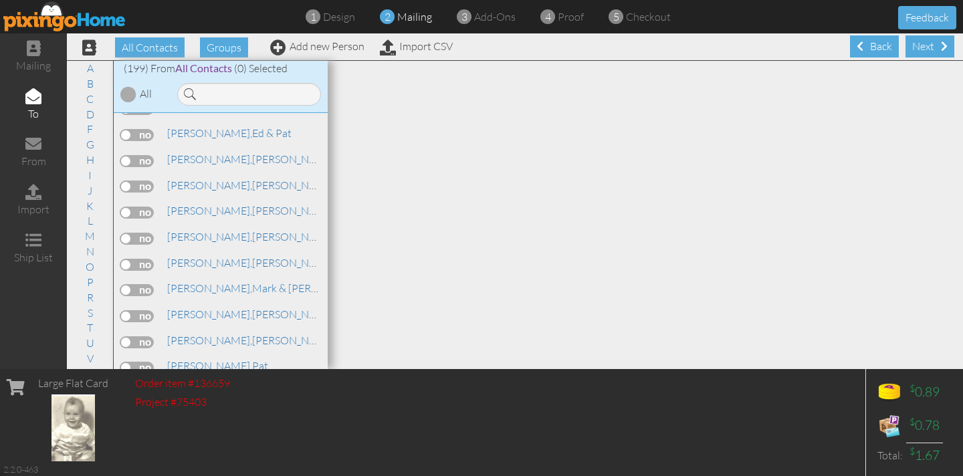
scroll to position [2680, 0]
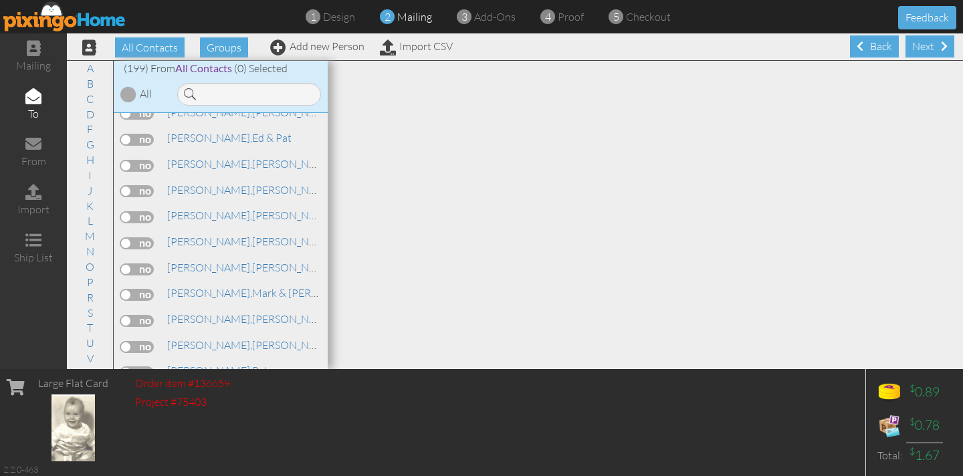
click at [130, 160] on label at bounding box center [136, 166] width 33 height 12
click at [0, 0] on input "checkbox" at bounding box center [0, 0] width 0 height 0
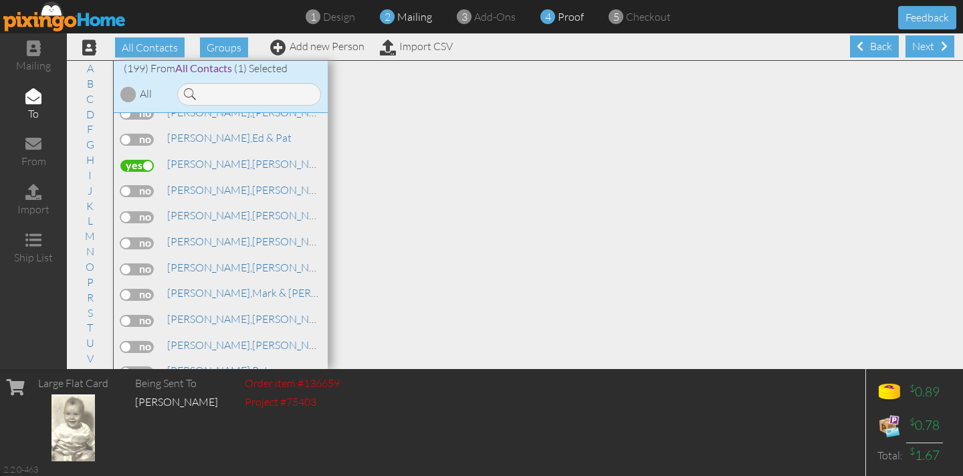
click at [548, 18] on span "4" at bounding box center [548, 16] width 6 height 15
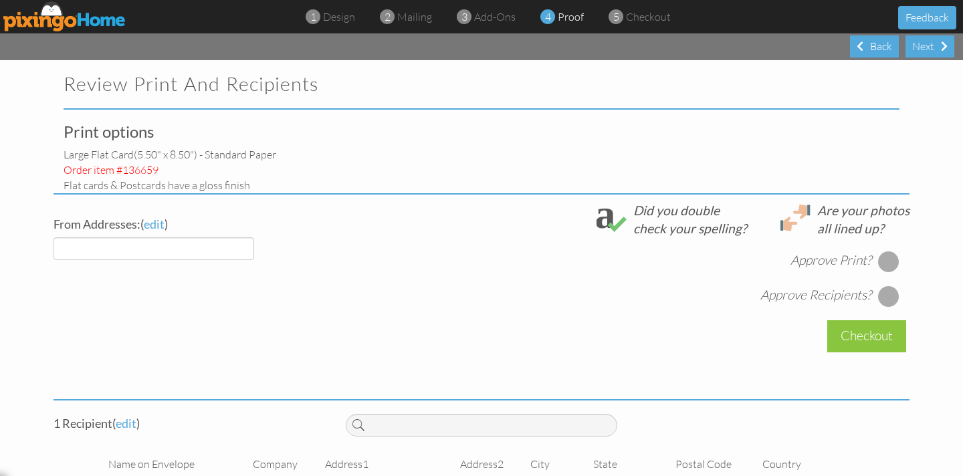
select select "object:19670"
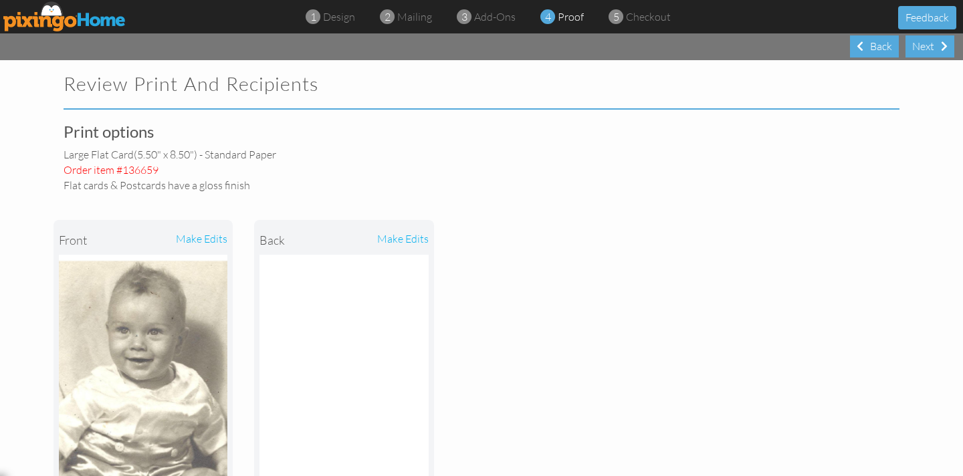
click at [317, 312] on img at bounding box center [343, 383] width 168 height 257
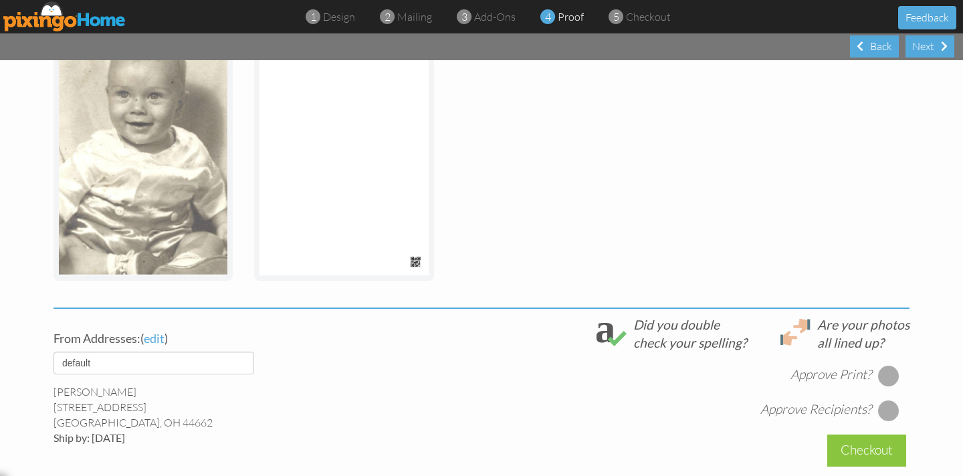
scroll to position [241, 0]
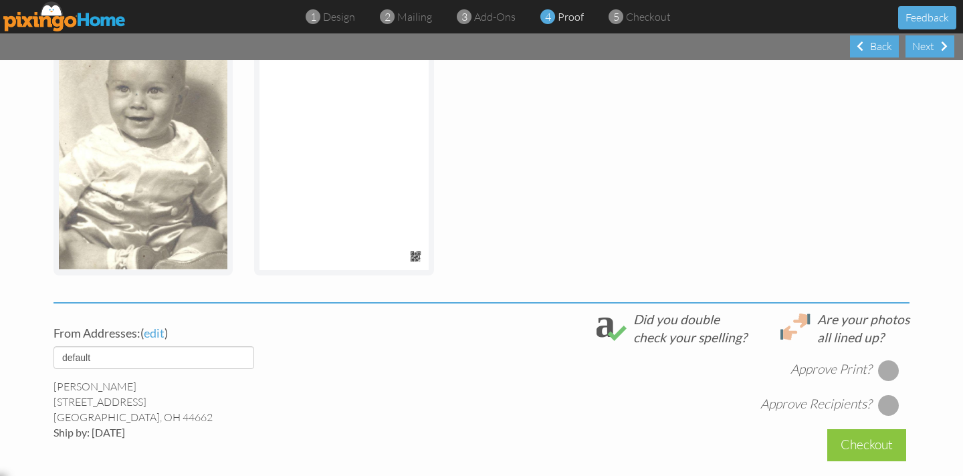
click at [883, 372] on div at bounding box center [888, 370] width 21 height 21
click at [893, 400] on div at bounding box center [888, 404] width 21 height 21
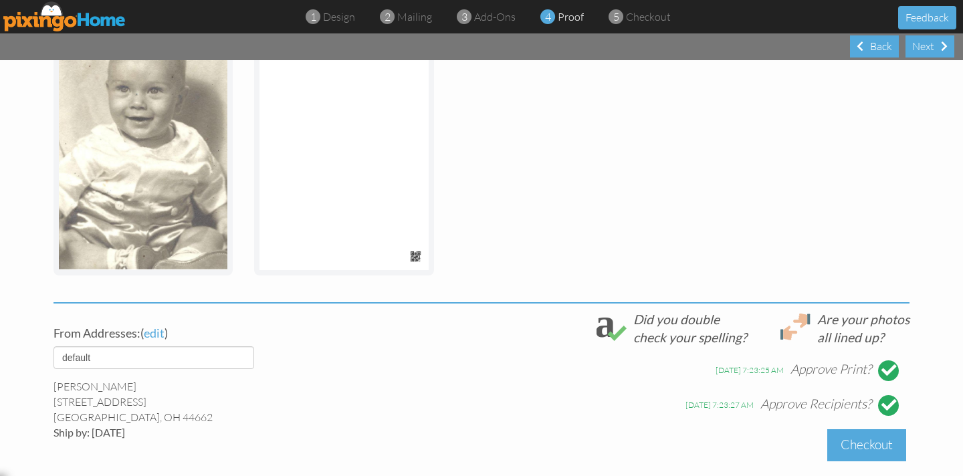
click at [882, 439] on div "Checkout" at bounding box center [866, 444] width 79 height 31
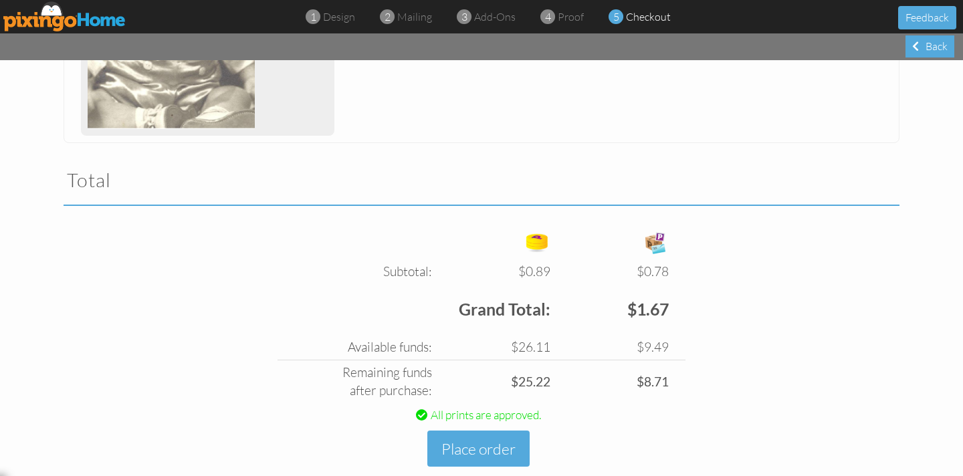
scroll to position [386, 0]
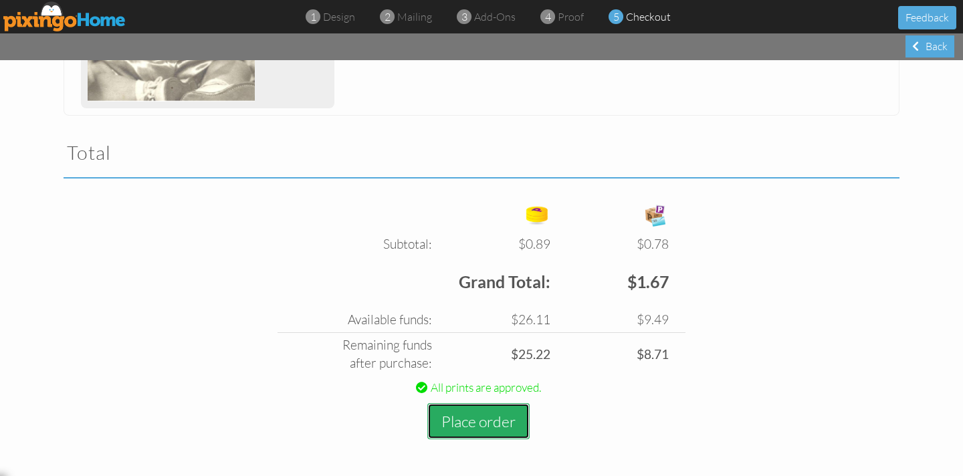
click at [471, 413] on button "Place order" at bounding box center [478, 421] width 102 height 37
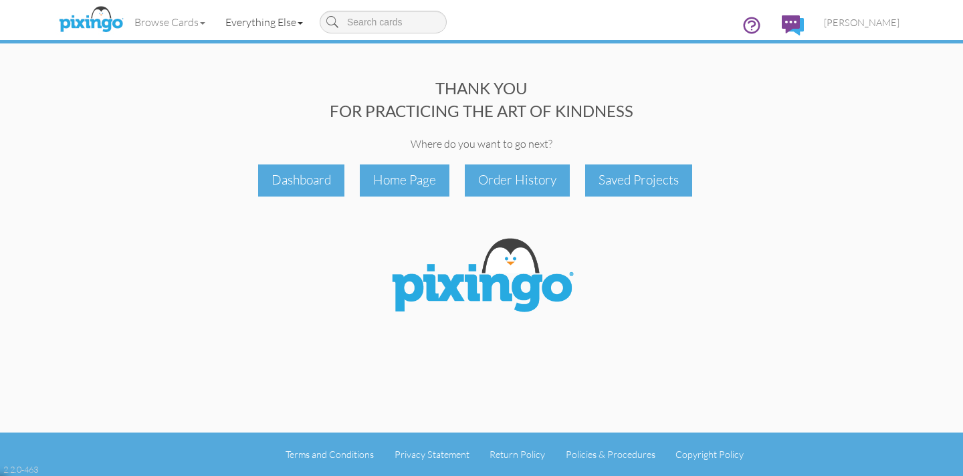
click at [269, 23] on link "Everything Else" at bounding box center [264, 21] width 98 height 33
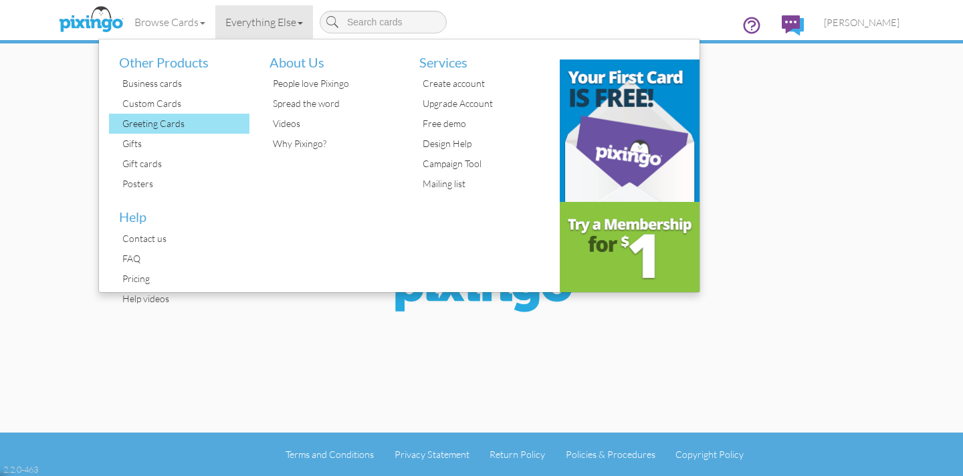
click at [179, 119] on div "Greeting Cards" at bounding box center [184, 124] width 130 height 20
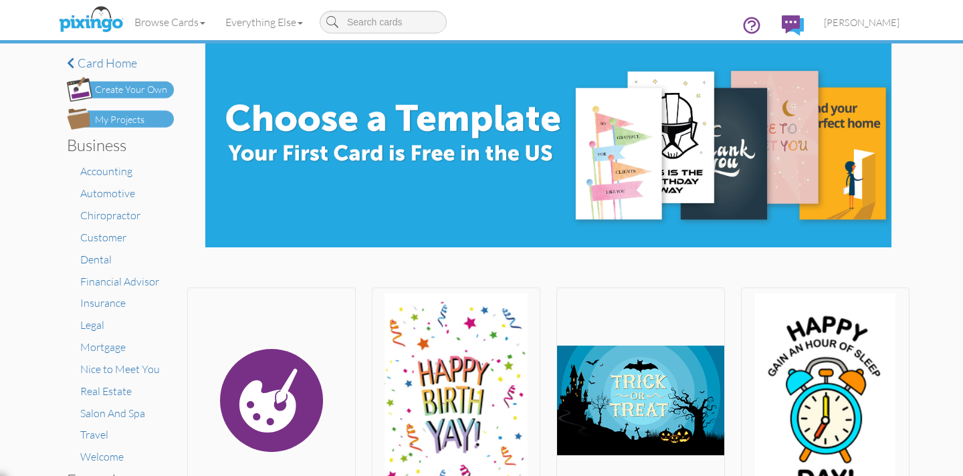
click at [136, 86] on div "Create Your Own" at bounding box center [131, 90] width 72 height 14
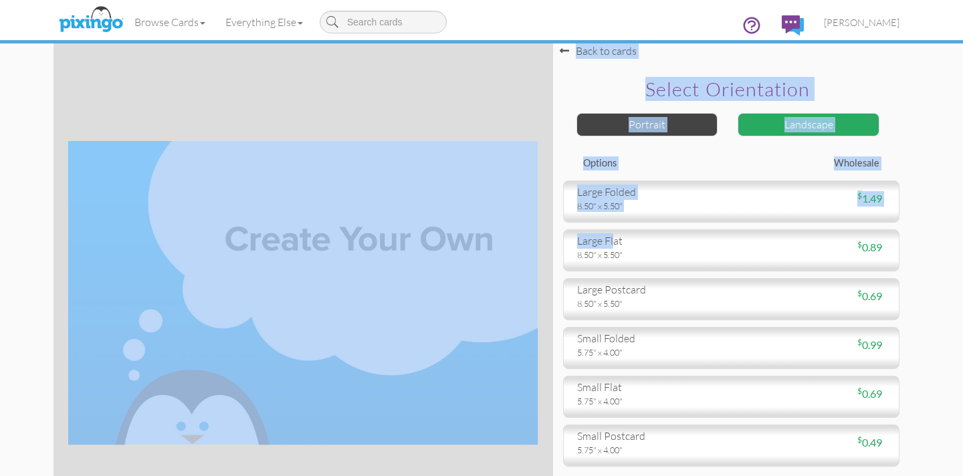
drag, startPoint x: 612, startPoint y: 246, endPoint x: 463, endPoint y: 109, distance: 202.5
click at [453, 108] on div "Back to cards Select orientation Portrait Landscape Options Wholesale large fol…" at bounding box center [481, 292] width 856 height 499
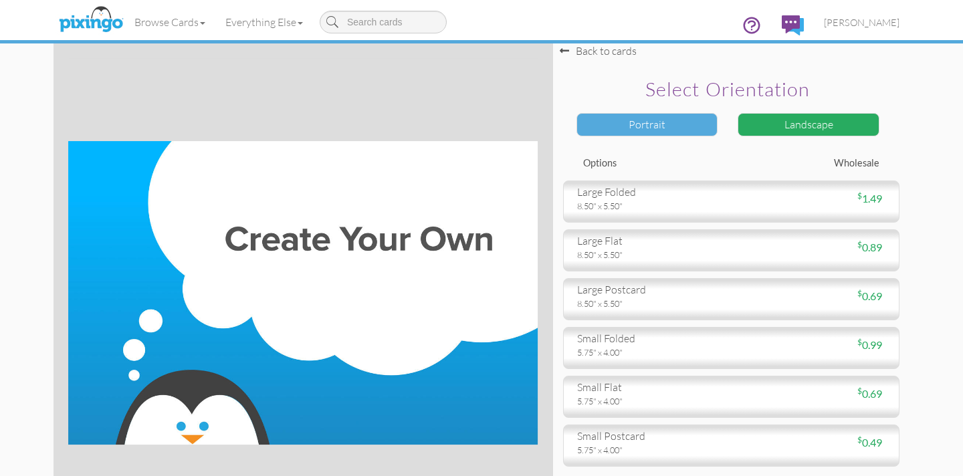
click at [657, 126] on div "Portrait" at bounding box center [647, 124] width 142 height 23
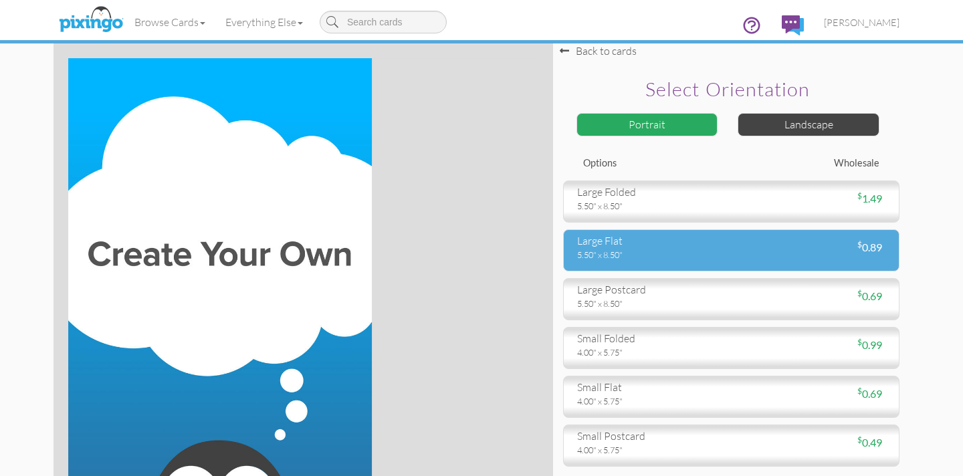
click at [618, 242] on div "large flat" at bounding box center [649, 240] width 144 height 15
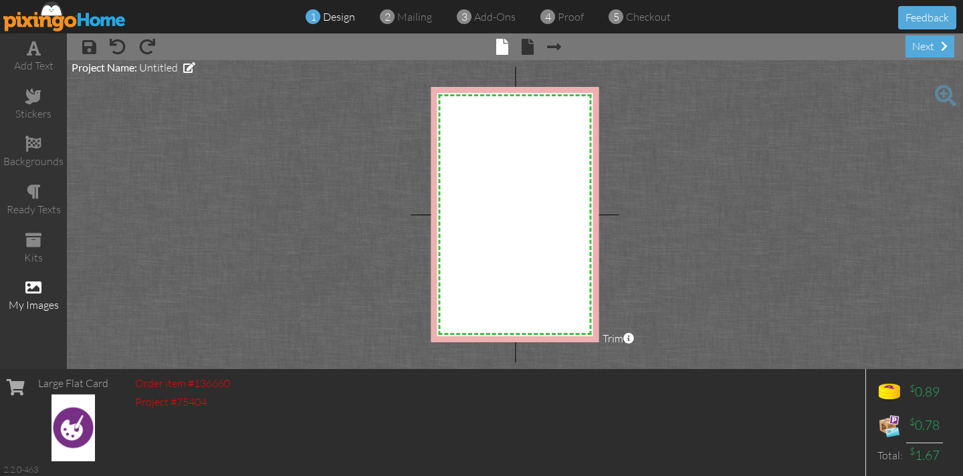
click at [36, 287] on span at bounding box center [33, 287] width 16 height 16
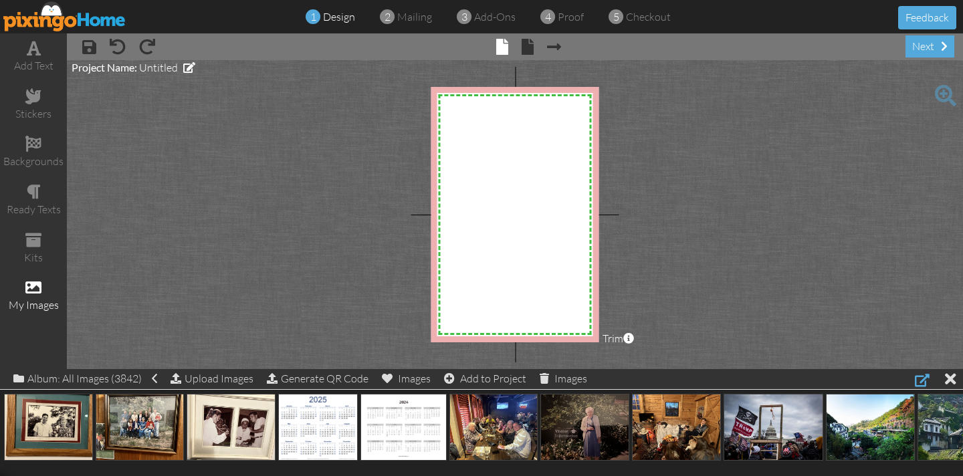
click at [919, 380] on div at bounding box center [922, 380] width 15 height 16
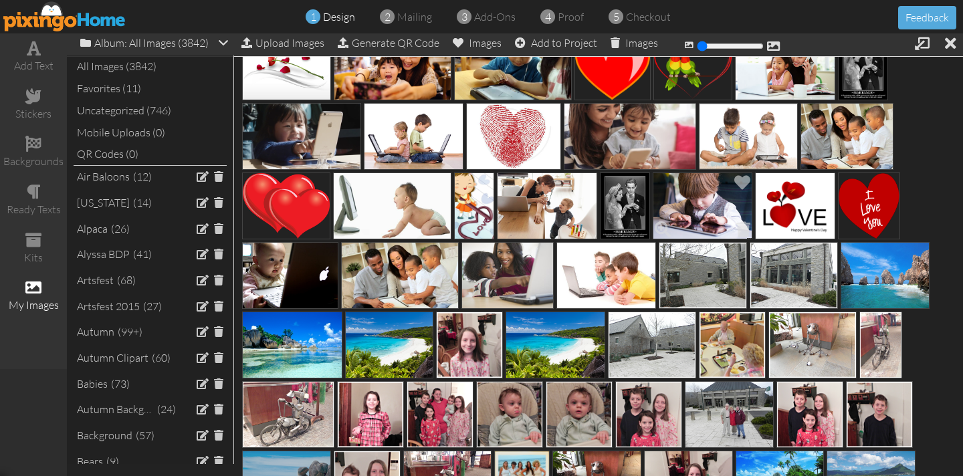
scroll to position [12735, 0]
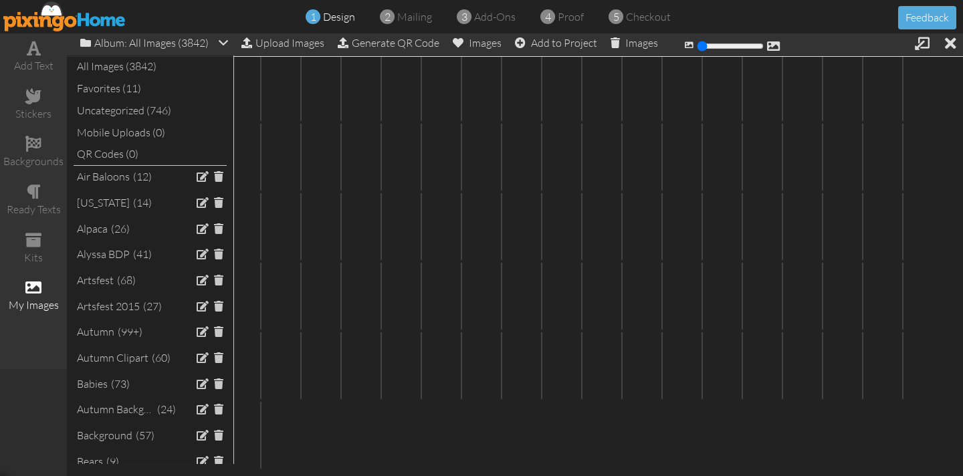
scroll to position [19721, 0]
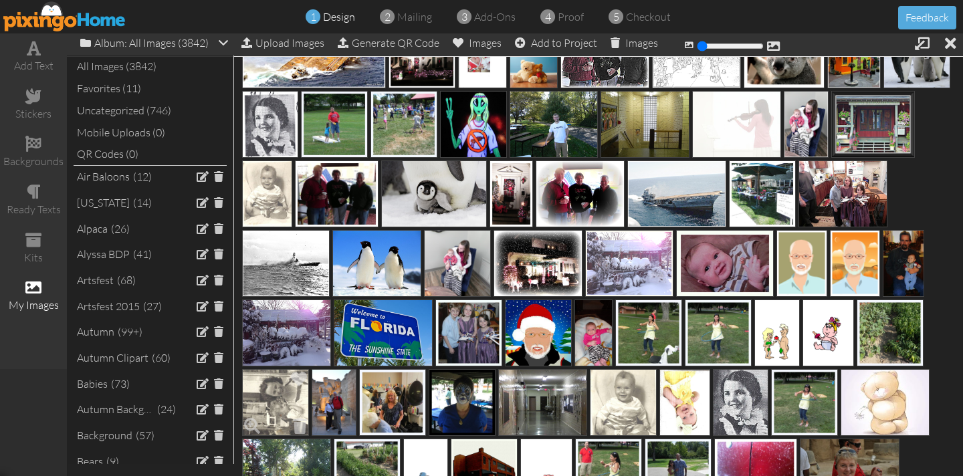
click at [285, 400] on img at bounding box center [275, 402] width 67 height 67
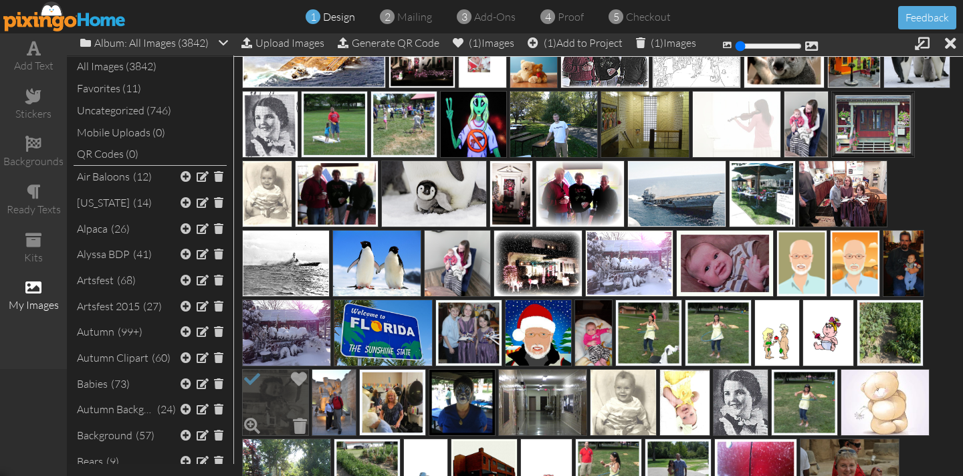
click at [265, 388] on img at bounding box center [275, 402] width 67 height 67
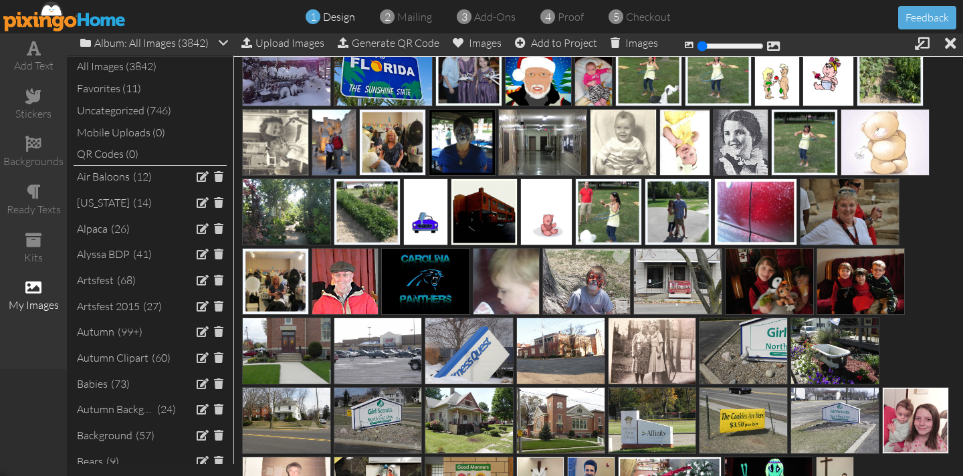
scroll to position [20005, 0]
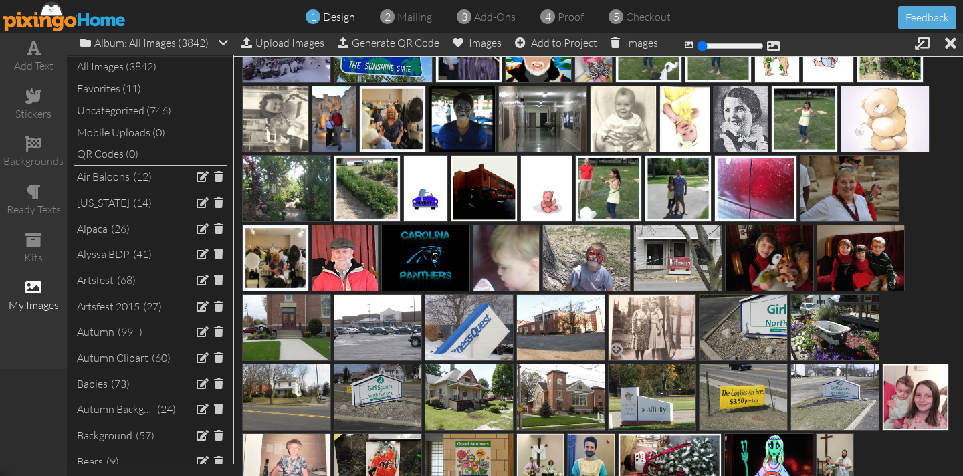
click at [641, 325] on img at bounding box center [652, 327] width 89 height 67
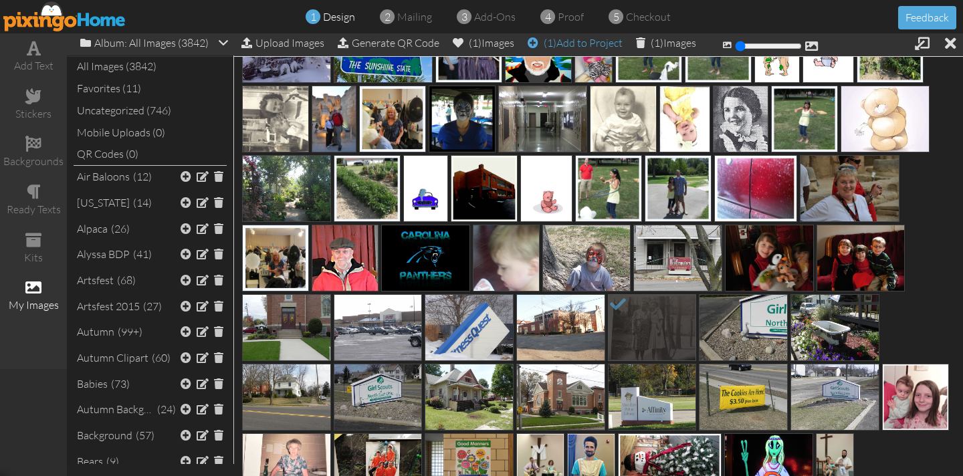
click at [598, 42] on div "(1) Add to Project" at bounding box center [575, 42] width 95 height 19
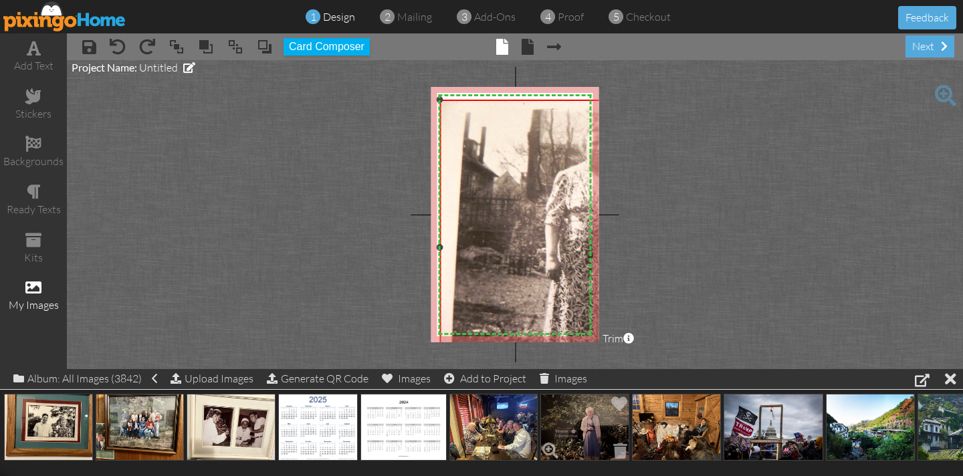
drag, startPoint x: 506, startPoint y: 148, endPoint x: 603, endPoint y: 368, distance: 239.8
click at [614, 369] on div "add text stickers backgrounds ready texts kits my images × save × undo × redo ×…" at bounding box center [481, 201] width 963 height 336
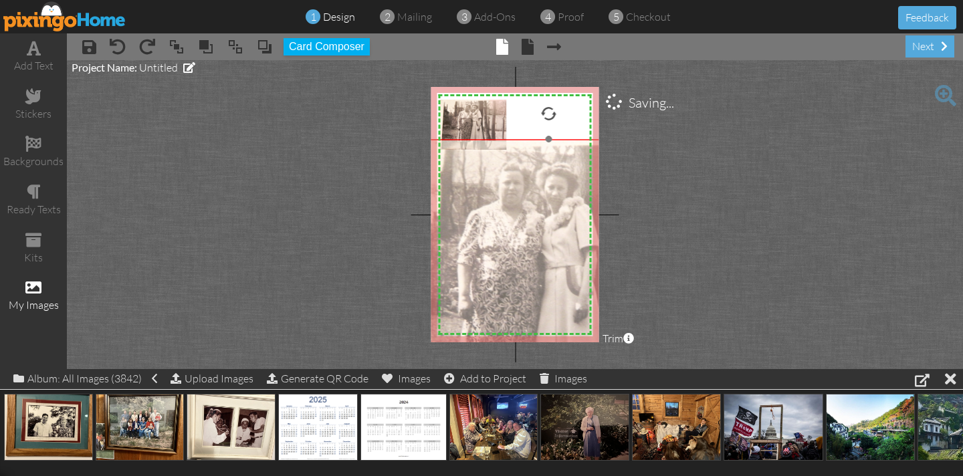
drag, startPoint x: 538, startPoint y: 217, endPoint x: 446, endPoint y: 224, distance: 91.9
click at [449, 255] on img at bounding box center [548, 286] width 393 height 295
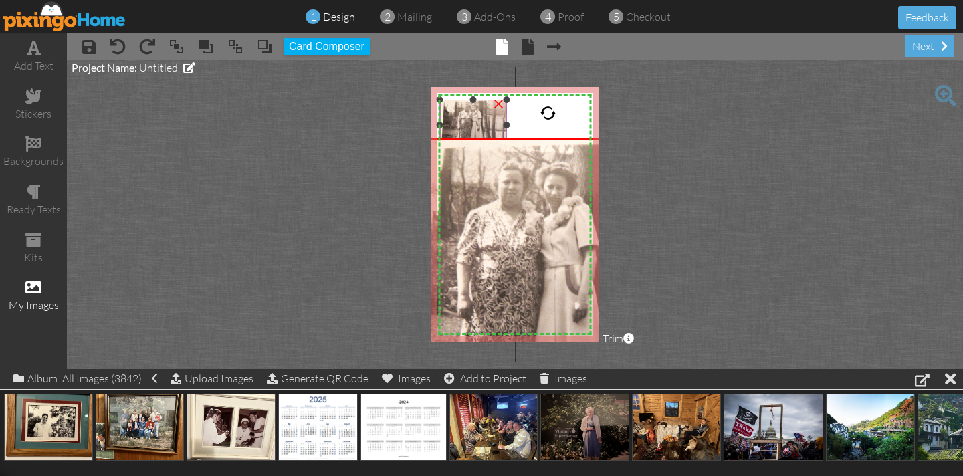
click at [500, 104] on div "×" at bounding box center [497, 102] width 21 height 21
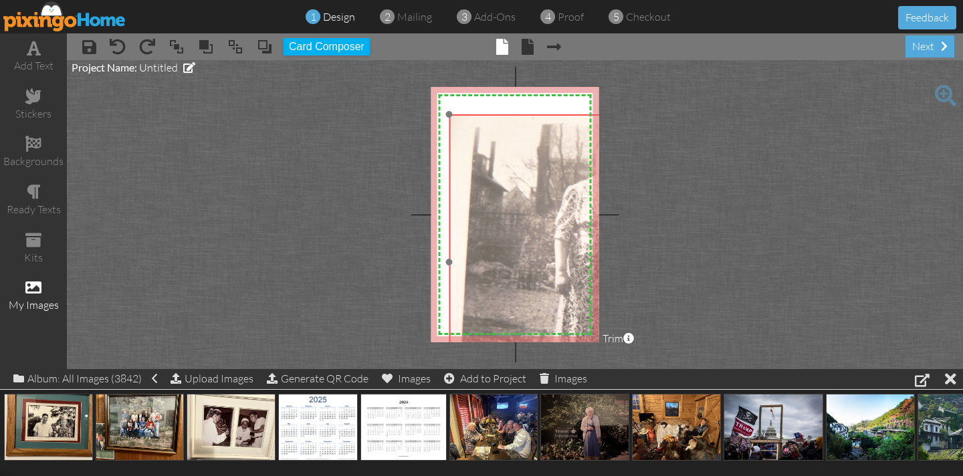
drag, startPoint x: 488, startPoint y: 158, endPoint x: 587, endPoint y: 134, distance: 101.8
click at [587, 134] on img at bounding box center [645, 261] width 393 height 295
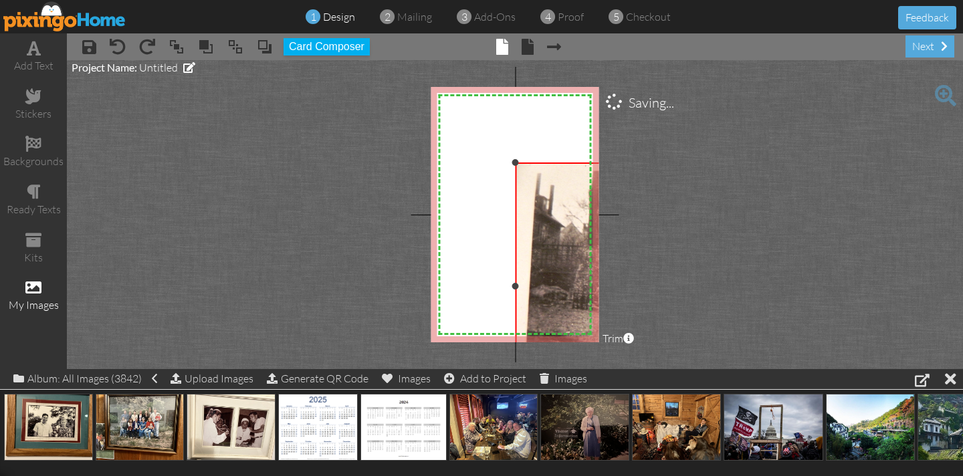
drag, startPoint x: 450, startPoint y: 114, endPoint x: 496, endPoint y: 162, distance: 66.7
click at [496, 162] on div "X X X X X X X X X X X X X X X X X X X X X X X X X X X X X X X X X X X X X X X X…" at bounding box center [515, 214] width 168 height 255
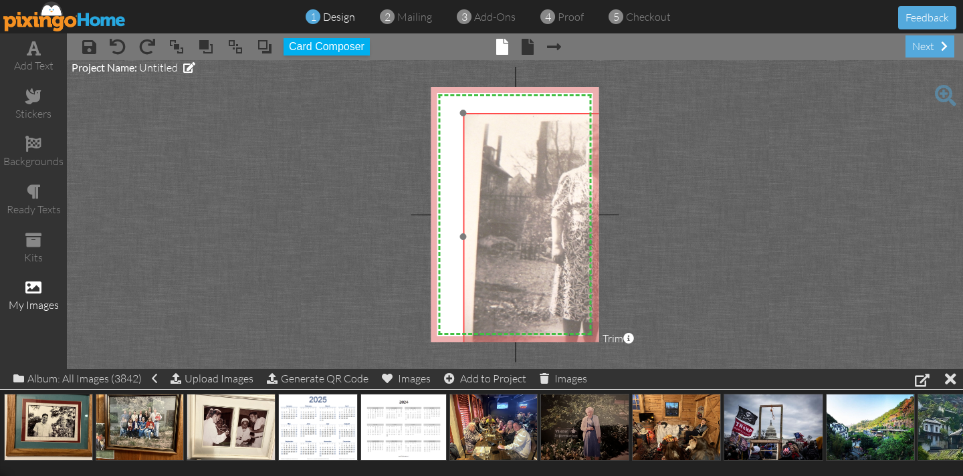
drag, startPoint x: 544, startPoint y: 168, endPoint x: 497, endPoint y: 124, distance: 64.3
click at [502, 126] on img at bounding box center [627, 236] width 329 height 247
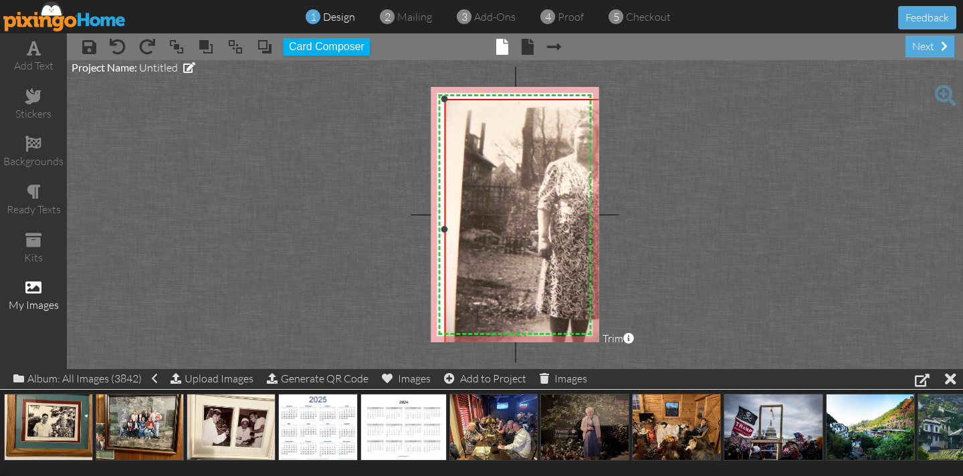
drag, startPoint x: 461, startPoint y: 113, endPoint x: 445, endPoint y: 104, distance: 18.2
click at [437, 99] on div "X X X X X X X X X X X X X X X X X X X X X X X X X X X X X X X X X X X X X X X X…" at bounding box center [515, 214] width 168 height 255
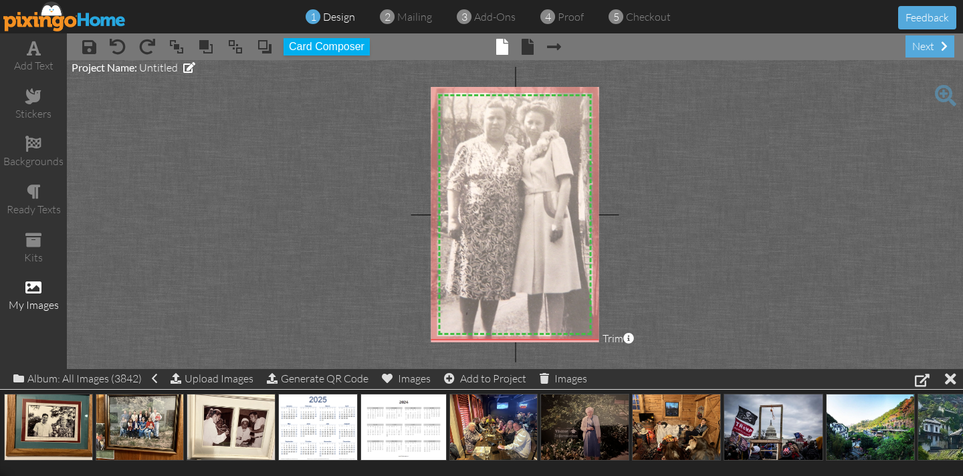
drag, startPoint x: 495, startPoint y: 131, endPoint x: 406, endPoint y: 112, distance: 91.7
click at [406, 112] on project-studio-wrapper "X X X X X X X X X X X X X X X X X X X X X X X X X X X X X X X X X X X X X X X X…" at bounding box center [515, 214] width 896 height 309
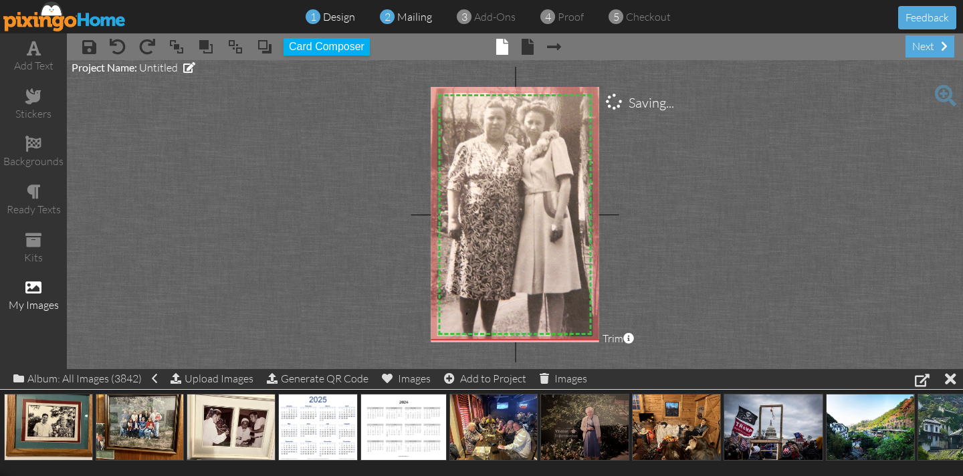
click at [399, 18] on span "mailing" at bounding box center [414, 16] width 35 height 13
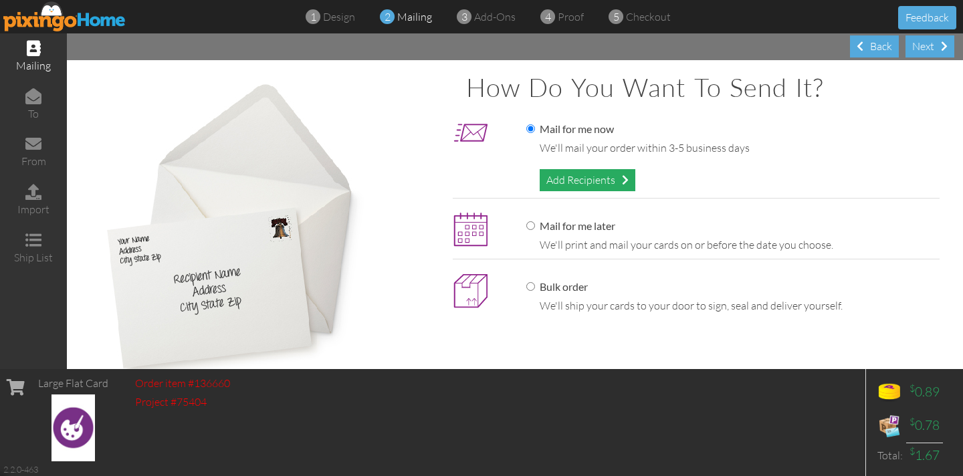
click at [591, 179] on div "Add Recipients" at bounding box center [588, 180] width 96 height 22
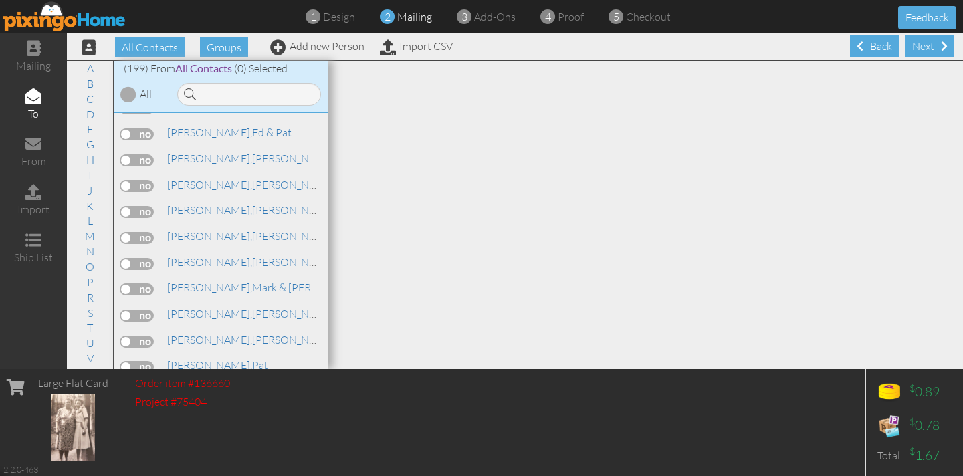
scroll to position [2682, 0]
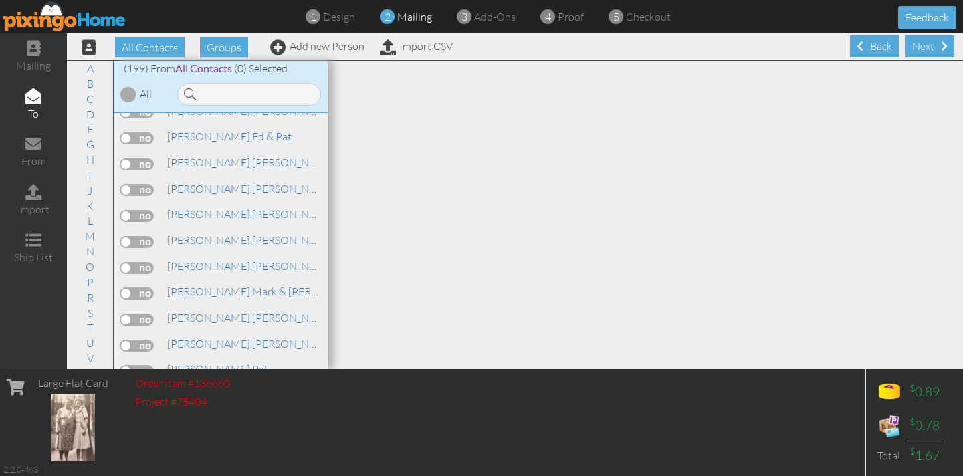
click at [126, 158] on label at bounding box center [136, 164] width 33 height 12
click at [0, 0] on input "checkbox" at bounding box center [0, 0] width 0 height 0
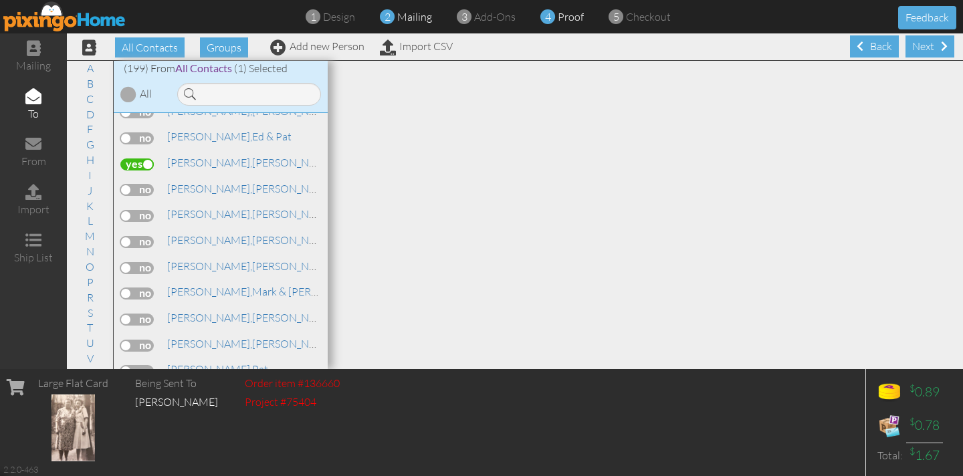
click at [566, 15] on span "proof" at bounding box center [571, 16] width 26 height 13
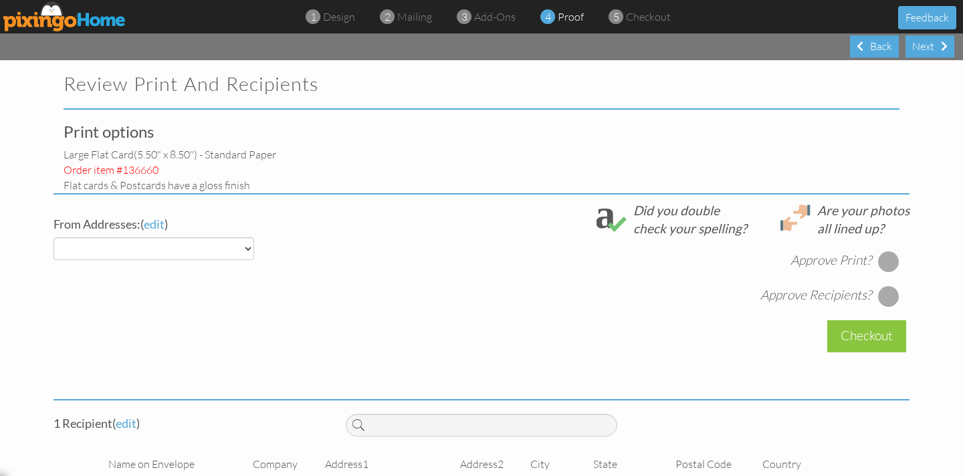
select select "object:24325"
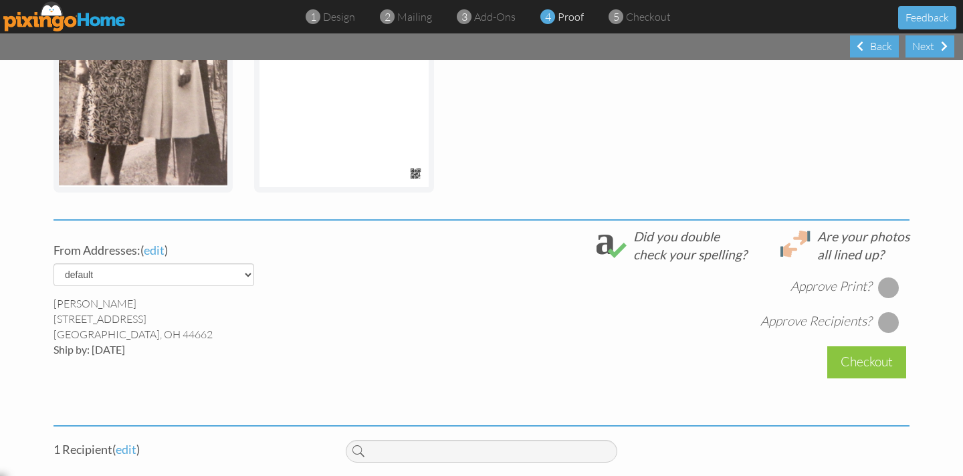
scroll to position [328, 0]
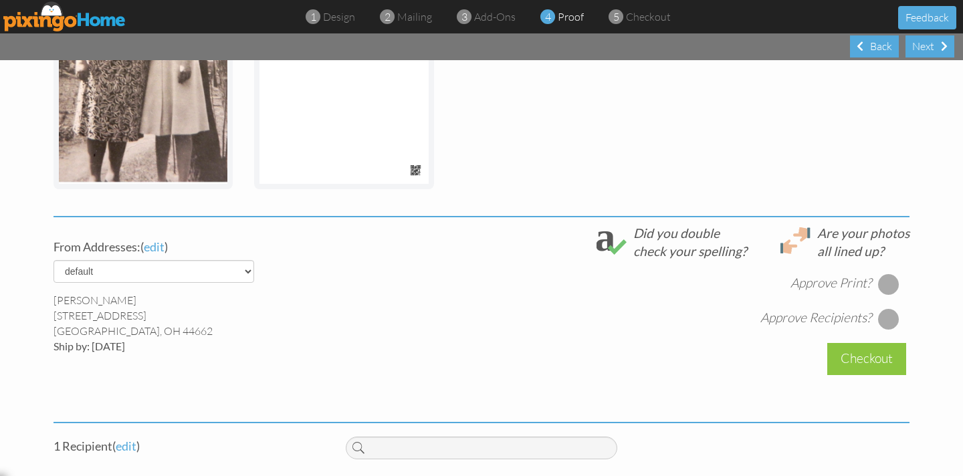
click at [888, 285] on div at bounding box center [888, 283] width 21 height 21
click at [887, 322] on div at bounding box center [888, 318] width 21 height 21
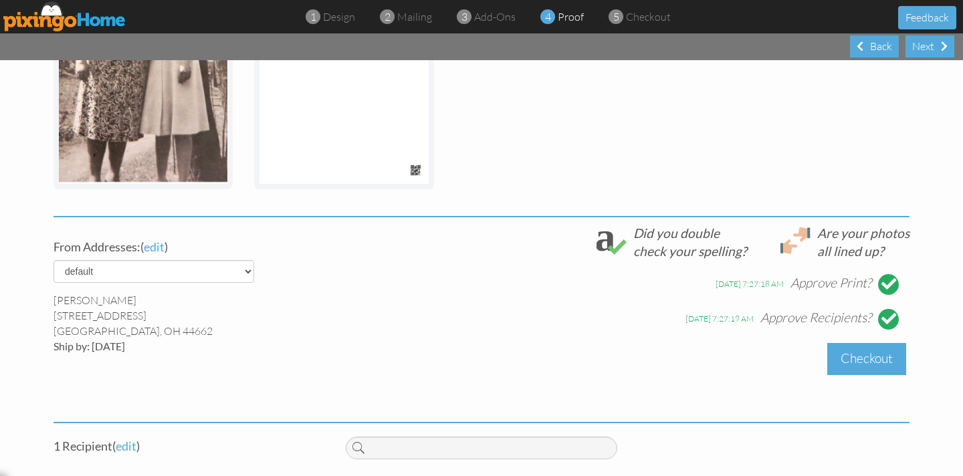
click at [857, 364] on div "Checkout" at bounding box center [866, 358] width 79 height 31
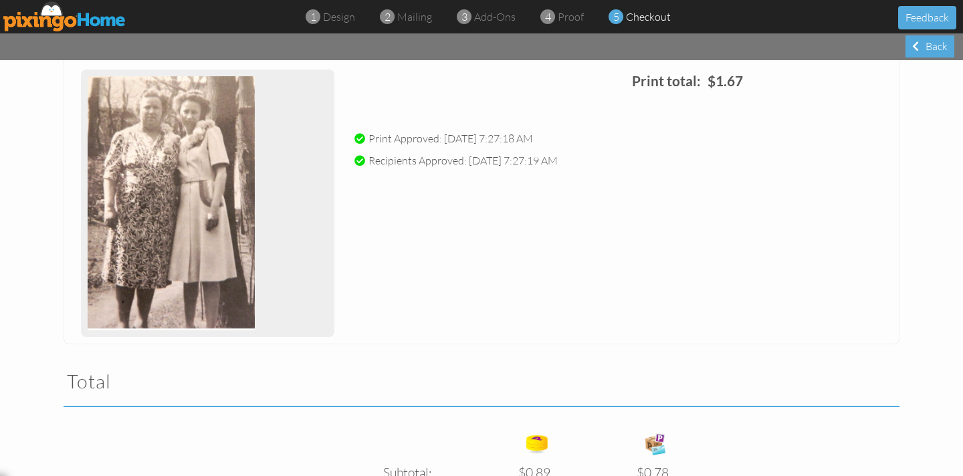
scroll to position [386, 0]
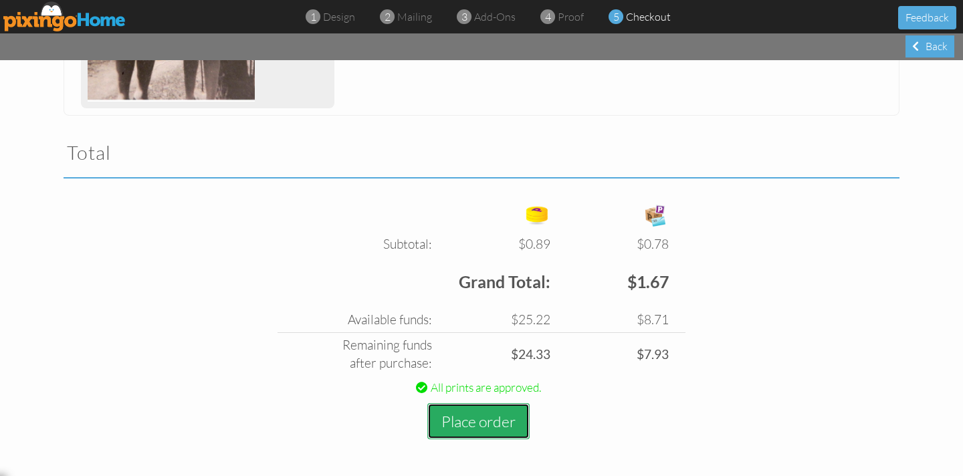
click at [481, 417] on button "Place order" at bounding box center [478, 421] width 102 height 37
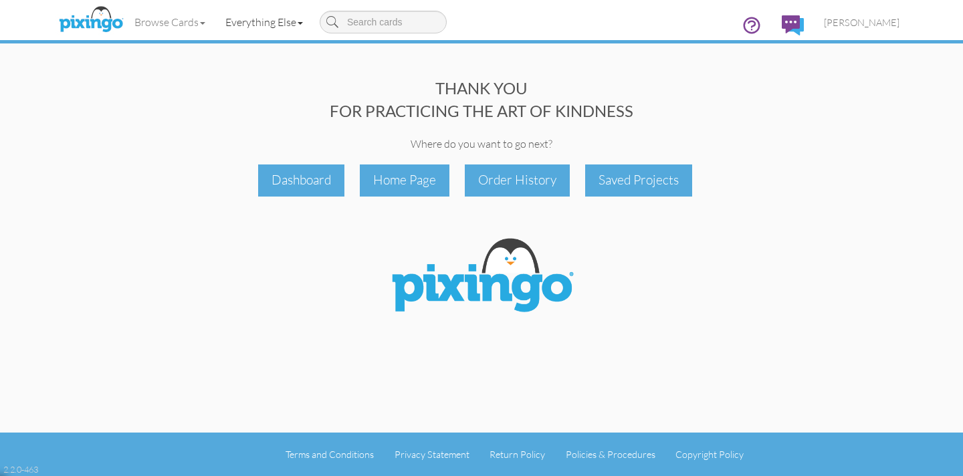
click at [286, 23] on link "Everything Else" at bounding box center [264, 21] width 98 height 33
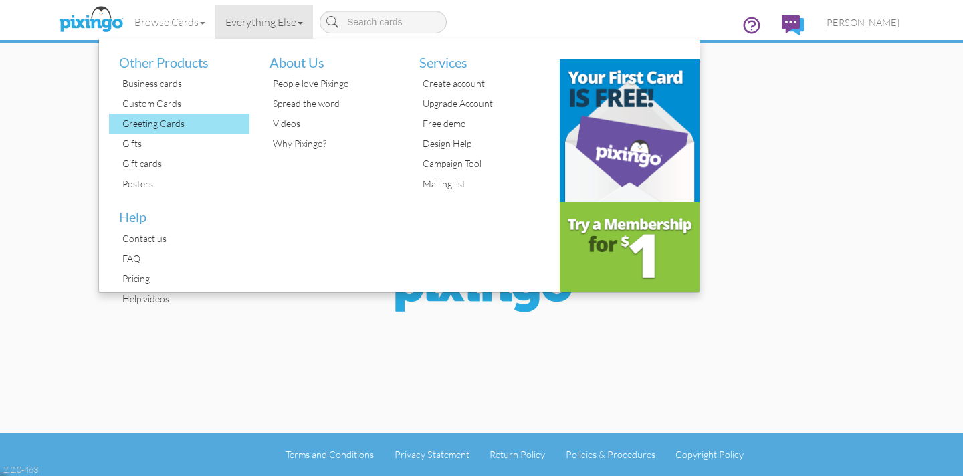
click at [167, 124] on div "Greeting Cards" at bounding box center [184, 124] width 130 height 20
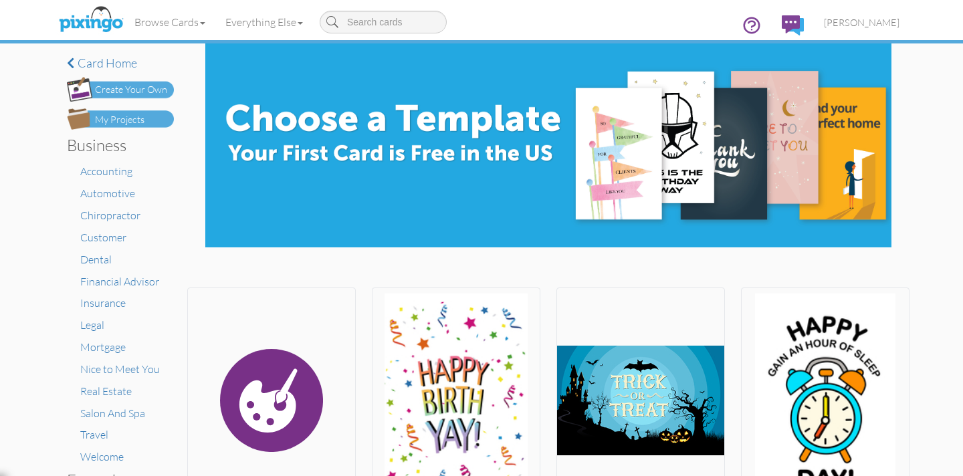
click at [140, 89] on div "Create Your Own" at bounding box center [131, 90] width 72 height 14
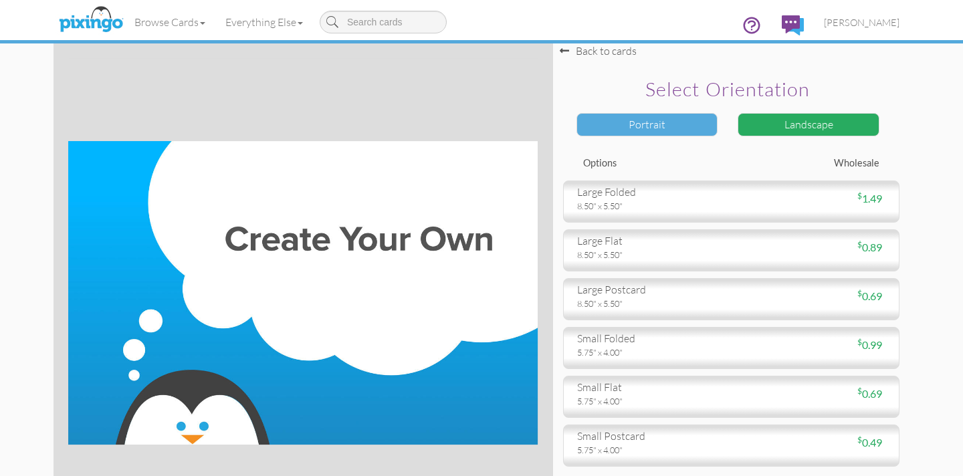
click at [652, 130] on div "Portrait" at bounding box center [647, 124] width 142 height 23
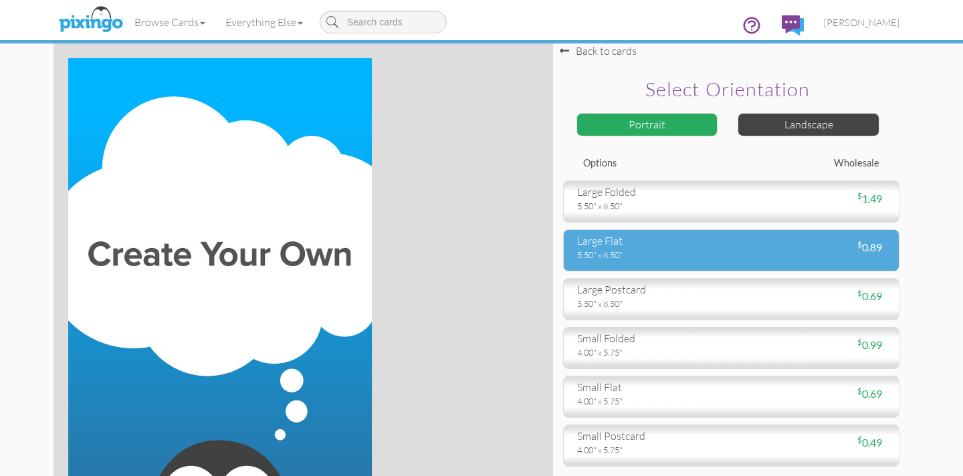
click at [619, 247] on div "large flat 5.50" x 8.50"" at bounding box center [649, 246] width 164 height 27
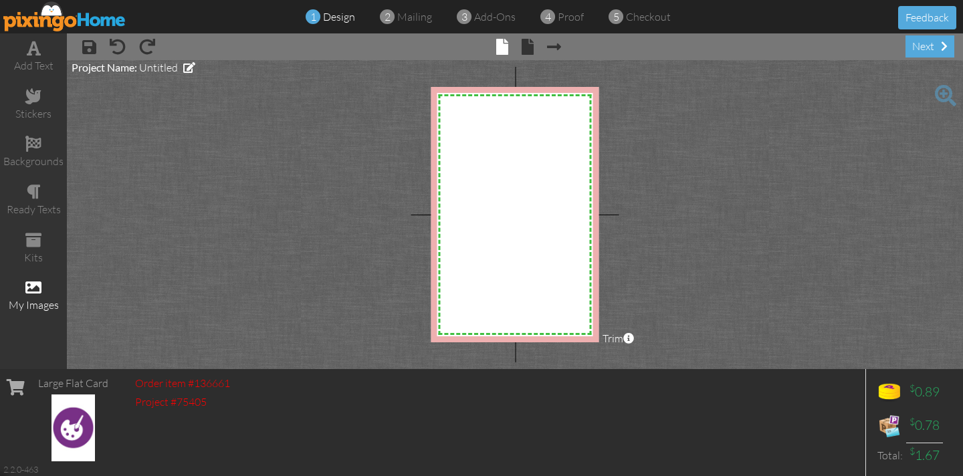
click at [34, 287] on span at bounding box center [33, 287] width 16 height 16
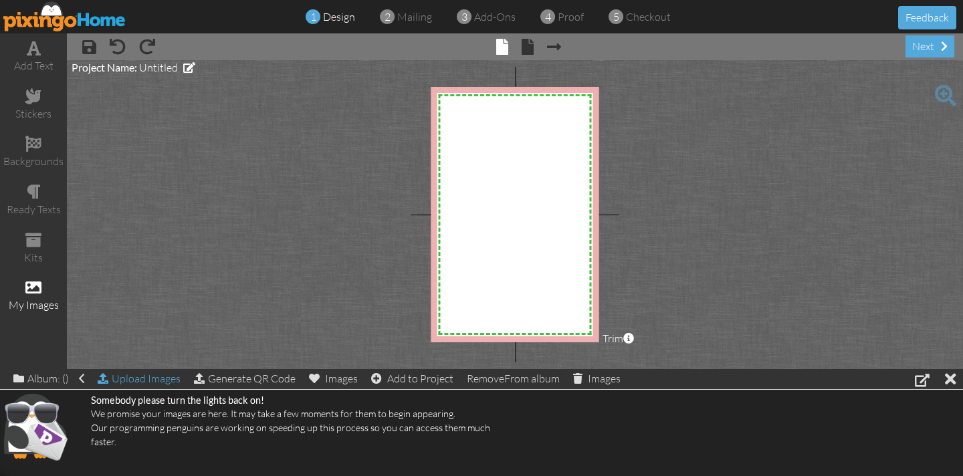
click at [158, 379] on div "Upload Images" at bounding box center [139, 378] width 83 height 19
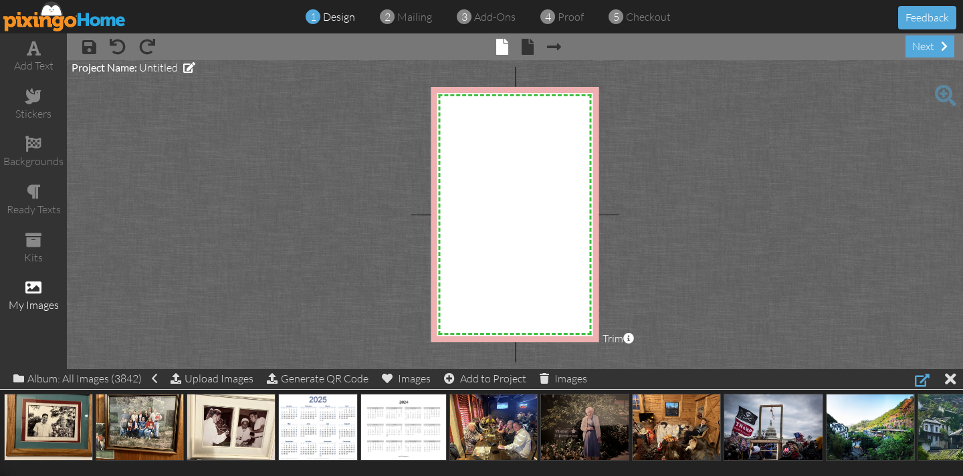
click at [921, 381] on div at bounding box center [922, 380] width 15 height 16
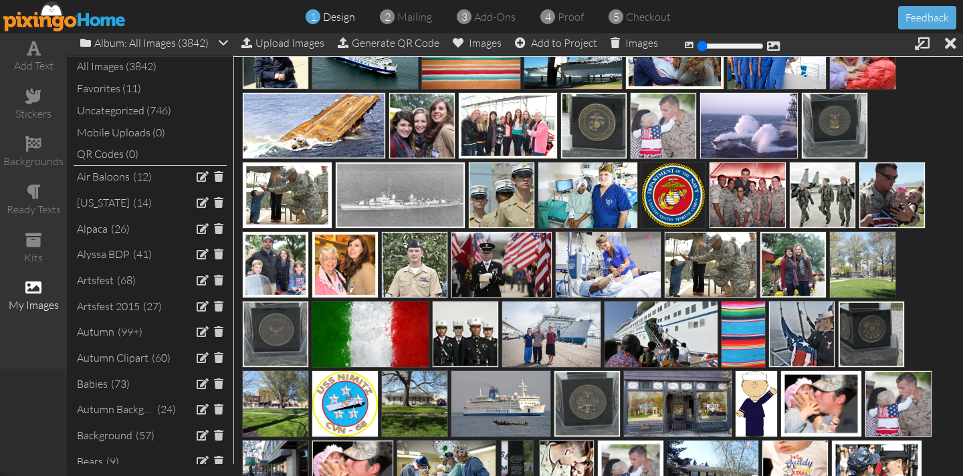
scroll to position [8659, 0]
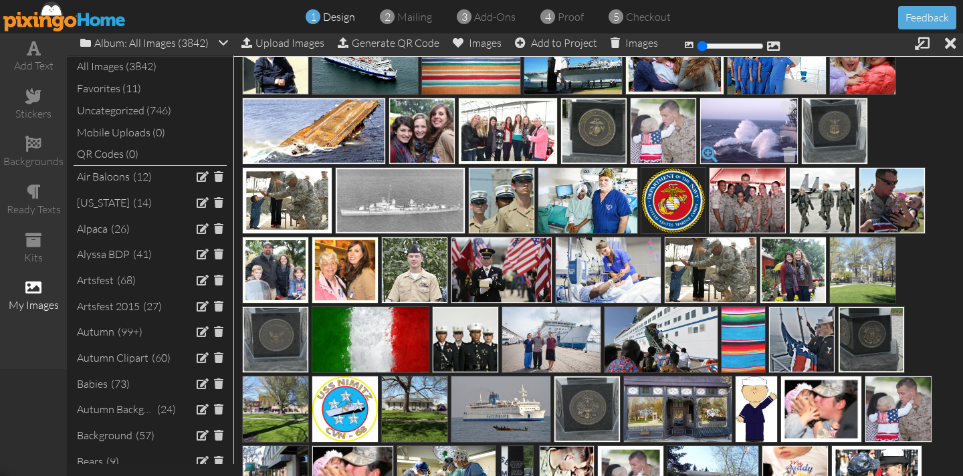
click at [711, 152] on span at bounding box center [709, 154] width 23 height 23
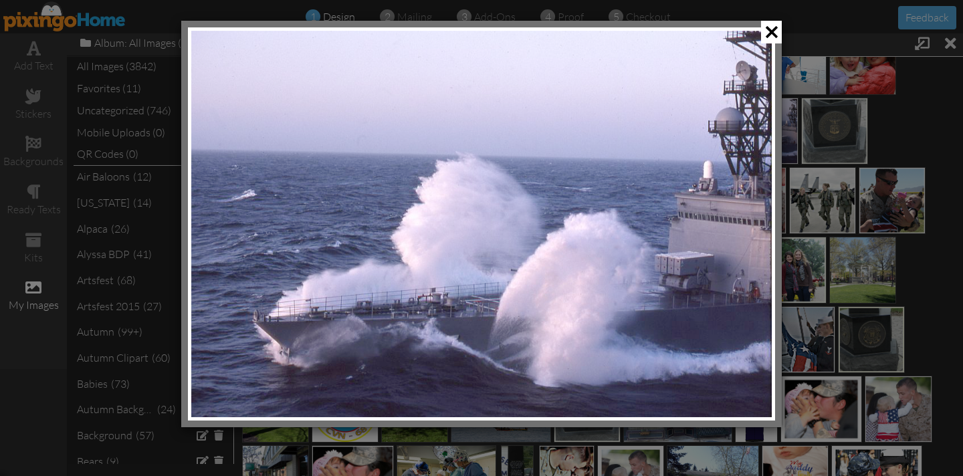
click at [772, 33] on span at bounding box center [771, 32] width 21 height 23
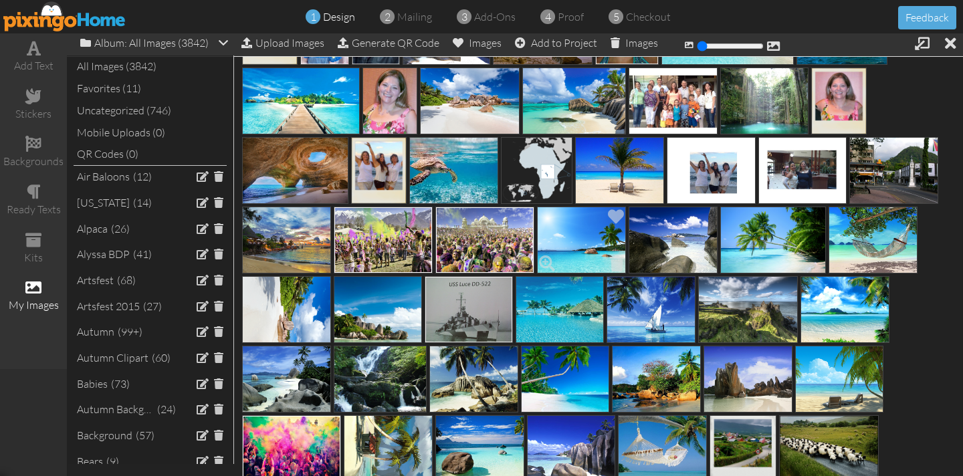
scroll to position [13418, 0]
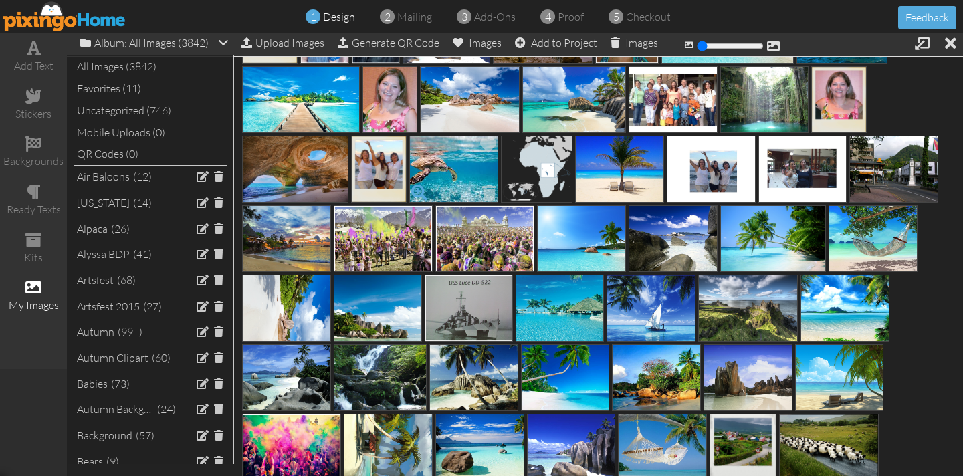
click at [417, 189] on span at bounding box center [419, 192] width 23 height 23
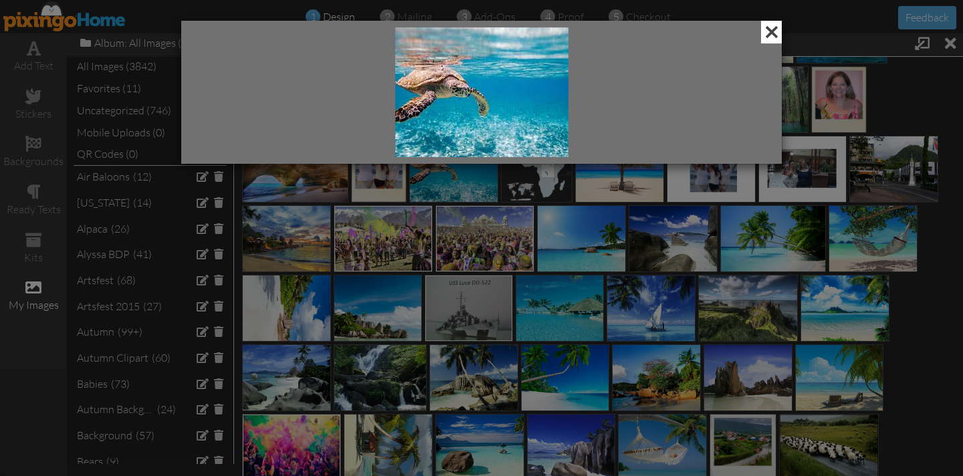
click at [767, 35] on span at bounding box center [771, 32] width 21 height 23
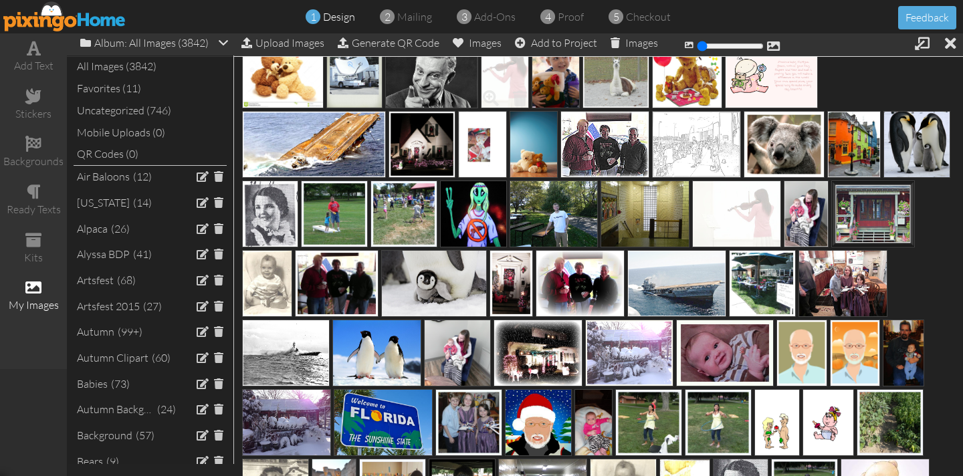
scroll to position [19634, 0]
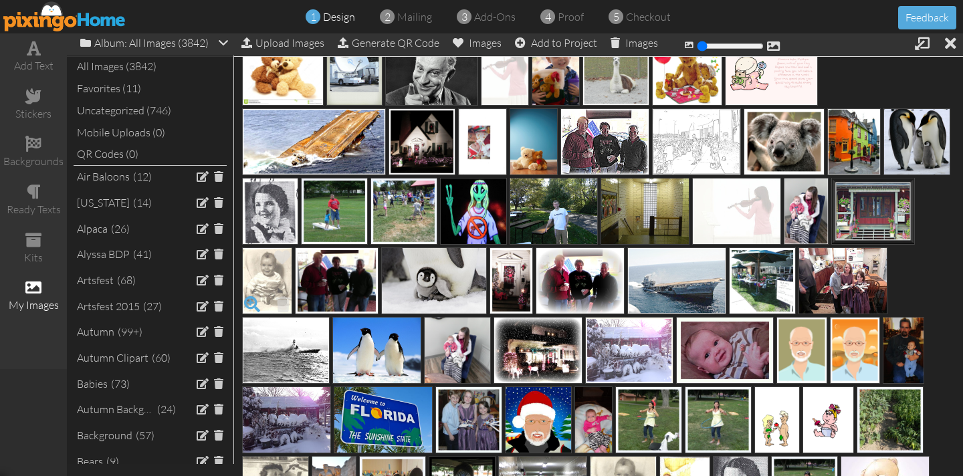
click at [251, 300] on span at bounding box center [252, 304] width 23 height 23
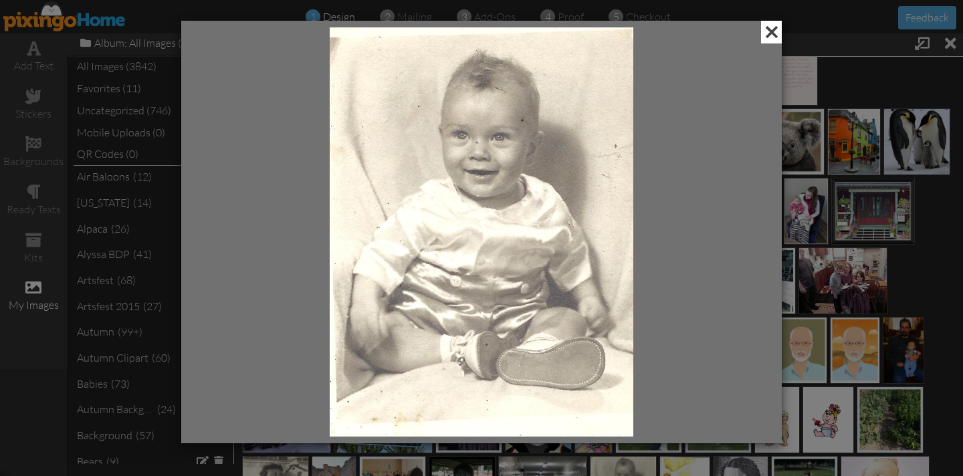
click at [766, 33] on span at bounding box center [771, 32] width 21 height 23
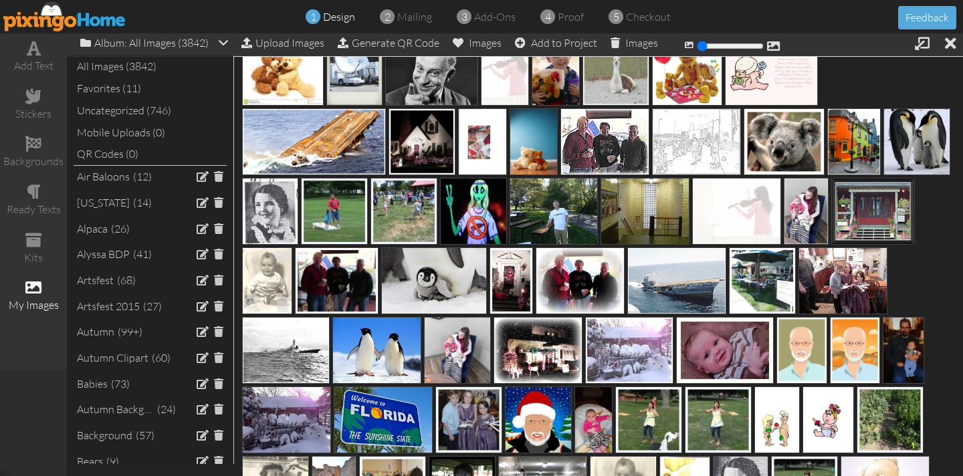
click at [265, 265] on img at bounding box center [267, 280] width 50 height 67
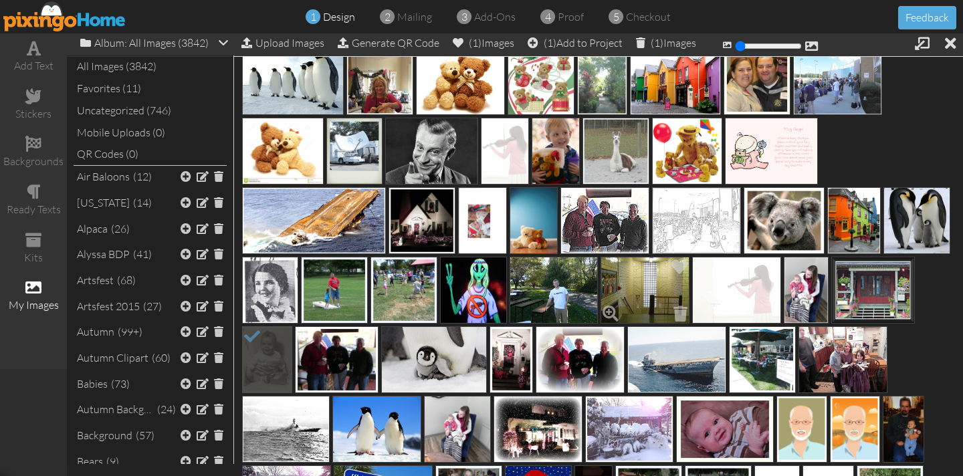
scroll to position [19559, 0]
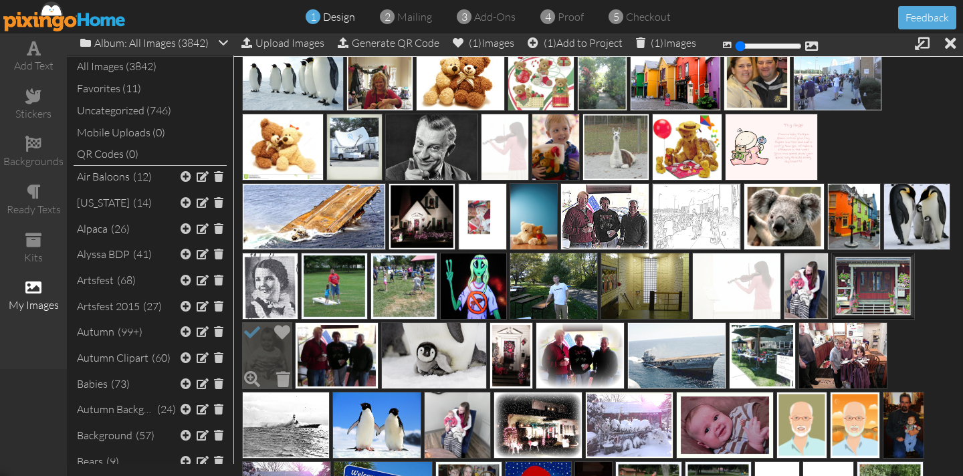
click at [255, 331] on span at bounding box center [252, 332] width 23 height 23
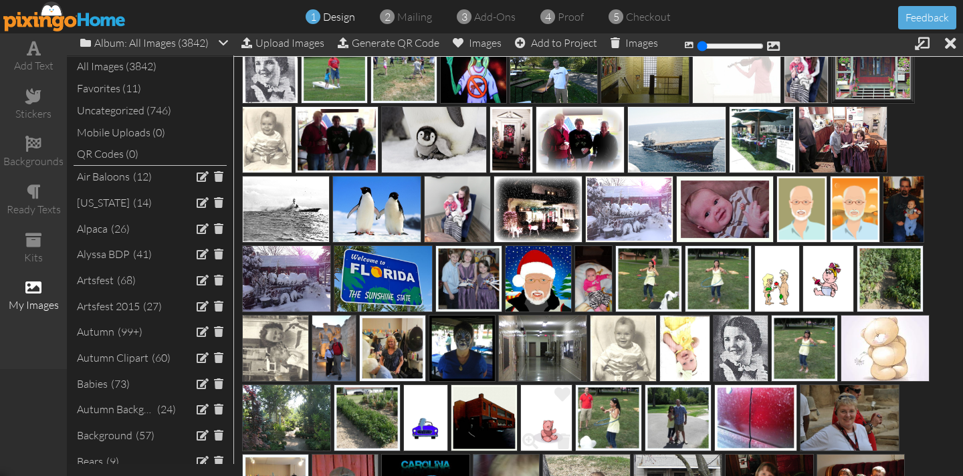
scroll to position [19777, 0]
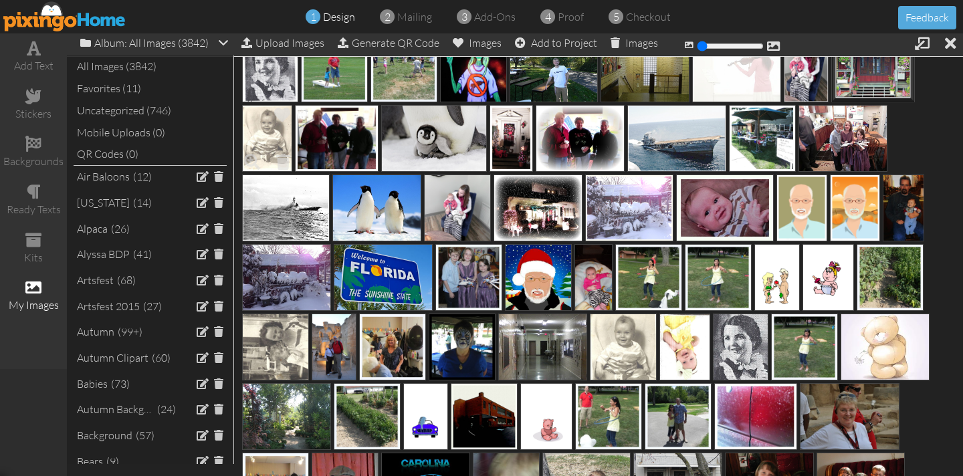
click at [258, 148] on img at bounding box center [267, 138] width 50 height 67
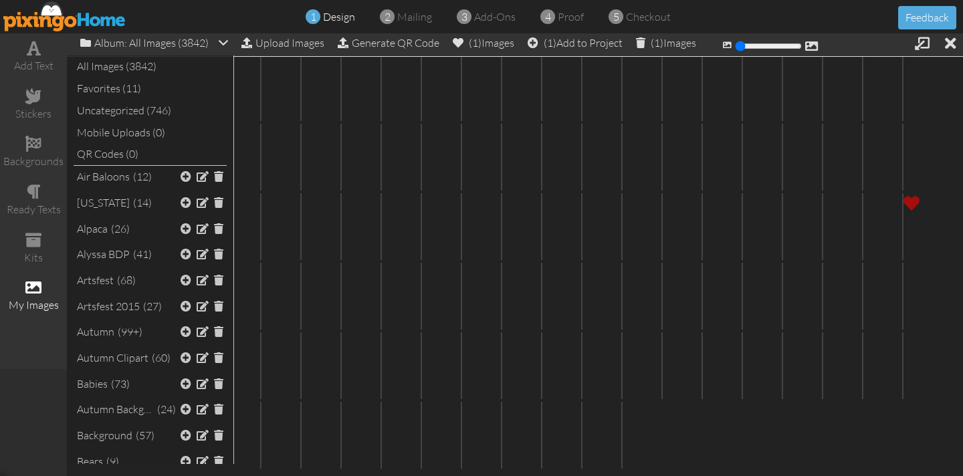
scroll to position [28430, 0]
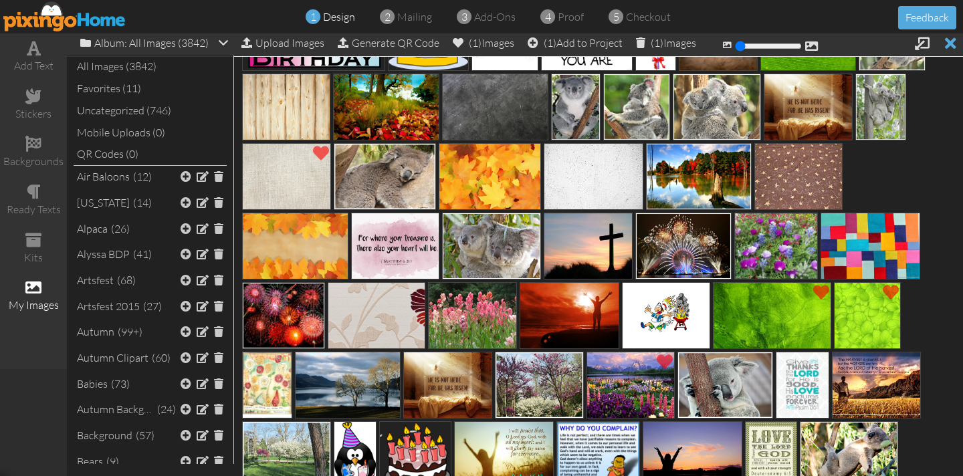
click at [945, 44] on div at bounding box center [950, 42] width 11 height 19
